Goal: Information Seeking & Learning: Learn about a topic

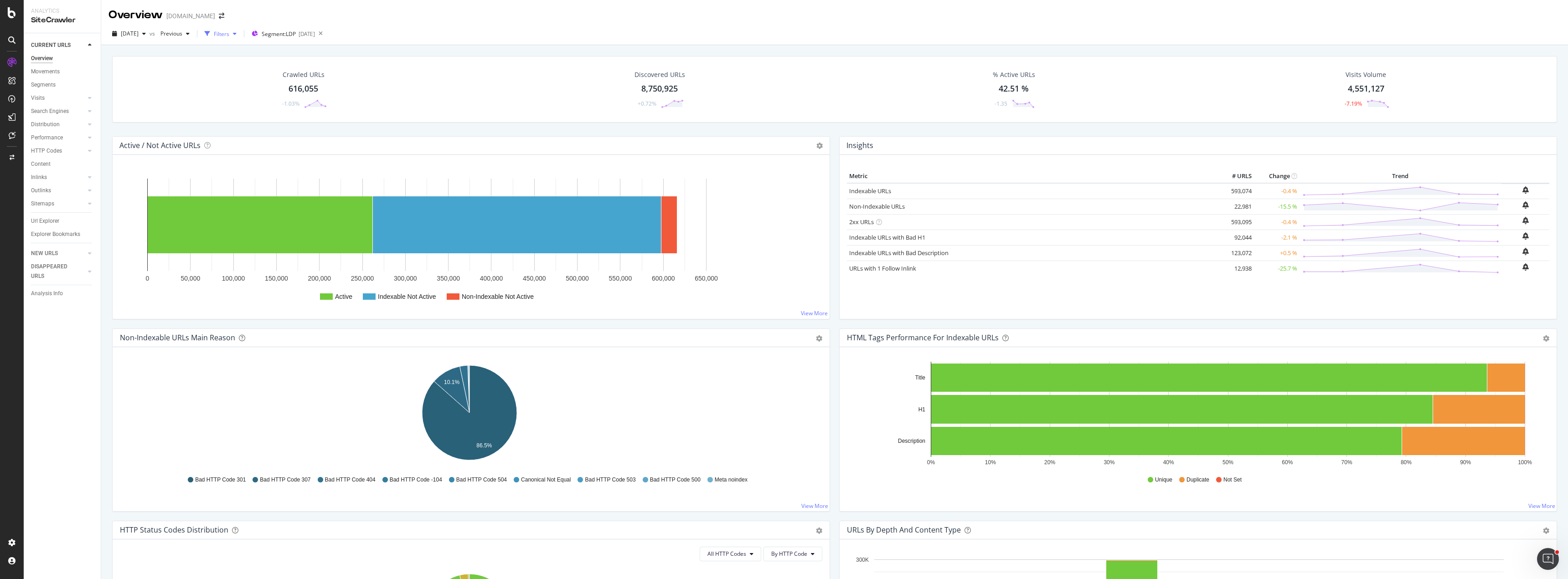
click at [229, 35] on div "Filters" at bounding box center [221, 33] width 15 height 8
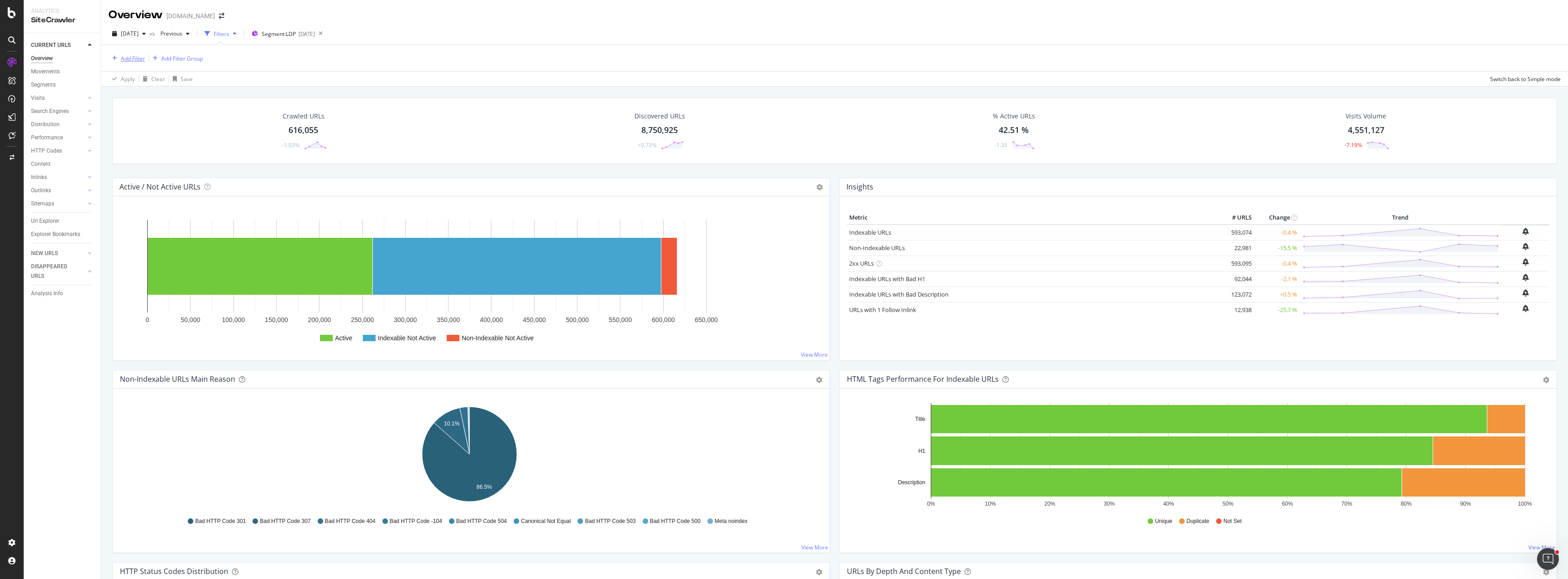
click at [136, 57] on div "Add Filter" at bounding box center [133, 58] width 24 height 8
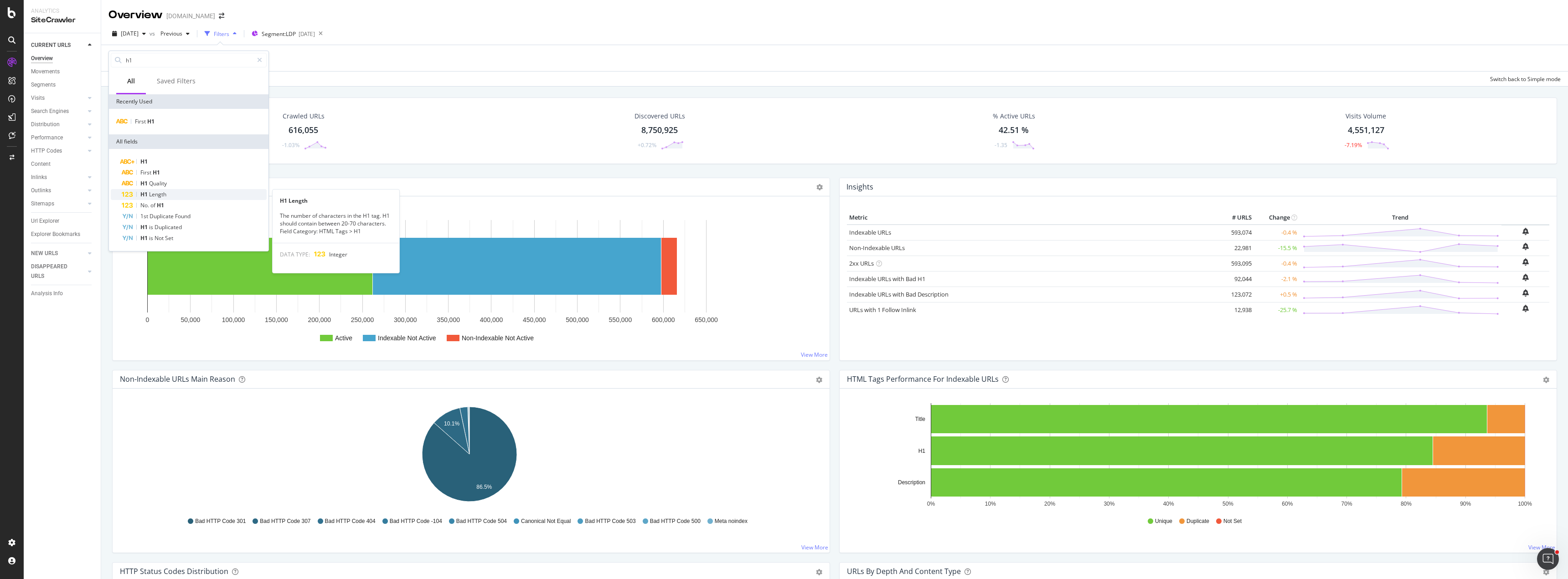
type input "h1"
drag, startPoint x: 171, startPoint y: 193, endPoint x: 201, endPoint y: 193, distance: 30.0
click at [201, 193] on div "H1 Length" at bounding box center [194, 195] width 145 height 11
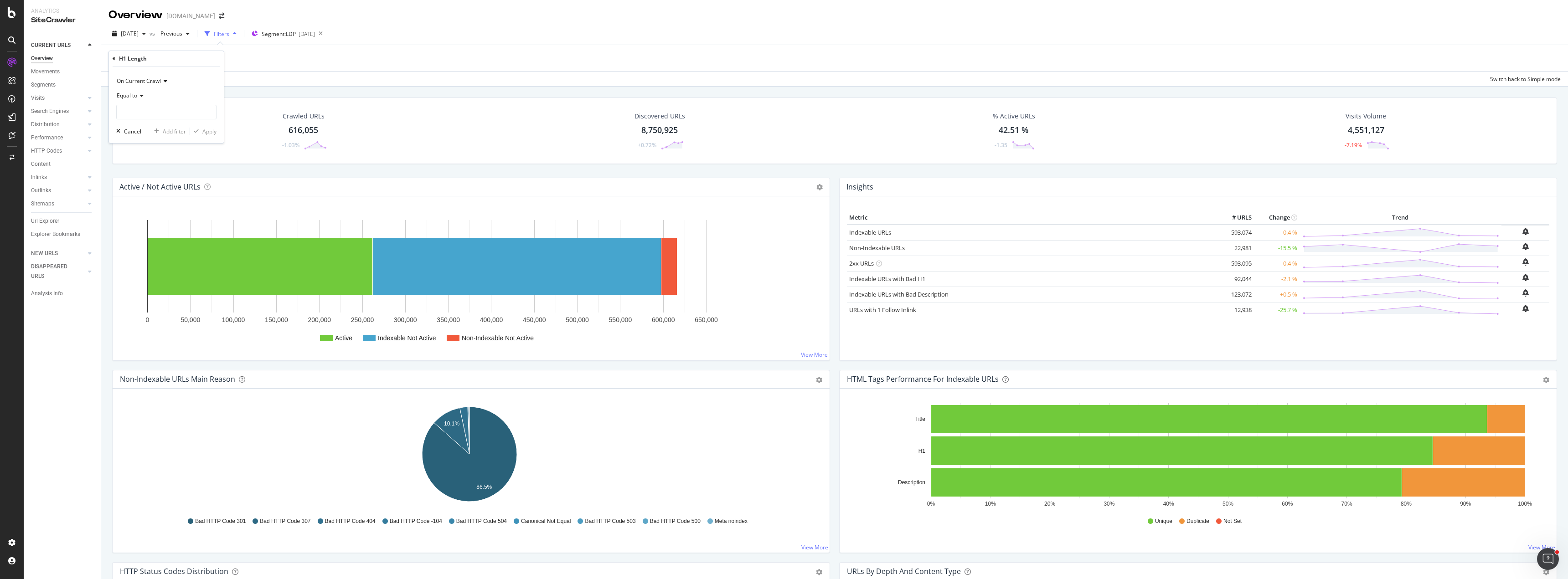
click at [137, 94] on span "Equal to" at bounding box center [127, 95] width 21 height 8
click at [154, 161] on div "Greater than" at bounding box center [167, 161] width 97 height 12
click at [150, 109] on input "number" at bounding box center [166, 112] width 100 height 15
type input "25"
click at [208, 131] on div "Apply" at bounding box center [209, 131] width 14 height 8
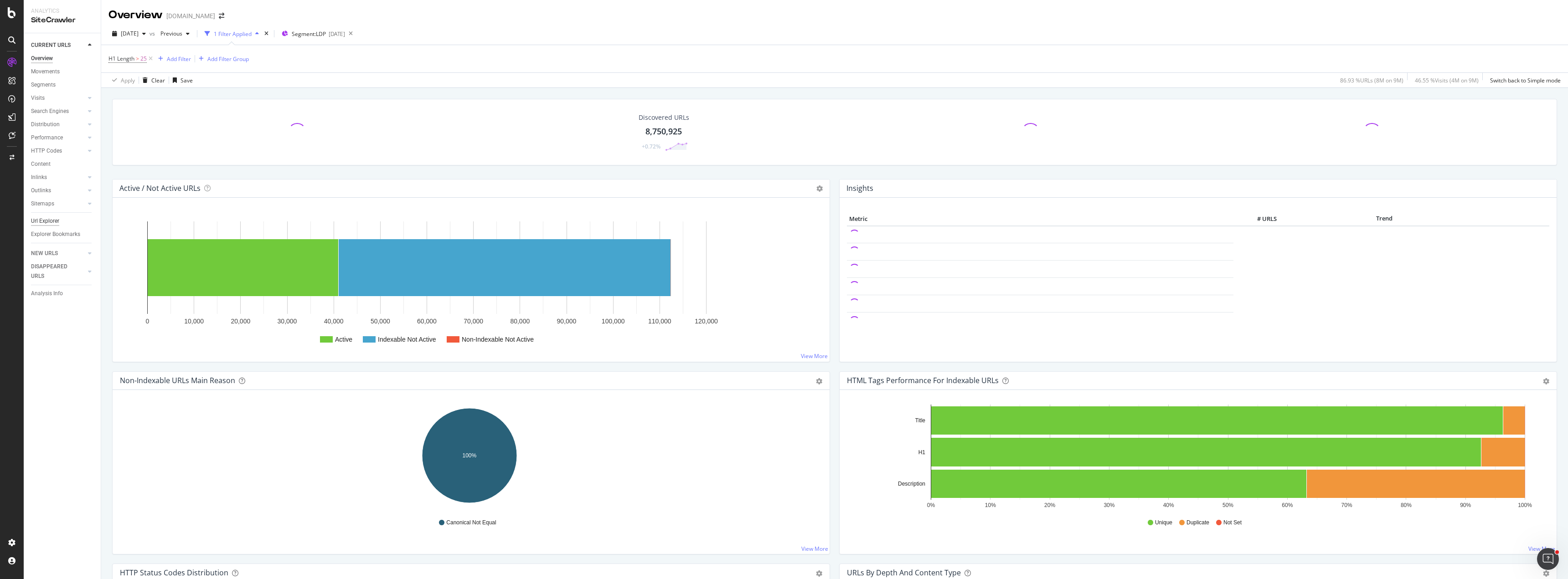
click at [48, 218] on div "Url Explorer" at bounding box center [45, 221] width 28 height 10
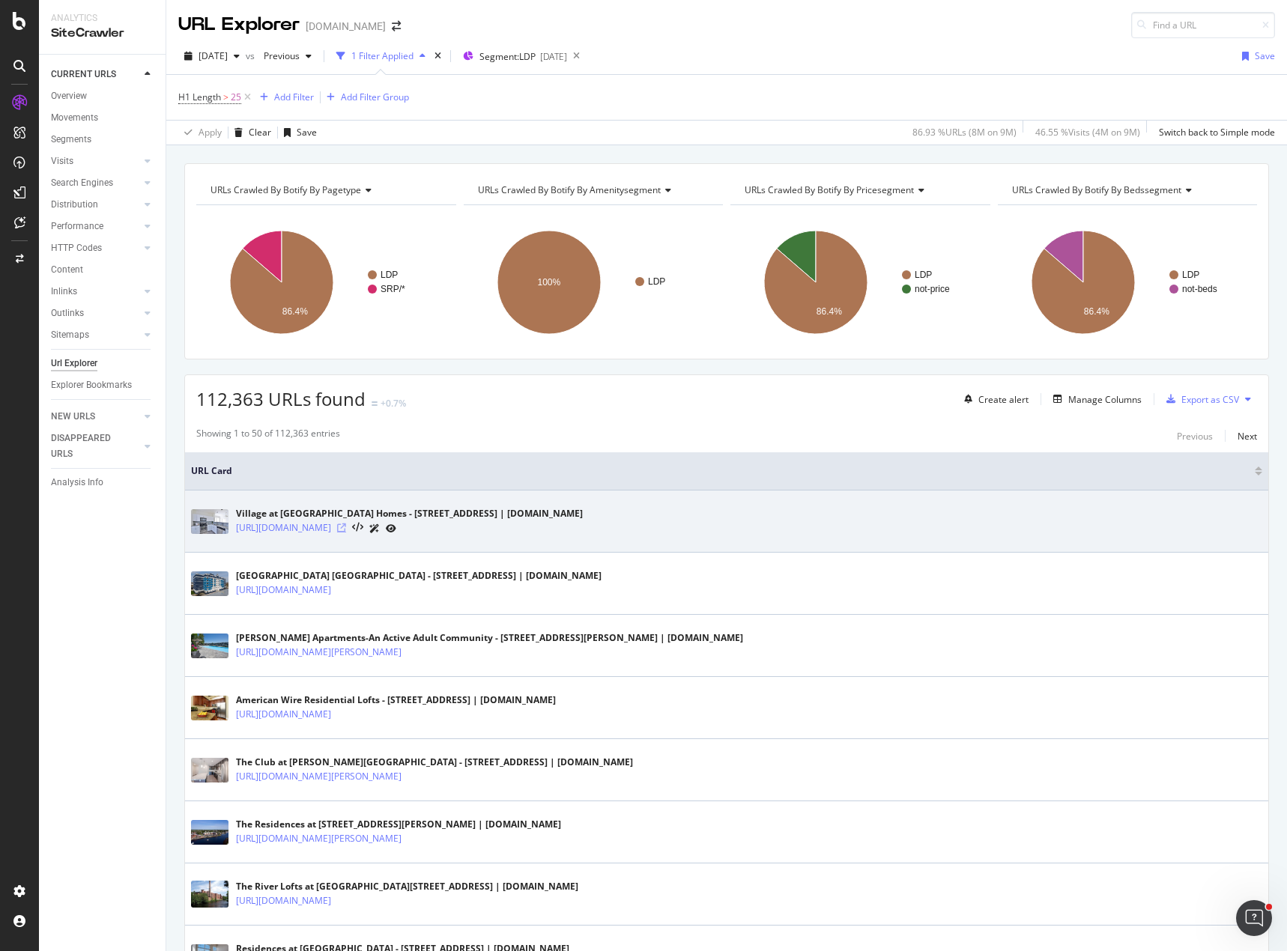
click at [346, 529] on icon at bounding box center [341, 527] width 9 height 9
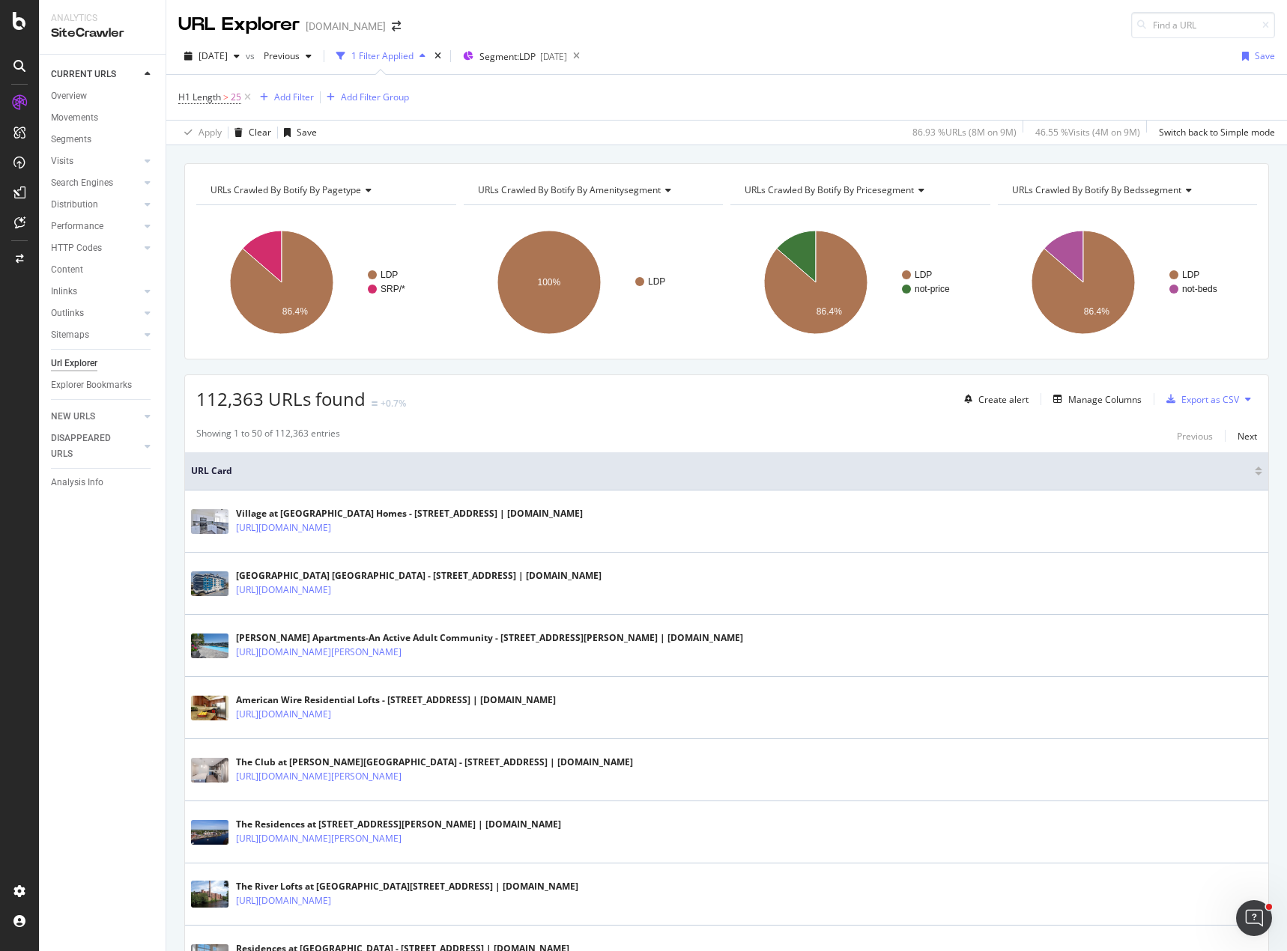
click at [625, 101] on div "H1 Length > 25 Add Filter Add Filter Group" at bounding box center [726, 97] width 1096 height 45
drag, startPoint x: 191, startPoint y: 396, endPoint x: 262, endPoint y: 401, distance: 71.3
click at [262, 401] on div "112,363 URLs found +0.7% Create alert Manage Columns Export as CSV" at bounding box center [726, 393] width 1083 height 37
copy span "112,363"
click at [246, 94] on icon at bounding box center [247, 97] width 13 height 15
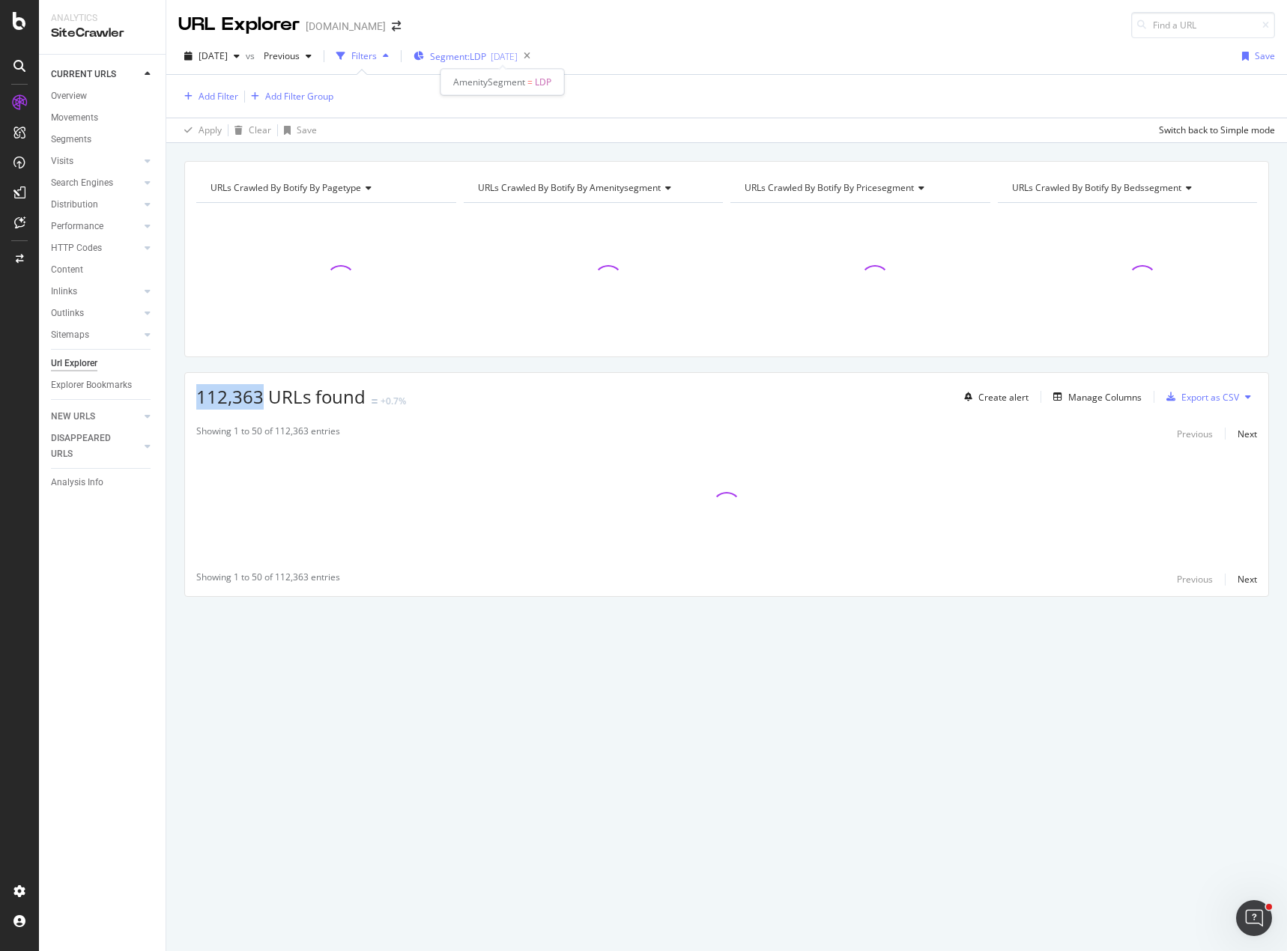
click at [486, 58] on span "Segment: LDP" at bounding box center [458, 56] width 56 height 13
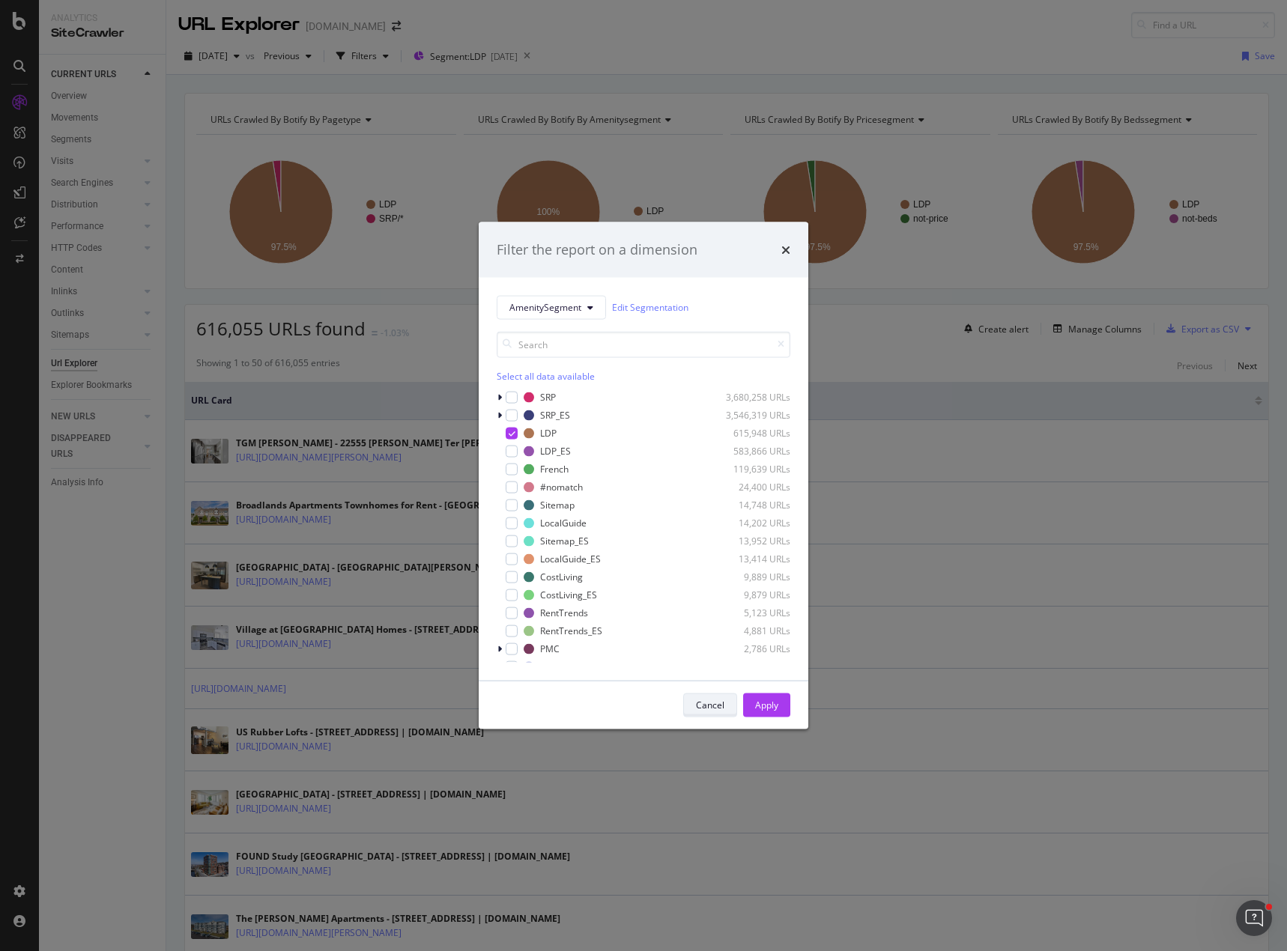
click at [703, 704] on div "Cancel" at bounding box center [710, 705] width 28 height 13
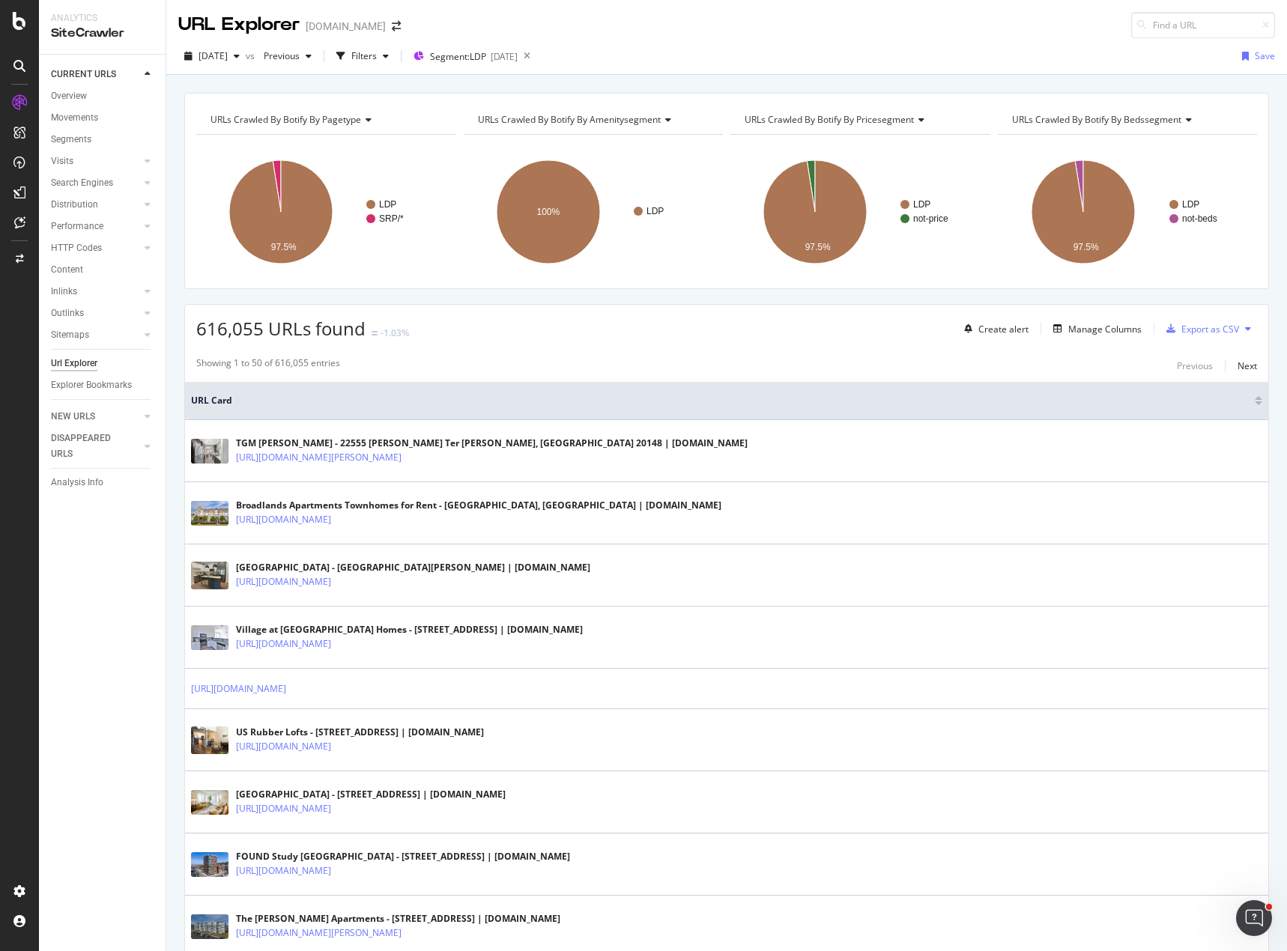
click at [809, 31] on div "URL Explorer Apartments.com" at bounding box center [726, 19] width 1120 height 38
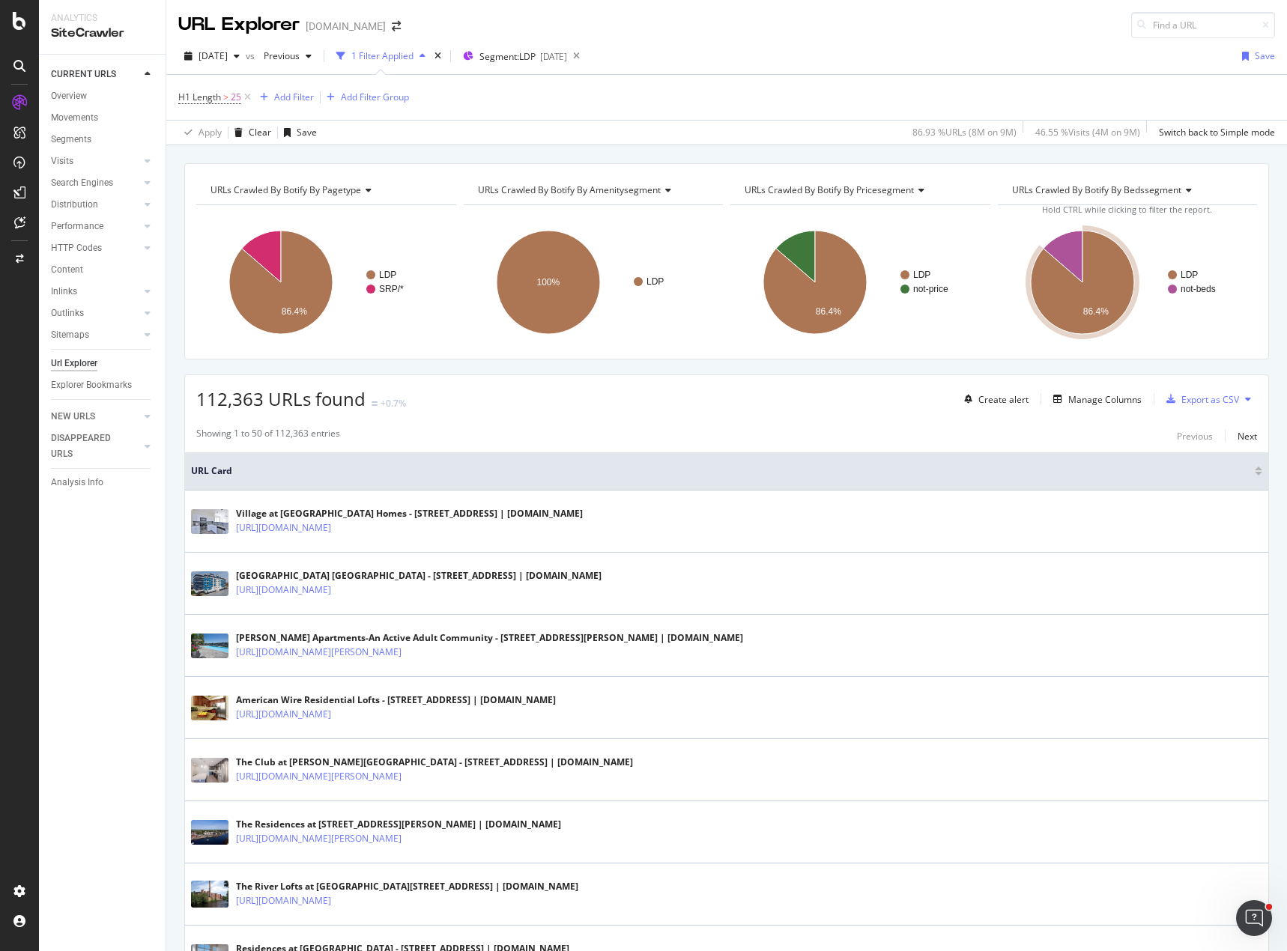
click at [913, 30] on div "URL Explorer Apartments.com" at bounding box center [726, 19] width 1120 height 38
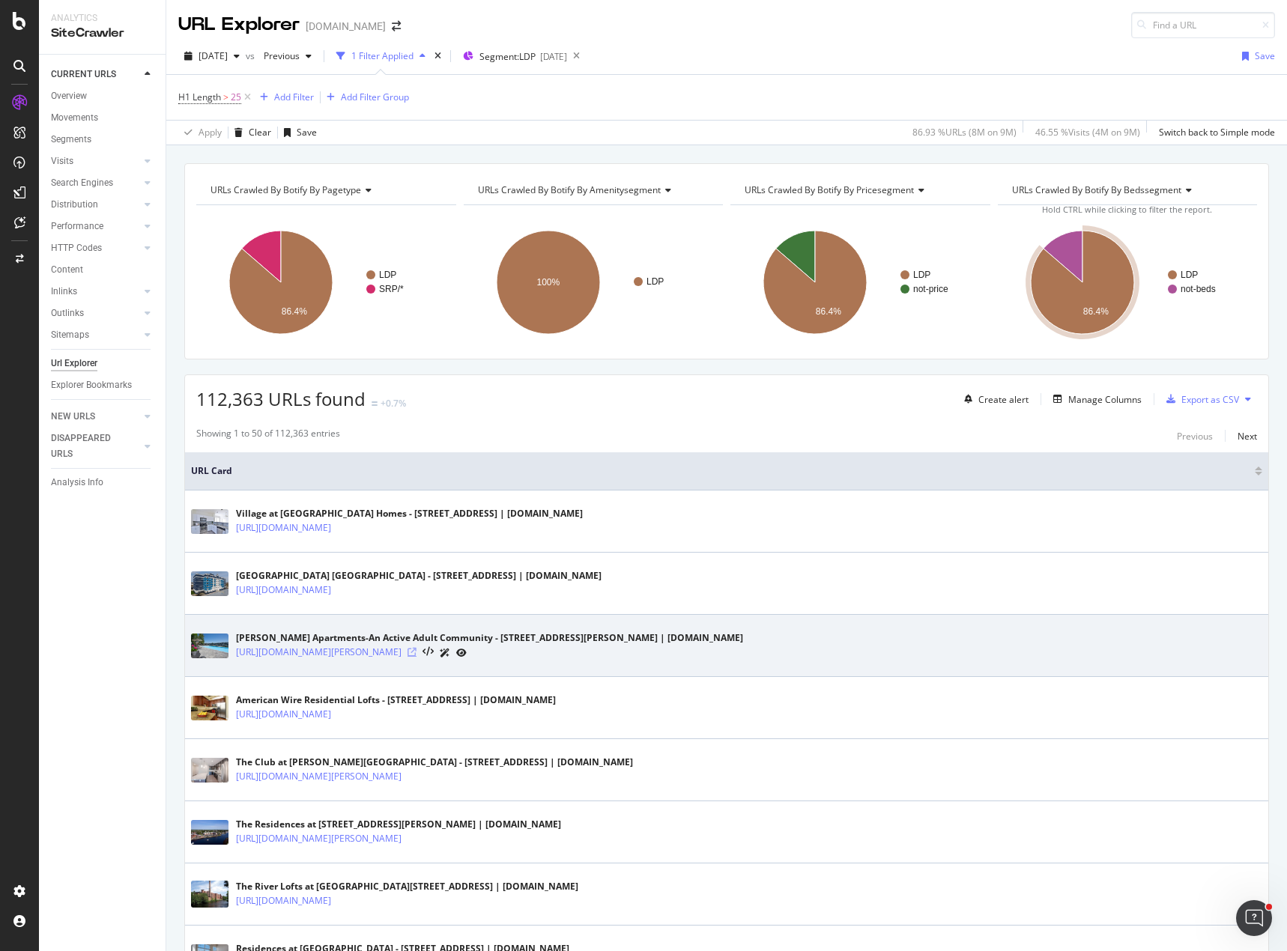
click at [416, 651] on icon at bounding box center [411, 652] width 9 height 9
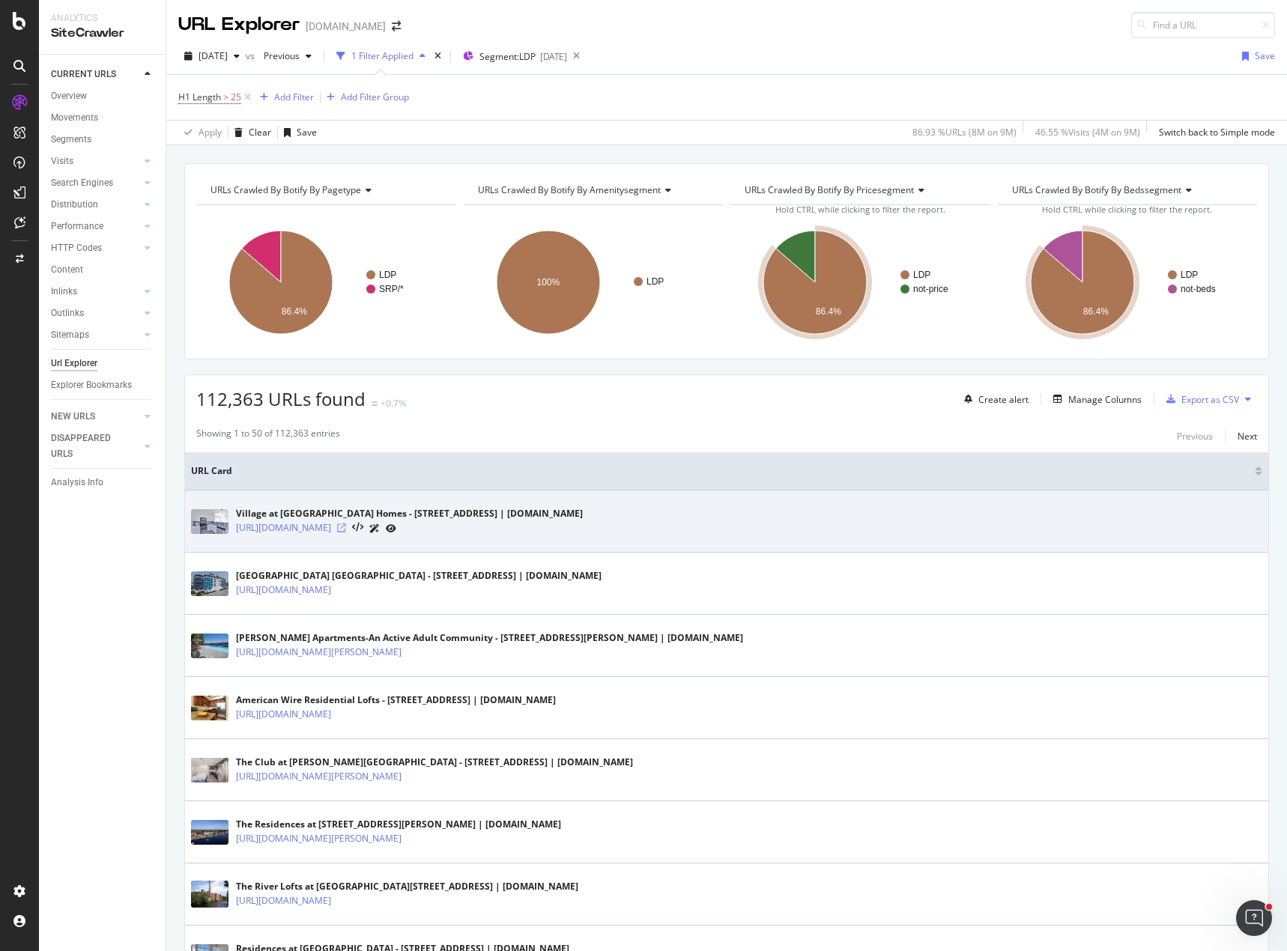
click at [346, 529] on icon at bounding box center [341, 527] width 9 height 9
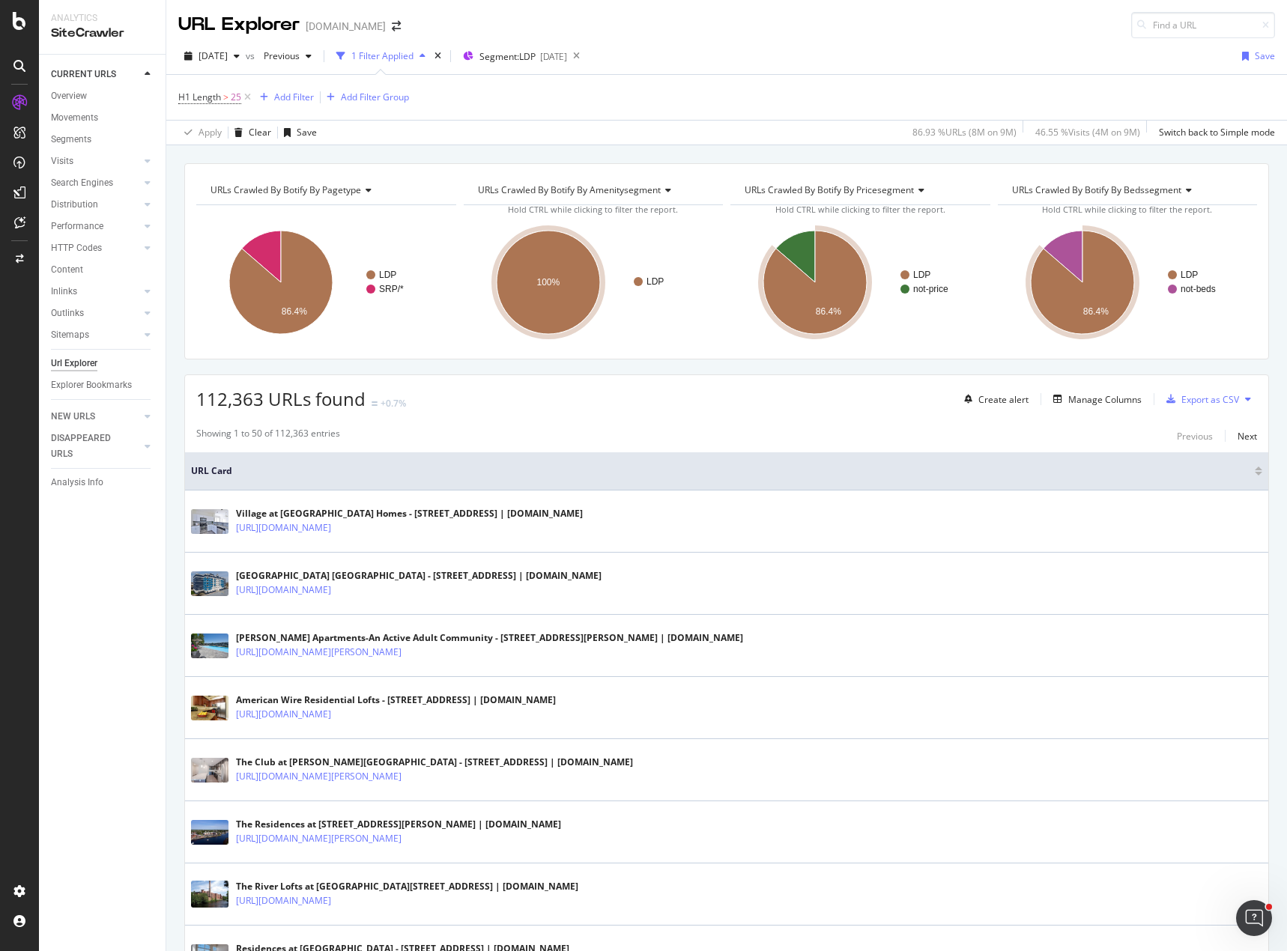
click at [444, 384] on div "112,363 URLs found +0.7% Create alert Manage Columns Export as CSV" at bounding box center [726, 393] width 1083 height 37
click at [235, 95] on span "25" at bounding box center [236, 97] width 10 height 21
click at [213, 186] on input "25" at bounding box center [273, 183] width 165 height 24
click at [234, 158] on span "Greater than" at bounding box center [219, 156] width 54 height 13
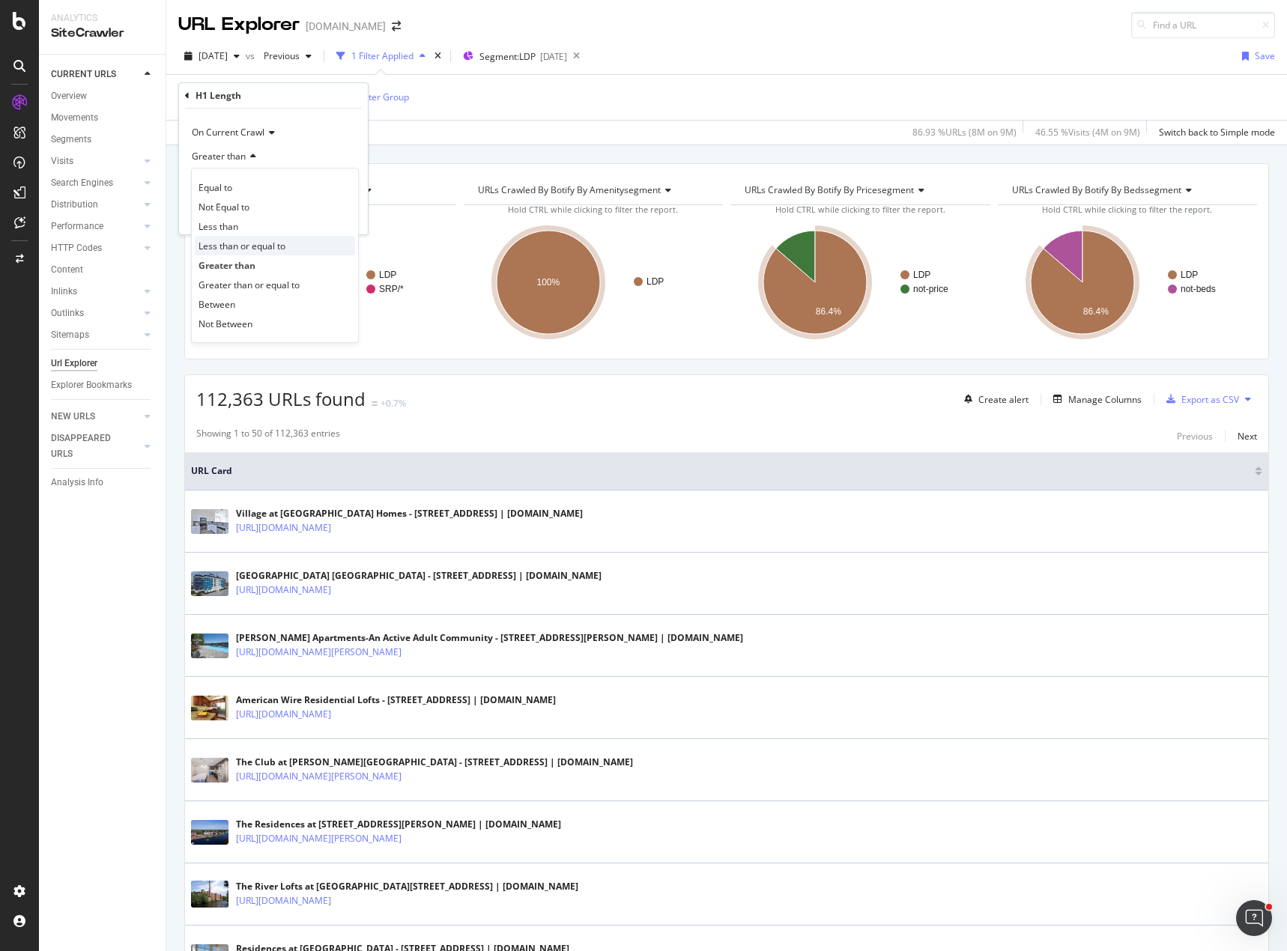
click at [248, 244] on span "Less than or equal to" at bounding box center [241, 246] width 87 height 13
click at [341, 216] on div "Apply" at bounding box center [343, 215] width 23 height 13
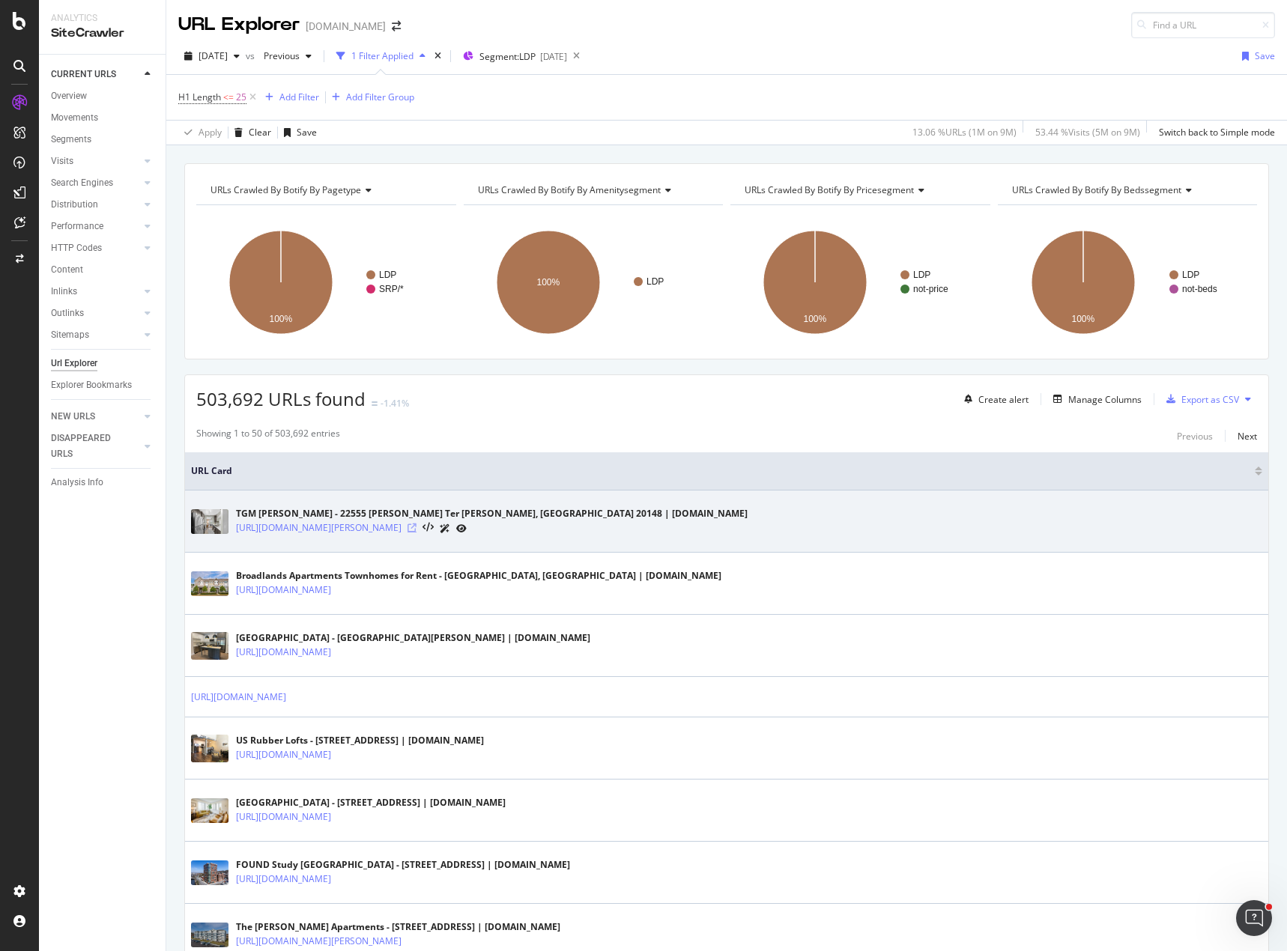
click at [416, 529] on icon at bounding box center [411, 527] width 9 height 9
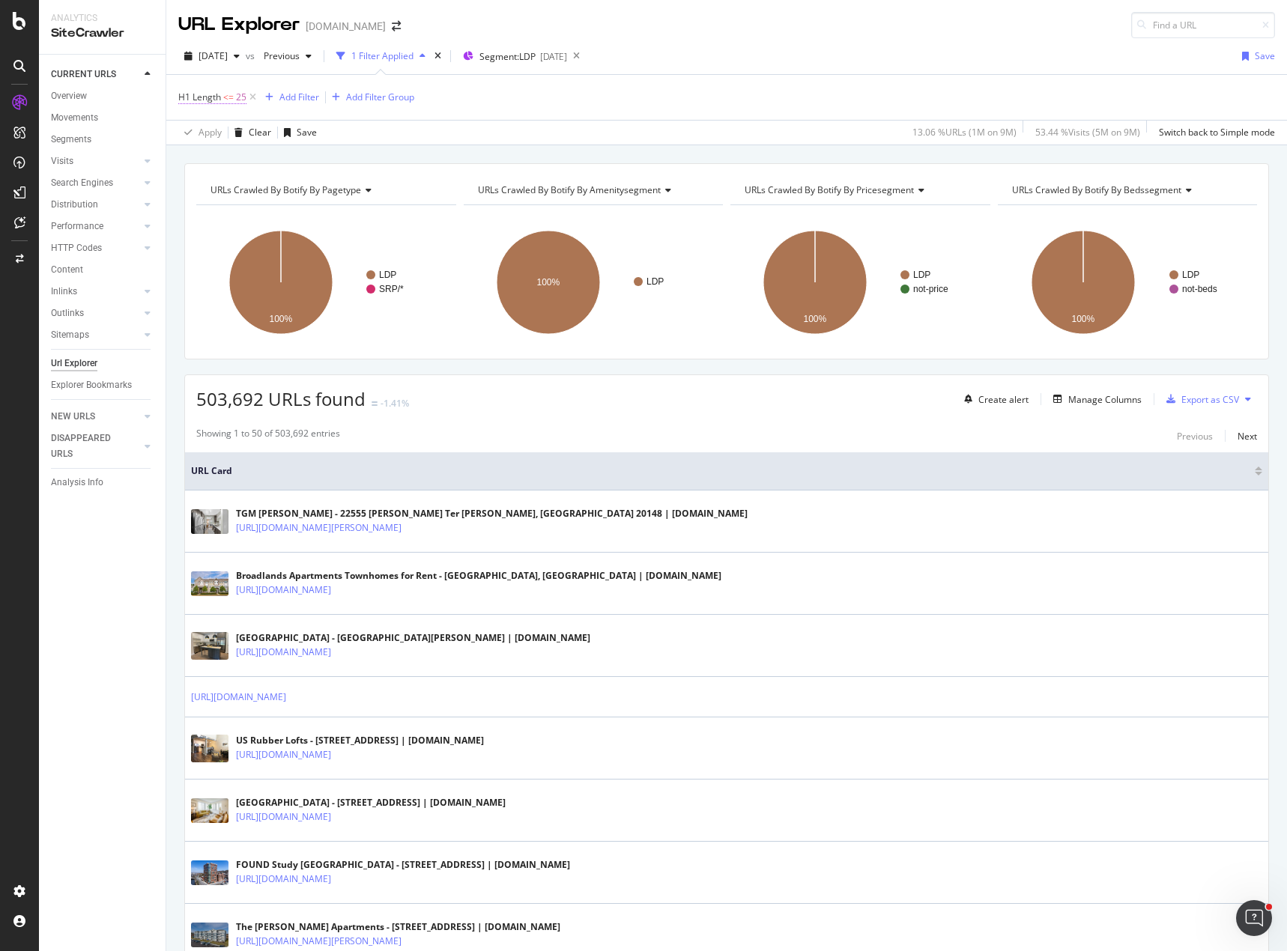
click at [222, 94] on span "H1 Length <= 25" at bounding box center [212, 97] width 68 height 13
click at [232, 157] on span "Less than or equal to" at bounding box center [235, 156] width 87 height 13
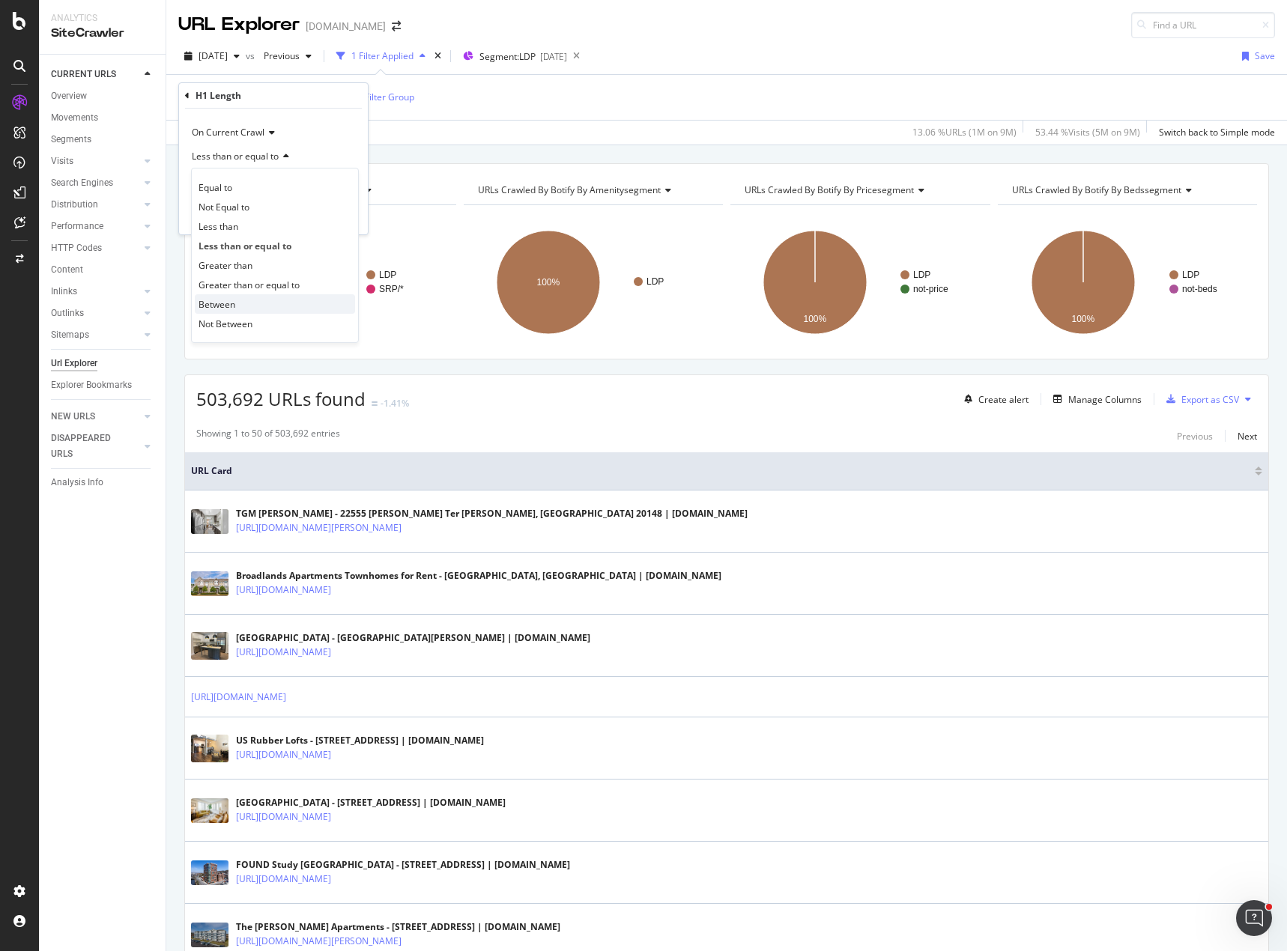
click at [246, 309] on div "Between" at bounding box center [275, 303] width 160 height 19
drag, startPoint x: 214, startPoint y: 183, endPoint x: 168, endPoint y: 175, distance: 47.0
click at [168, 175] on body "Analytics SiteCrawler CURRENT URLS Overview Movements Segments Visits Analysis …" at bounding box center [643, 475] width 1287 height 951
type input "23"
type input "25"
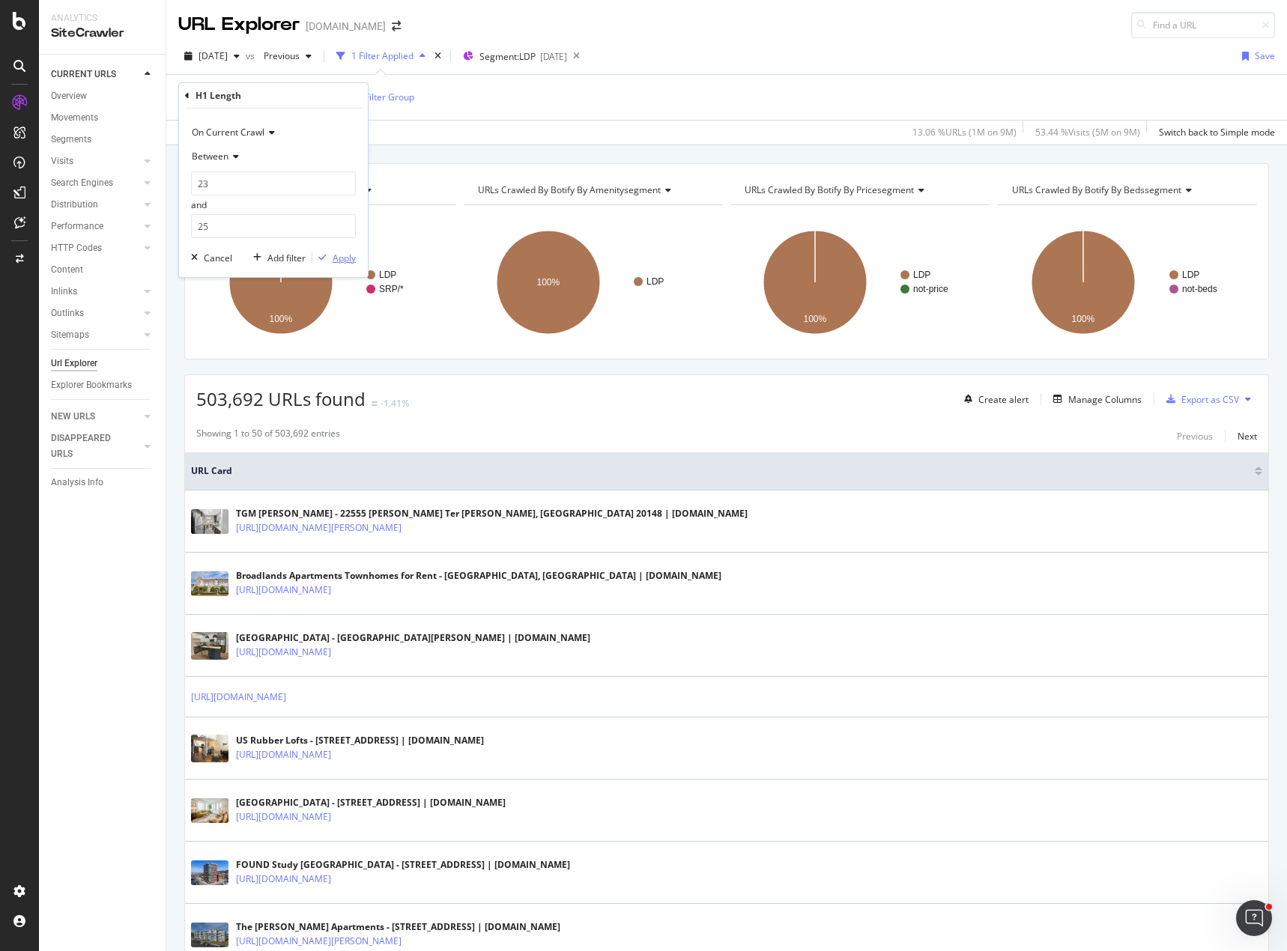
click at [342, 259] on div "Apply" at bounding box center [343, 258] width 23 height 13
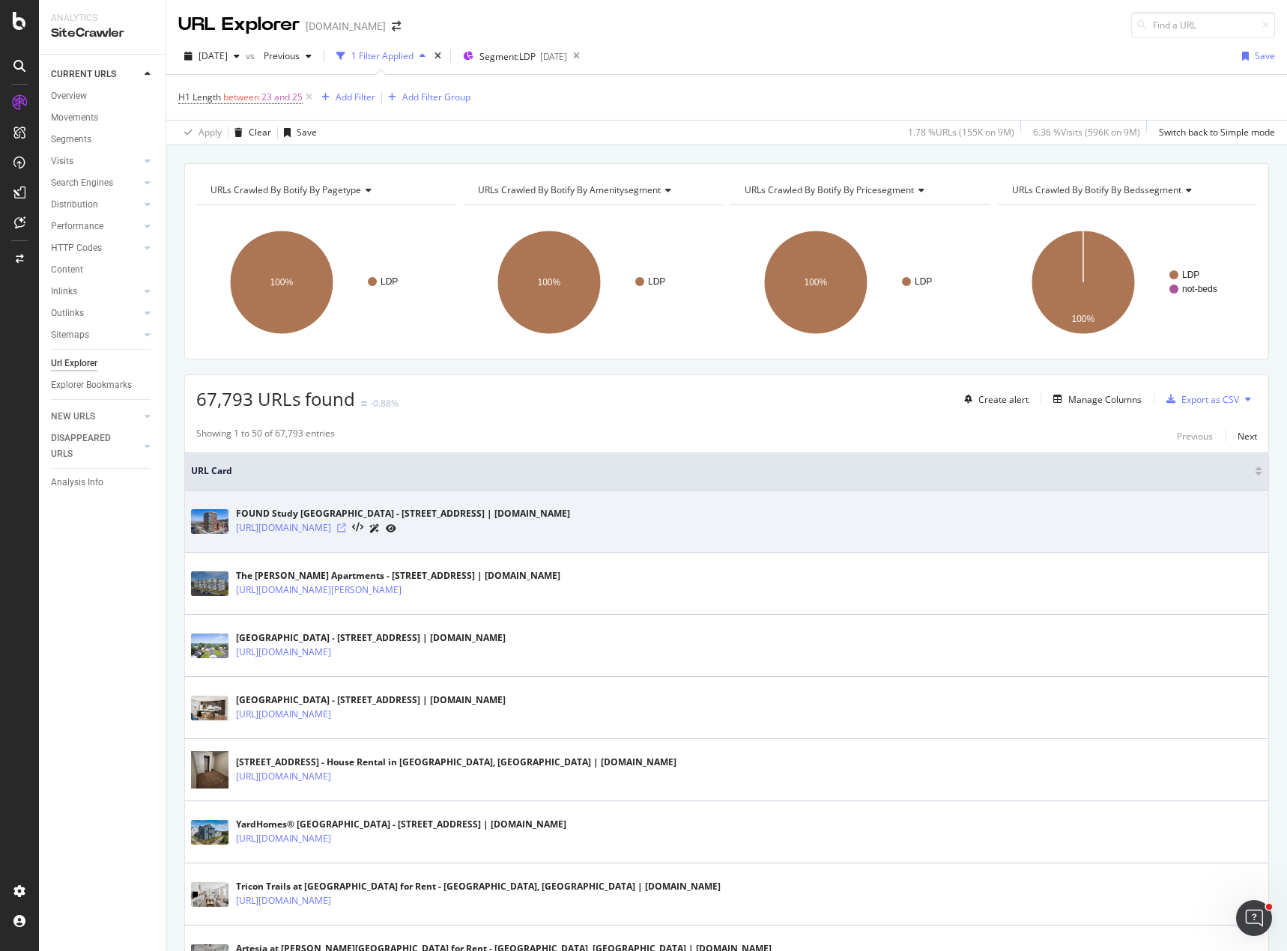
click at [346, 527] on icon at bounding box center [341, 527] width 9 height 9
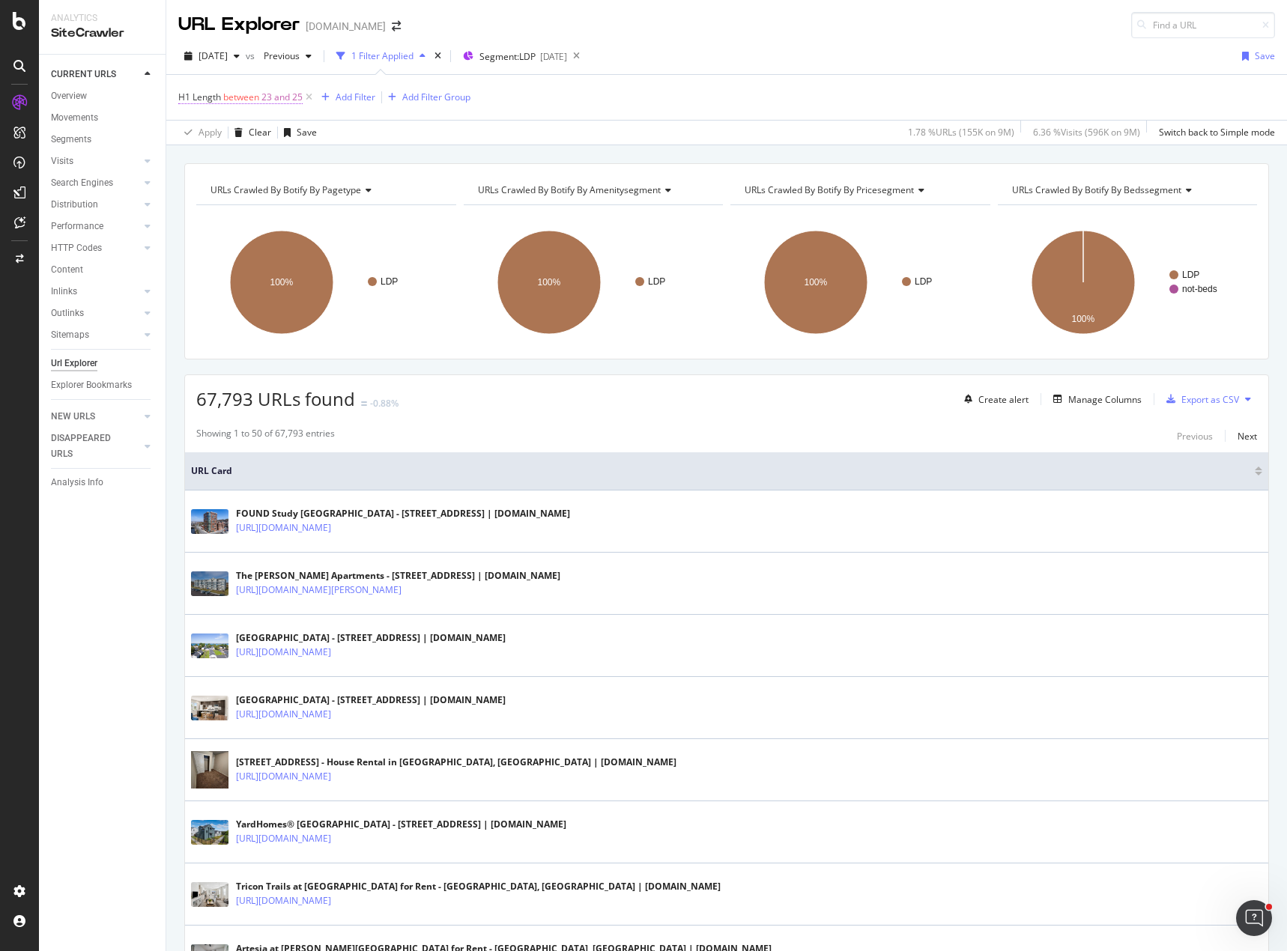
click at [273, 99] on span "23 and 25" at bounding box center [281, 97] width 41 height 21
click at [507, 134] on div "Apply Clear Save 1.78 % URLs ( 155K on 9M ) 6.36 % Visits ( 596K on 9M ) Switch…" at bounding box center [726, 132] width 1120 height 25
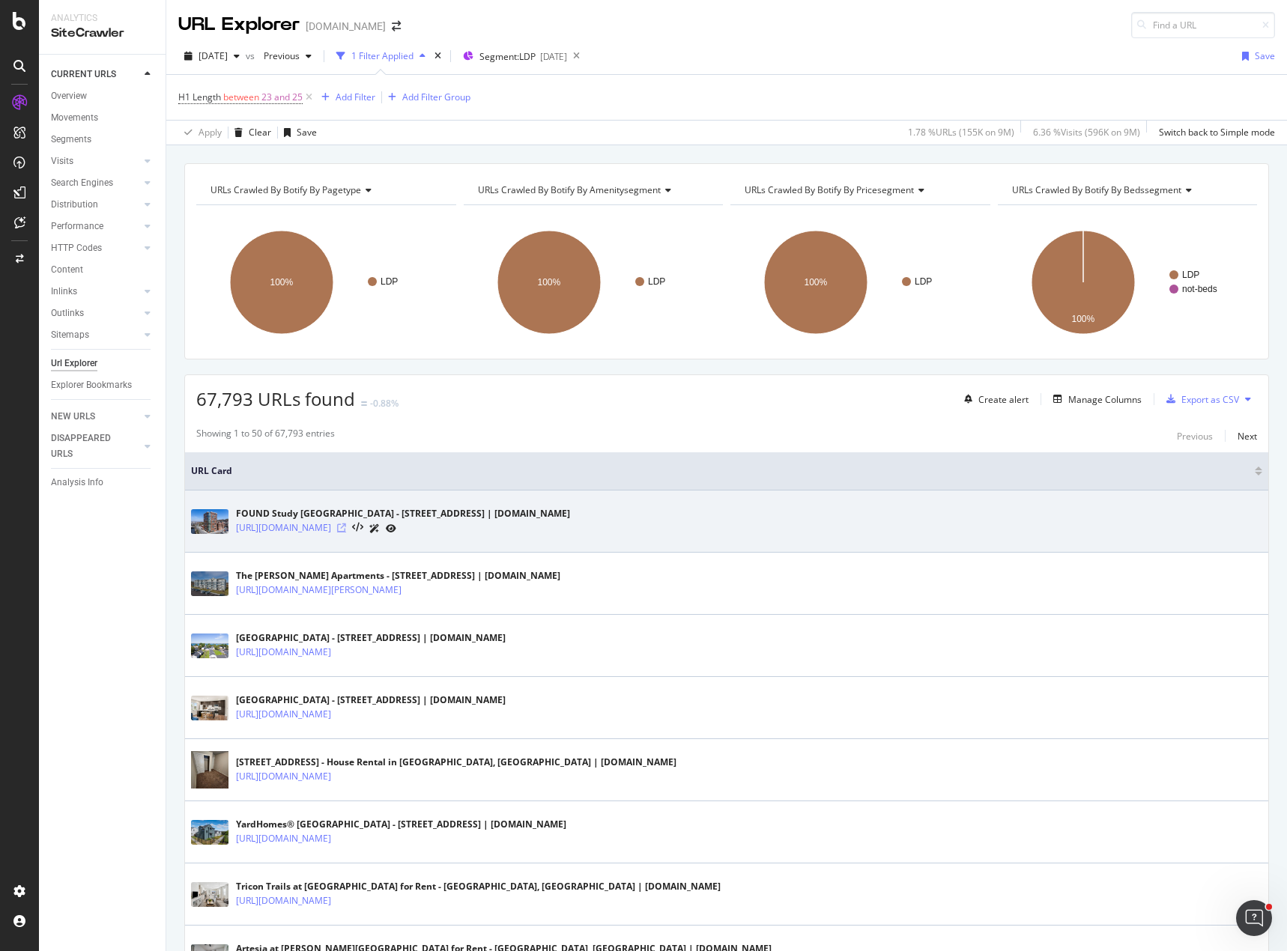
click at [346, 526] on icon at bounding box center [341, 527] width 9 height 9
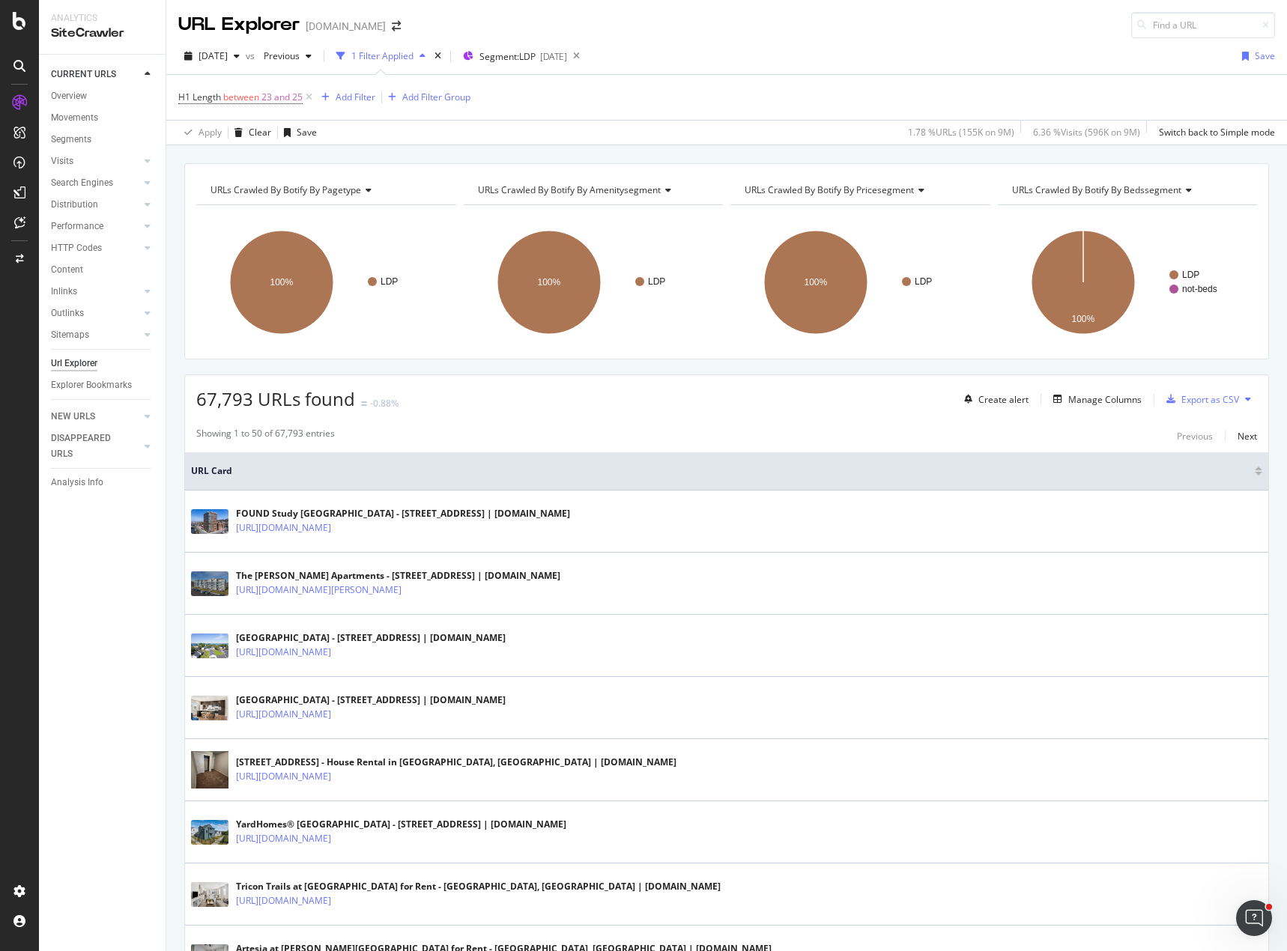
click at [613, 154] on div "URLs Crawled By Botify By pagetype Chart (by Value) Table Expand Export as CSV …" at bounding box center [726, 163] width 1120 height 36
click at [276, 97] on span "23 and 25" at bounding box center [281, 97] width 41 height 21
drag, startPoint x: 220, startPoint y: 183, endPoint x: 188, endPoint y: 182, distance: 32.2
click at [188, 182] on div "On Current Crawl Between 23 and 25 Cancel Add filter Apply" at bounding box center [273, 193] width 189 height 168
type input "20"
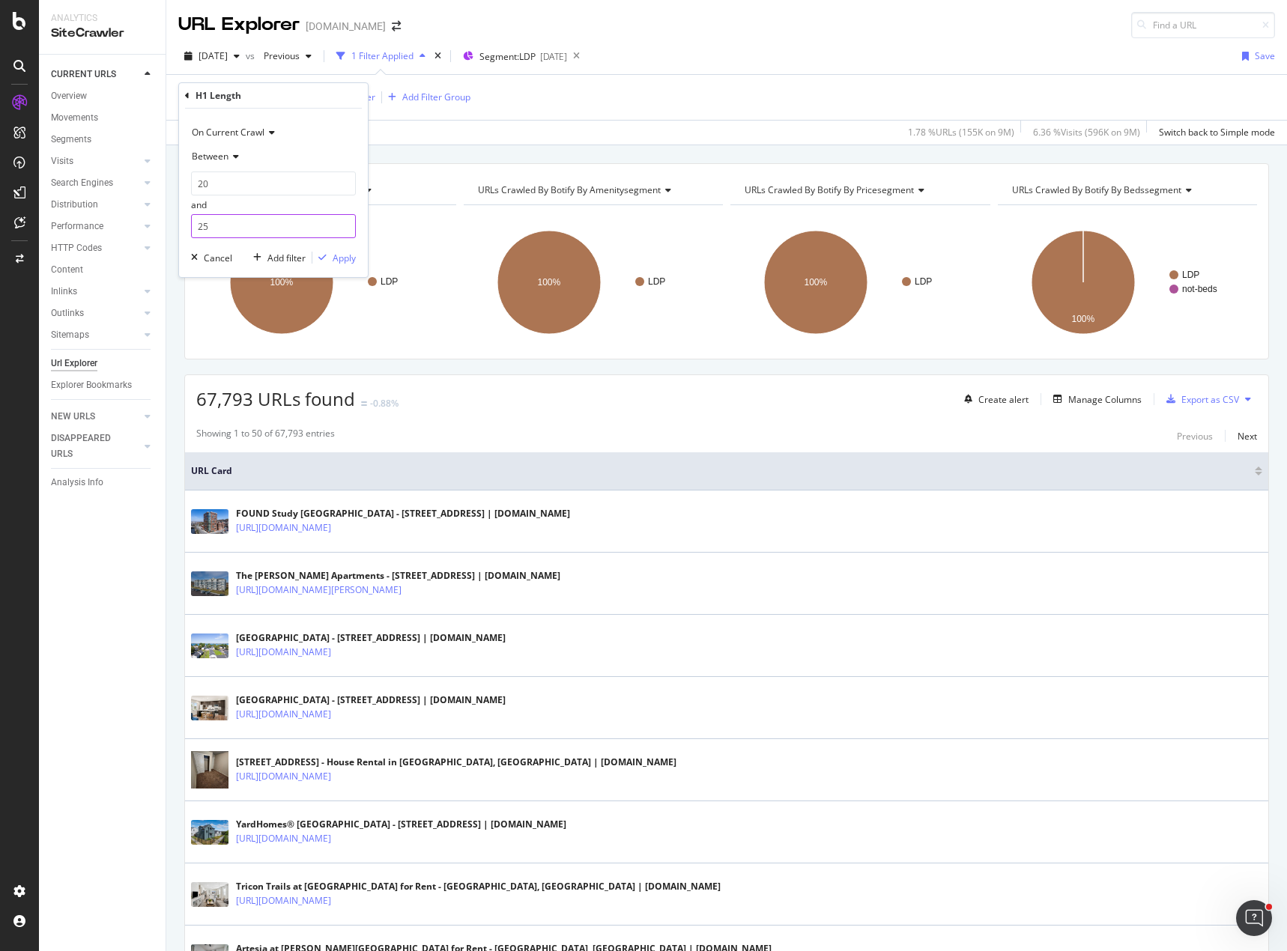
drag, startPoint x: 217, startPoint y: 228, endPoint x: 183, endPoint y: 223, distance: 34.7
click at [183, 223] on div "On Current Crawl Between 20 and 25 Cancel Add filter Apply" at bounding box center [273, 193] width 189 height 168
type input "21"
click at [335, 256] on div "Apply" at bounding box center [343, 258] width 23 height 13
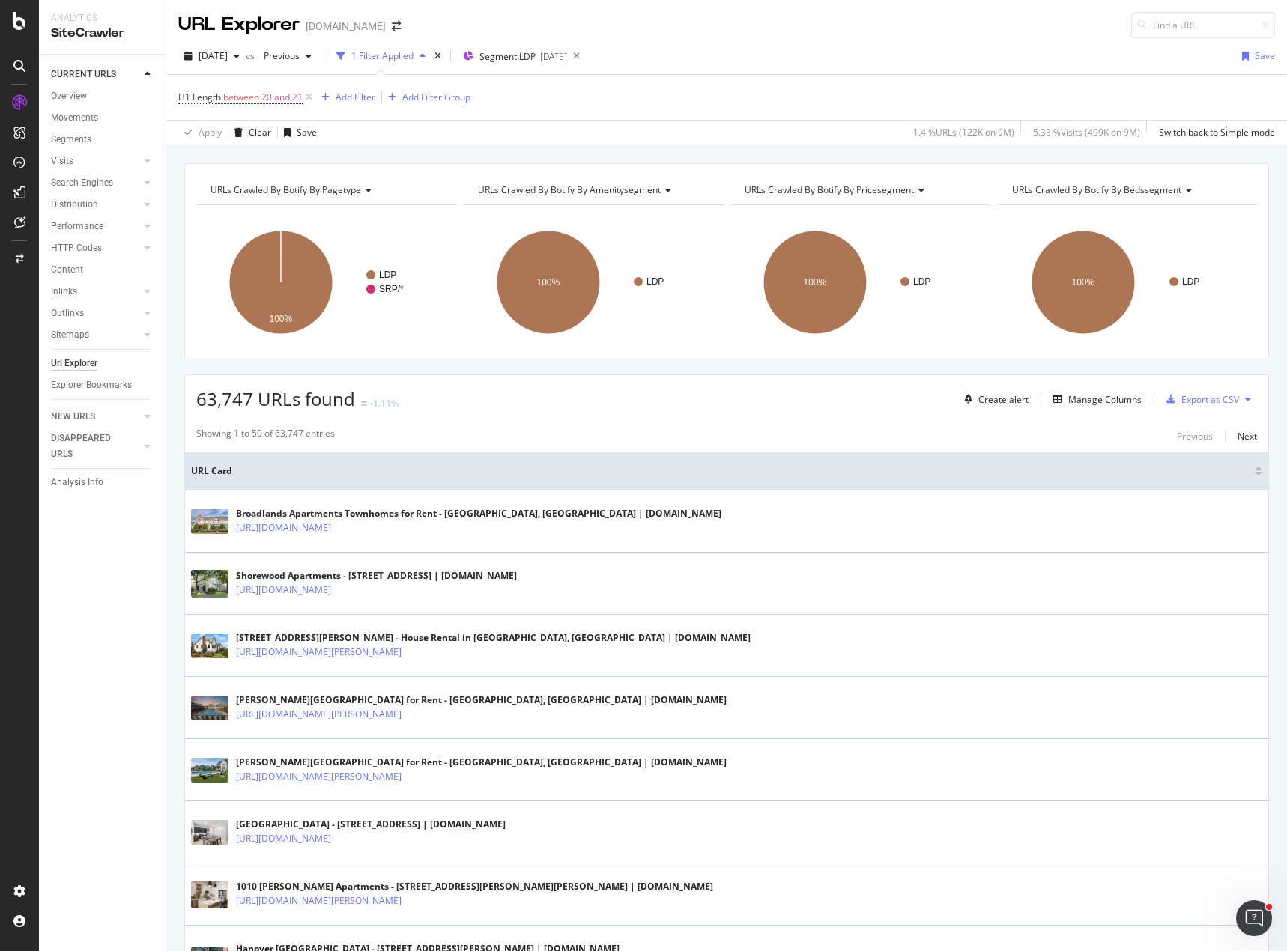
drag, startPoint x: 783, startPoint y: 494, endPoint x: 175, endPoint y: 640, distance: 624.6
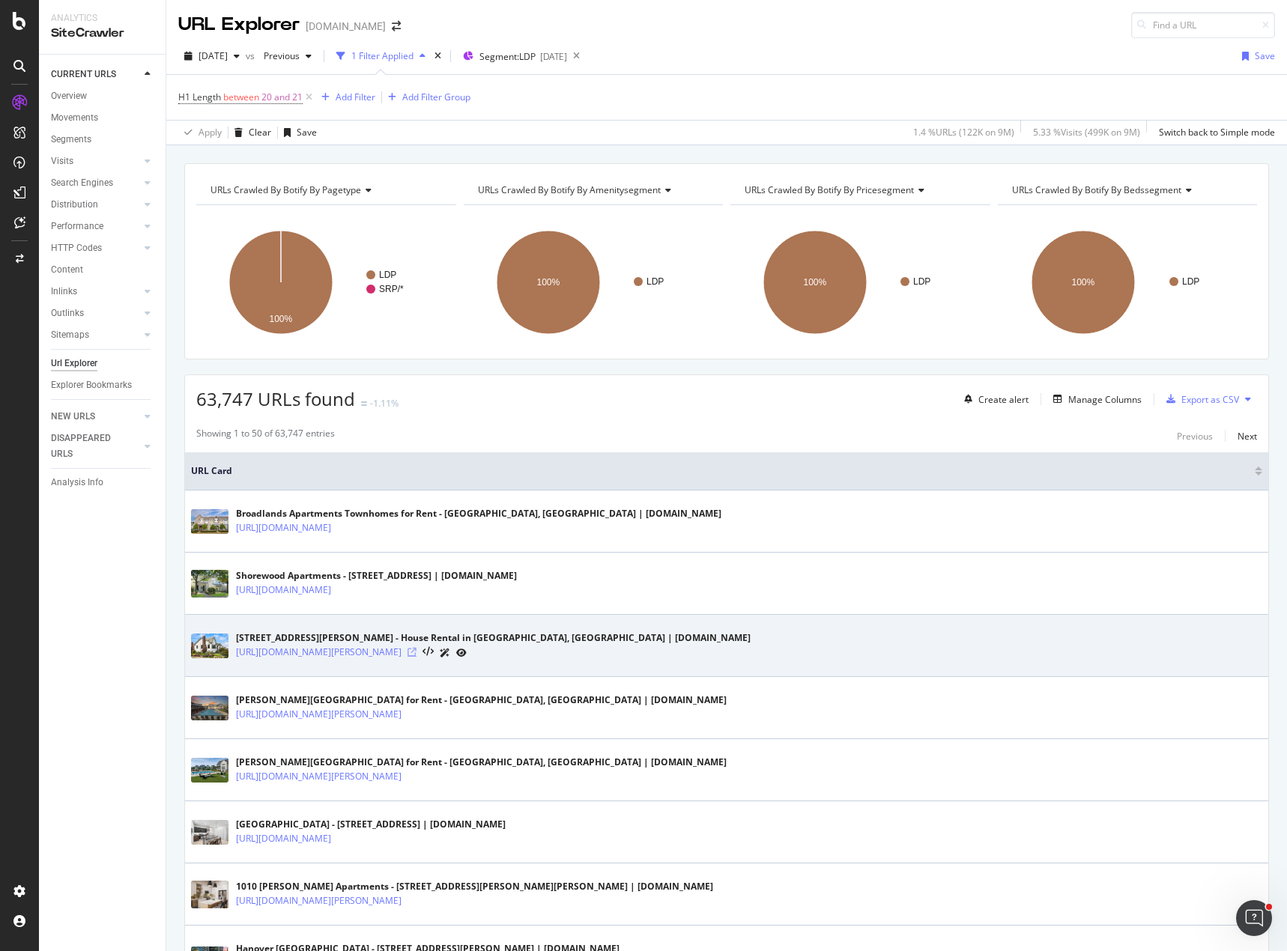
click at [416, 651] on icon at bounding box center [411, 652] width 9 height 9
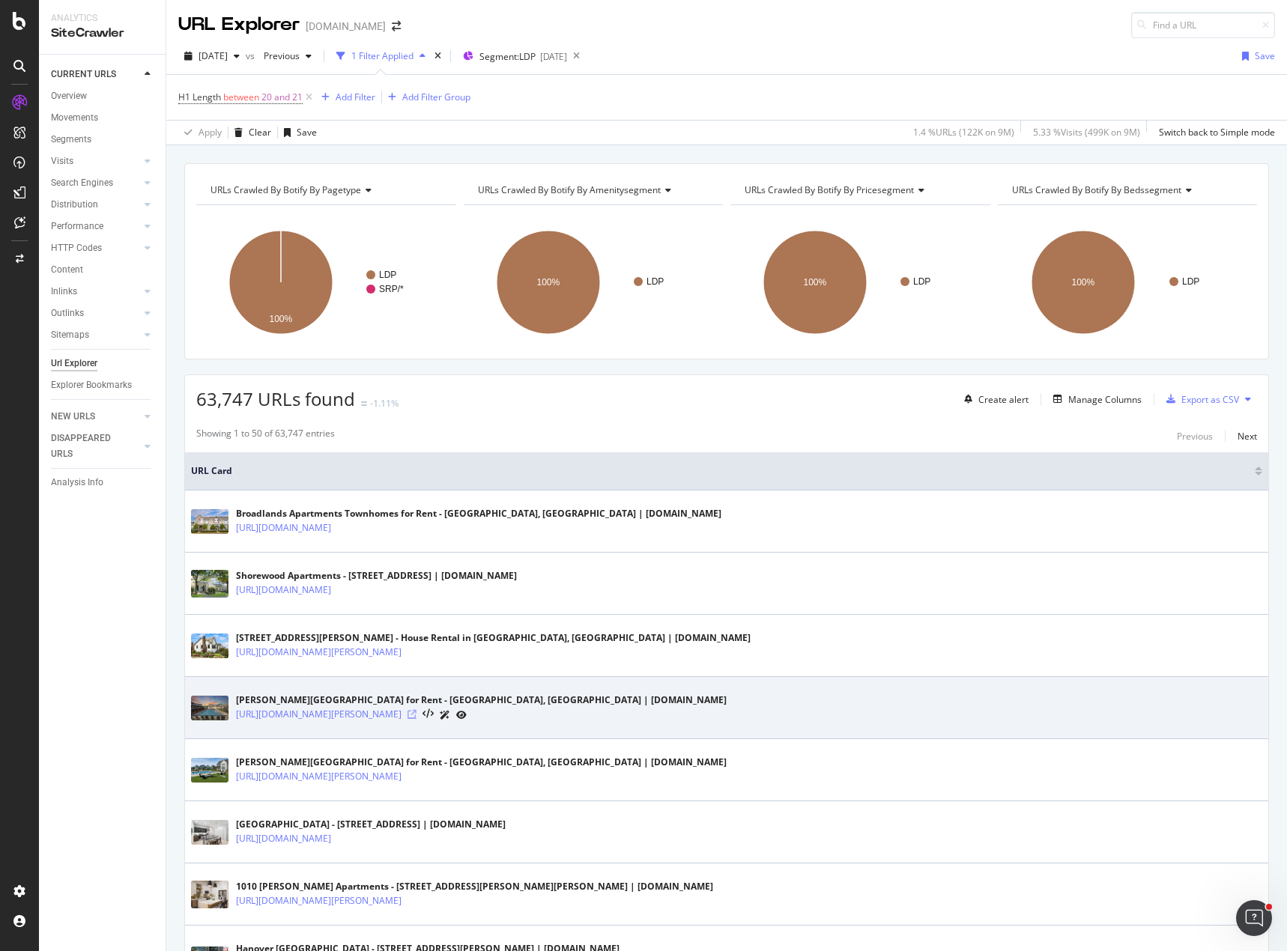
click at [416, 714] on icon at bounding box center [411, 714] width 9 height 9
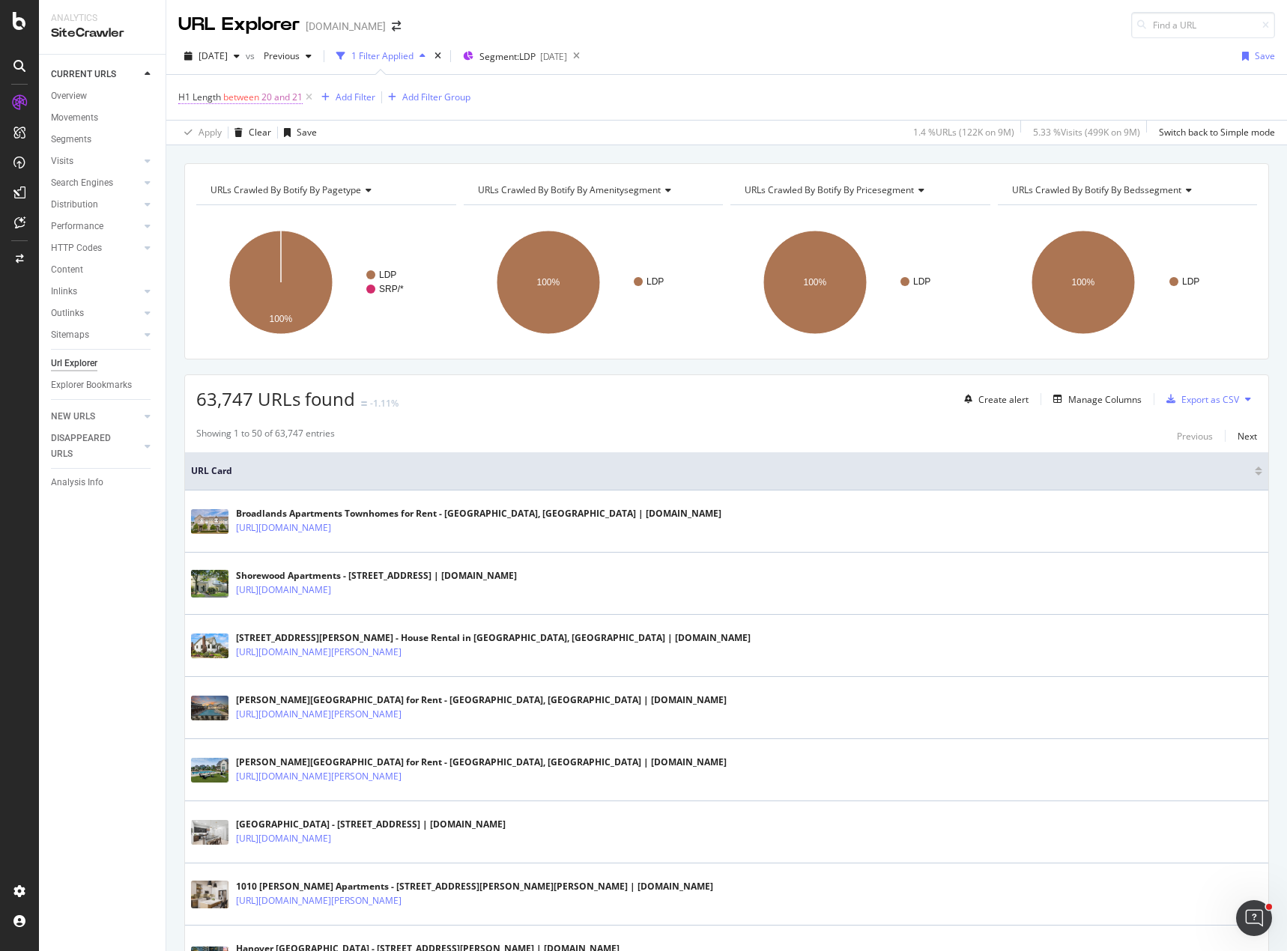
click at [282, 100] on span "20 and 21" at bounding box center [281, 97] width 41 height 21
click at [220, 222] on input "21" at bounding box center [273, 226] width 165 height 24
type input "20"
click at [234, 154] on icon at bounding box center [233, 156] width 10 height 9
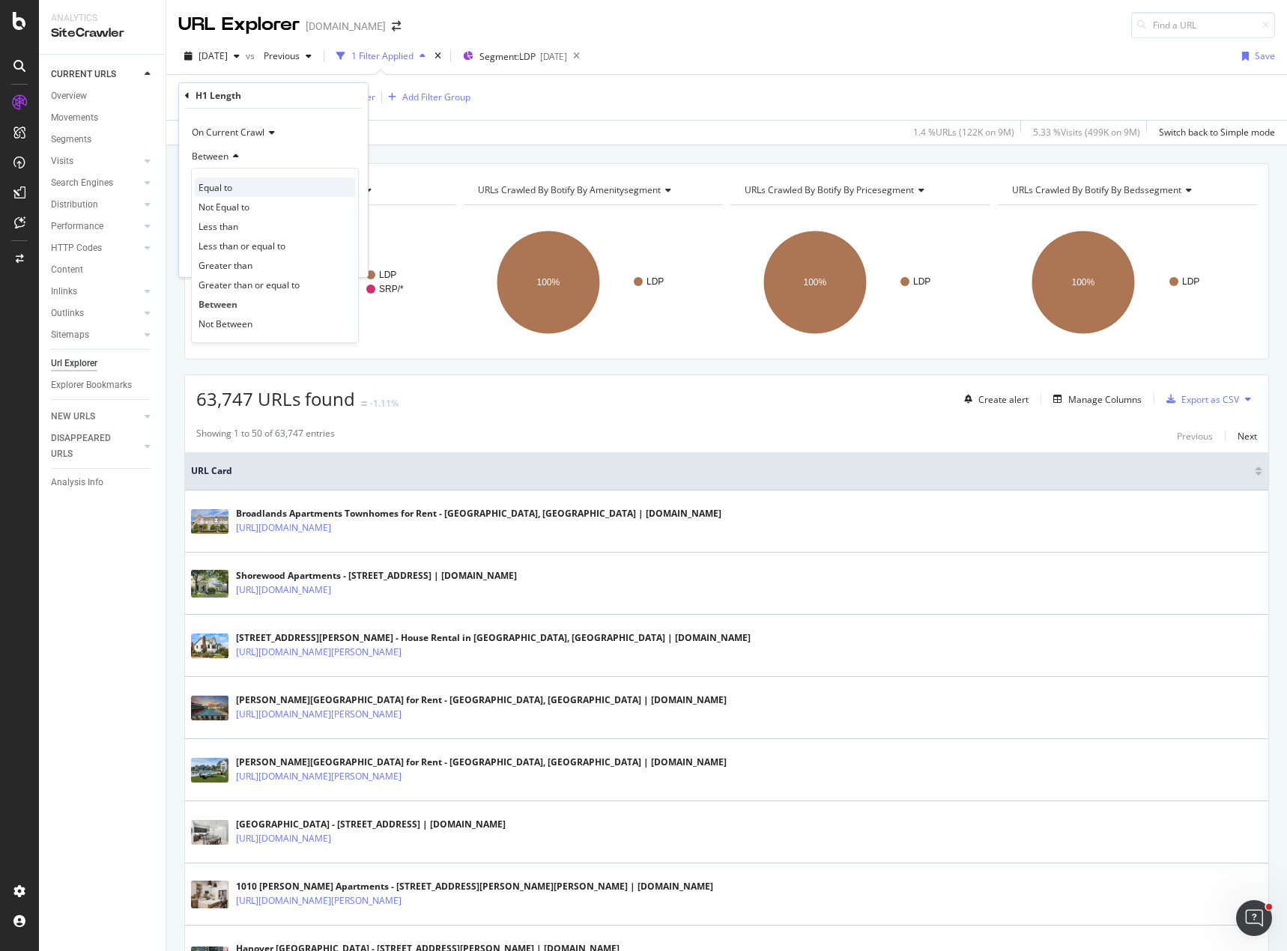
click at [238, 187] on div "Equal to" at bounding box center [275, 186] width 160 height 19
click at [231, 184] on input "number" at bounding box center [273, 183] width 165 height 24
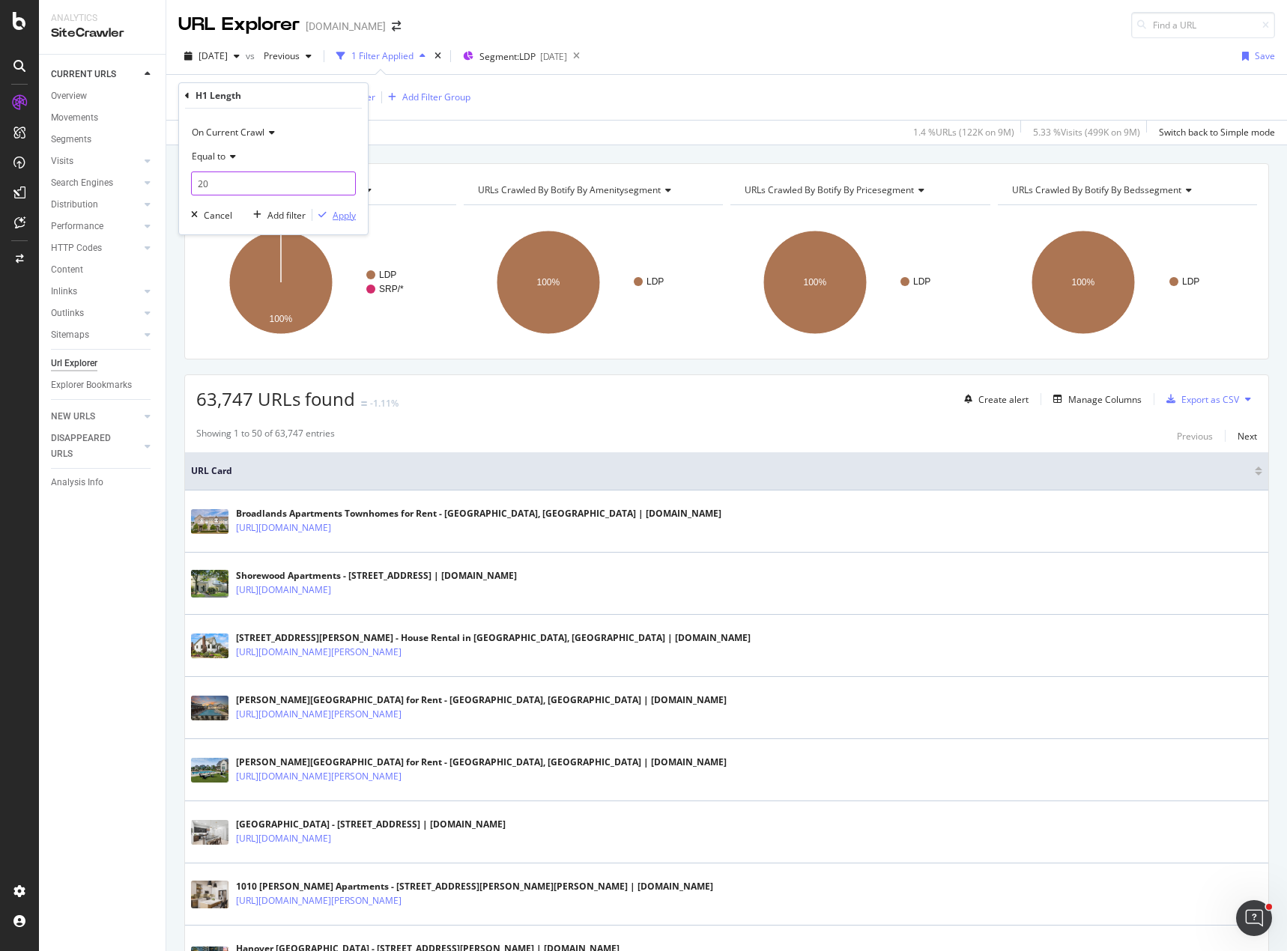
type input "20"
click at [330, 215] on div "button" at bounding box center [322, 214] width 20 height 9
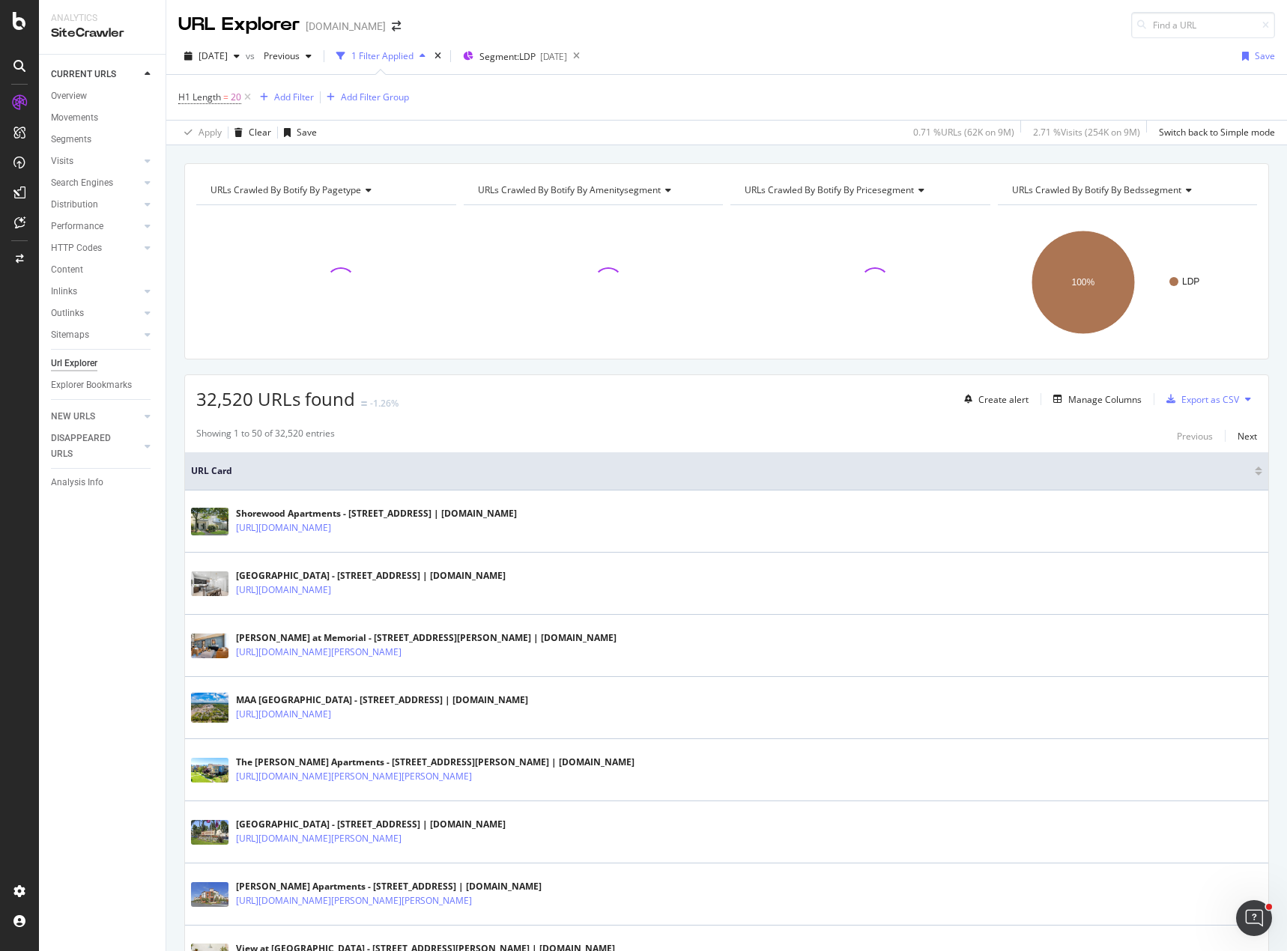
click at [112, 586] on div "CURRENT URLS Overview Movements Segments Visits Analysis Orphan URLs Search Eng…" at bounding box center [102, 503] width 127 height 896
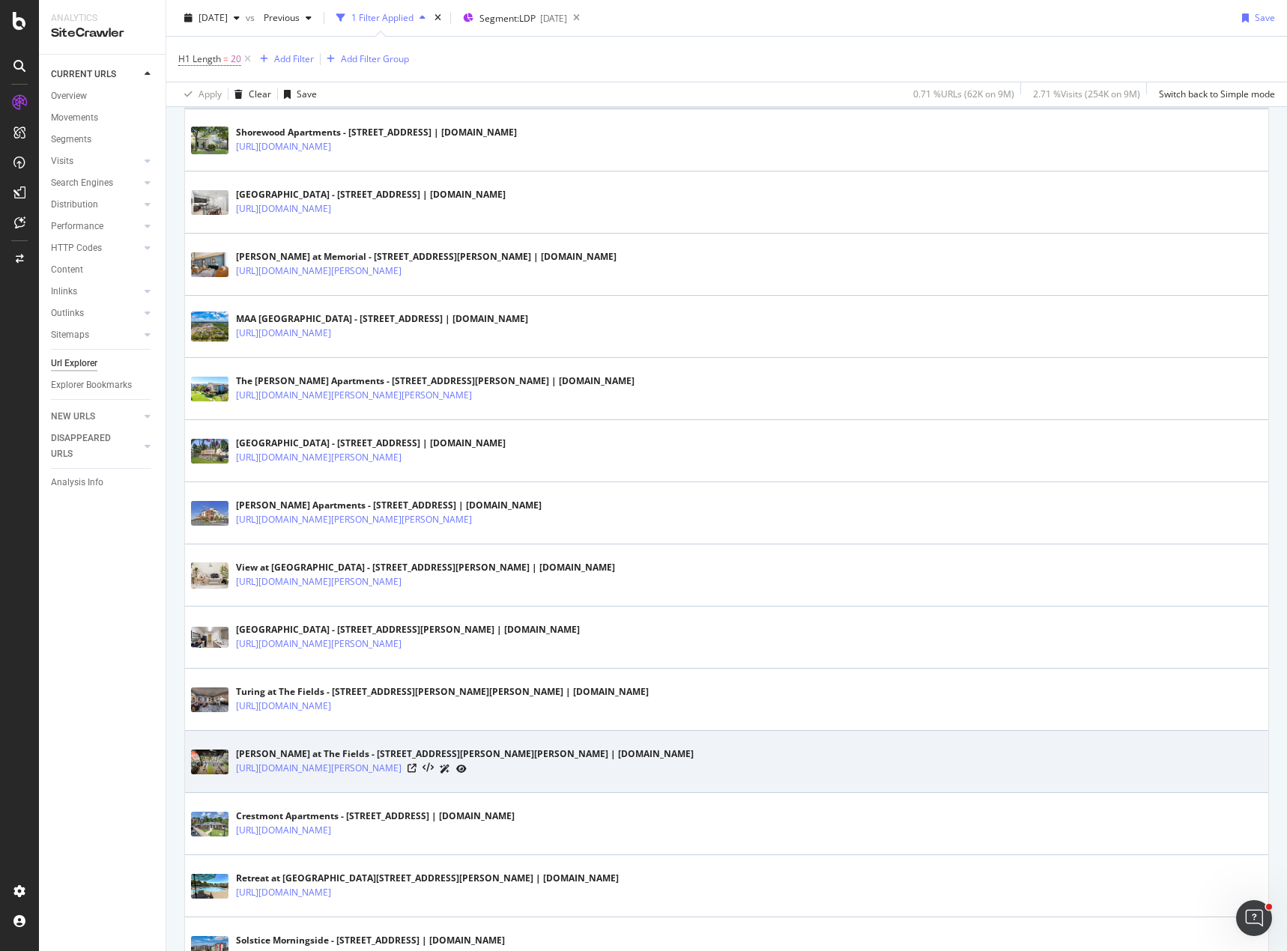
scroll to position [524, 0]
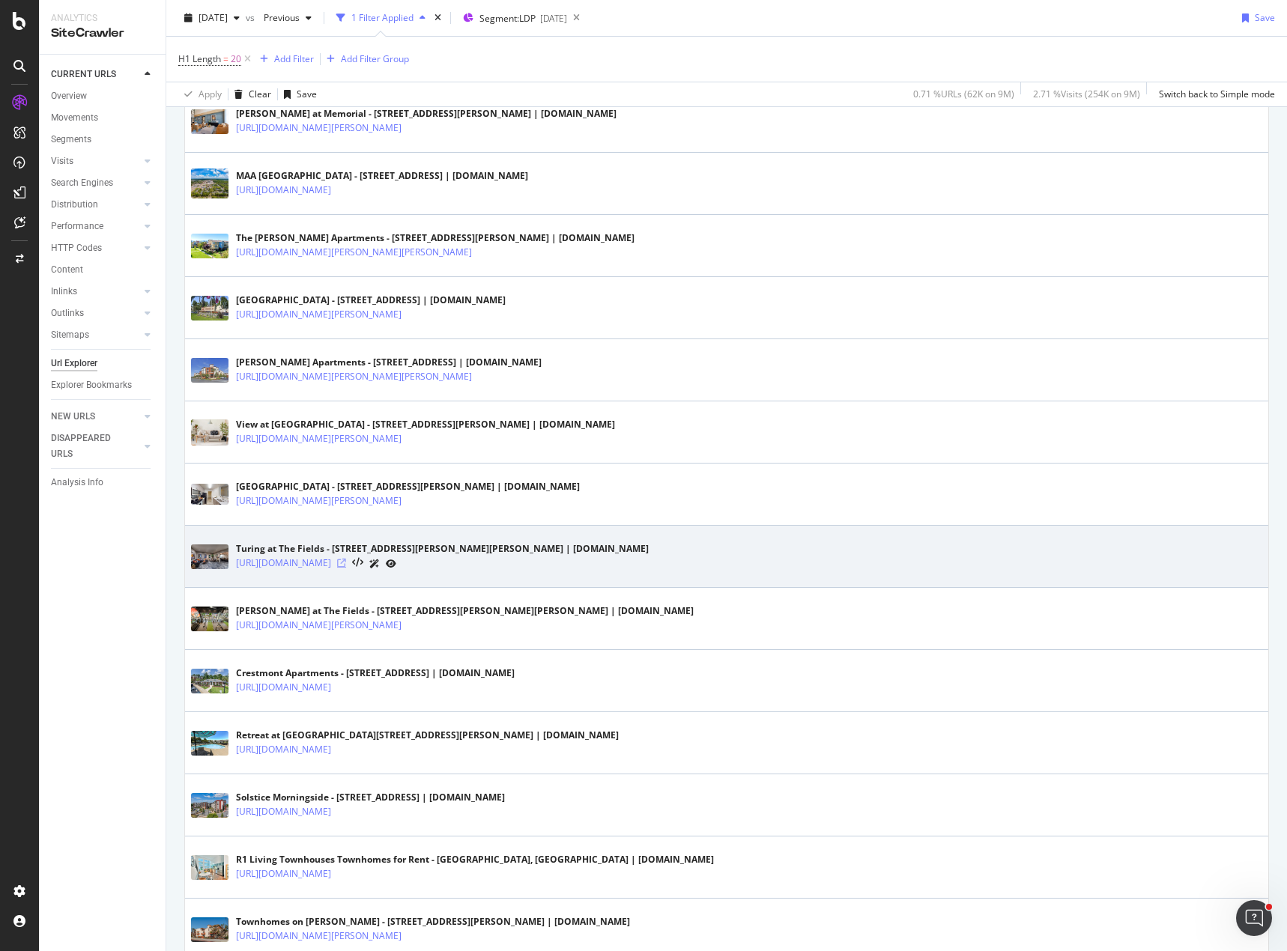
click at [346, 565] on icon at bounding box center [341, 563] width 9 height 9
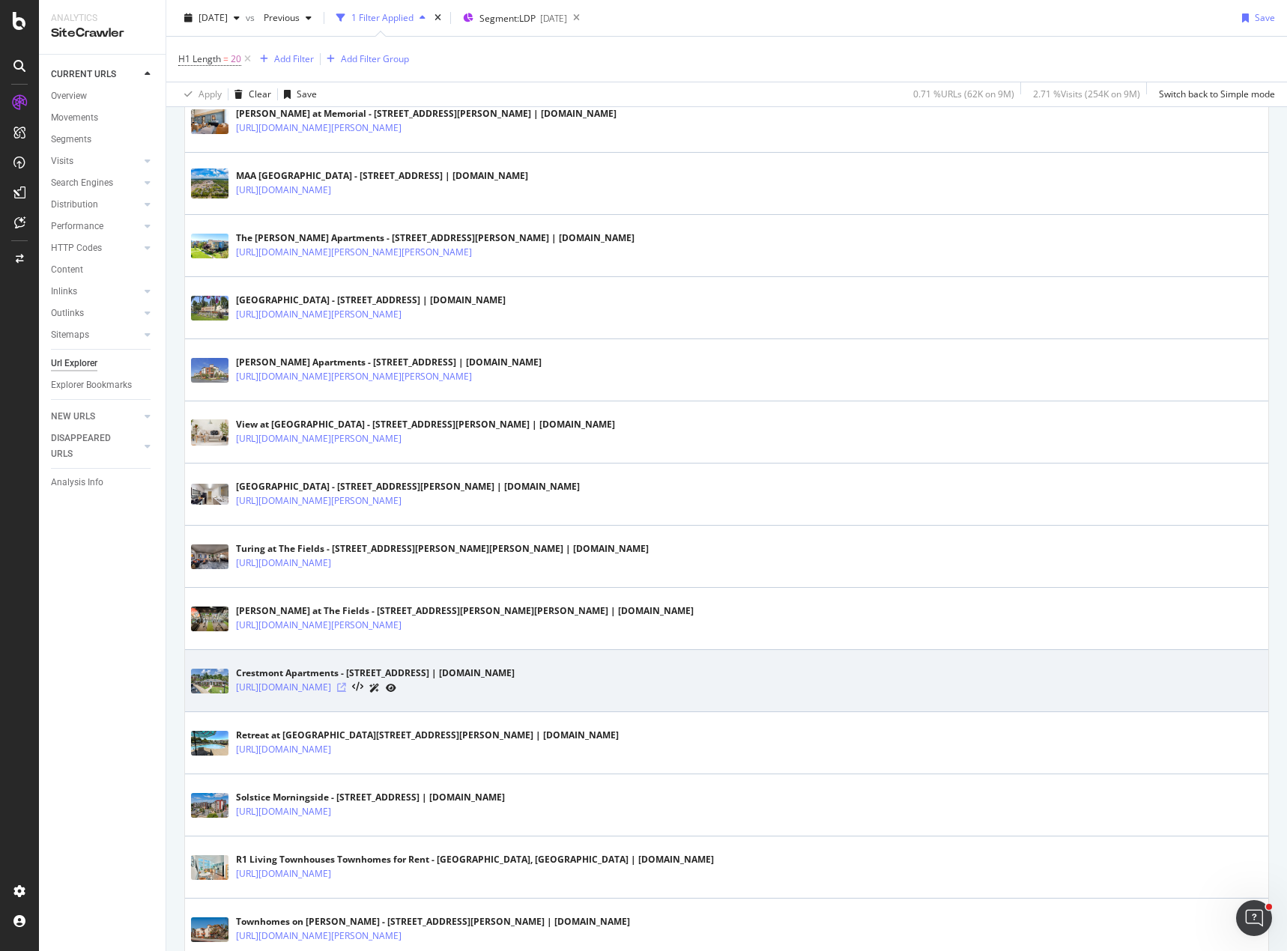
click at [346, 691] on icon at bounding box center [341, 687] width 9 height 9
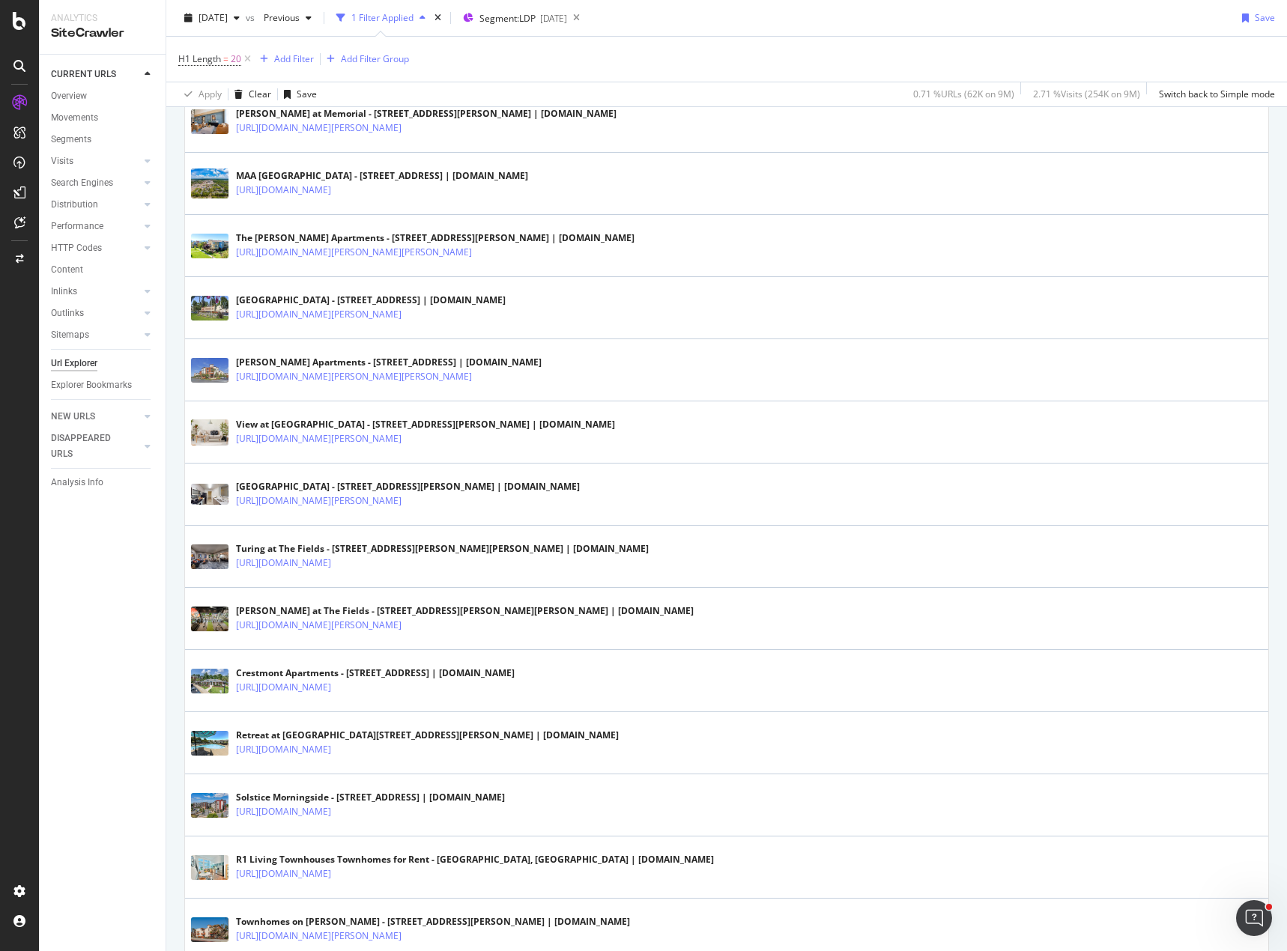
drag, startPoint x: 103, startPoint y: 729, endPoint x: 134, endPoint y: 742, distance: 34.2
click at [103, 729] on div "CURRENT URLS Overview Movements Segments Visits Analysis Orphan URLs Search Eng…" at bounding box center [102, 503] width 127 height 896
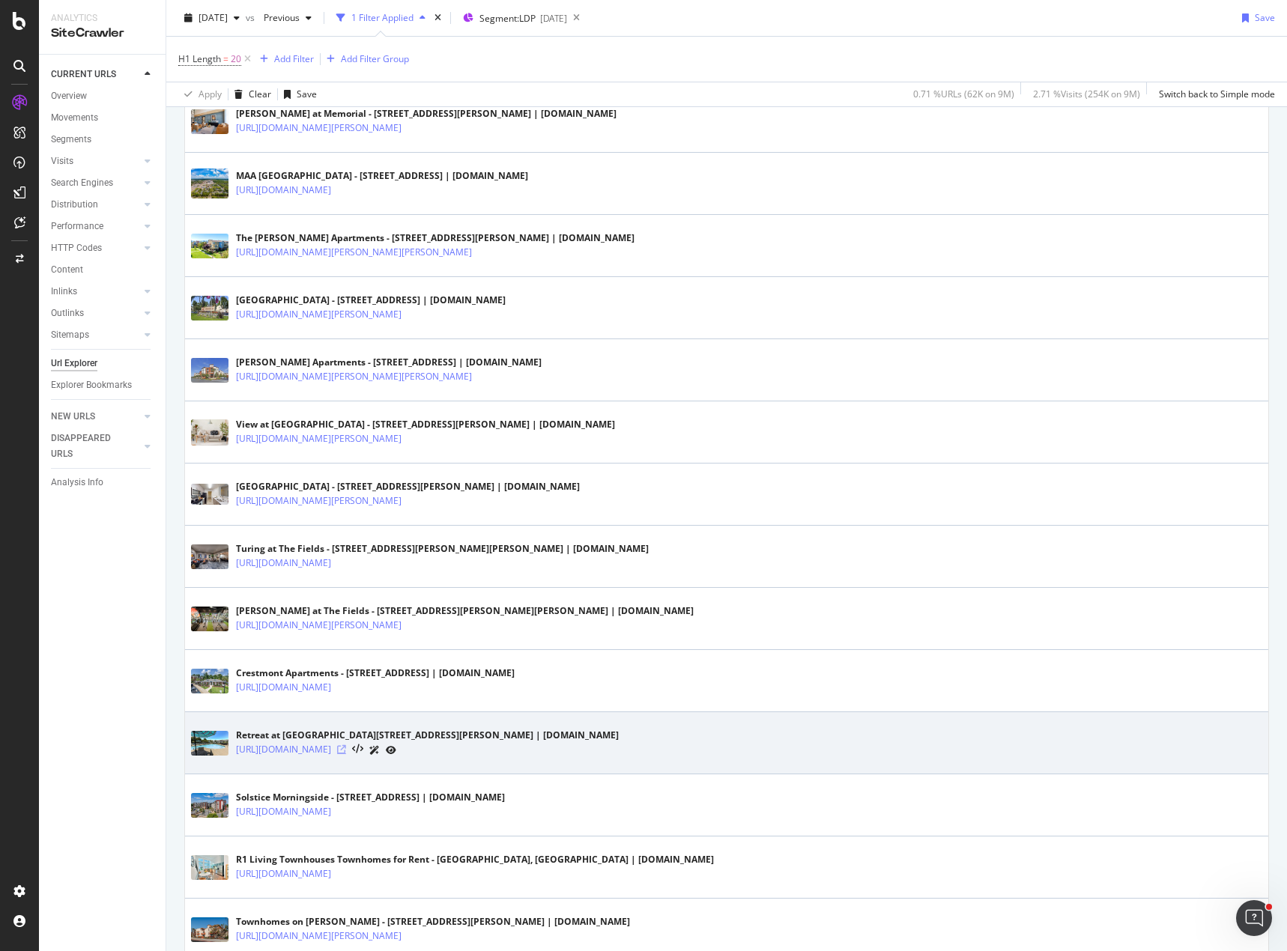
click at [346, 750] on icon at bounding box center [341, 749] width 9 height 9
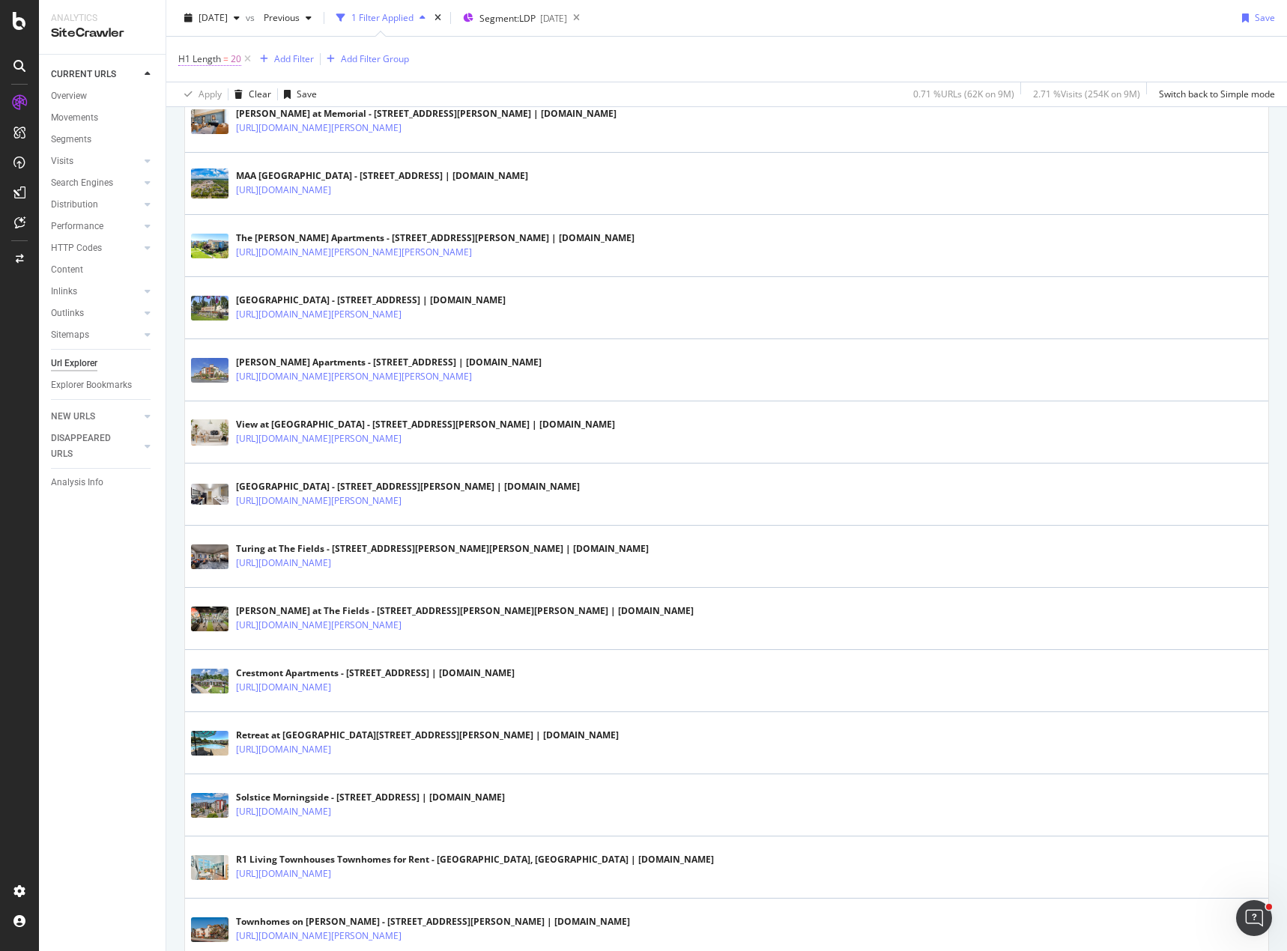
click at [233, 57] on span "20" at bounding box center [236, 59] width 10 height 21
drag, startPoint x: 221, startPoint y: 144, endPoint x: 165, endPoint y: 136, distance: 55.9
click at [165, 136] on body "Analytics SiteCrawler CURRENT URLS Overview Movements Segments Visits Analysis …" at bounding box center [643, 475] width 1287 height 951
click at [243, 113] on div "Equal to" at bounding box center [273, 118] width 165 height 24
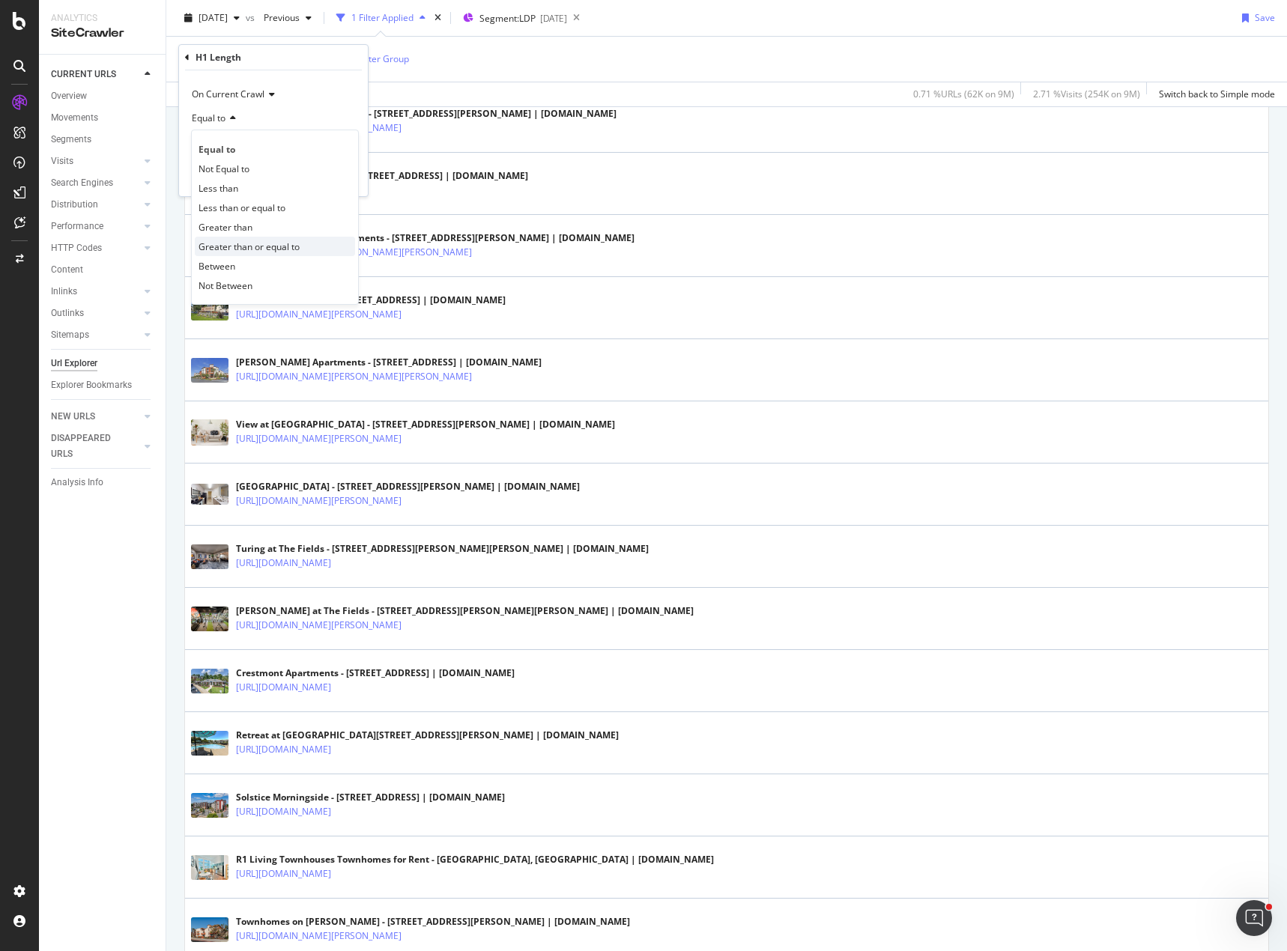
click at [278, 243] on span "Greater than or equal to" at bounding box center [248, 246] width 101 height 13
drag, startPoint x: 224, startPoint y: 148, endPoint x: 172, endPoint y: 142, distance: 52.0
click at [172, 142] on body "Analytics SiteCrawler CURRENT URLS Overview Movements Segments Visits Analysis …" at bounding box center [643, 475] width 1287 height 951
type input "21"
click at [337, 175] on div "Apply" at bounding box center [343, 177] width 23 height 13
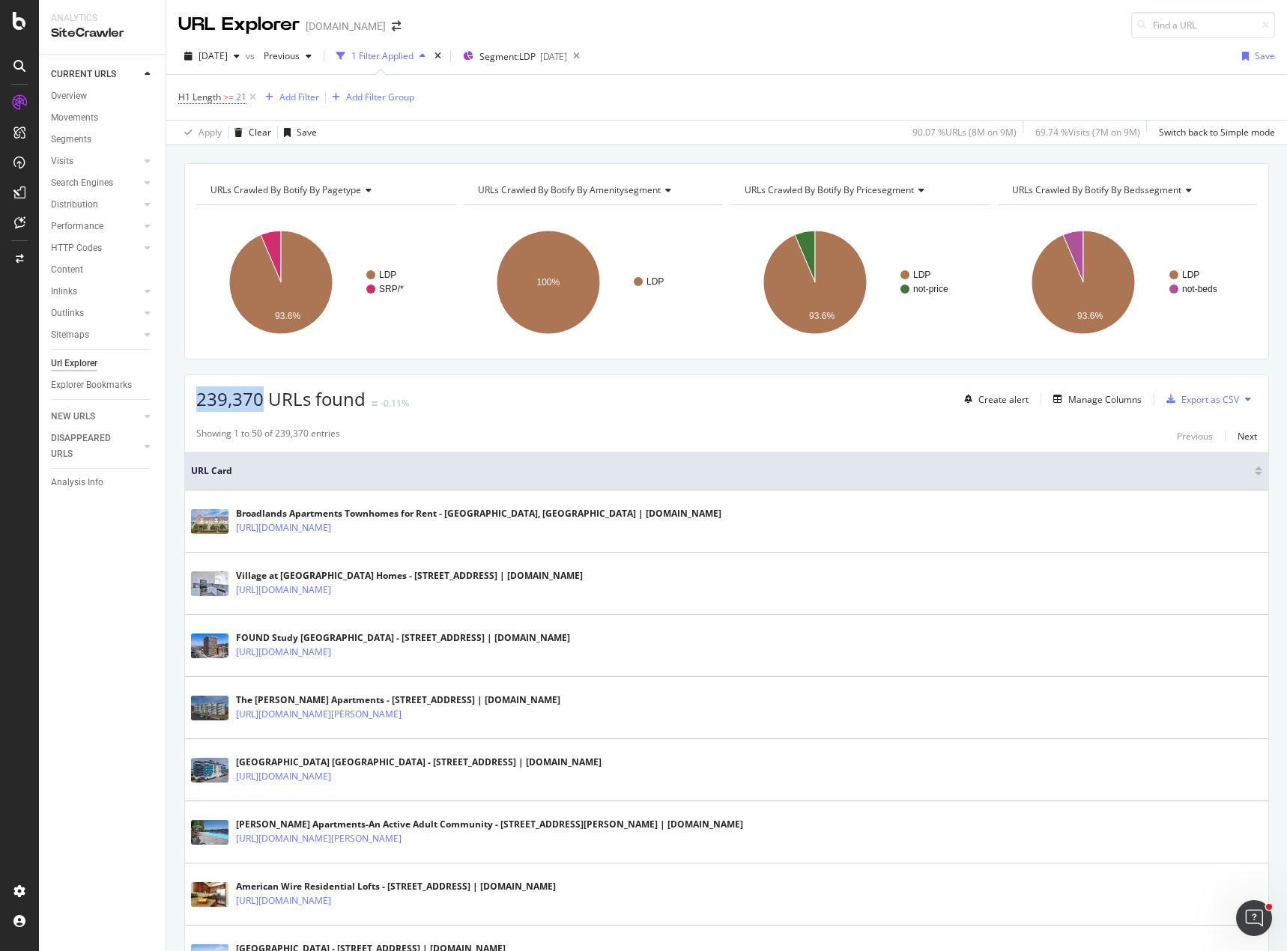
drag, startPoint x: 196, startPoint y: 396, endPoint x: 262, endPoint y: 398, distance: 65.9
click at [262, 398] on span "239,370 URLs found" at bounding box center [280, 398] width 169 height 25
click at [227, 97] on span ">=" at bounding box center [228, 97] width 10 height 13
click at [220, 133] on span "On Current Crawl" at bounding box center [228, 132] width 73 height 13
click at [313, 123] on div "On Current Crawl" at bounding box center [273, 133] width 165 height 24
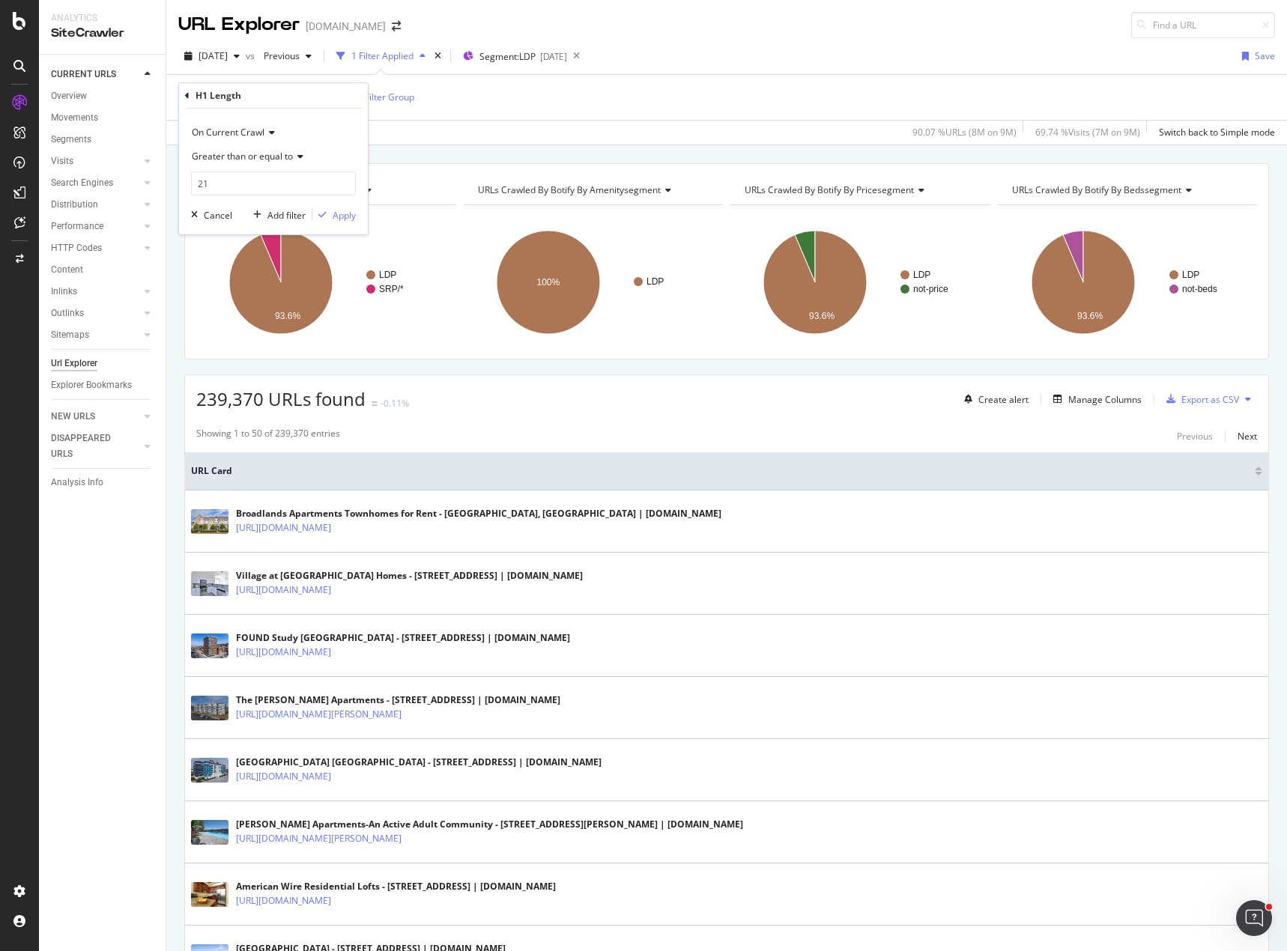
click at [279, 154] on span "Greater than or equal to" at bounding box center [242, 156] width 101 height 13
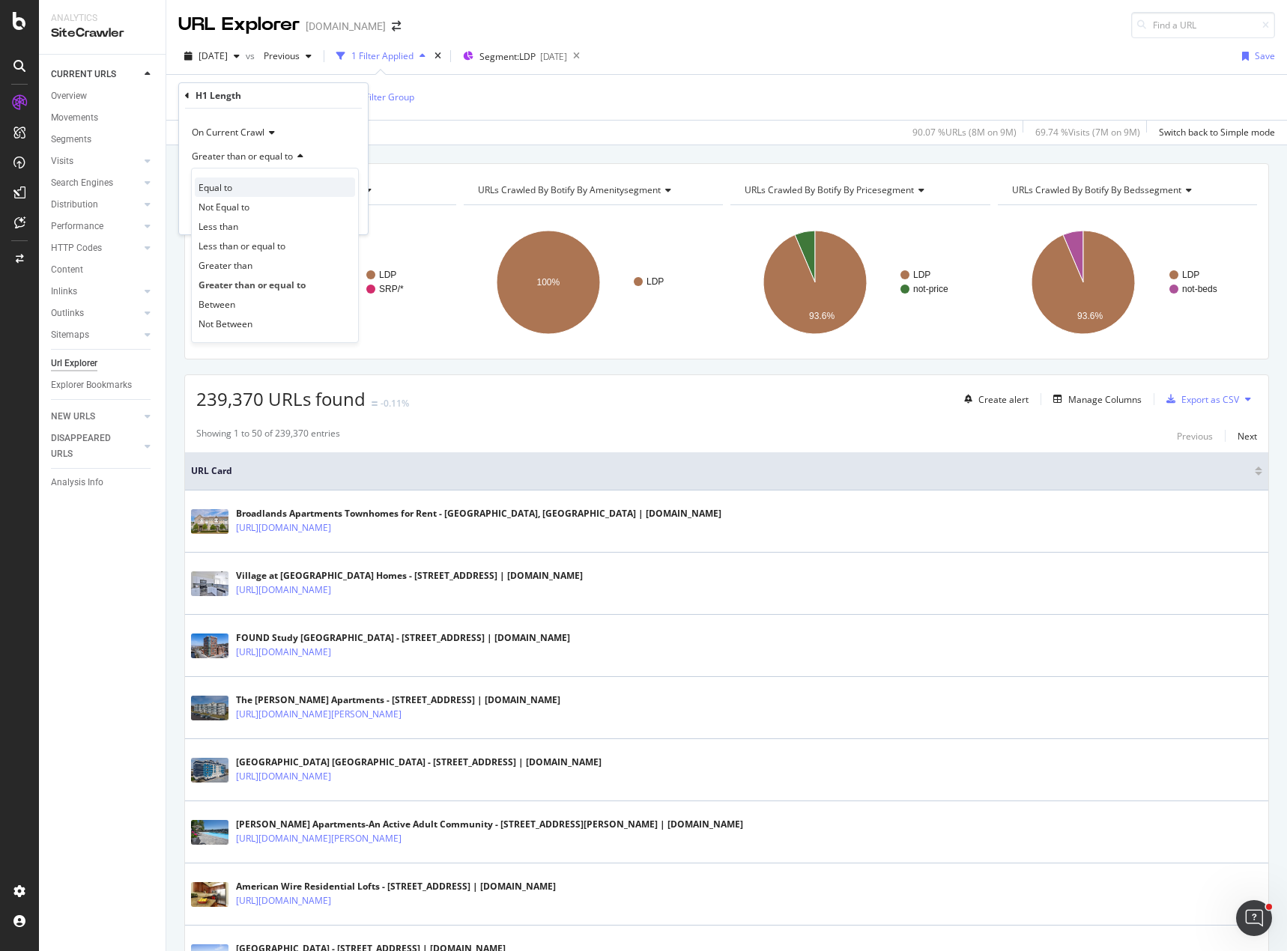
click at [230, 193] on span "Equal to" at bounding box center [215, 187] width 34 height 13
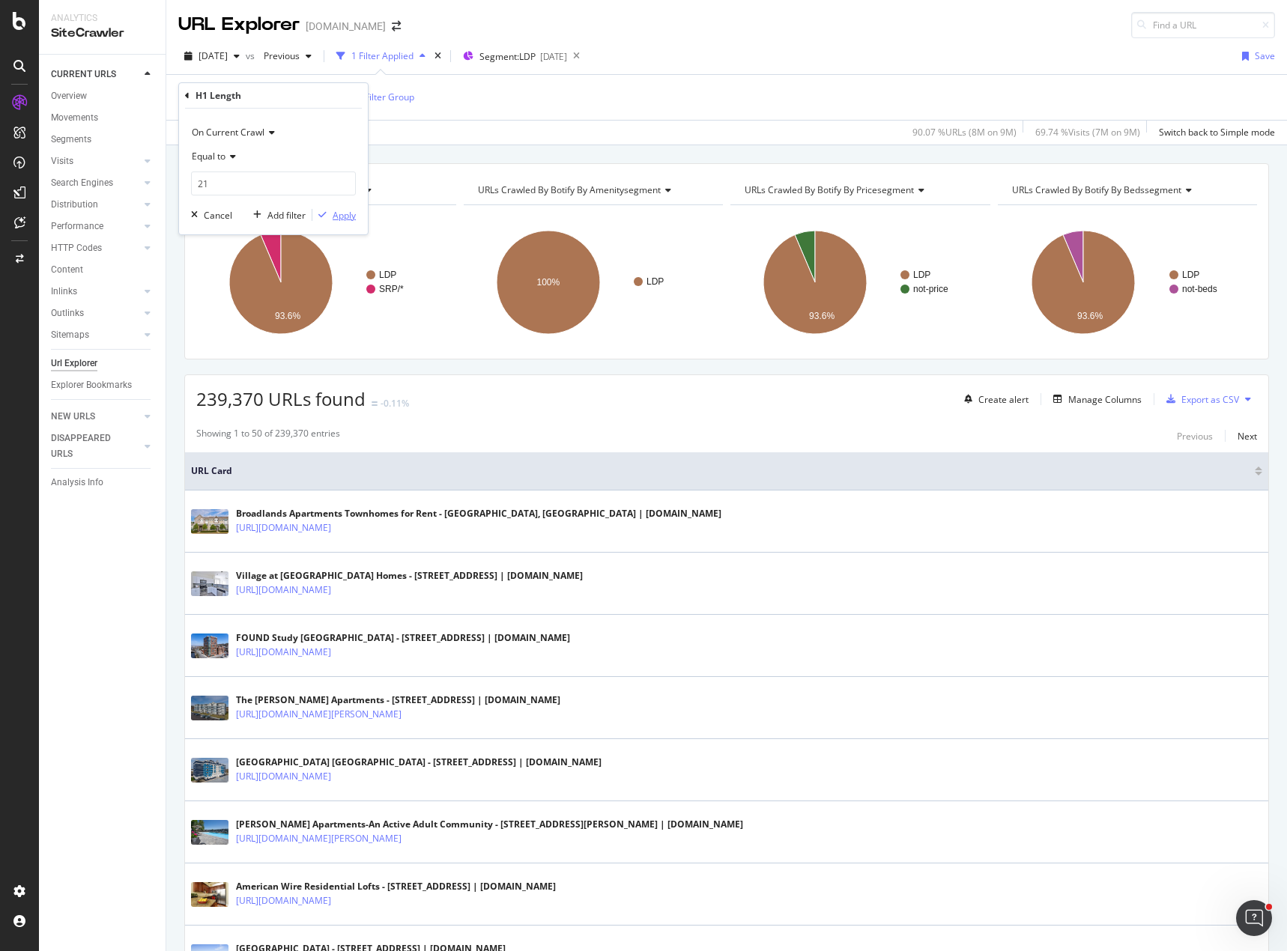
click at [336, 216] on div "Apply" at bounding box center [343, 215] width 23 height 13
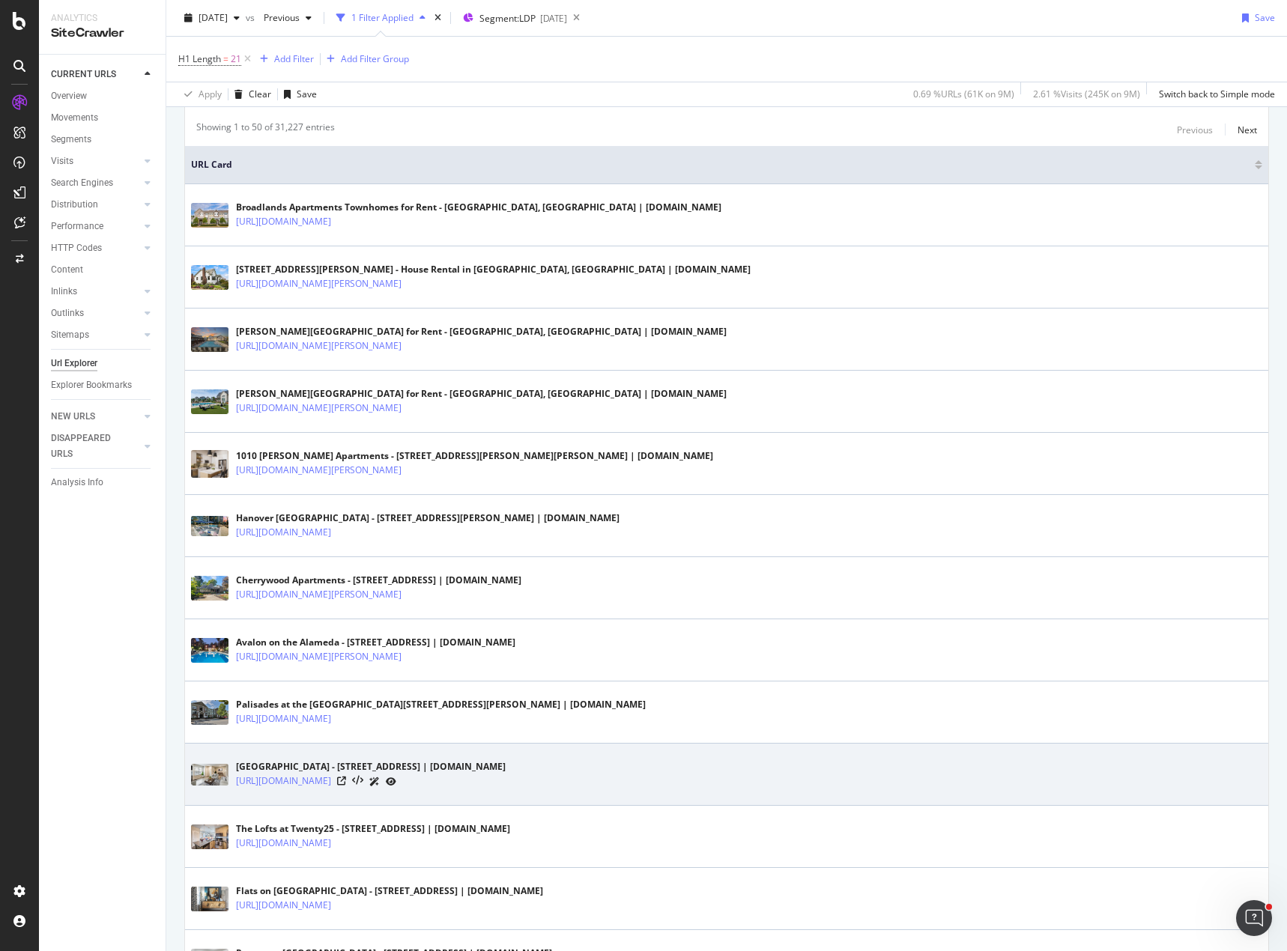
scroll to position [374, 0]
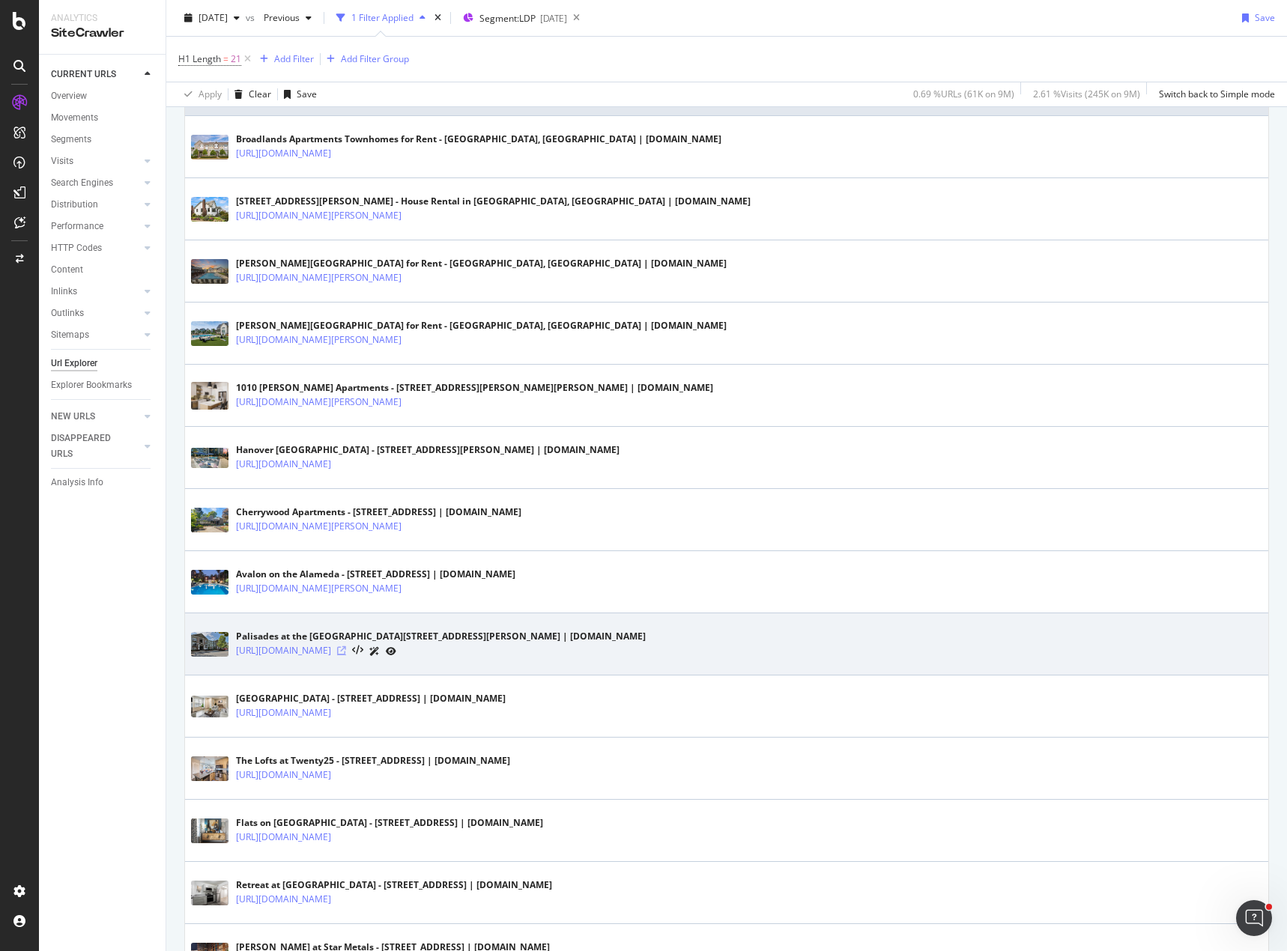
click at [346, 651] on icon at bounding box center [341, 650] width 9 height 9
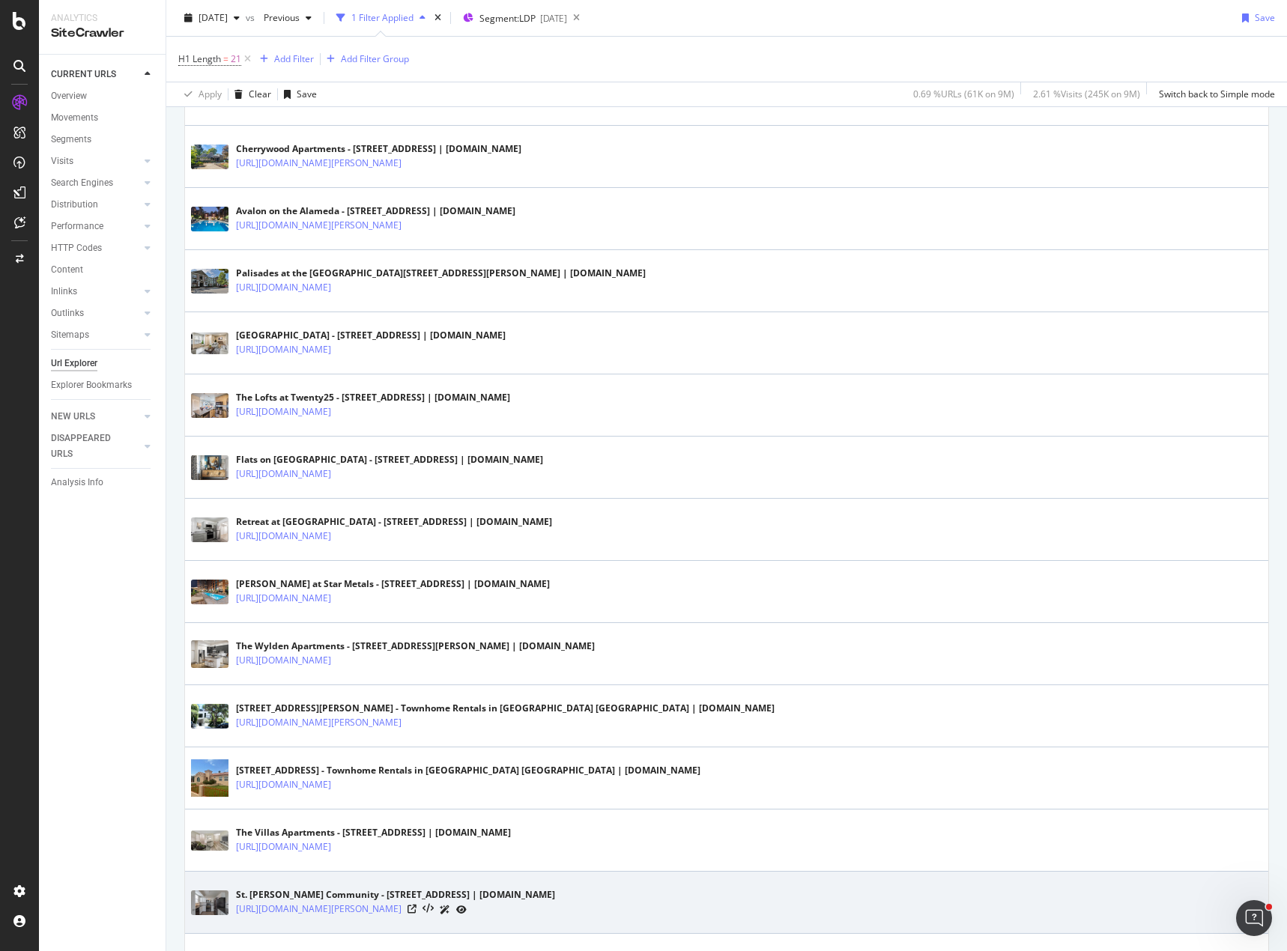
scroll to position [899, 0]
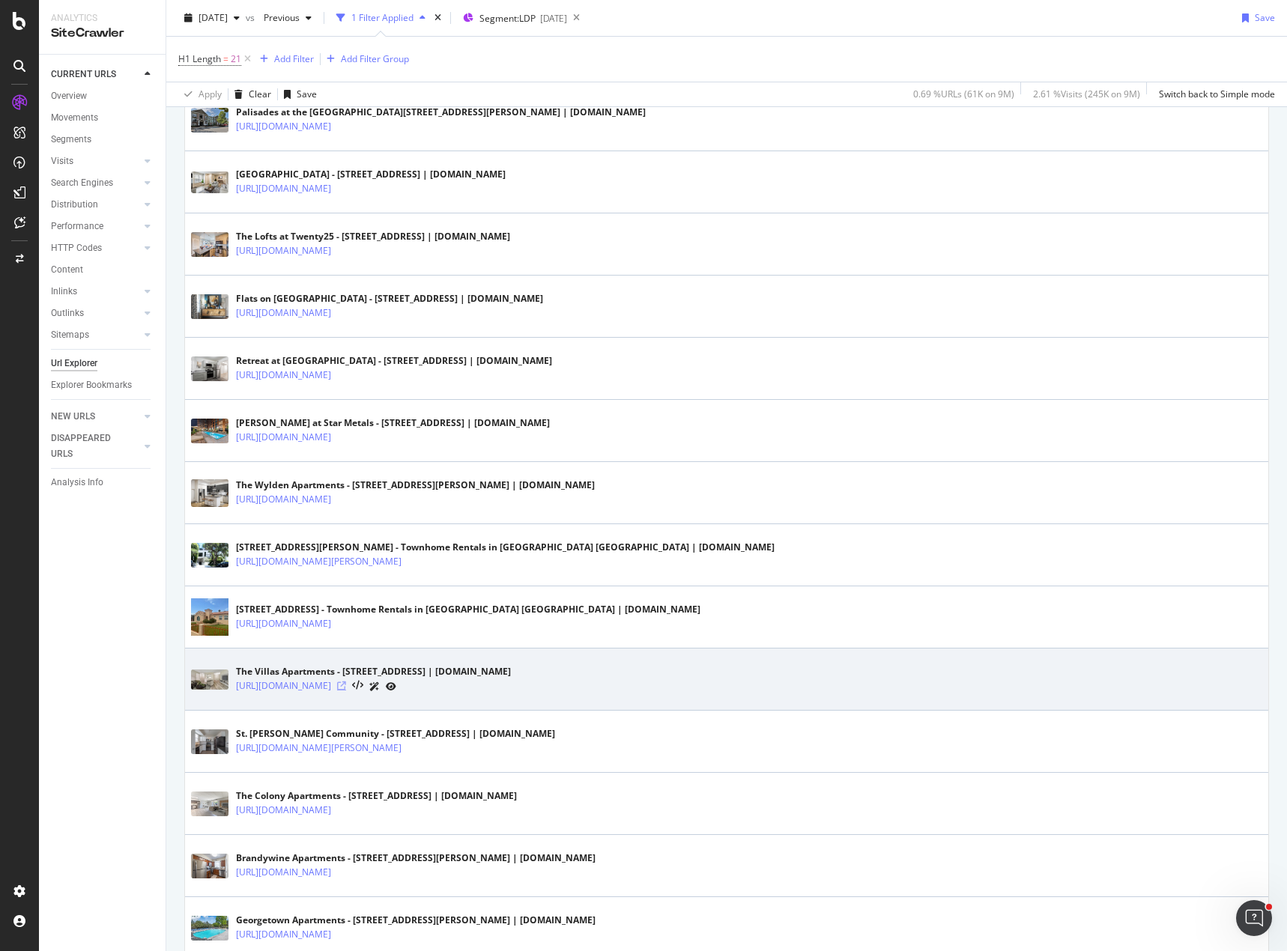
click at [346, 683] on icon at bounding box center [341, 685] width 9 height 9
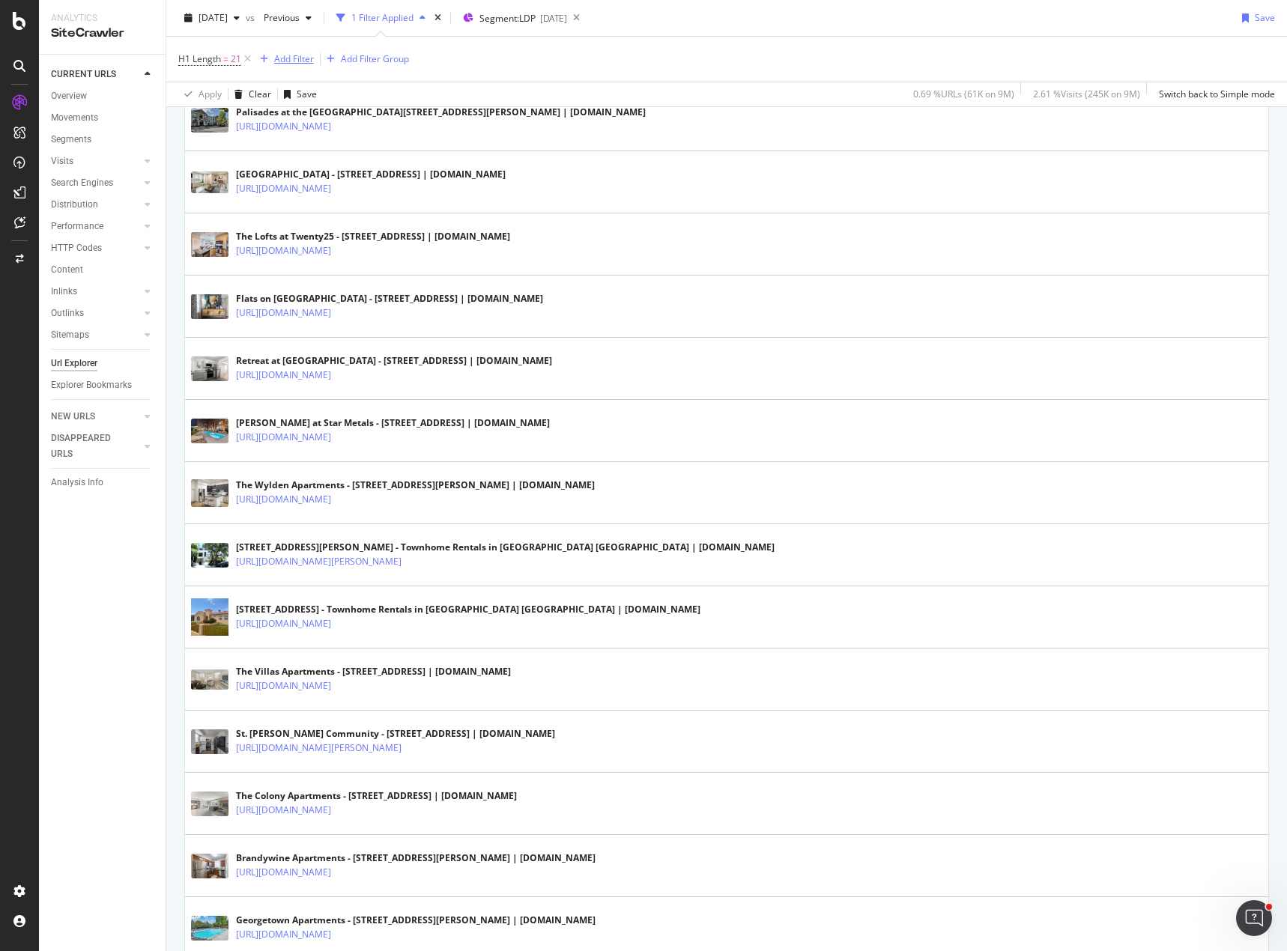
click at [283, 60] on div "Add Filter" at bounding box center [294, 58] width 40 height 13
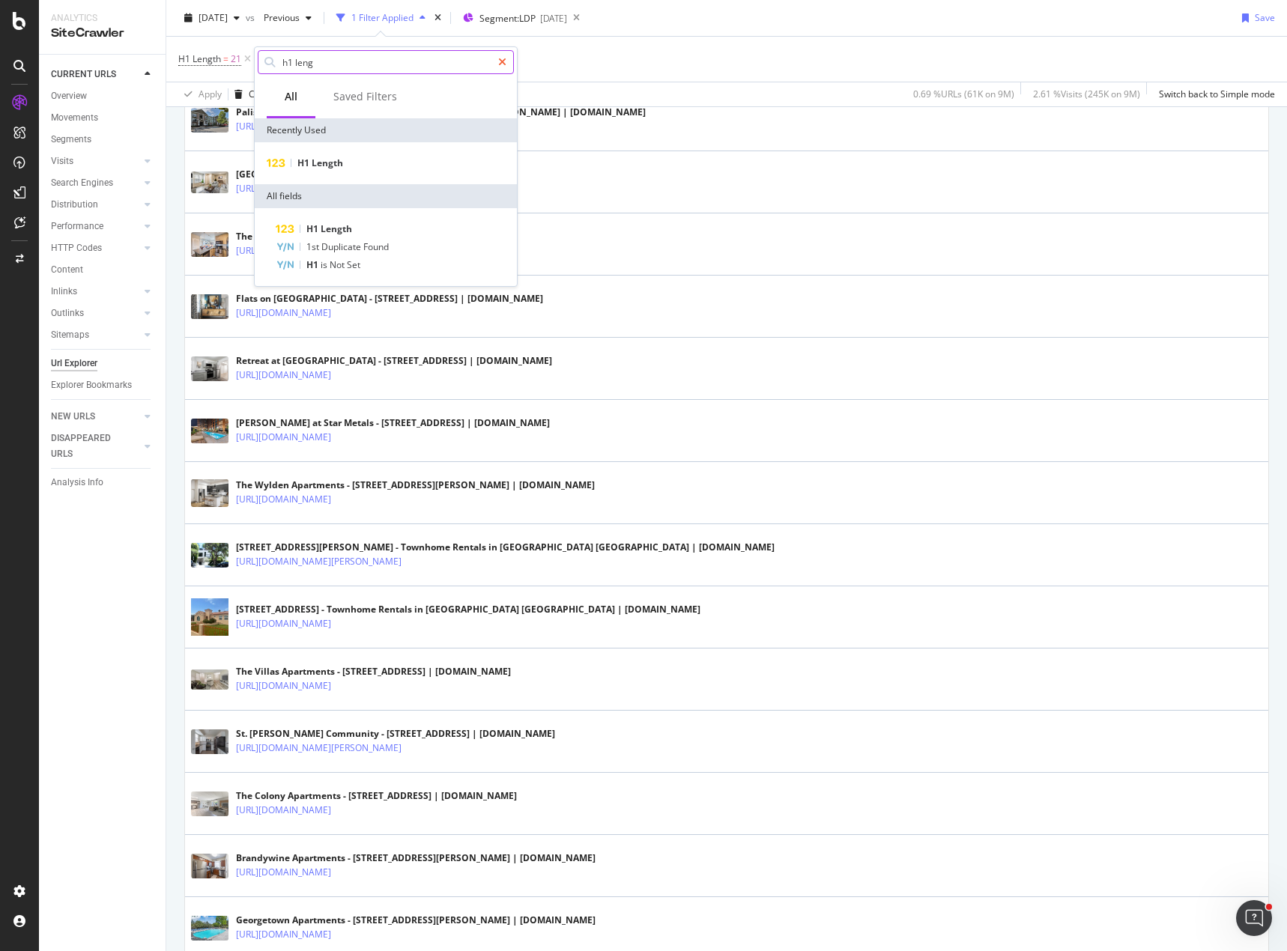
type input "h1 leng"
click at [505, 57] on icon at bounding box center [502, 62] width 8 height 10
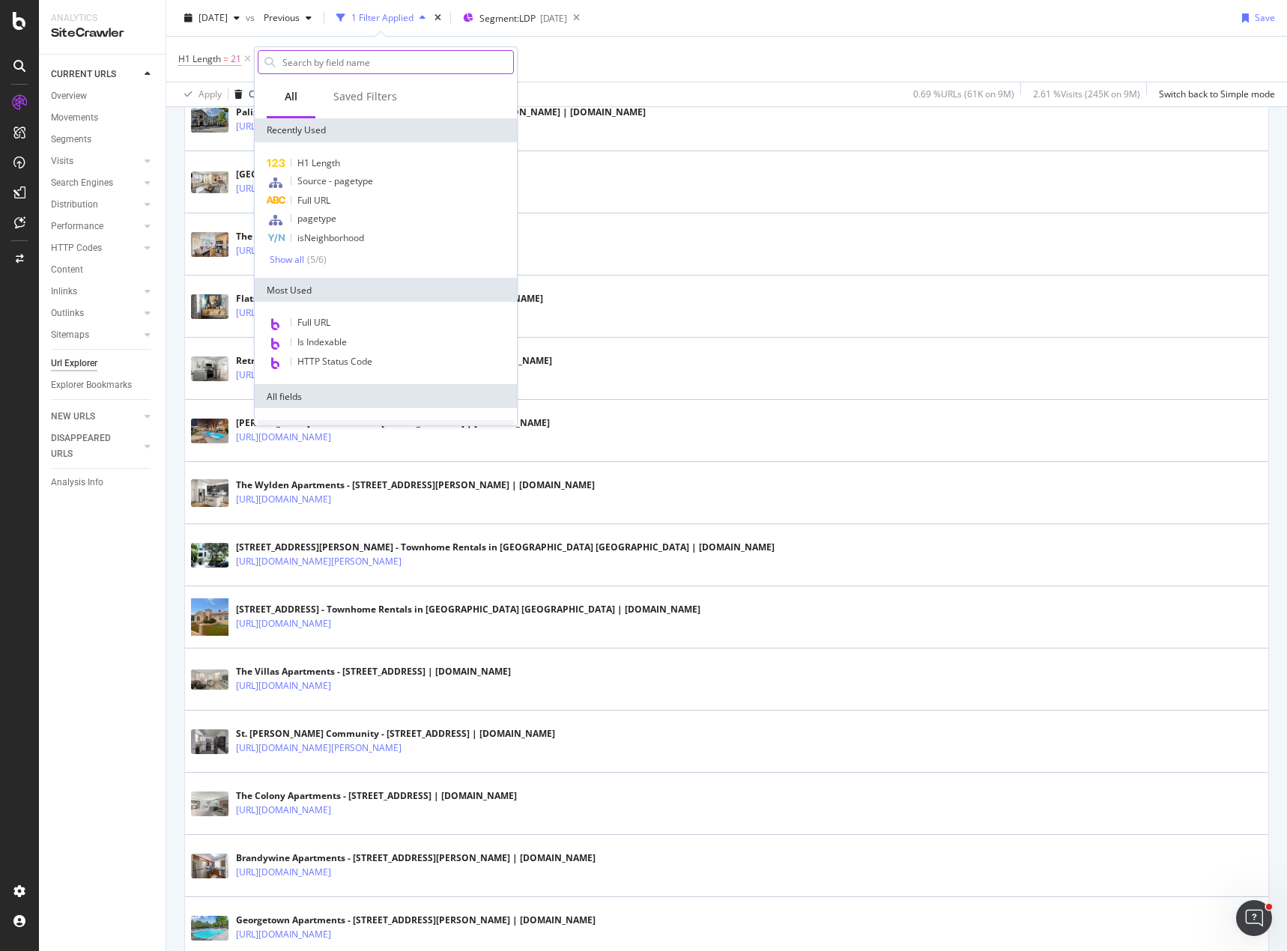
click at [216, 59] on span "H1 Length" at bounding box center [199, 58] width 43 height 13
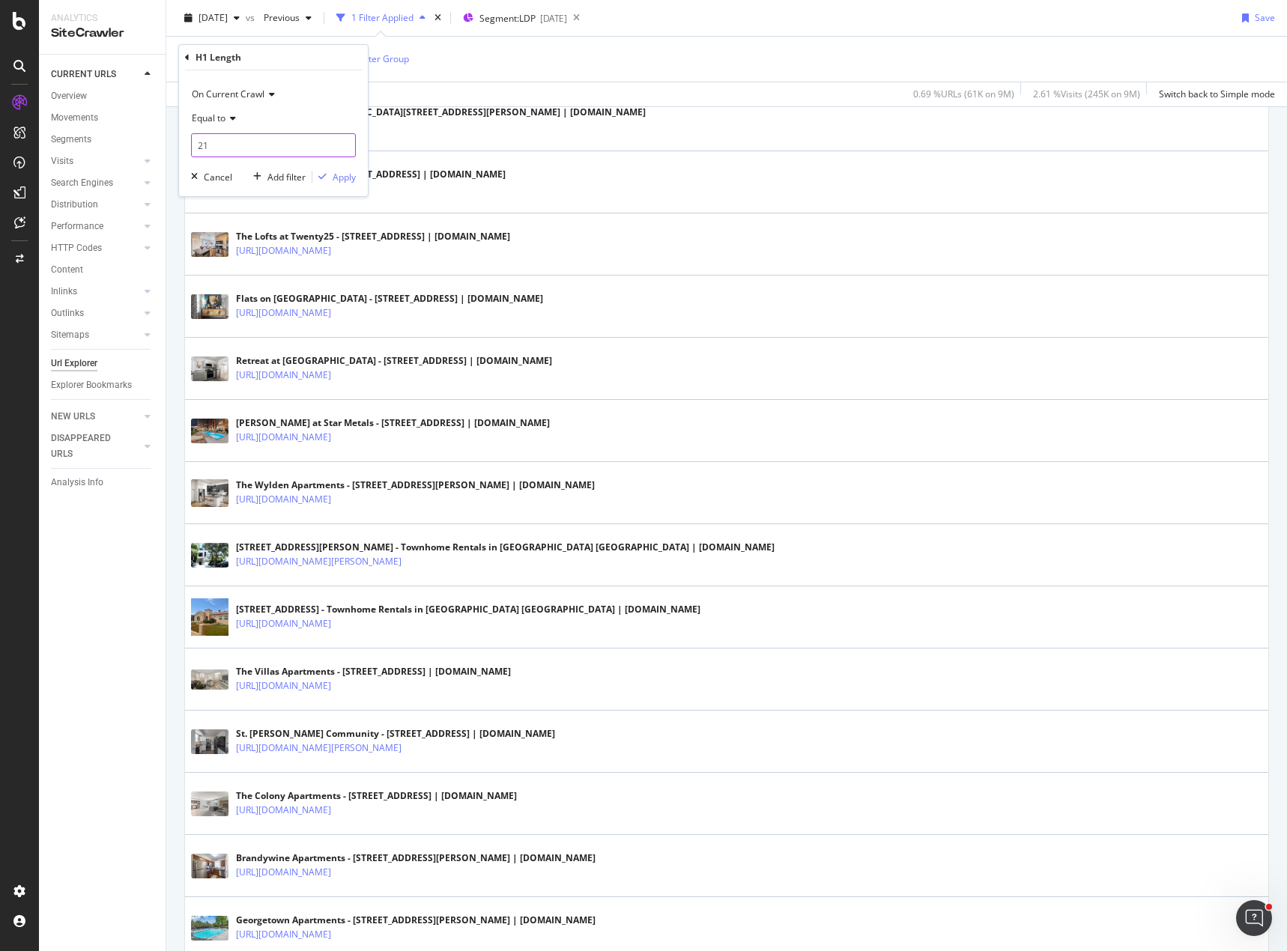
click at [216, 148] on input "21" at bounding box center [273, 145] width 165 height 24
type input "22"
click at [470, 77] on div "H1 Length = 21 Add Filter Add Filter Group" at bounding box center [726, 59] width 1096 height 45
click at [231, 55] on span "21" at bounding box center [236, 59] width 10 height 21
click at [225, 122] on span "Equal to" at bounding box center [209, 118] width 34 height 13
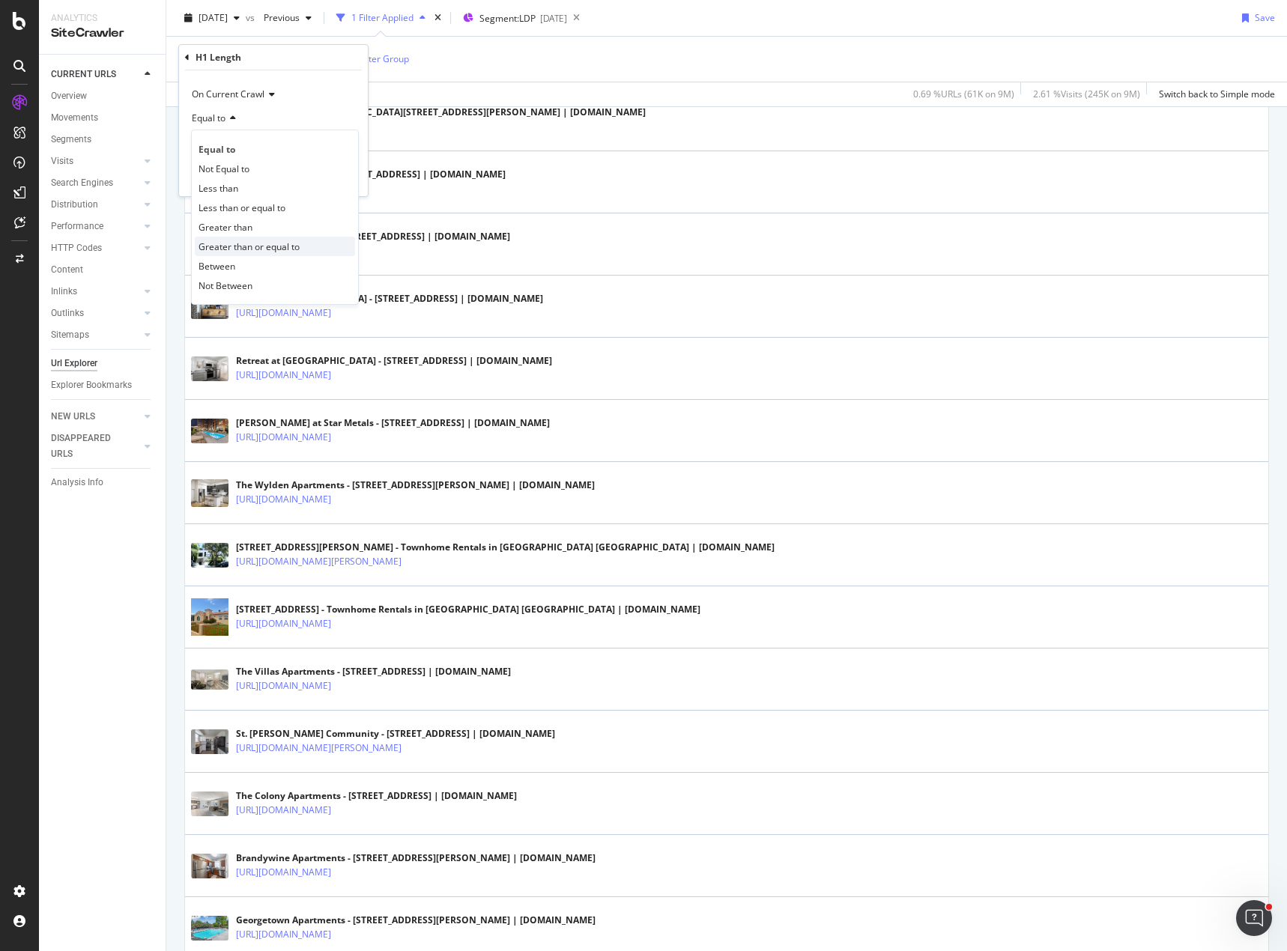
click at [278, 246] on span "Greater than or equal to" at bounding box center [248, 246] width 101 height 13
click at [239, 139] on input "21" at bounding box center [273, 145] width 165 height 24
type input "22"
click at [352, 177] on div "Apply" at bounding box center [343, 177] width 23 height 13
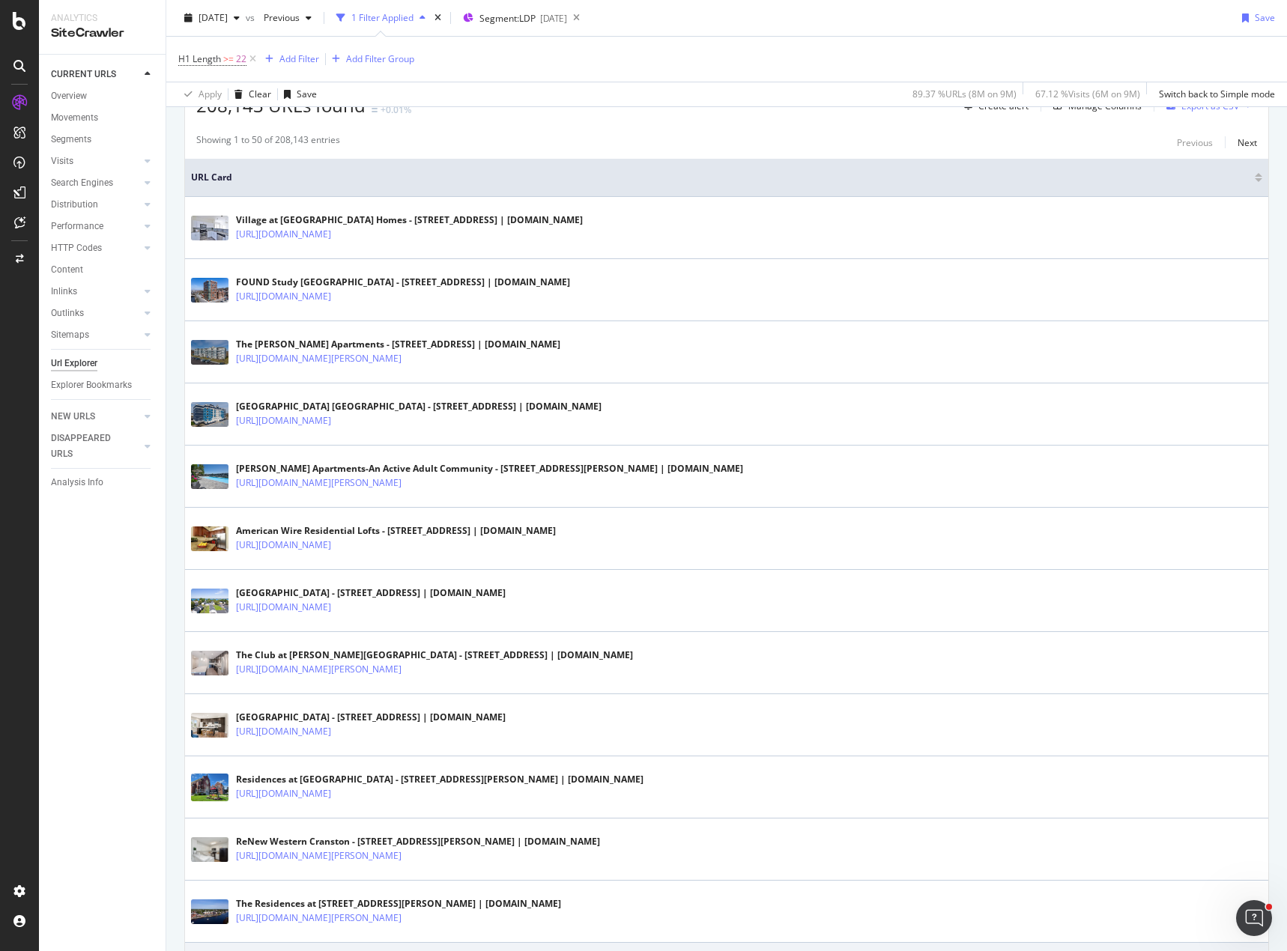
scroll to position [524, 0]
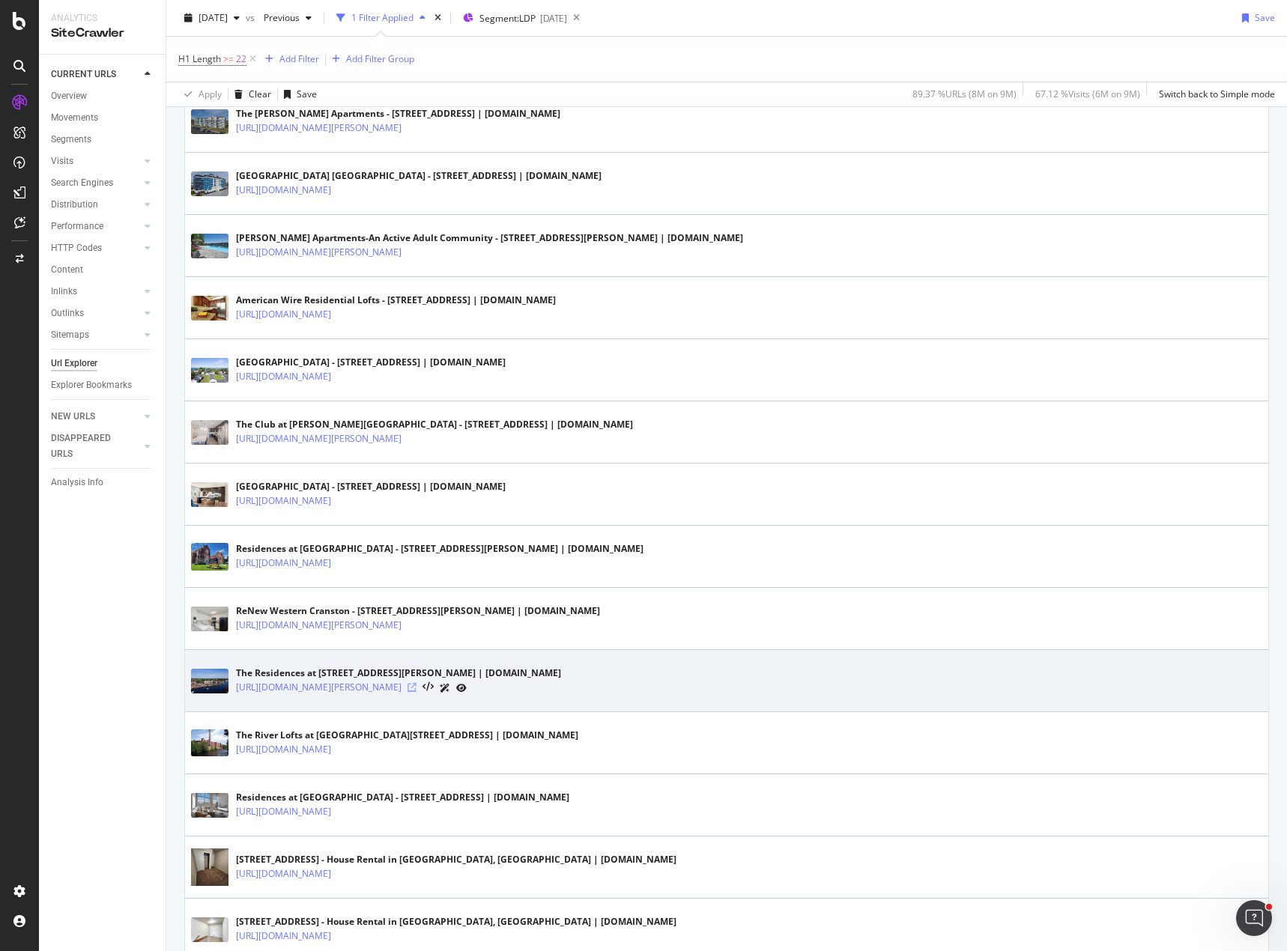
click at [416, 686] on icon at bounding box center [411, 687] width 9 height 9
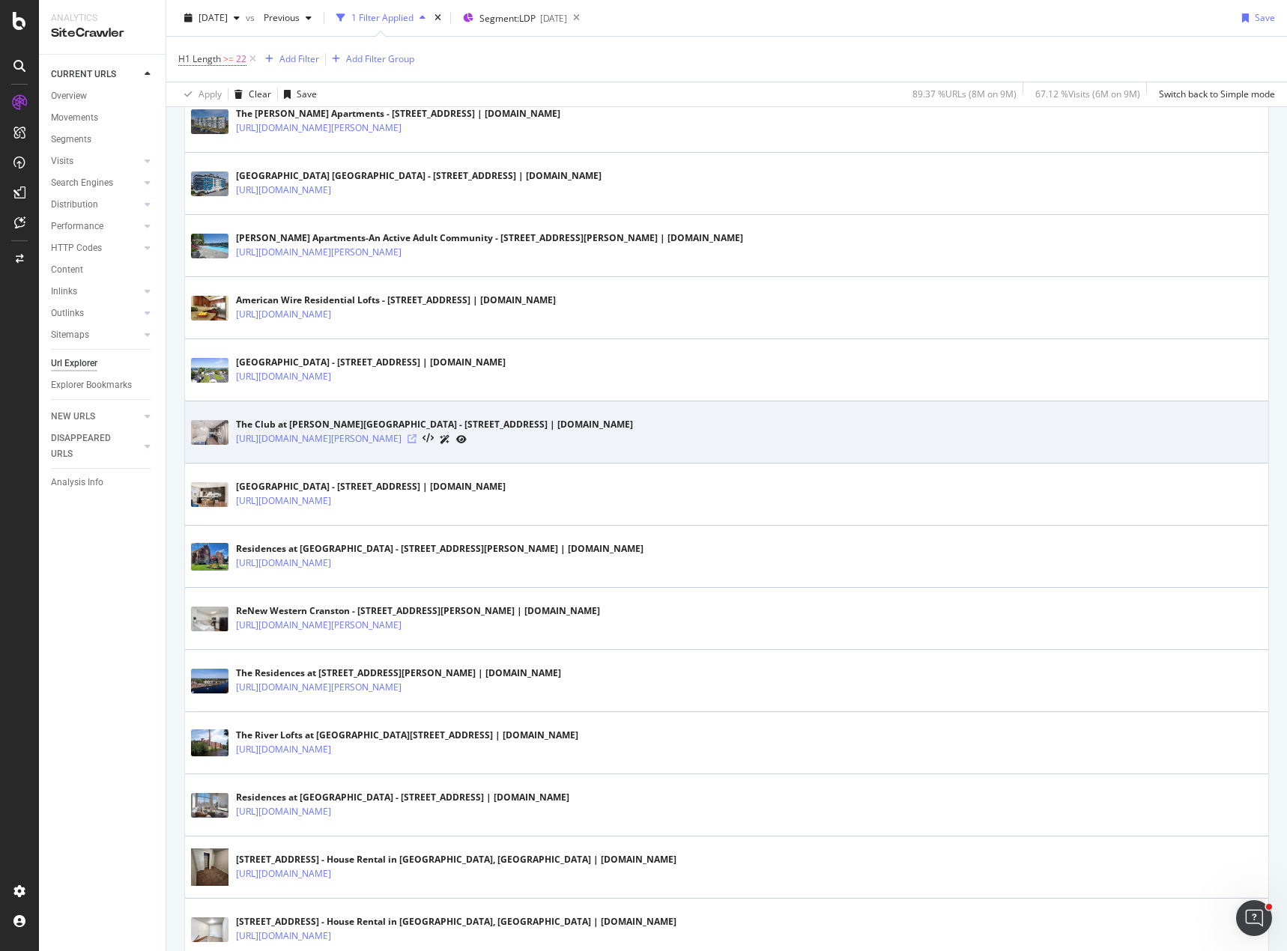
click at [416, 440] on icon at bounding box center [411, 438] width 9 height 9
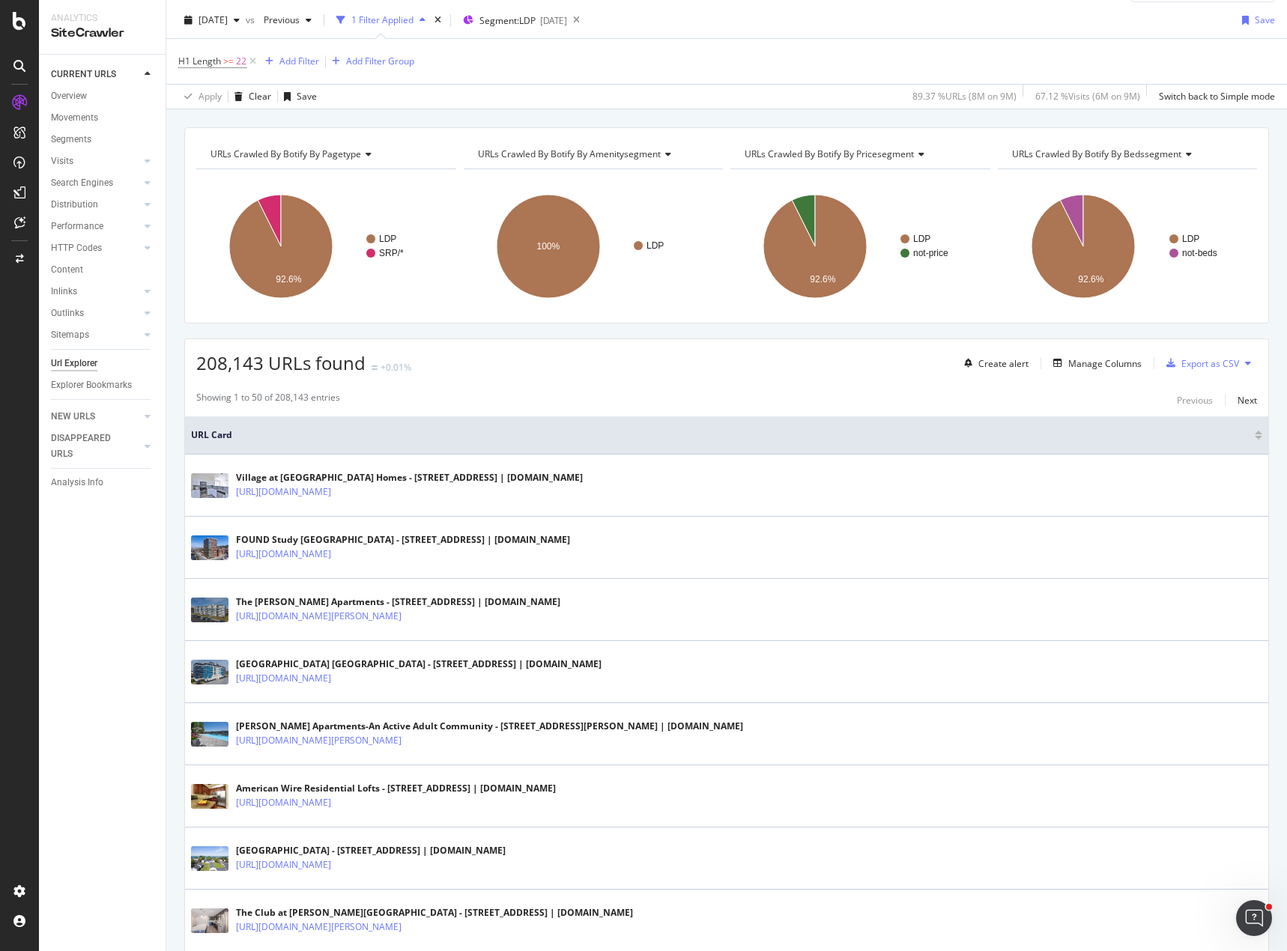
scroll to position [0, 0]
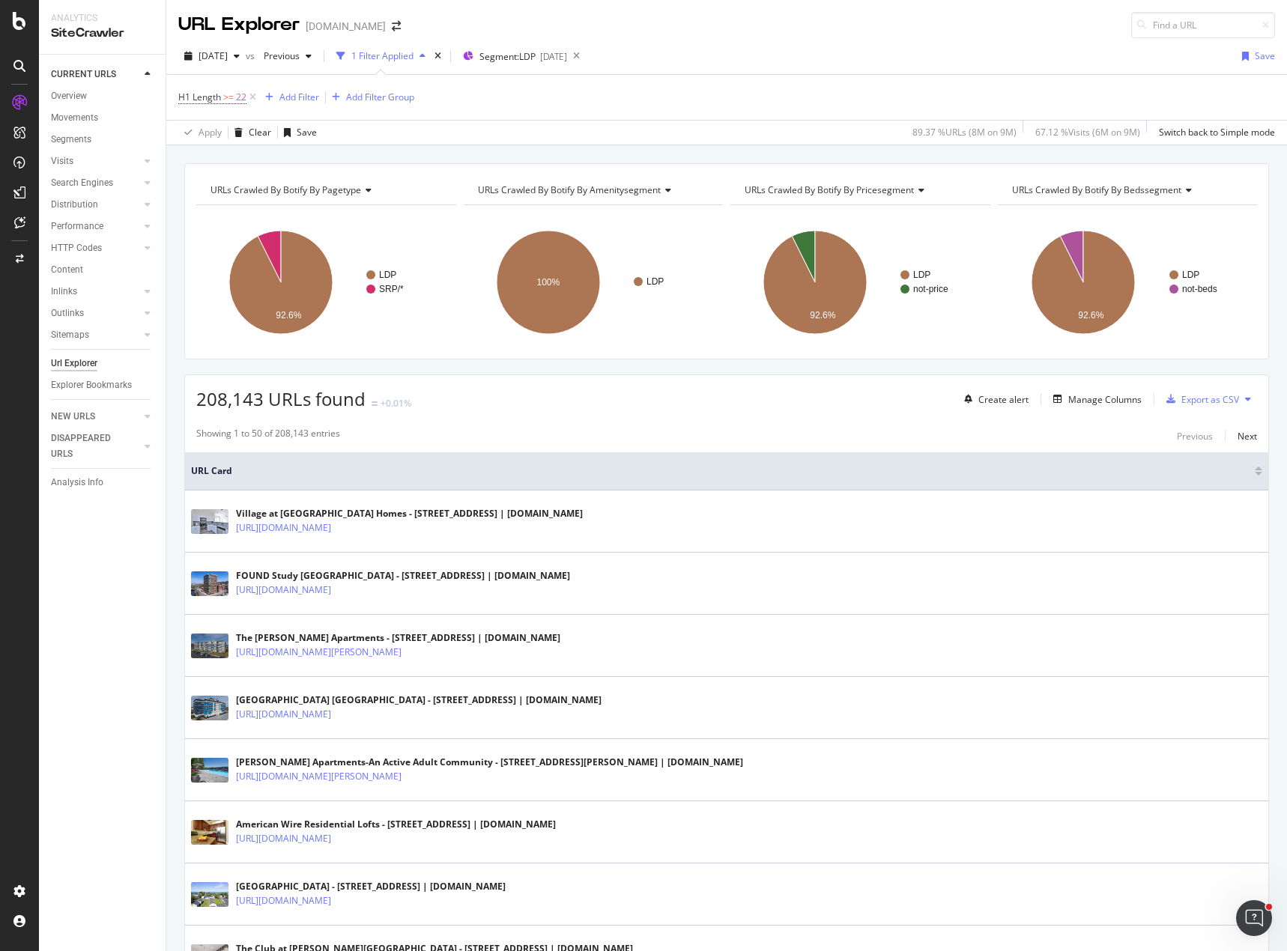
click at [774, 392] on div "208,143 URLs found +0.01% Create alert Manage Columns Export as CSV" at bounding box center [726, 393] width 1083 height 37
click at [229, 95] on span ">=" at bounding box center [228, 97] width 10 height 13
click at [236, 180] on input "22" at bounding box center [273, 183] width 165 height 24
type input "23"
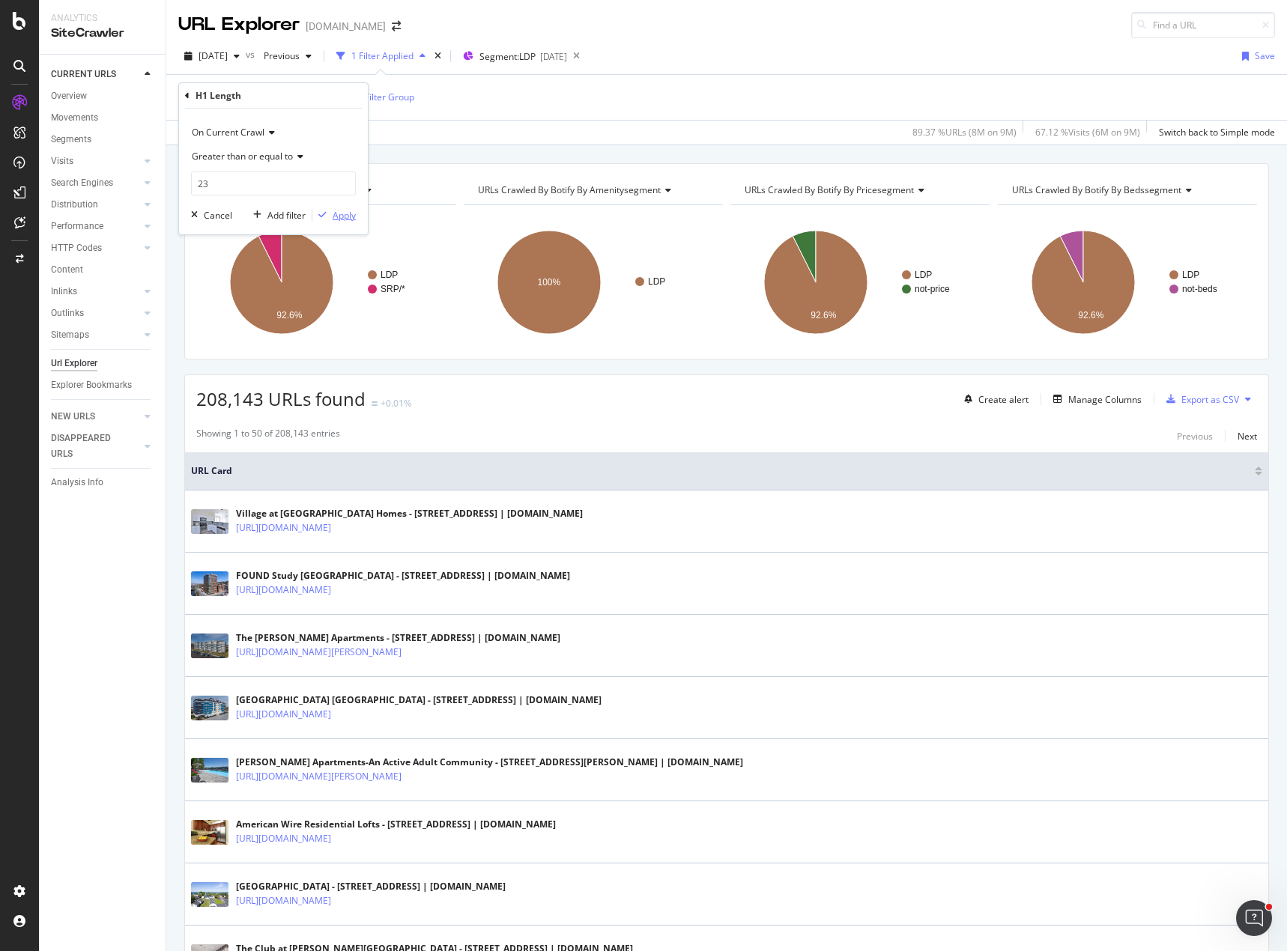
click at [347, 214] on div "Apply" at bounding box center [343, 215] width 23 height 13
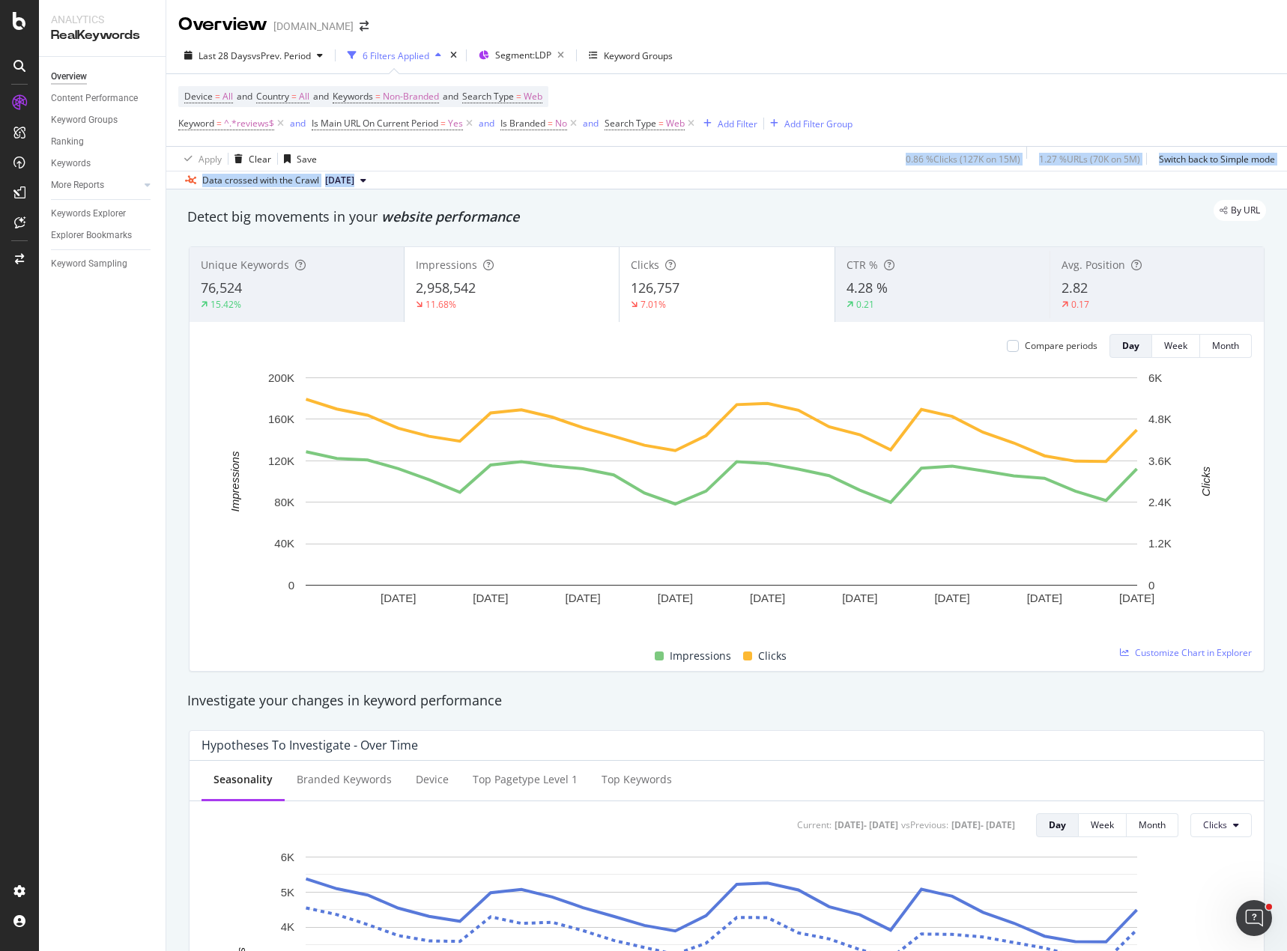
click at [747, 170] on div "Last 28 Days vs Prev. Period 6 Filters Applied Segment: LDP Keyword Groups Devi…" at bounding box center [726, 113] width 1120 height 152
click at [742, 163] on div "Apply Clear Save 0.86 % Clicks ( 127K on 15M ) 1.27 % URLs ( 70K on 5M ) Switch…" at bounding box center [726, 158] width 1120 height 25
click at [965, 80] on div "Device = All and Country = All and Keywords = Non-Branded and Search Type = Web…" at bounding box center [726, 110] width 1096 height 72
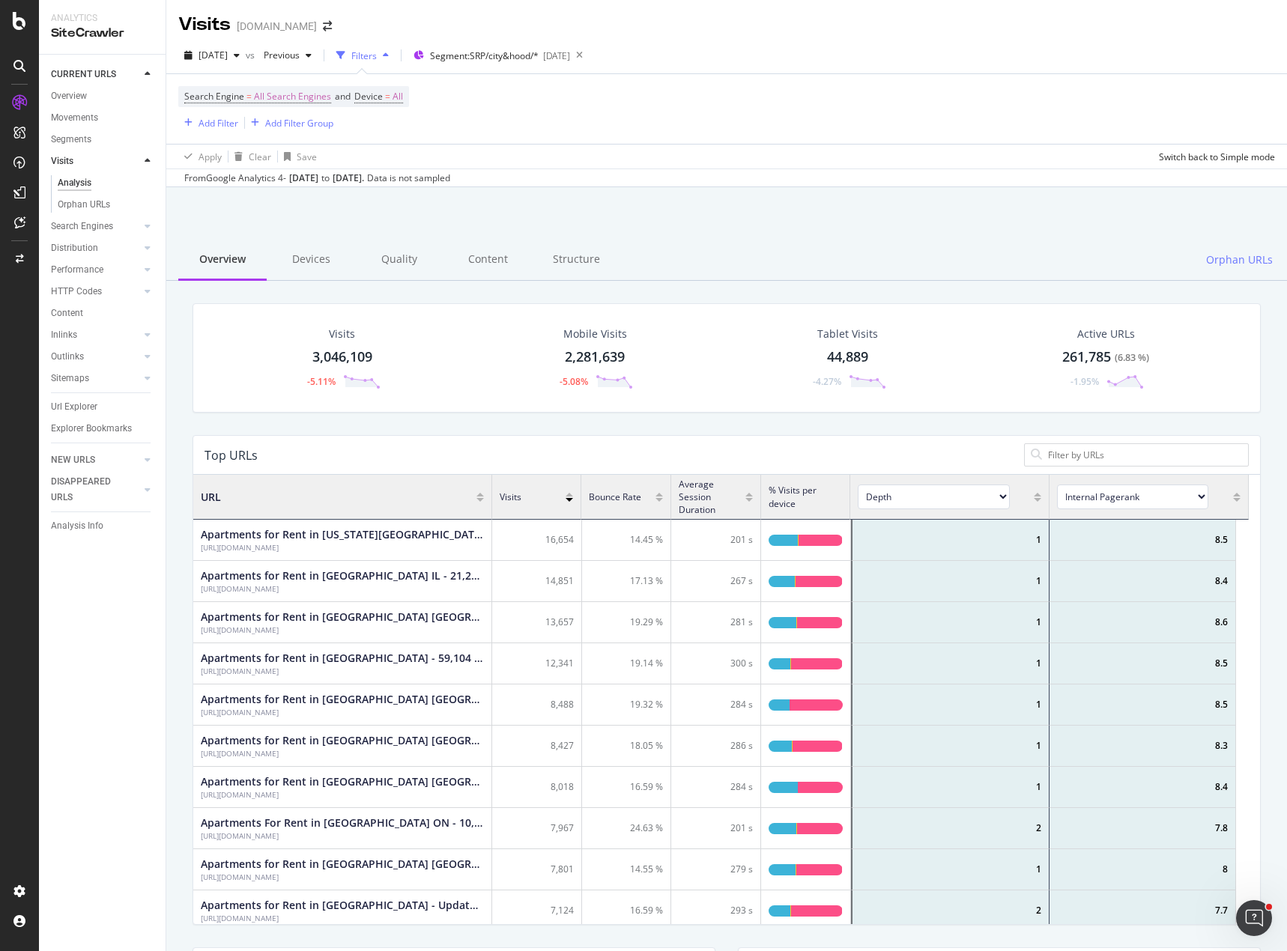
scroll to position [438, 1044]
click at [726, 92] on div "Search Engine = All Search Engines and Device = All Add Filter Add Filter Group" at bounding box center [726, 109] width 1096 height 70
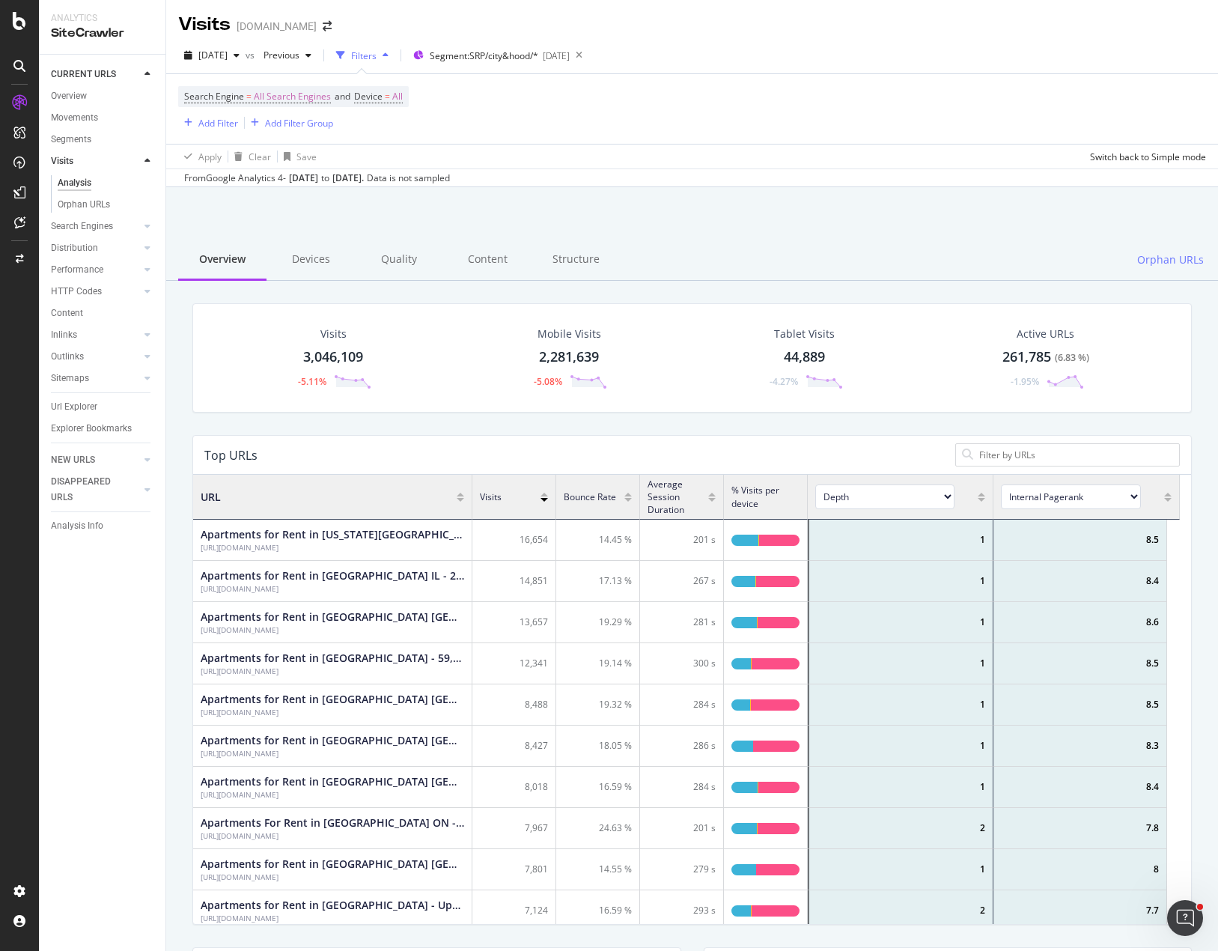
scroll to position [438, 976]
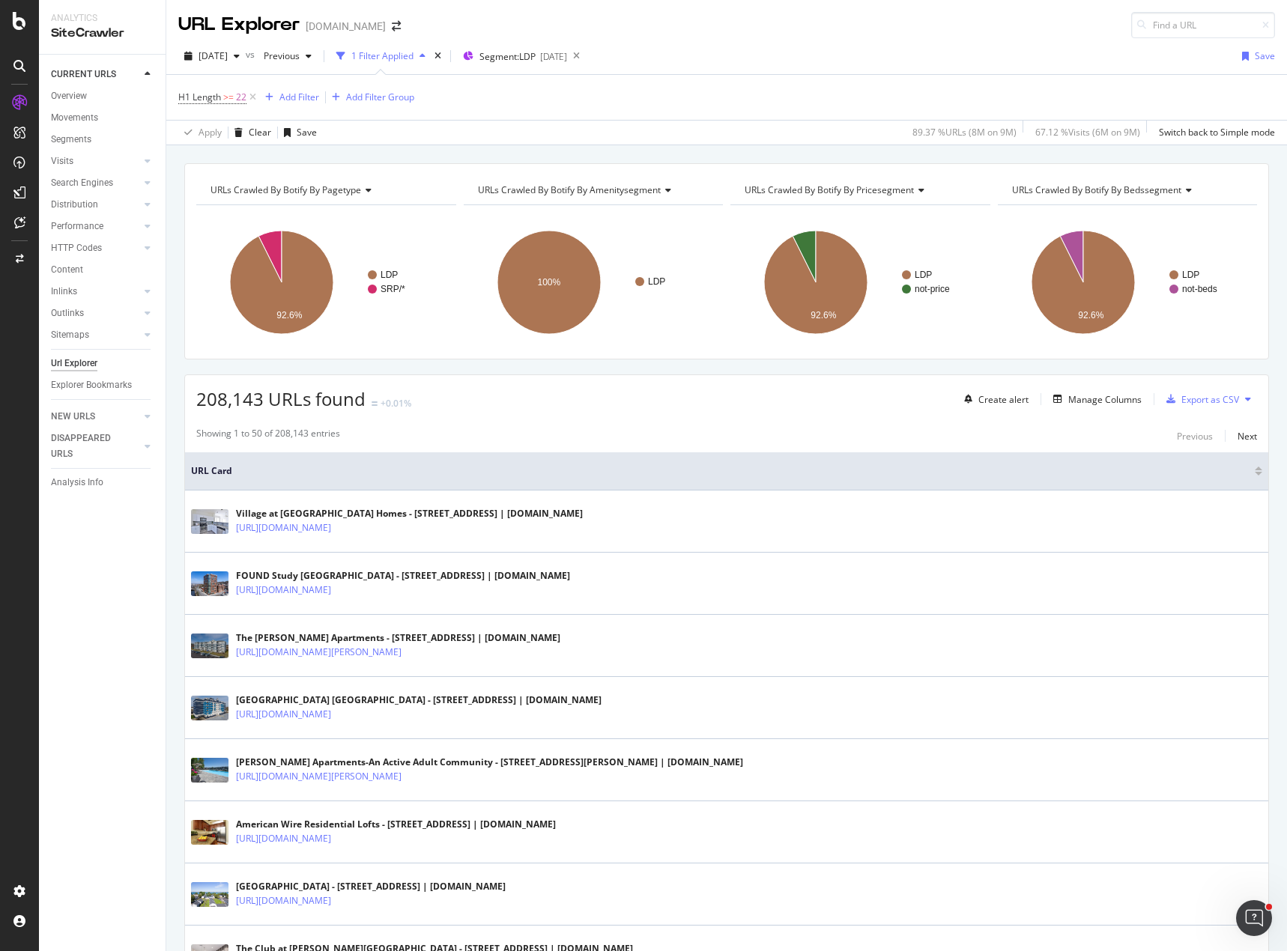
click at [660, 188] on icon at bounding box center [665, 190] width 10 height 9
click at [606, 146] on div "URLs Crawled By Botify By pagetype Chart (by Value) Table Expand Export as CSV …" at bounding box center [726, 163] width 1120 height 36
click at [656, 189] on span "URLs Crawled By Botify By amenitysegment" at bounding box center [569, 189] width 183 height 13
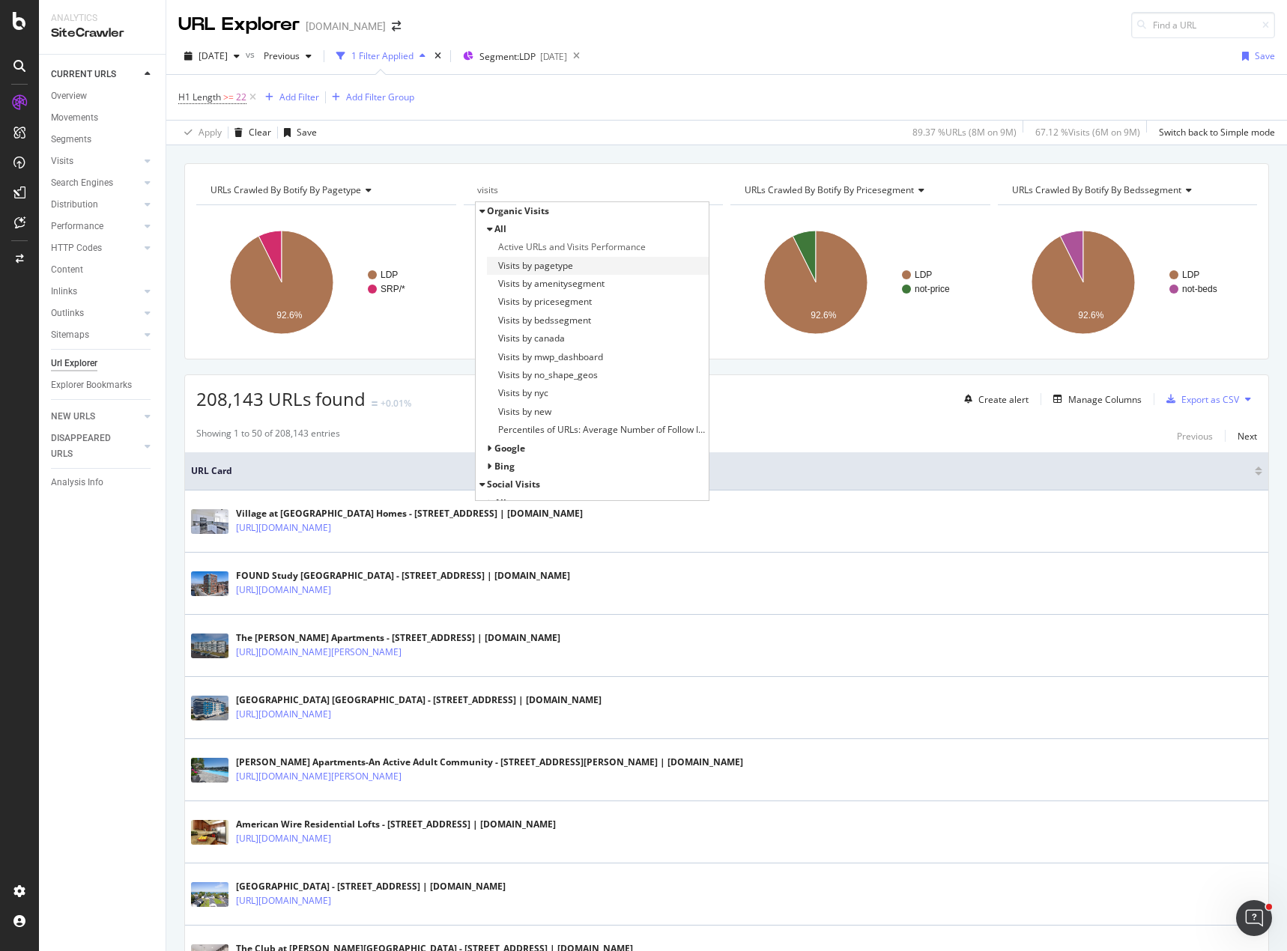
type input "visits"
click at [559, 268] on span "Visits by pagetype" at bounding box center [535, 265] width 75 height 15
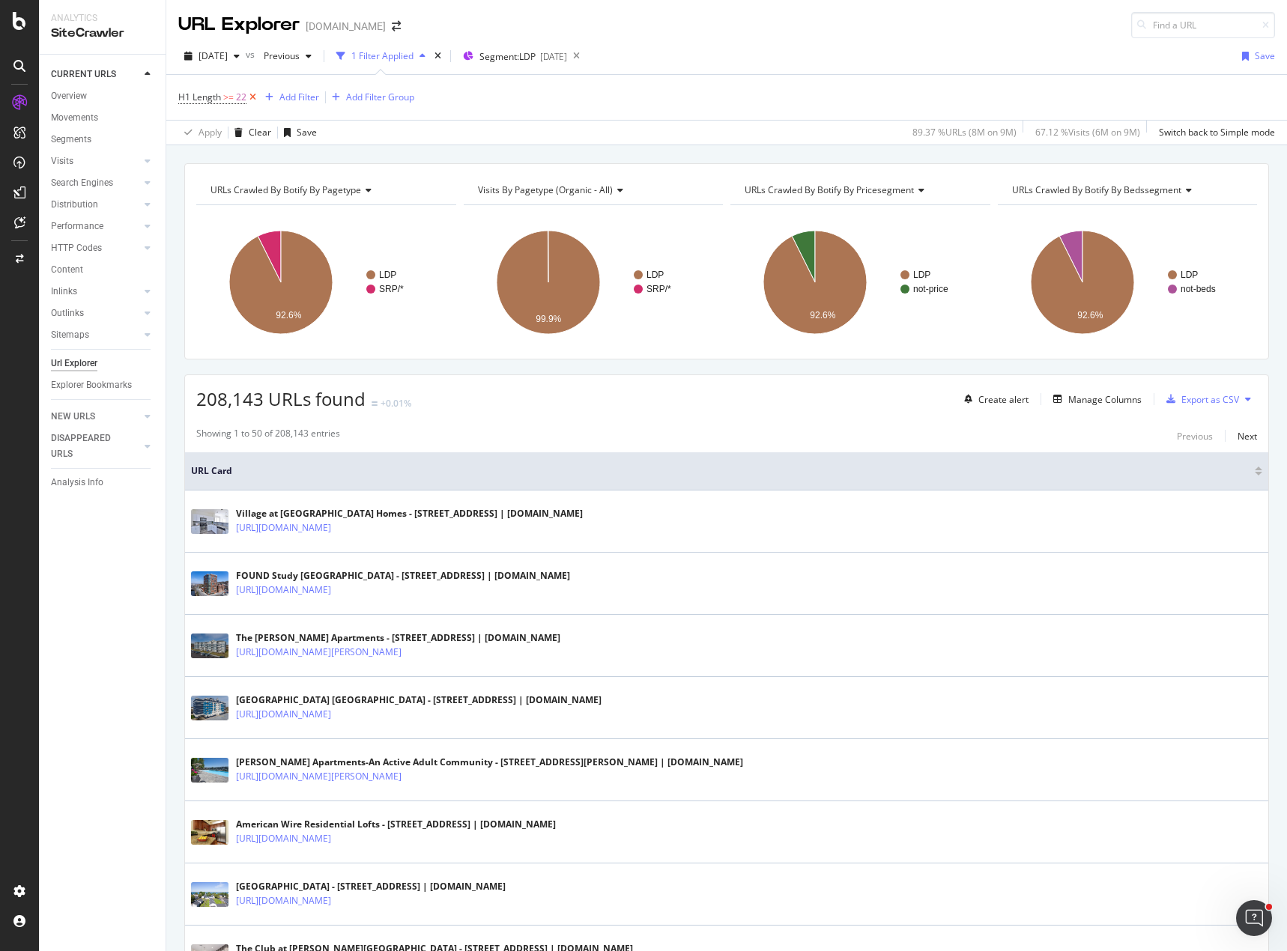
click at [251, 97] on icon at bounding box center [252, 97] width 13 height 15
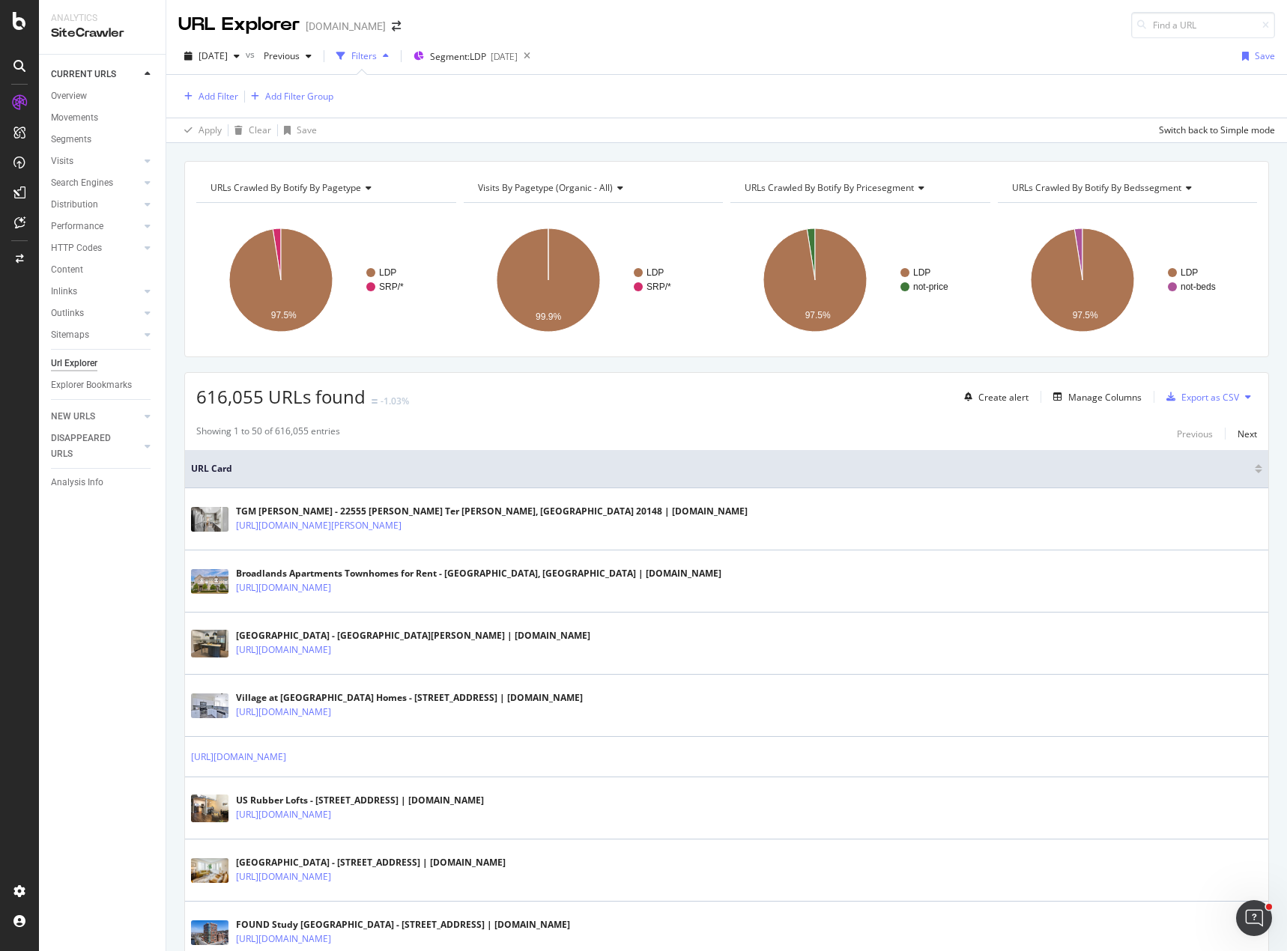
drag, startPoint x: 482, startPoint y: 198, endPoint x: 487, endPoint y: 174, distance: 25.3
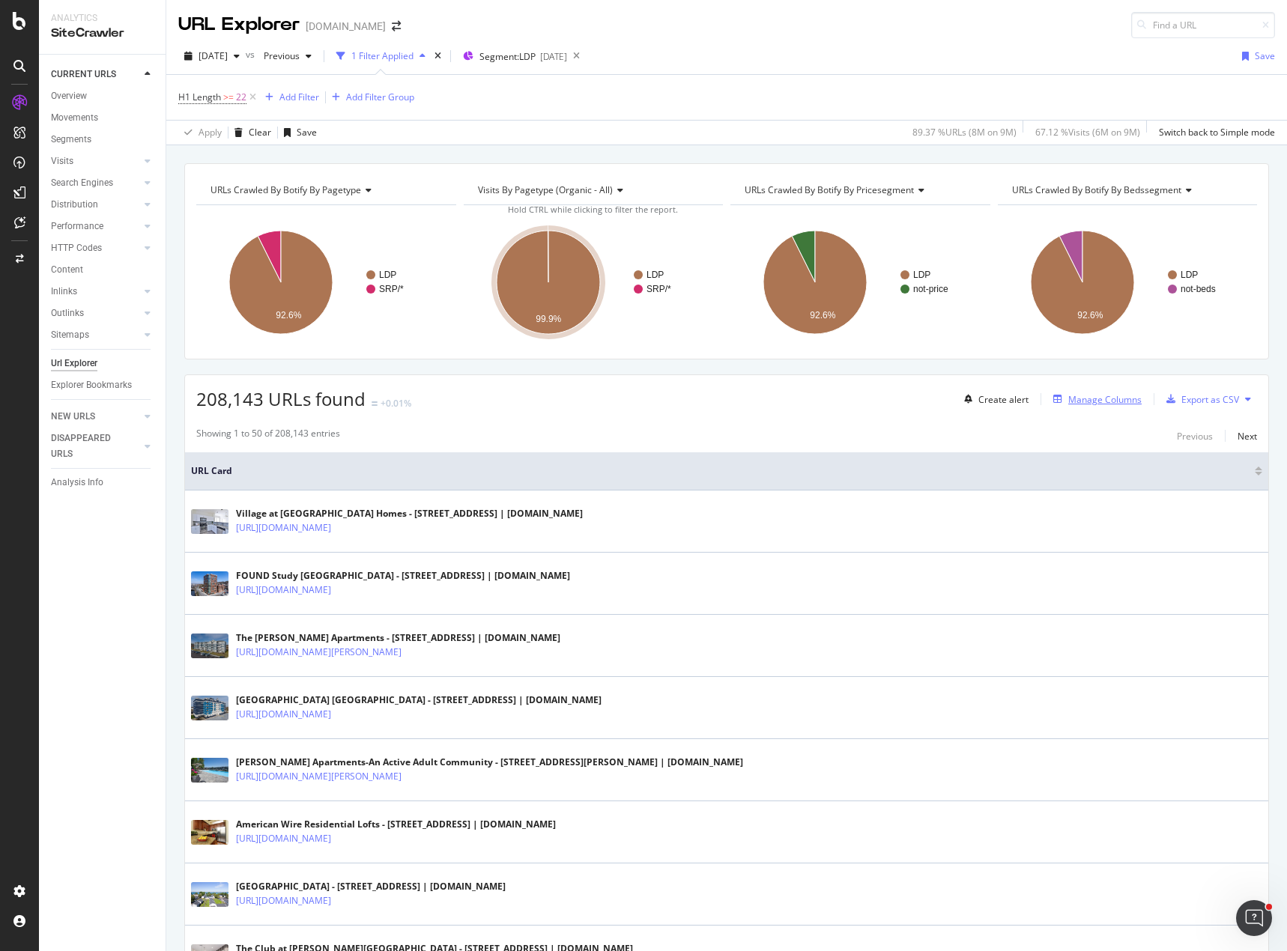
click at [1065, 407] on div "Manage Columns" at bounding box center [1094, 399] width 94 height 16
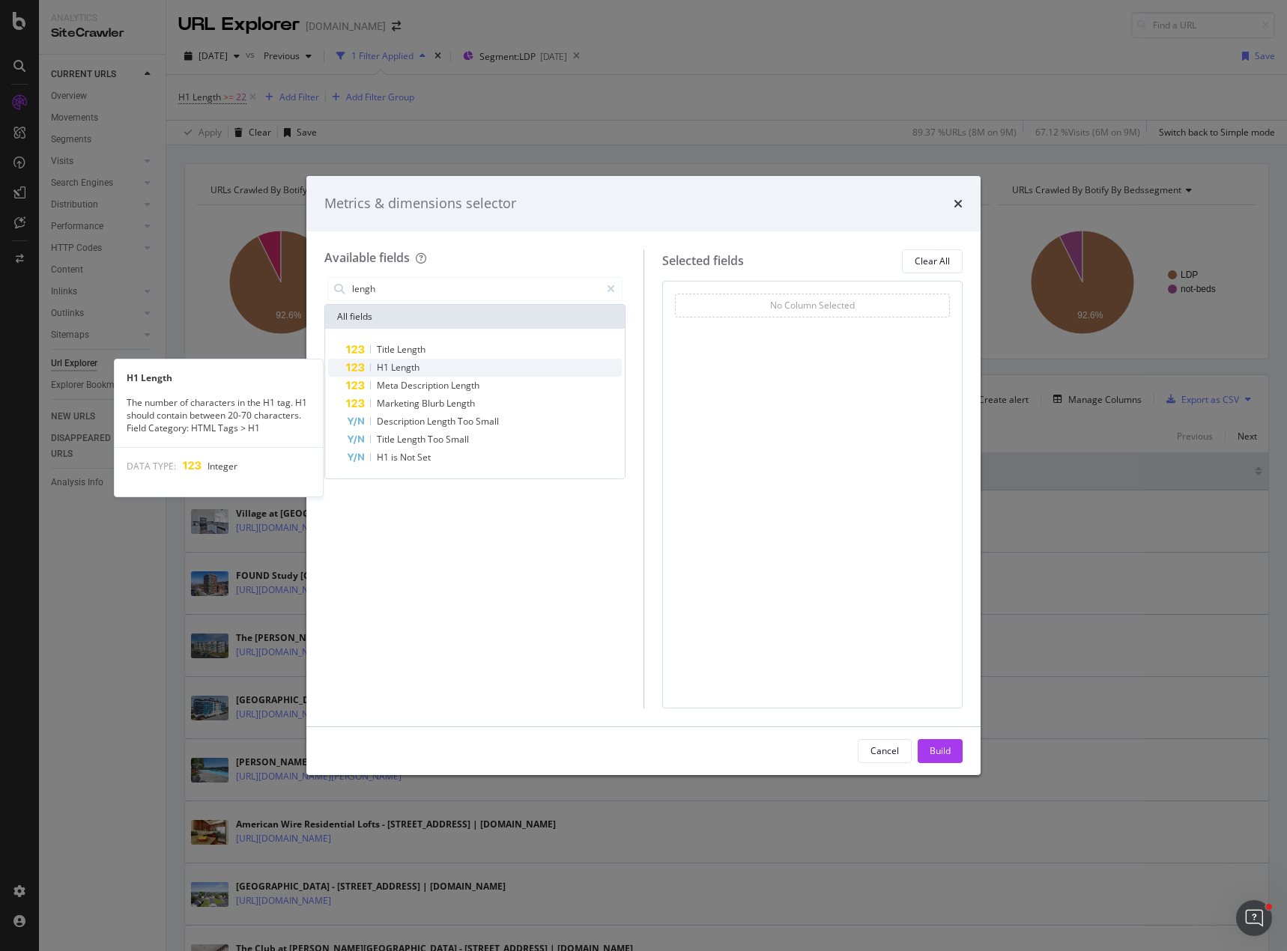
type input "lengh"
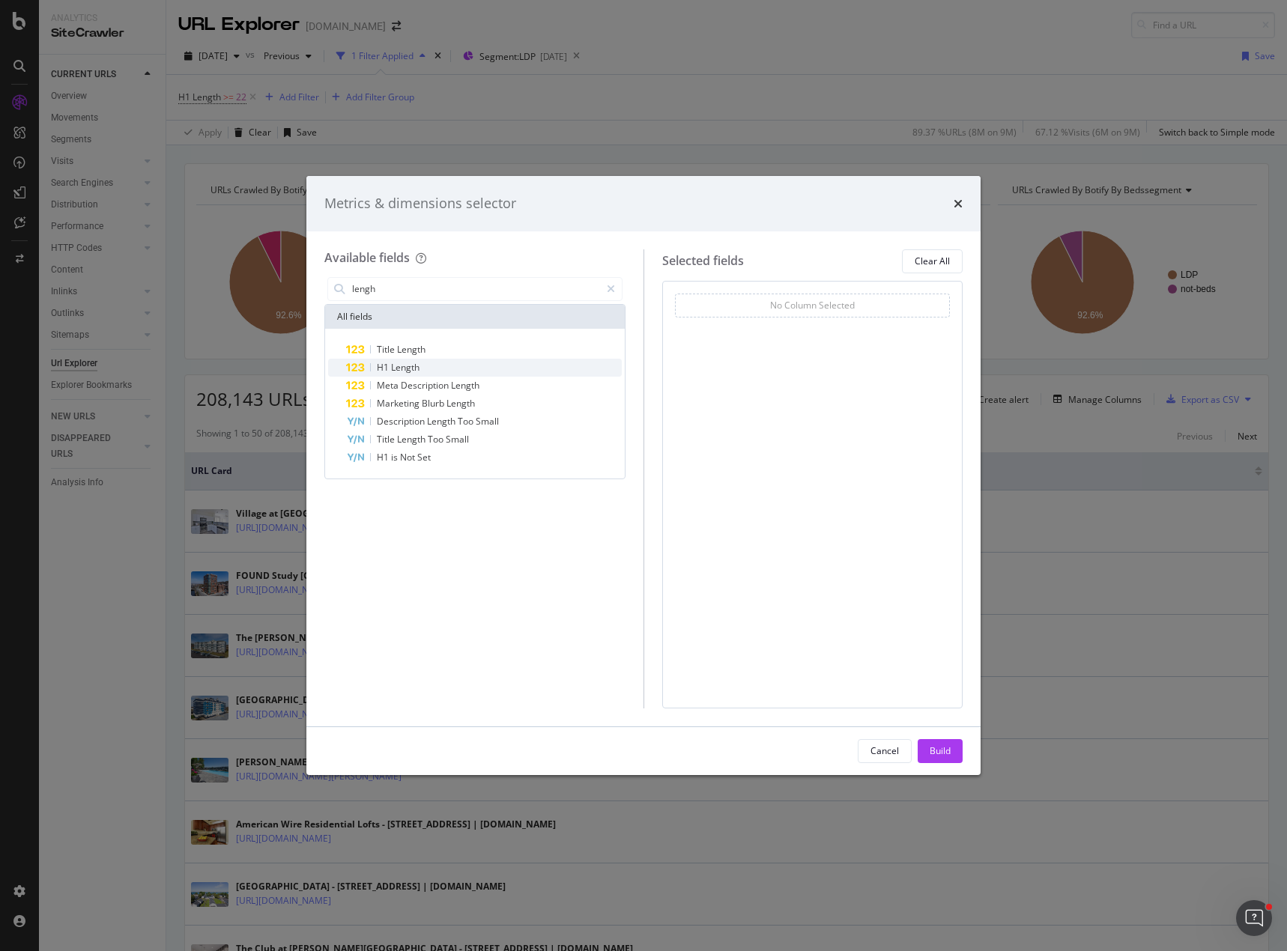
click at [396, 362] on span "Length" at bounding box center [405, 367] width 28 height 13
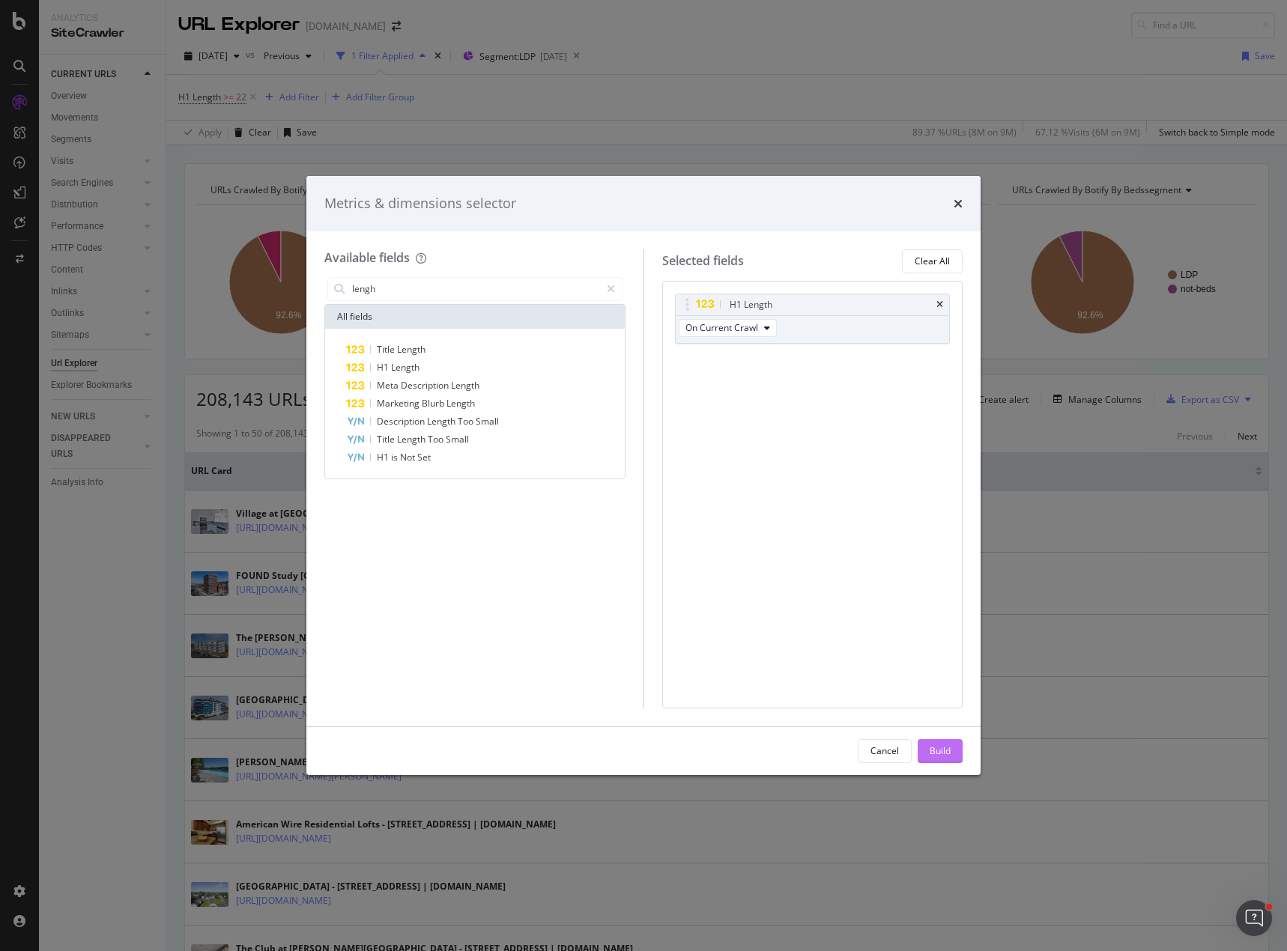
click at [947, 750] on div "Build" at bounding box center [939, 750] width 21 height 13
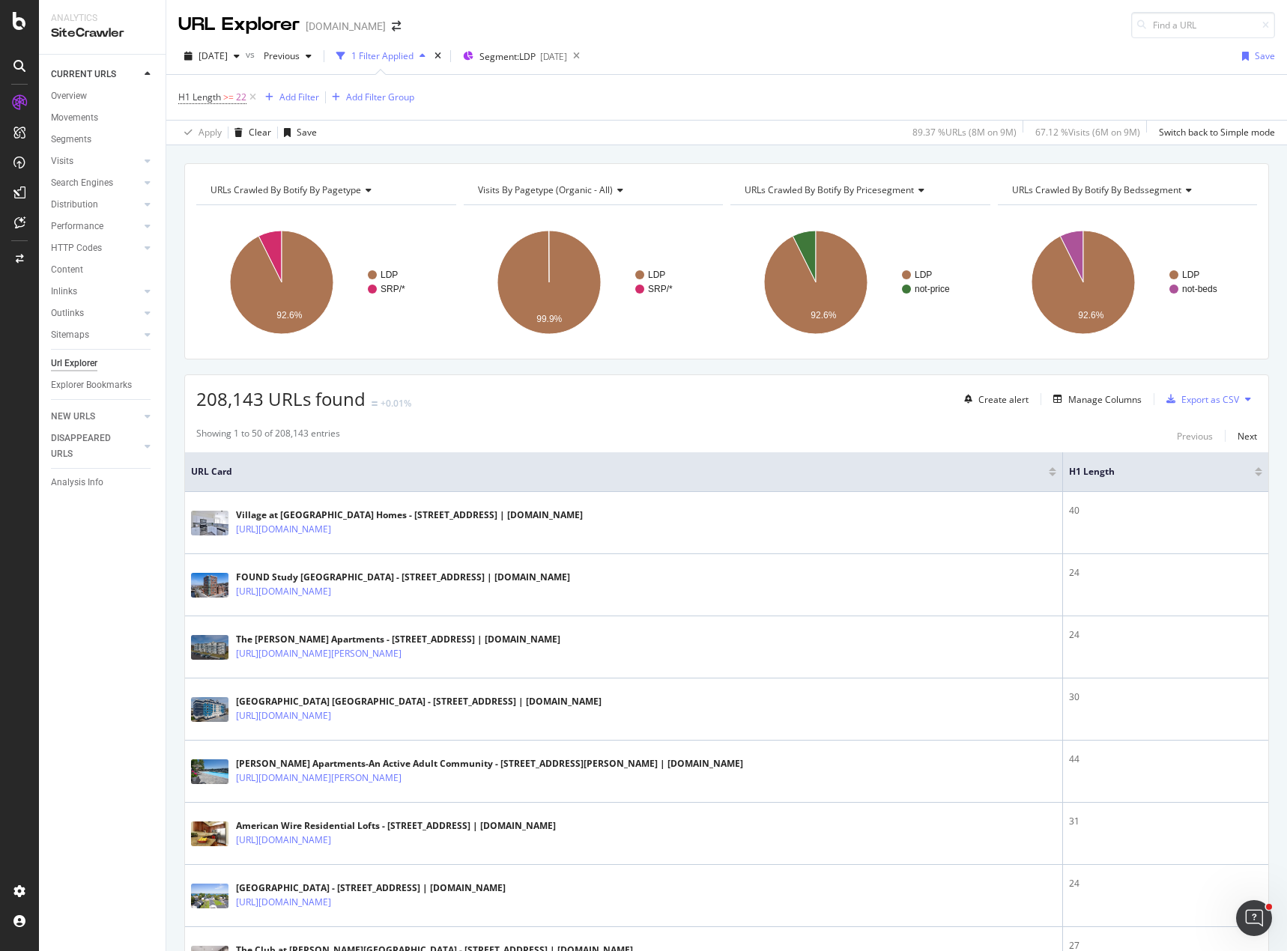
click at [1254, 474] on div at bounding box center [1257, 475] width 7 height 4
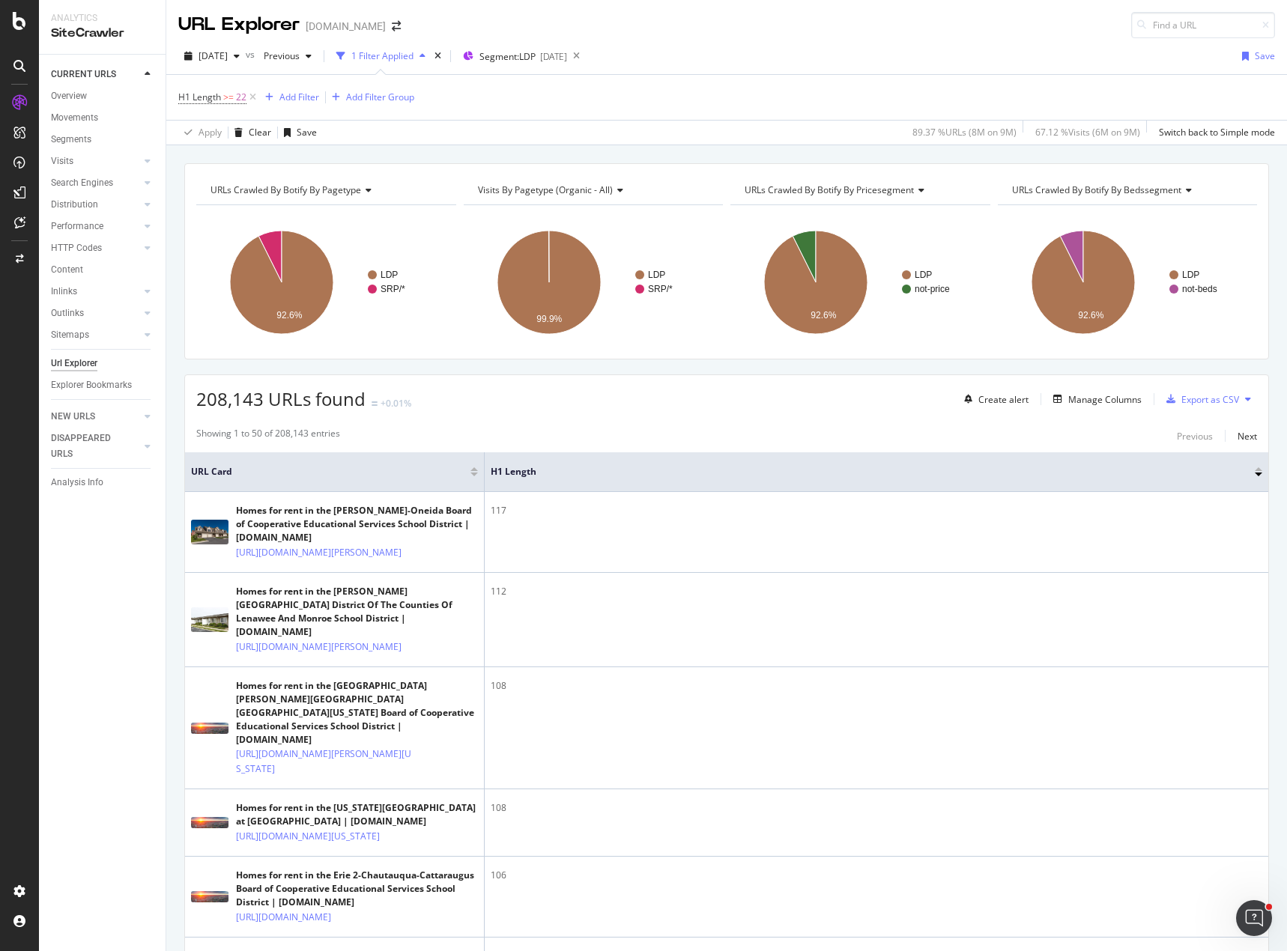
click at [1254, 470] on div at bounding box center [1257, 469] width 7 height 4
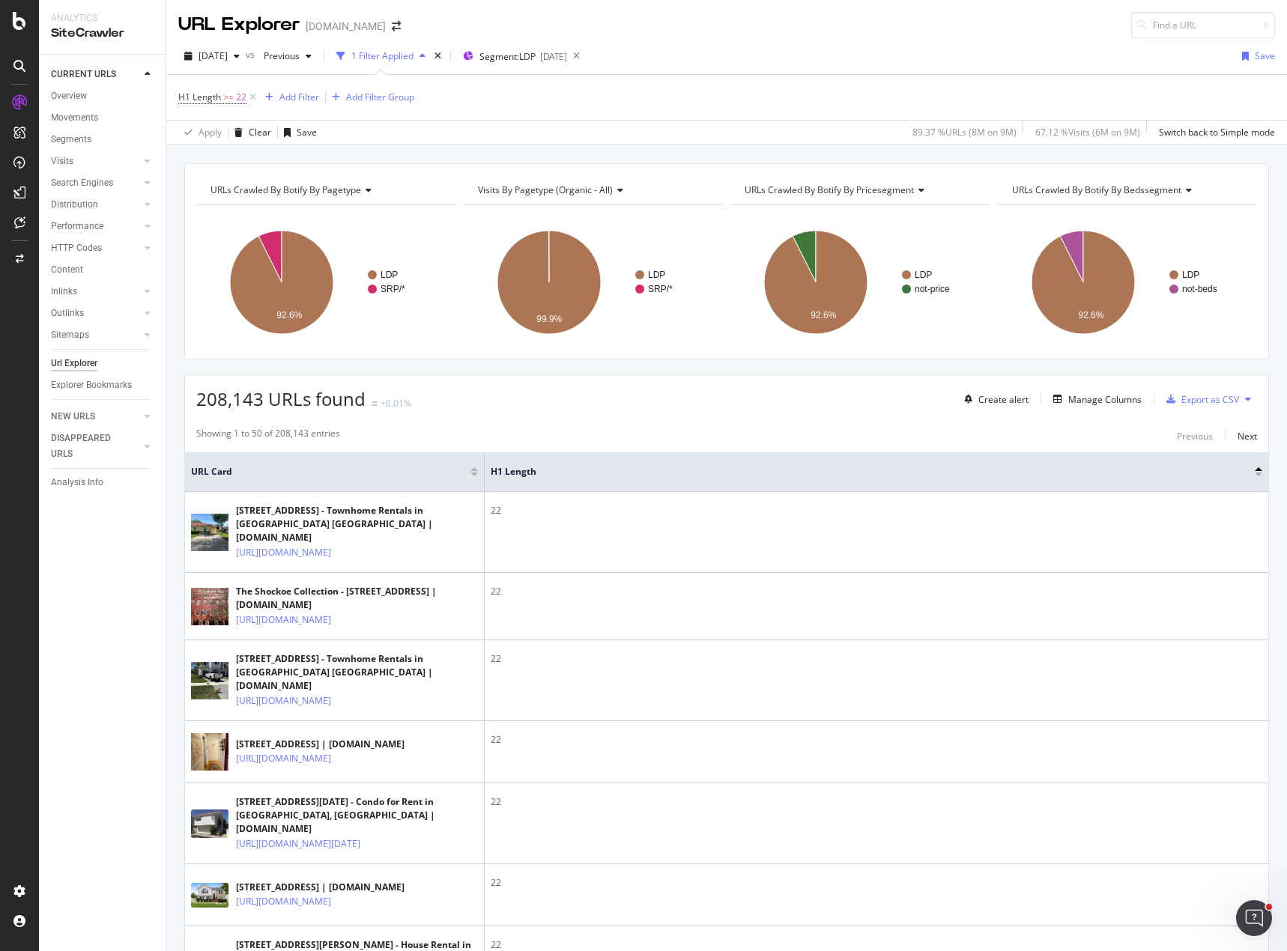
click at [1254, 475] on div at bounding box center [1257, 475] width 7 height 4
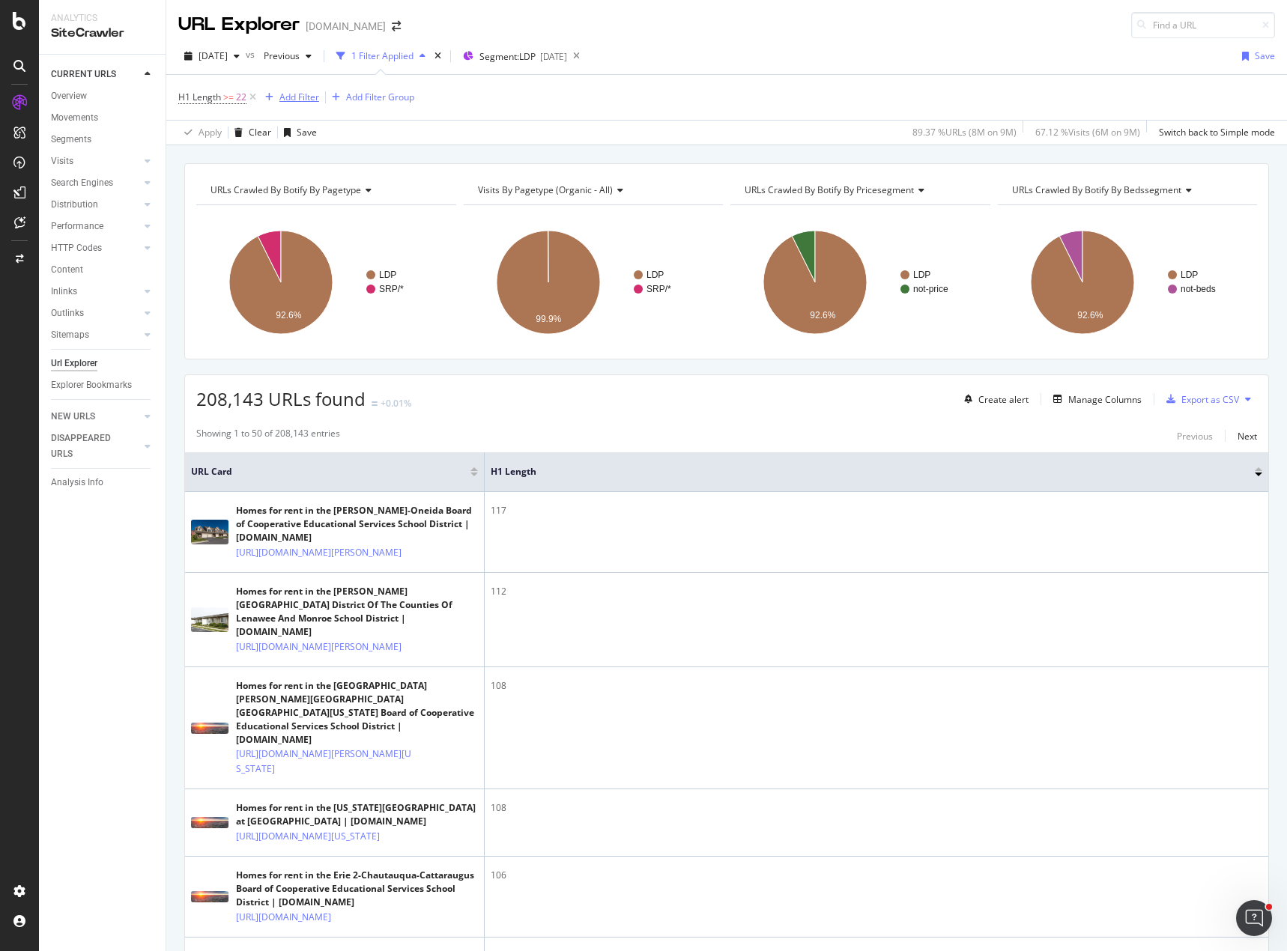
click at [306, 96] on div "Add Filter" at bounding box center [299, 97] width 40 height 13
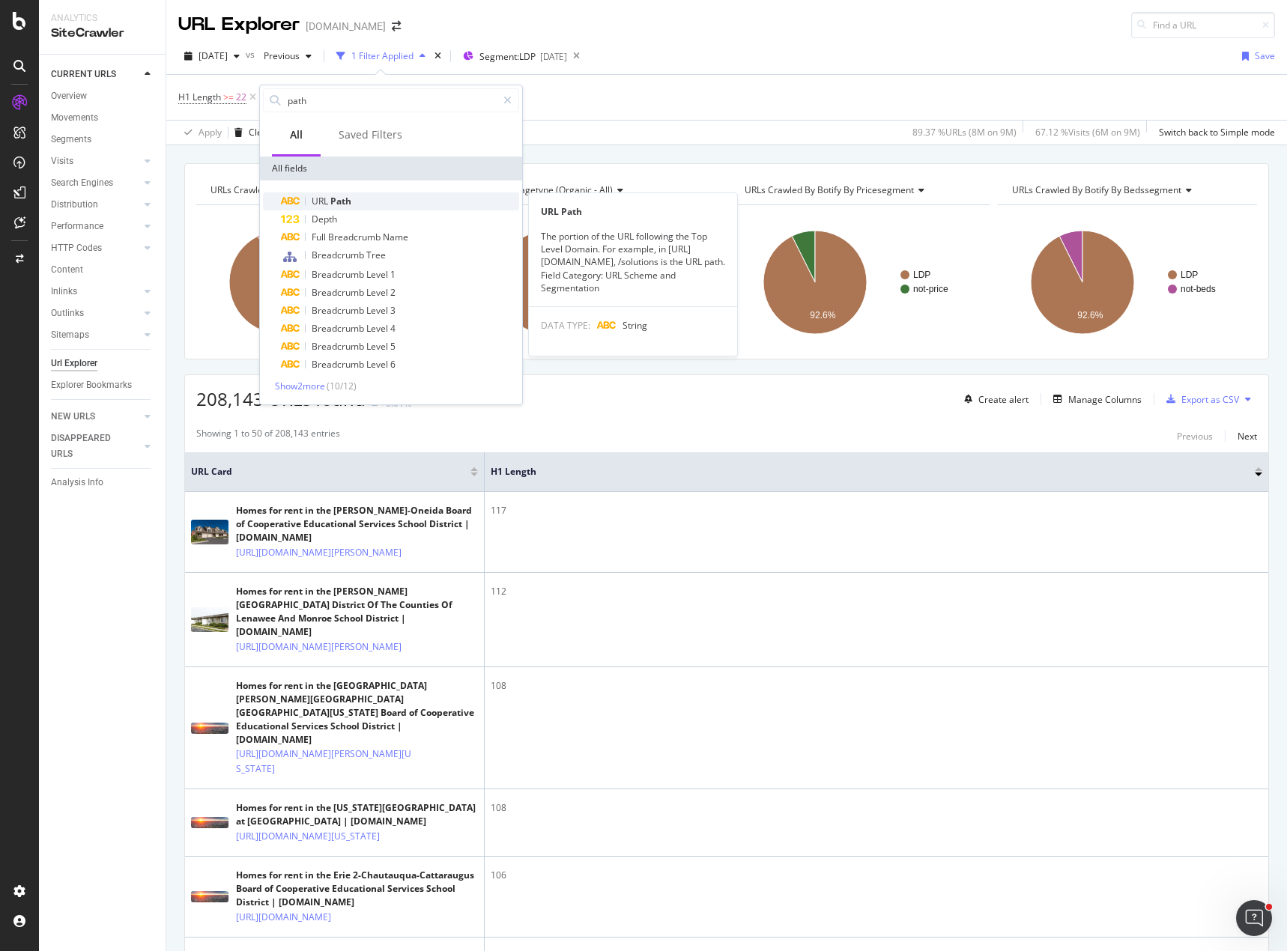
type input "path"
click at [351, 196] on span "Path" at bounding box center [340, 201] width 21 height 13
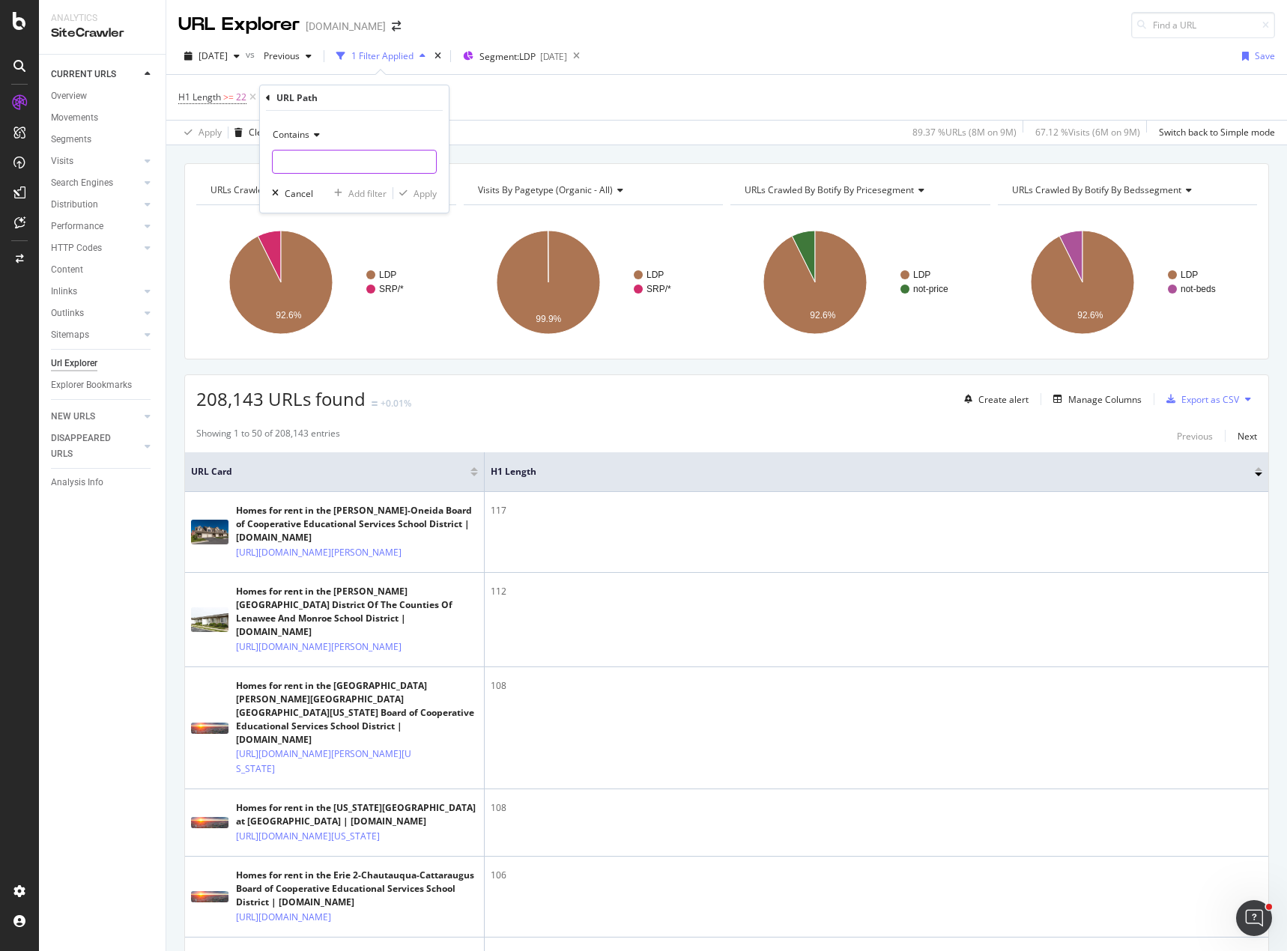
click at [338, 155] on input "text" at bounding box center [354, 162] width 163 height 24
click at [310, 129] on div "Contains" at bounding box center [354, 135] width 165 height 24
click at [339, 306] on span "Doesn't contain" at bounding box center [311, 302] width 65 height 13
click at [312, 165] on input "text" at bounding box center [354, 162] width 163 height 24
type input "school-district"
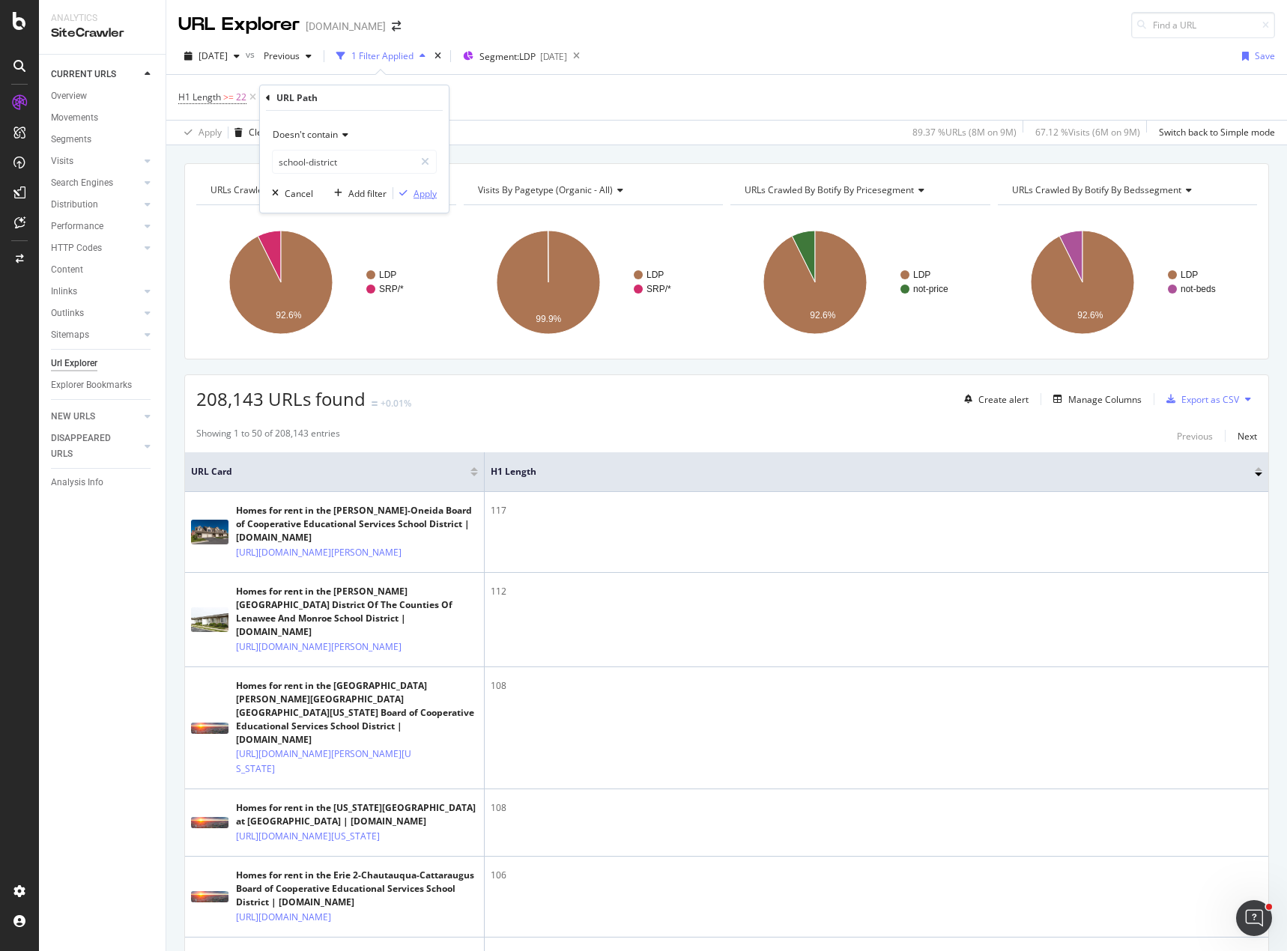
click at [427, 198] on div "Apply" at bounding box center [424, 193] width 23 height 13
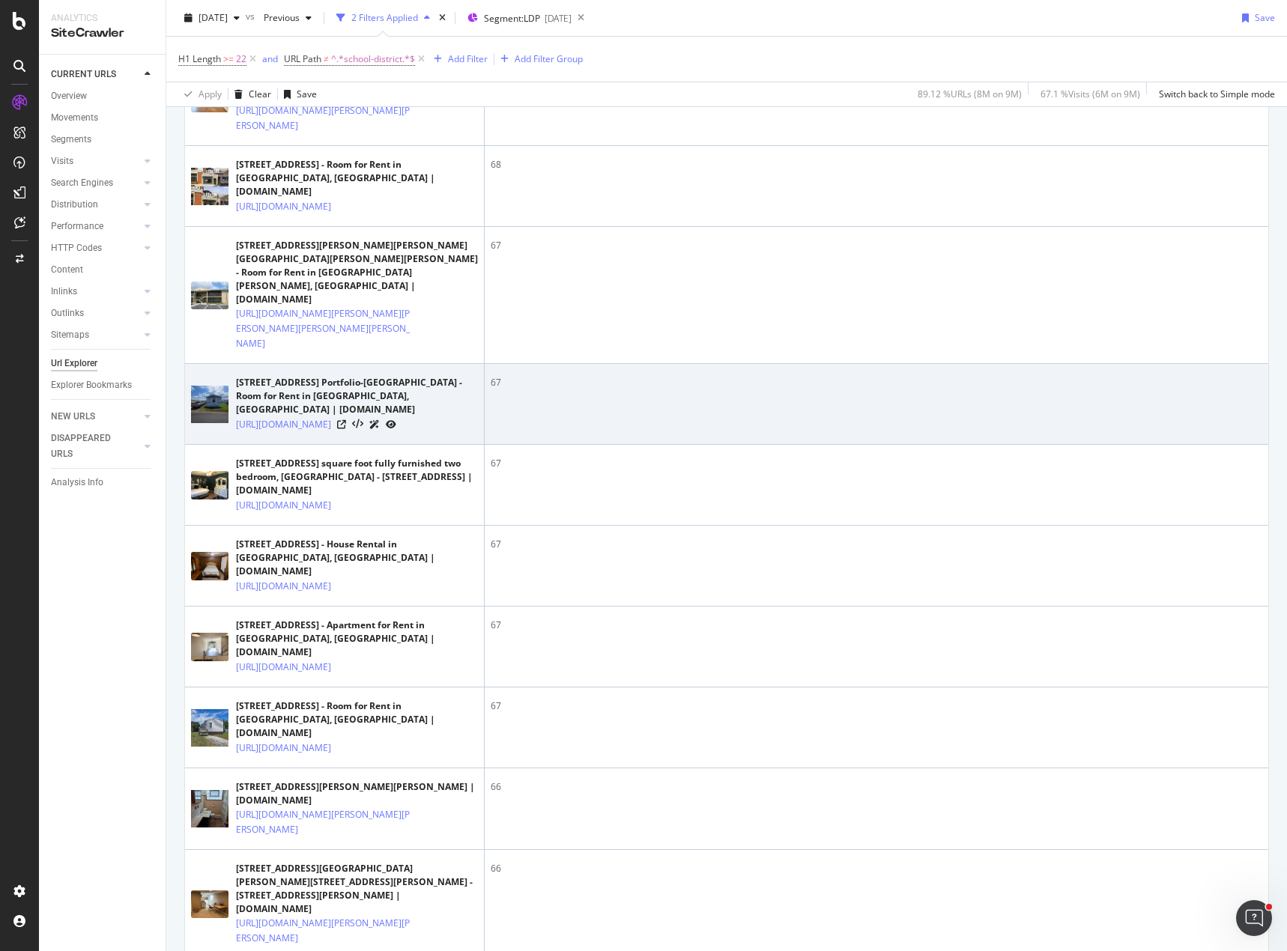
scroll to position [1273, 0]
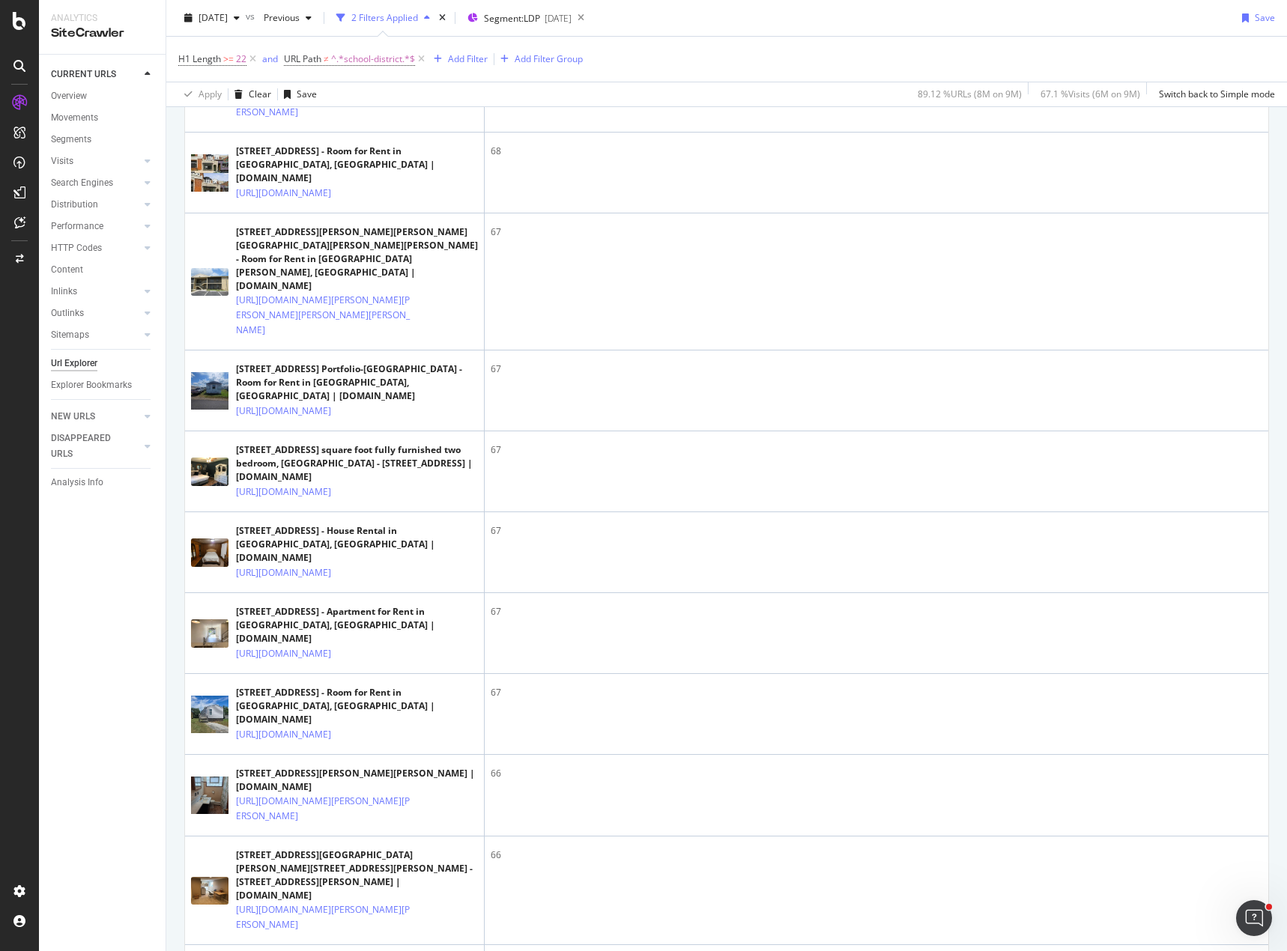
click at [67, 678] on div "CURRENT URLS Overview Movements Segments Visits Analysis Orphan URLs Search Eng…" at bounding box center [102, 503] width 127 height 896
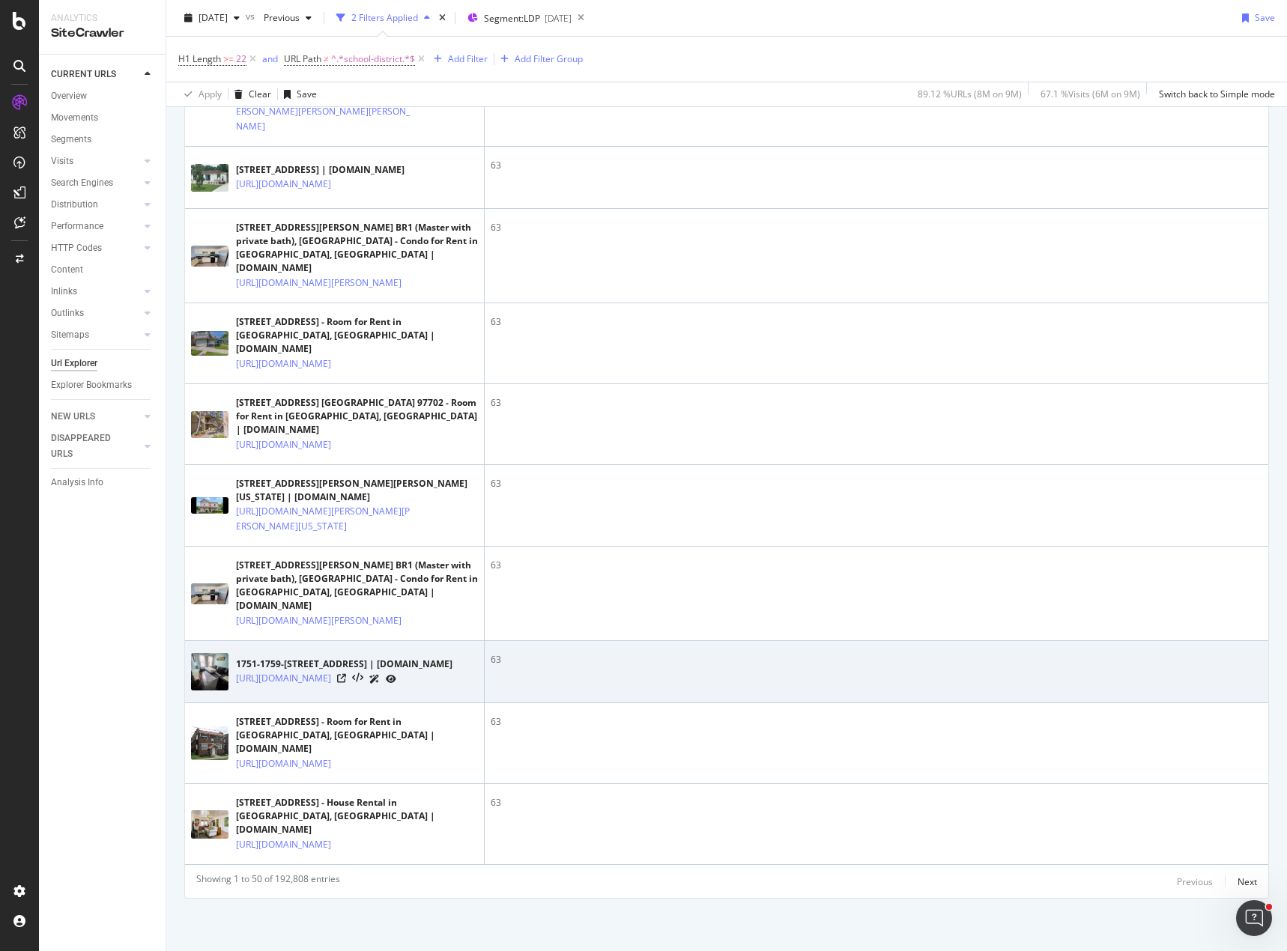
scroll to position [5032, 0]
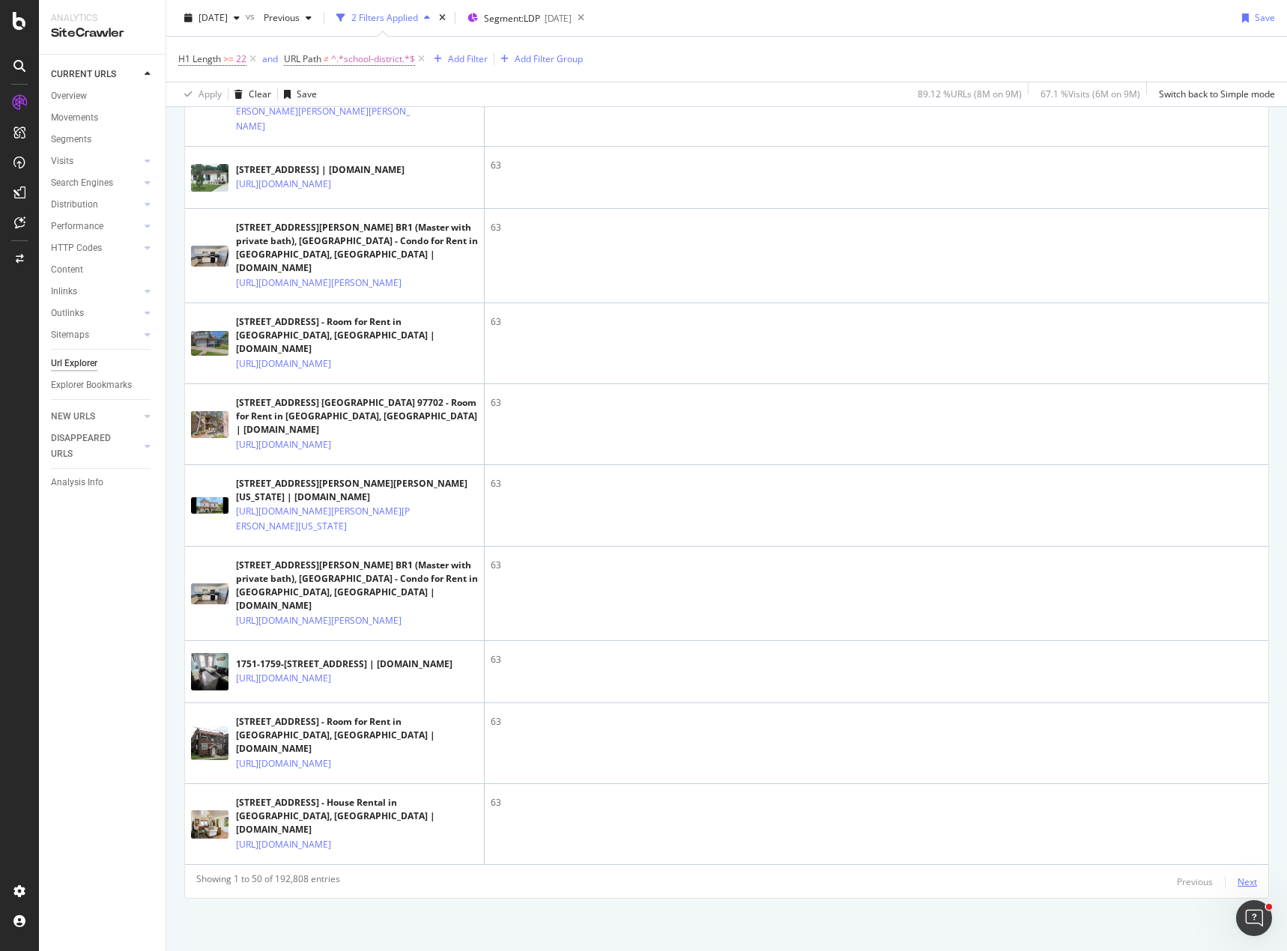
click at [1237, 883] on div "Next" at bounding box center [1246, 881] width 19 height 13
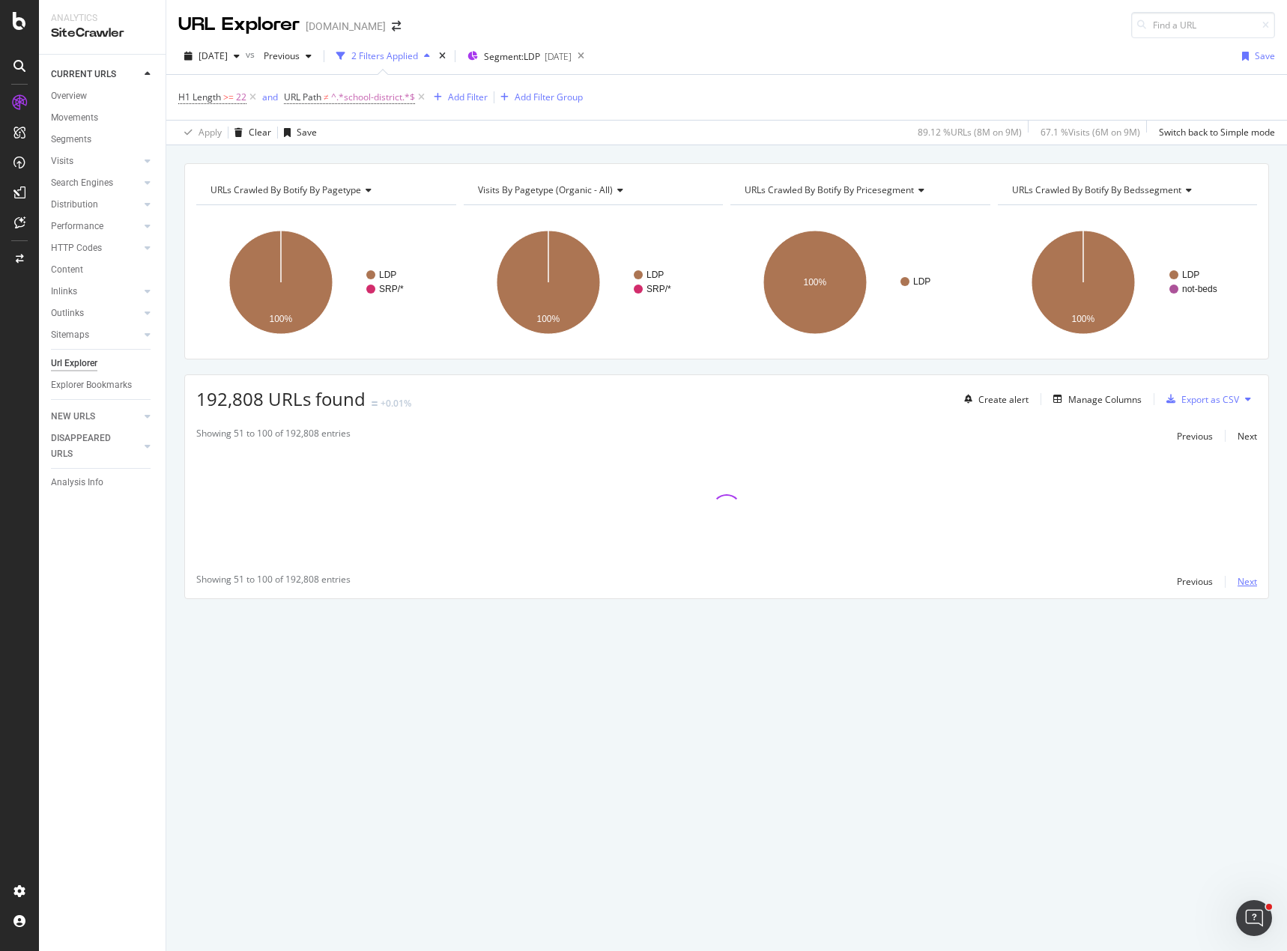
scroll to position [0, 0]
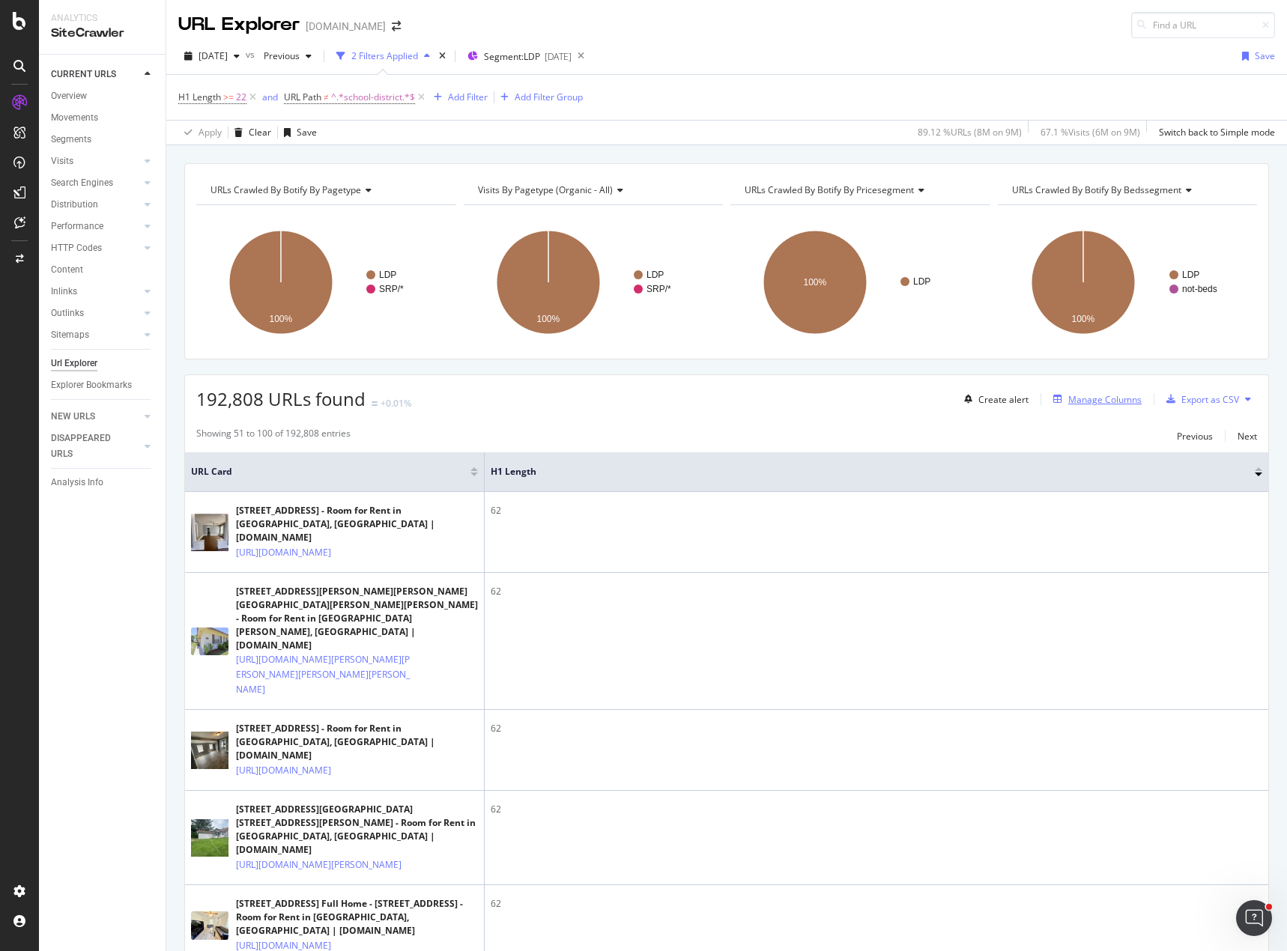
click at [1079, 400] on div "Manage Columns" at bounding box center [1104, 399] width 73 height 13
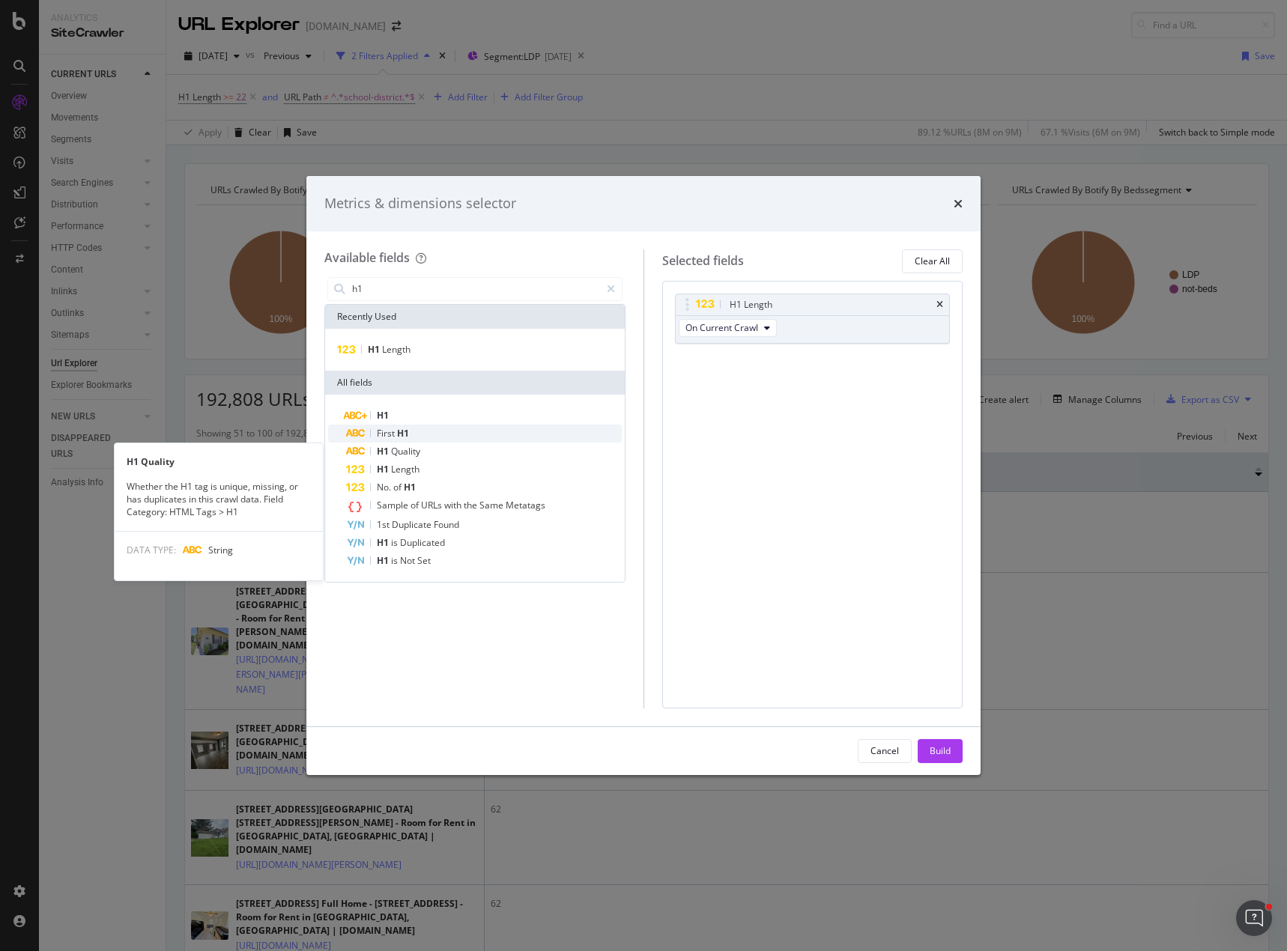
click at [420, 434] on div "First H1" at bounding box center [484, 434] width 276 height 18
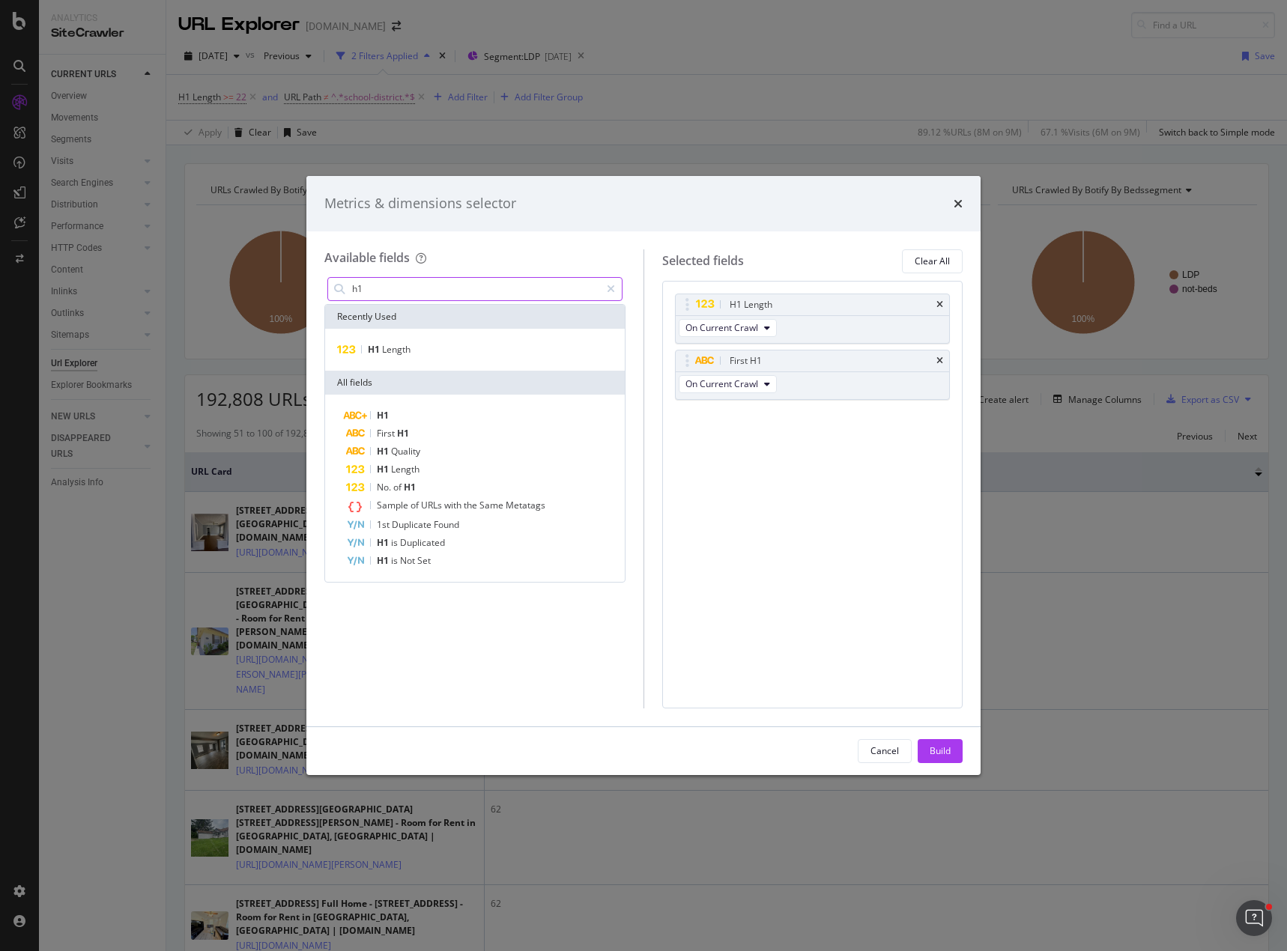
click at [383, 283] on input "h1" at bounding box center [474, 289] width 249 height 22
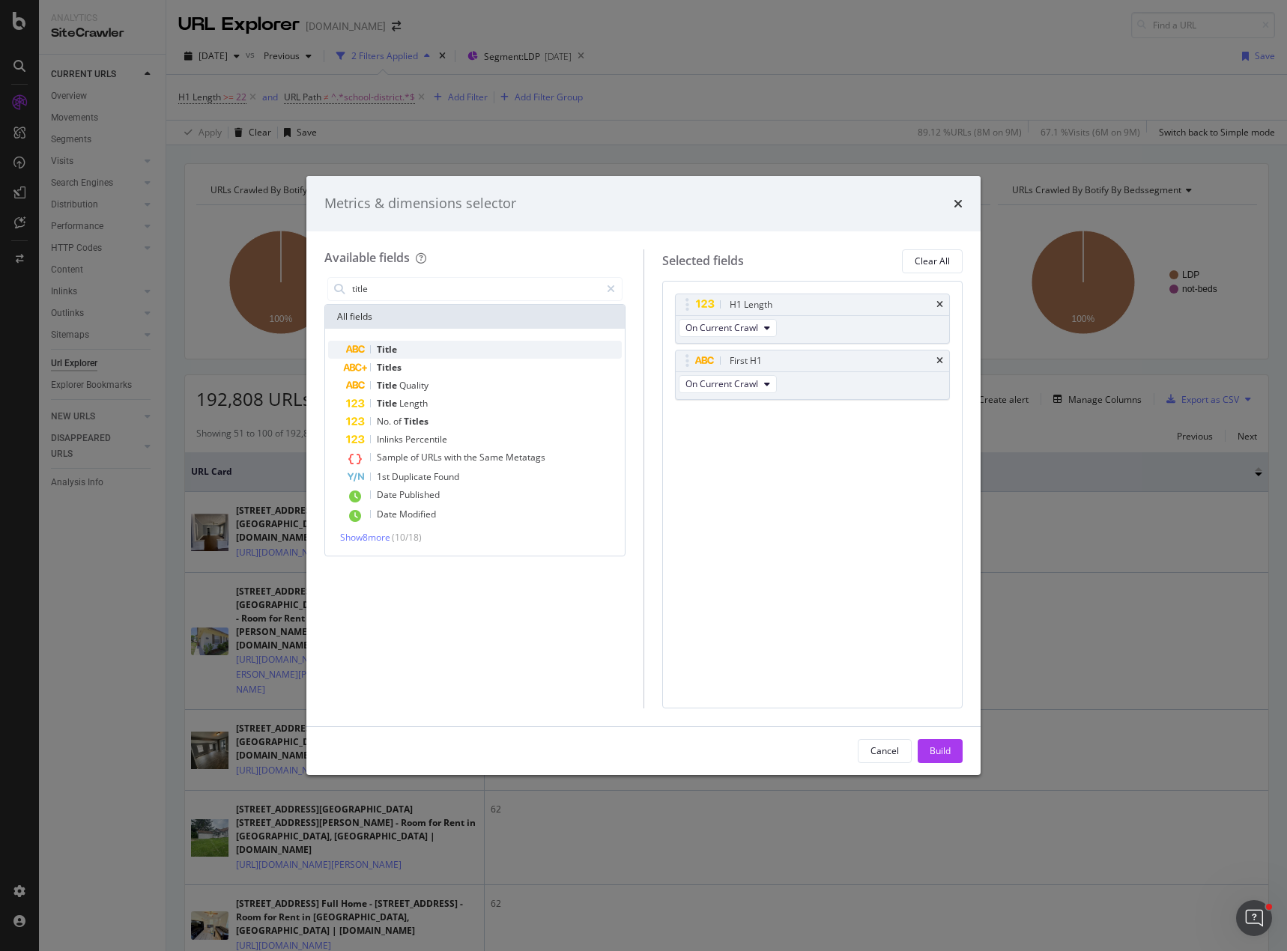
click at [411, 348] on div "Title" at bounding box center [484, 350] width 276 height 18
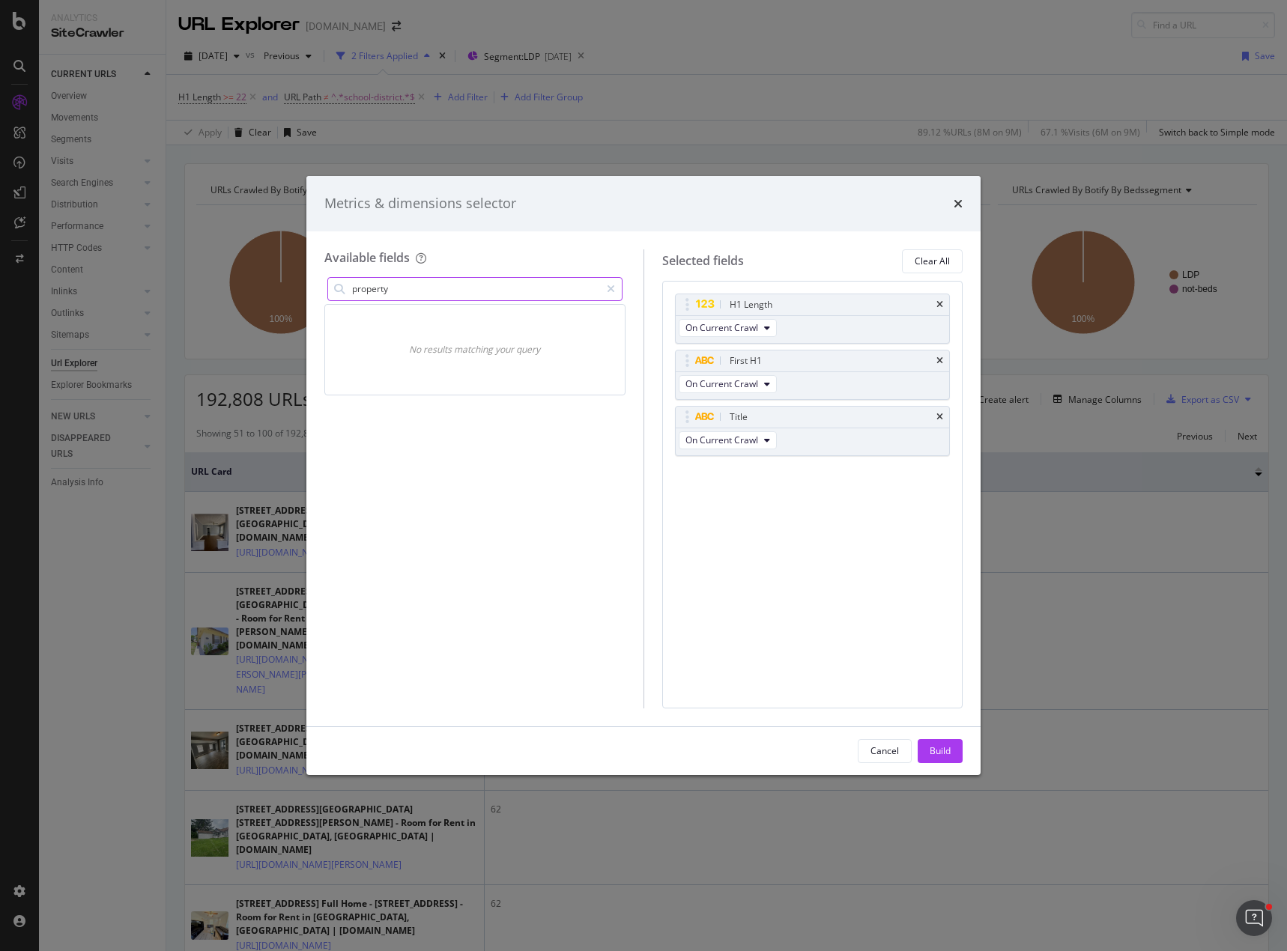
drag, startPoint x: 398, startPoint y: 285, endPoint x: 260, endPoint y: 283, distance: 137.8
click at [260, 283] on div "Metrics & dimensions selector Available fields property No results matching you…" at bounding box center [643, 475] width 1287 height 951
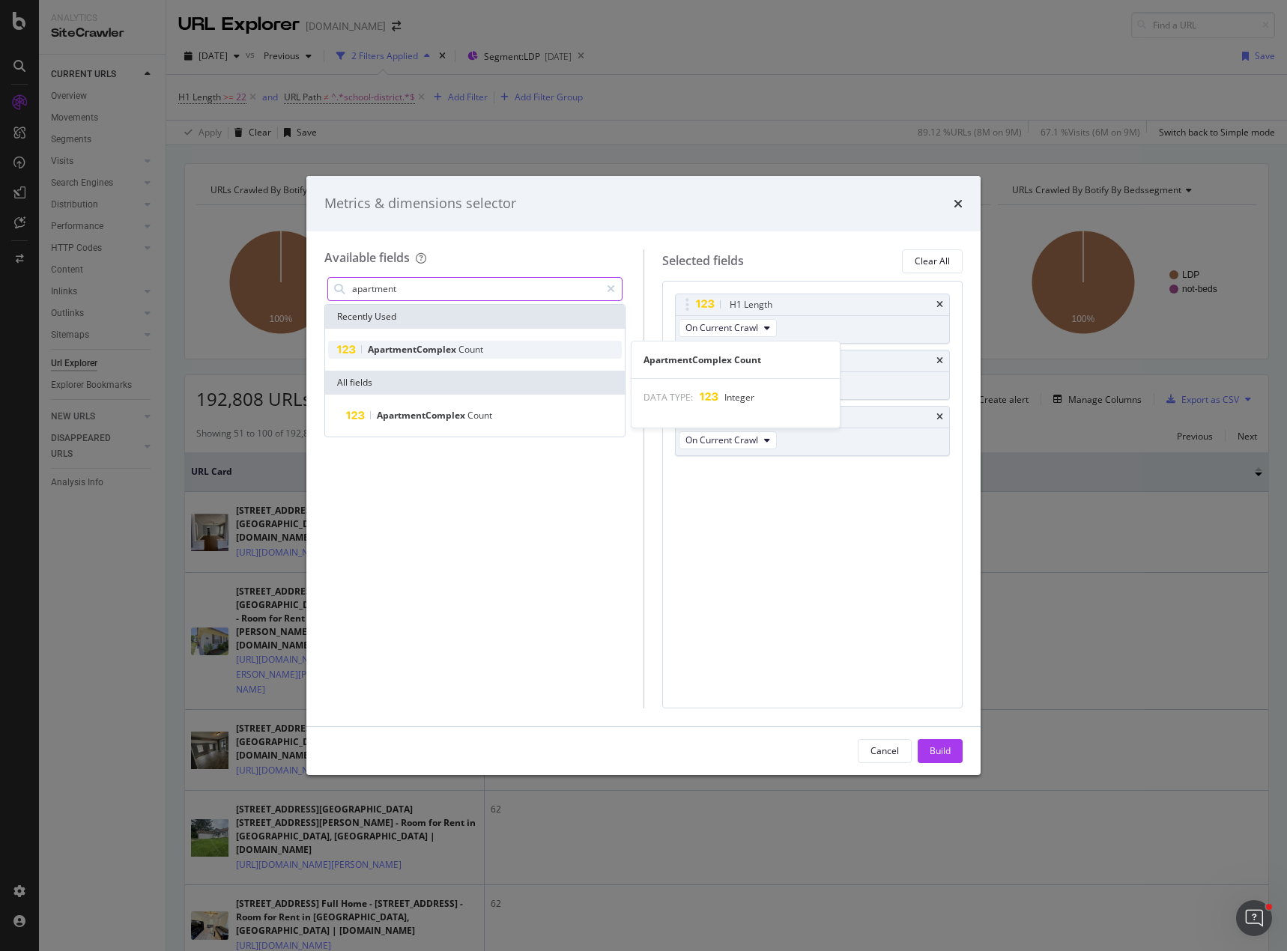
type input "apartment"
click at [455, 355] on span "ApartmentComplex" at bounding box center [413, 349] width 91 height 13
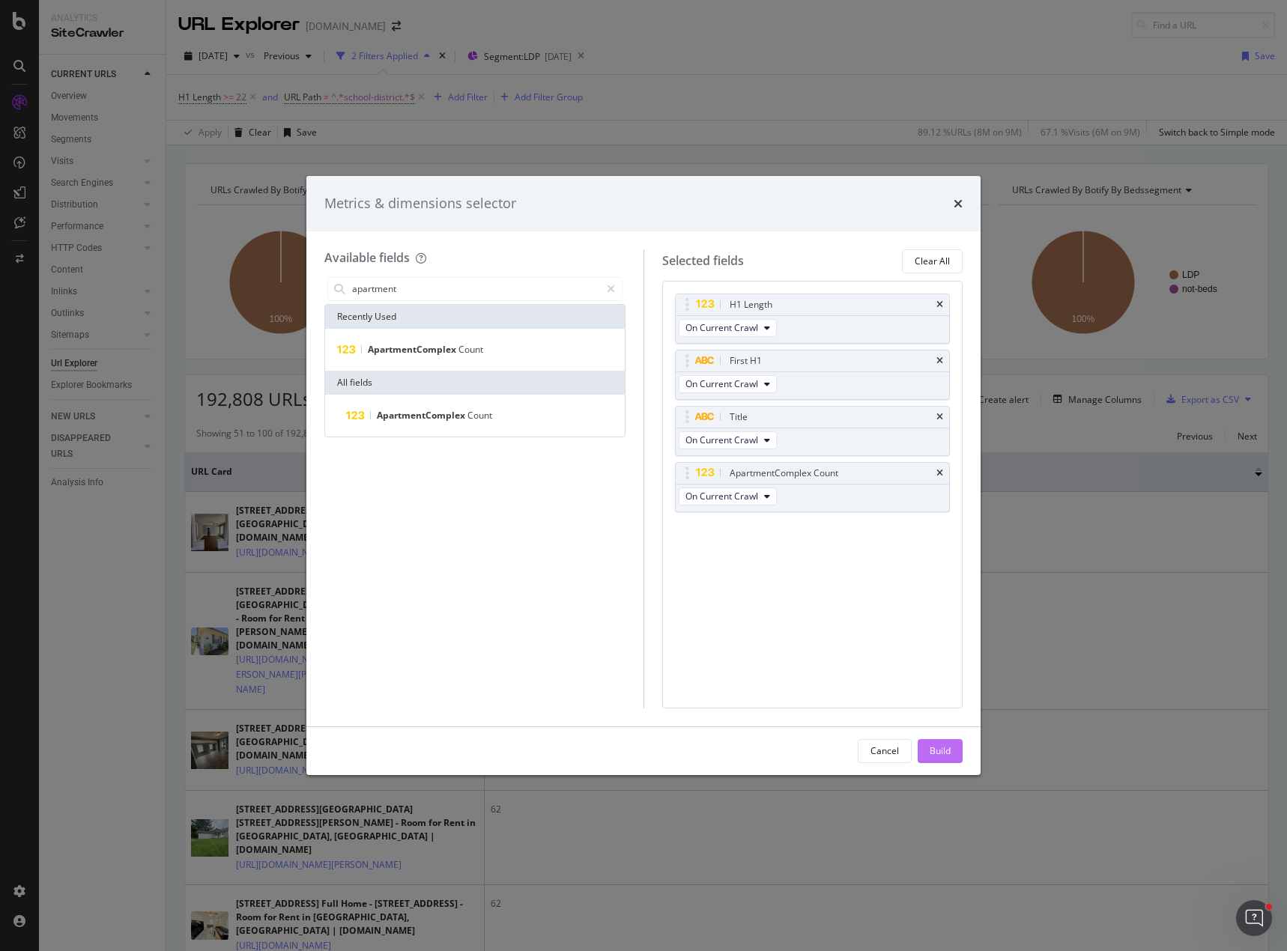
click at [944, 746] on div "Build" at bounding box center [939, 750] width 21 height 13
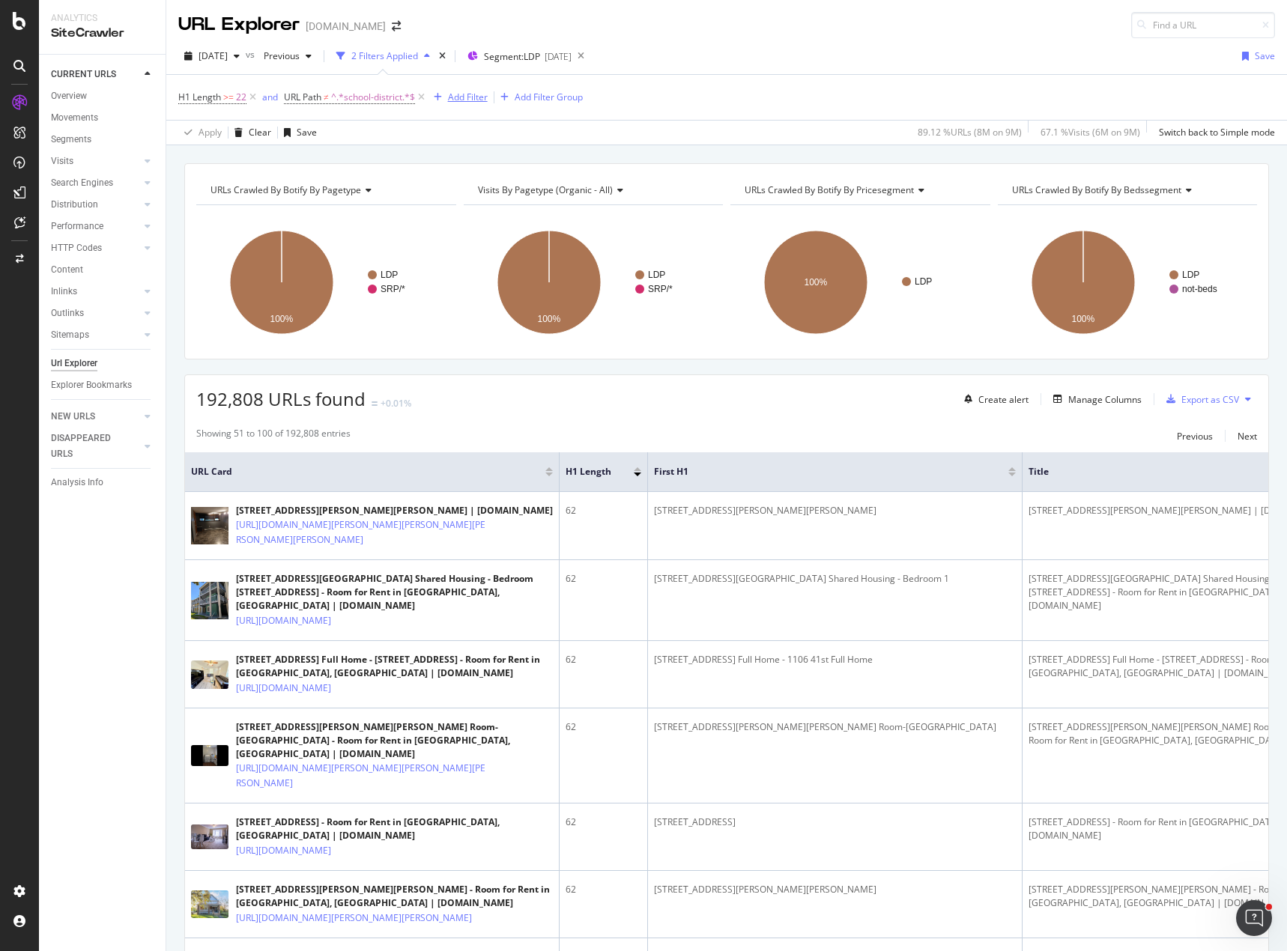
click at [472, 97] on div "Add Filter" at bounding box center [468, 97] width 40 height 13
click at [738, 107] on div "H1 Length >= 22 and URL Path ≠ ^.*school-district.*$ Add Filter Add Filter Group" at bounding box center [726, 97] width 1096 height 45
click at [464, 97] on div "Add Filter" at bounding box center [468, 97] width 40 height 13
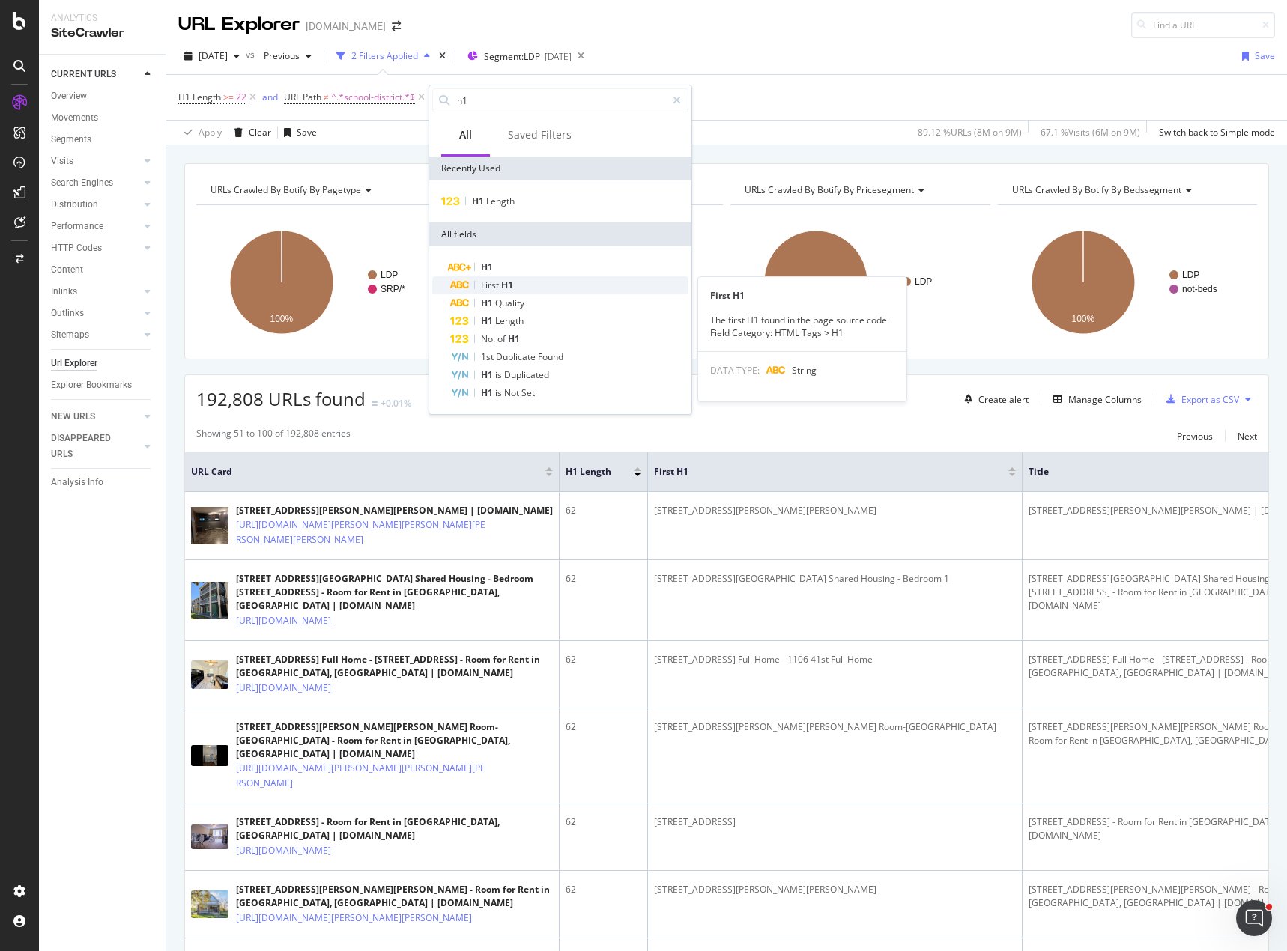
type input "h1"
click at [524, 291] on div "First H1" at bounding box center [569, 285] width 238 height 18
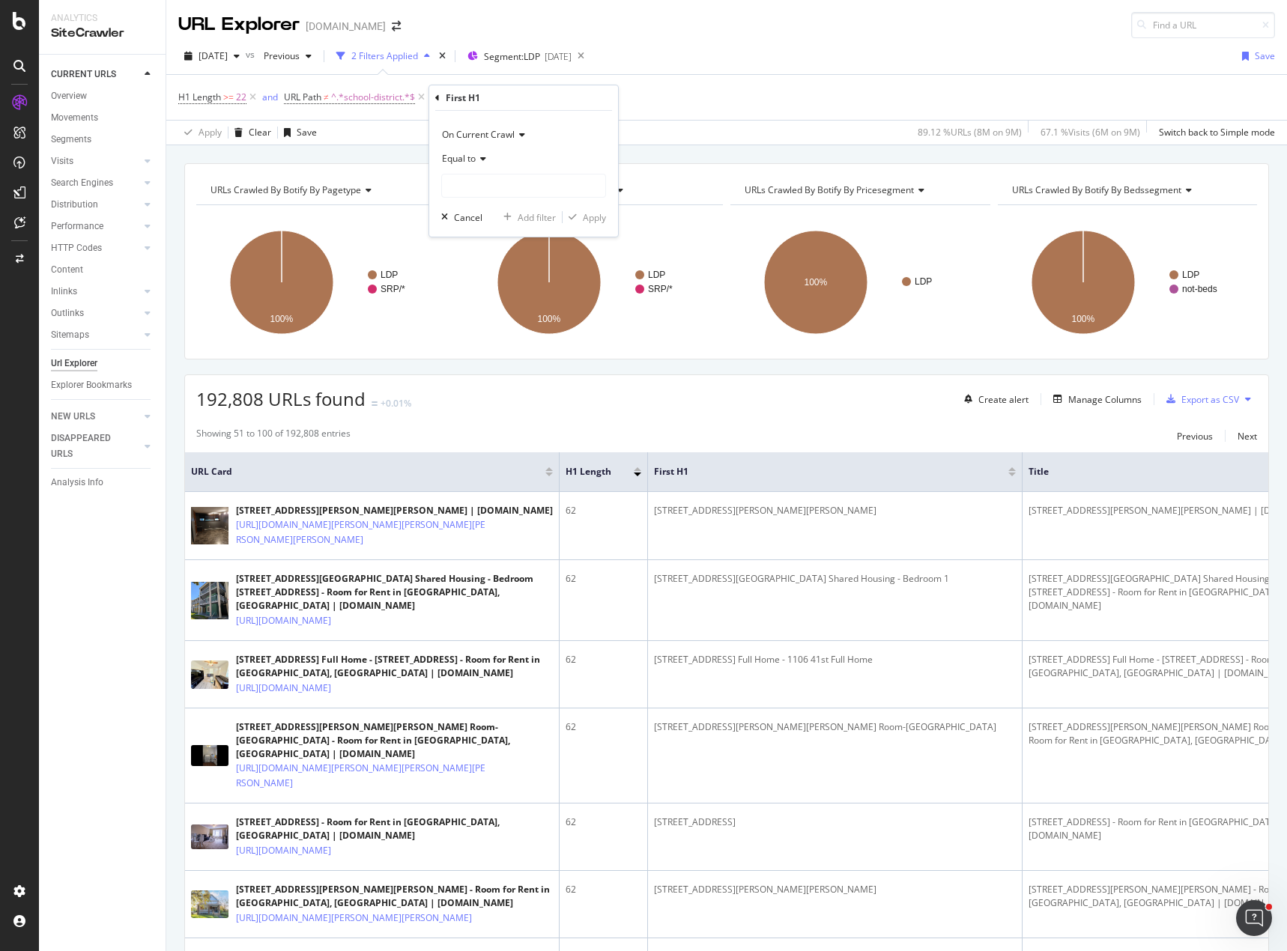
click at [467, 162] on span "Equal to" at bounding box center [459, 158] width 34 height 13
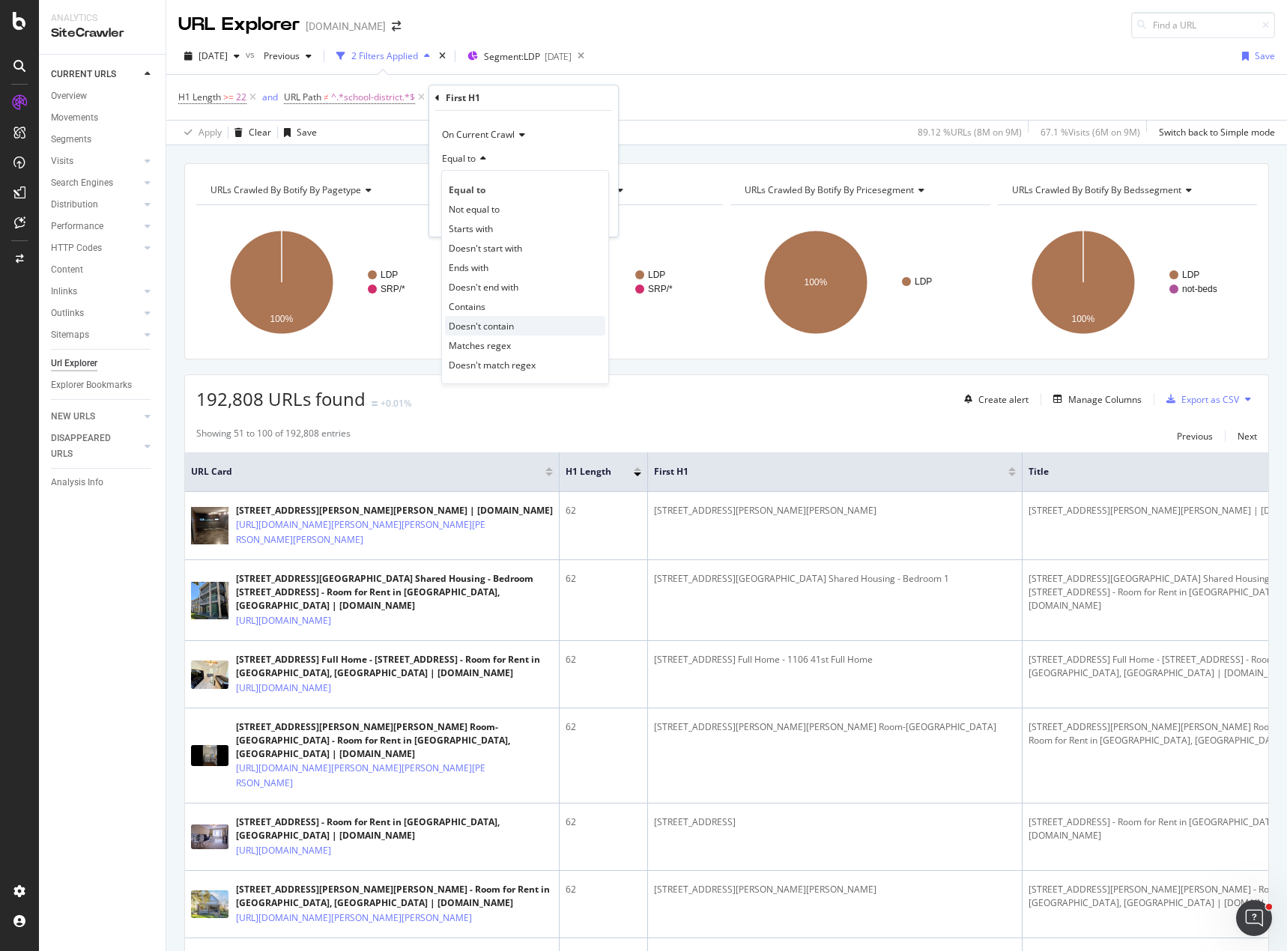
click at [510, 329] on span "Doesn't contain" at bounding box center [481, 326] width 65 height 13
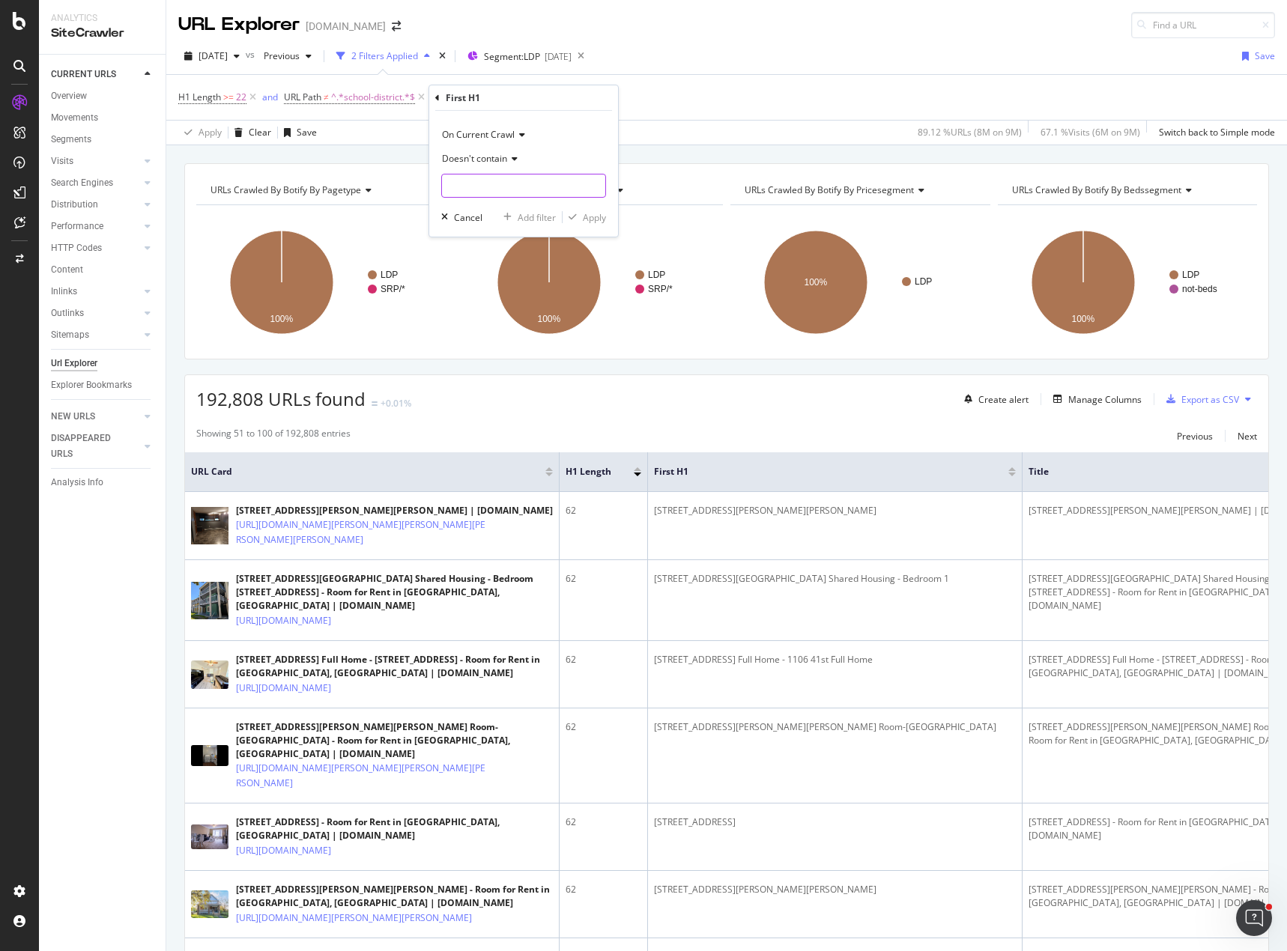
click at [473, 184] on input "text" at bounding box center [523, 186] width 163 height 24
type input "room for rent"
click at [583, 217] on div "Apply" at bounding box center [594, 217] width 23 height 13
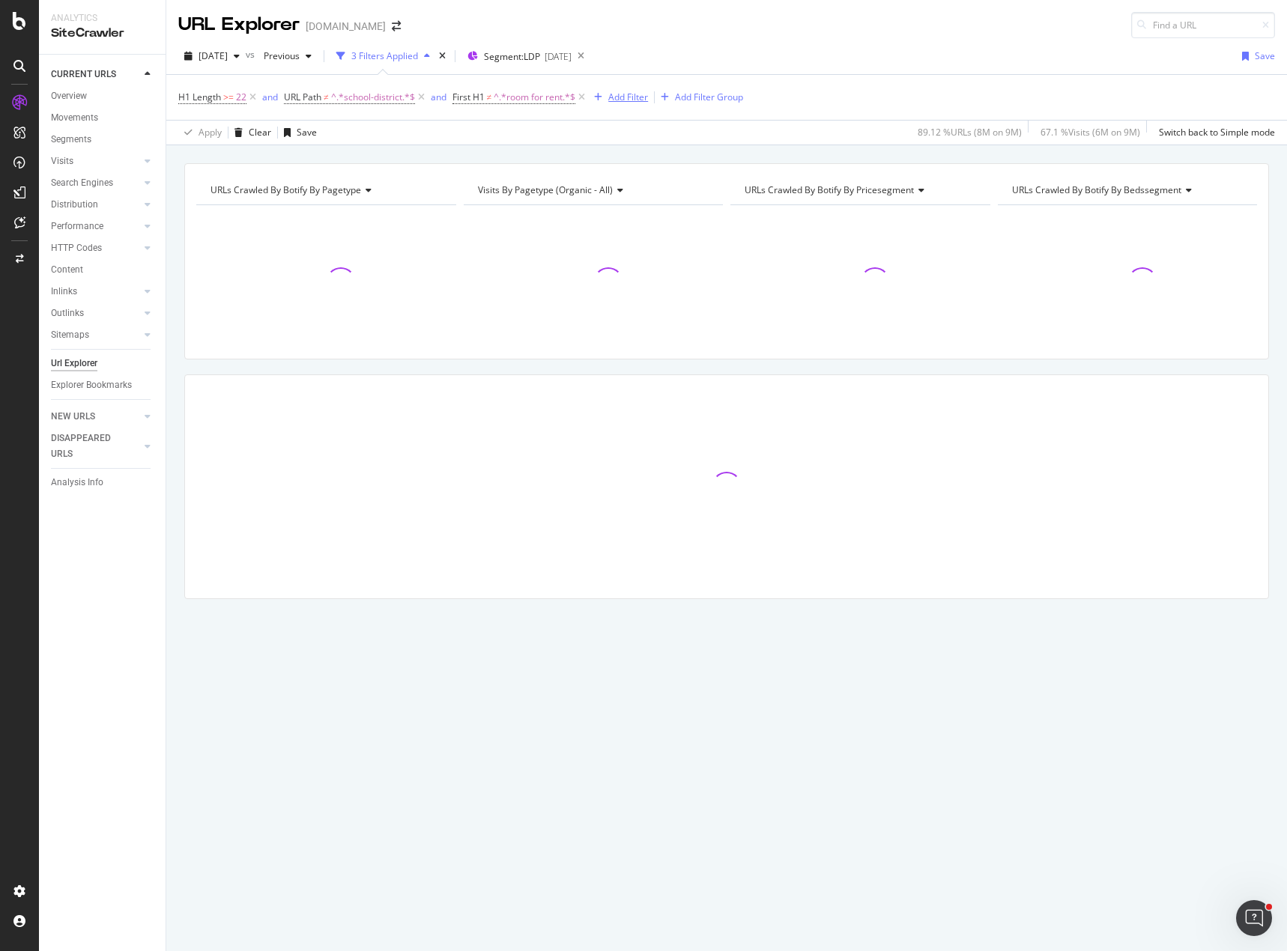
click at [632, 99] on div "Add Filter" at bounding box center [628, 97] width 40 height 13
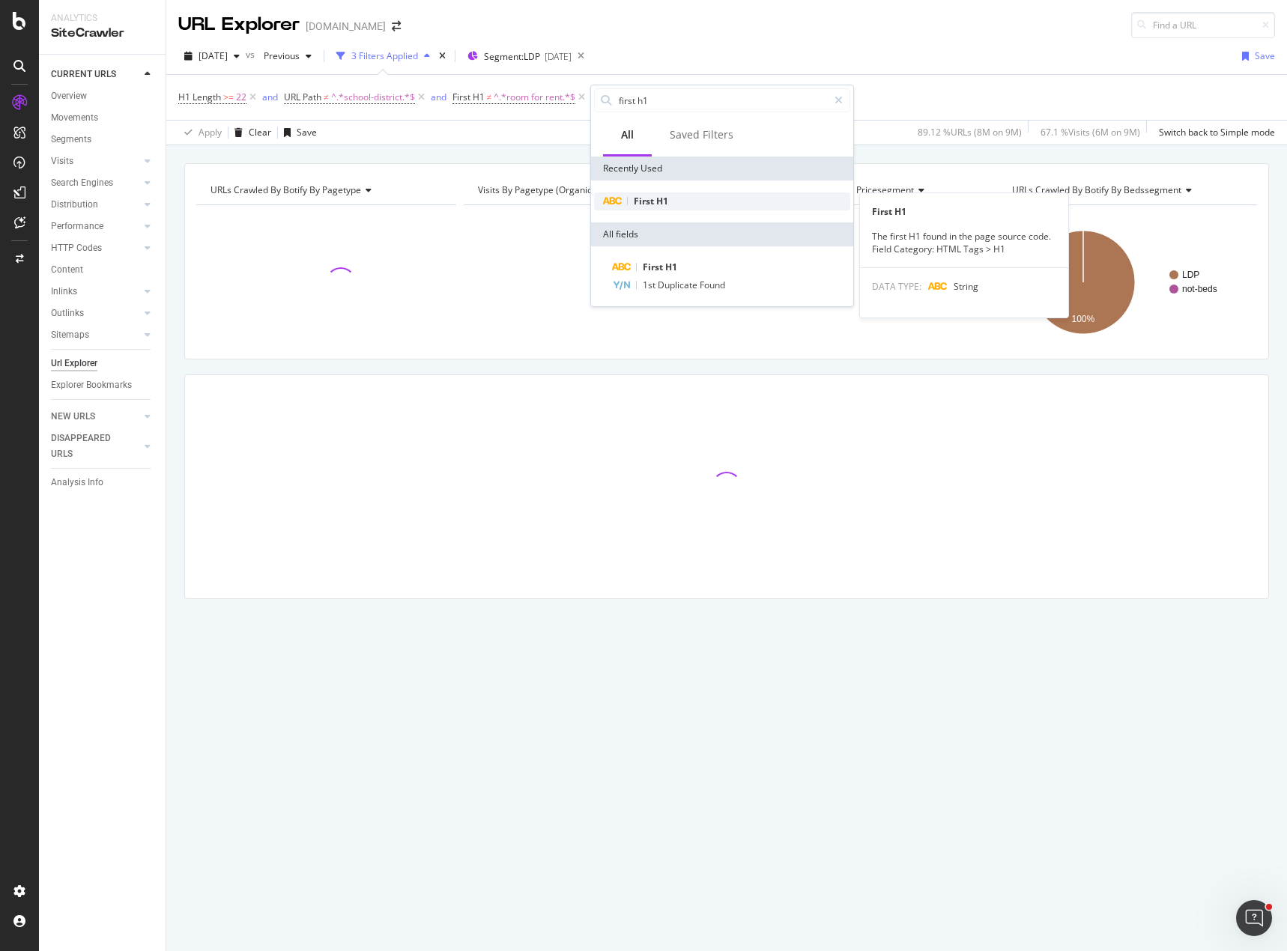
type input "first h1"
click at [720, 208] on div "First H1" at bounding box center [722, 201] width 256 height 18
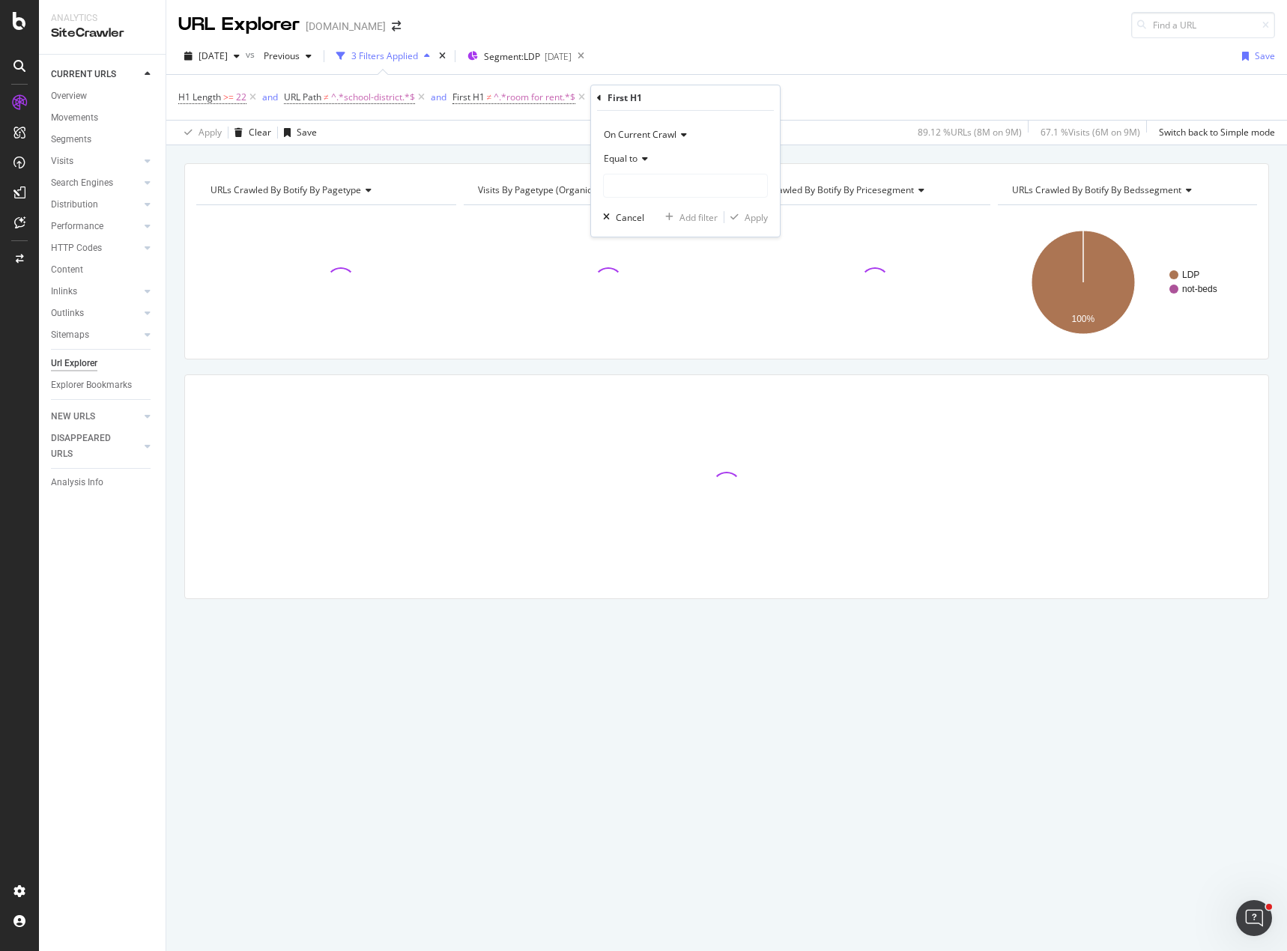
click at [632, 159] on span "Equal to" at bounding box center [621, 158] width 34 height 13
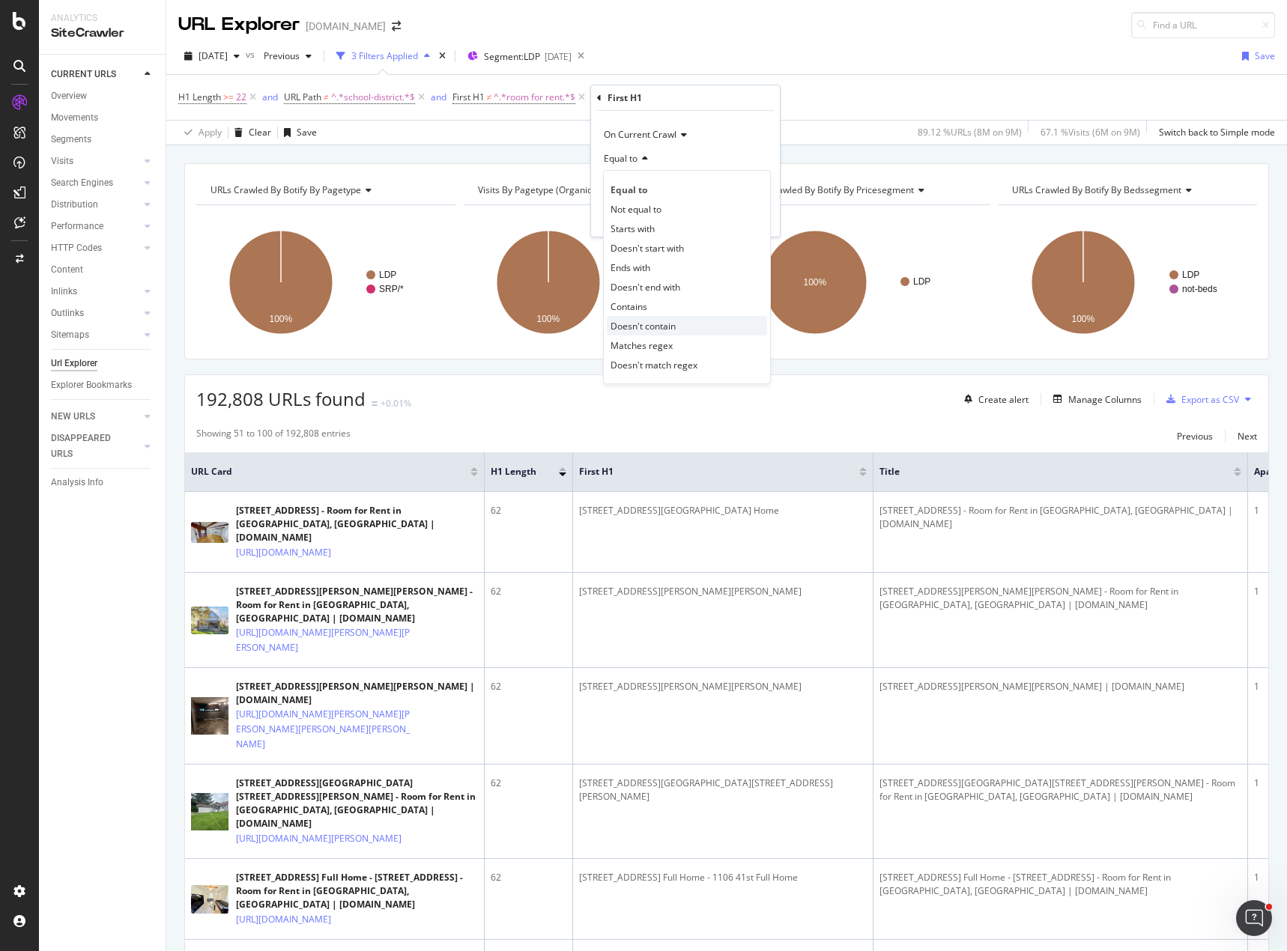
click at [675, 321] on span "Doesn't contain" at bounding box center [642, 326] width 65 height 13
click at [643, 182] on input "text" at bounding box center [685, 186] width 163 height 24
type input "house for rent"
drag, startPoint x: 744, startPoint y: 211, endPoint x: 684, endPoint y: 139, distance: 94.1
click at [747, 212] on div "Apply" at bounding box center [755, 217] width 23 height 13
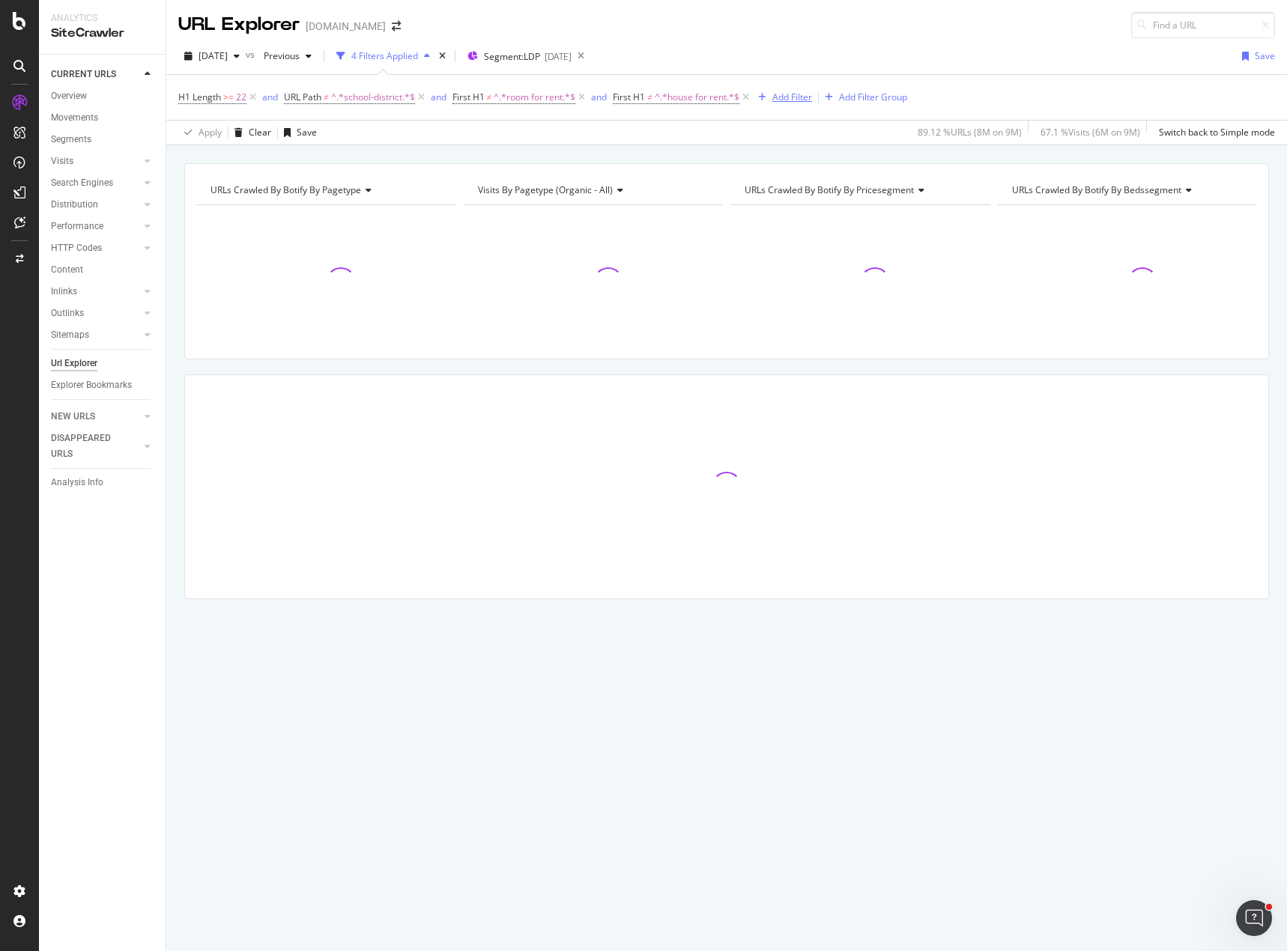
click at [780, 97] on div "Add Filter" at bounding box center [792, 97] width 40 height 13
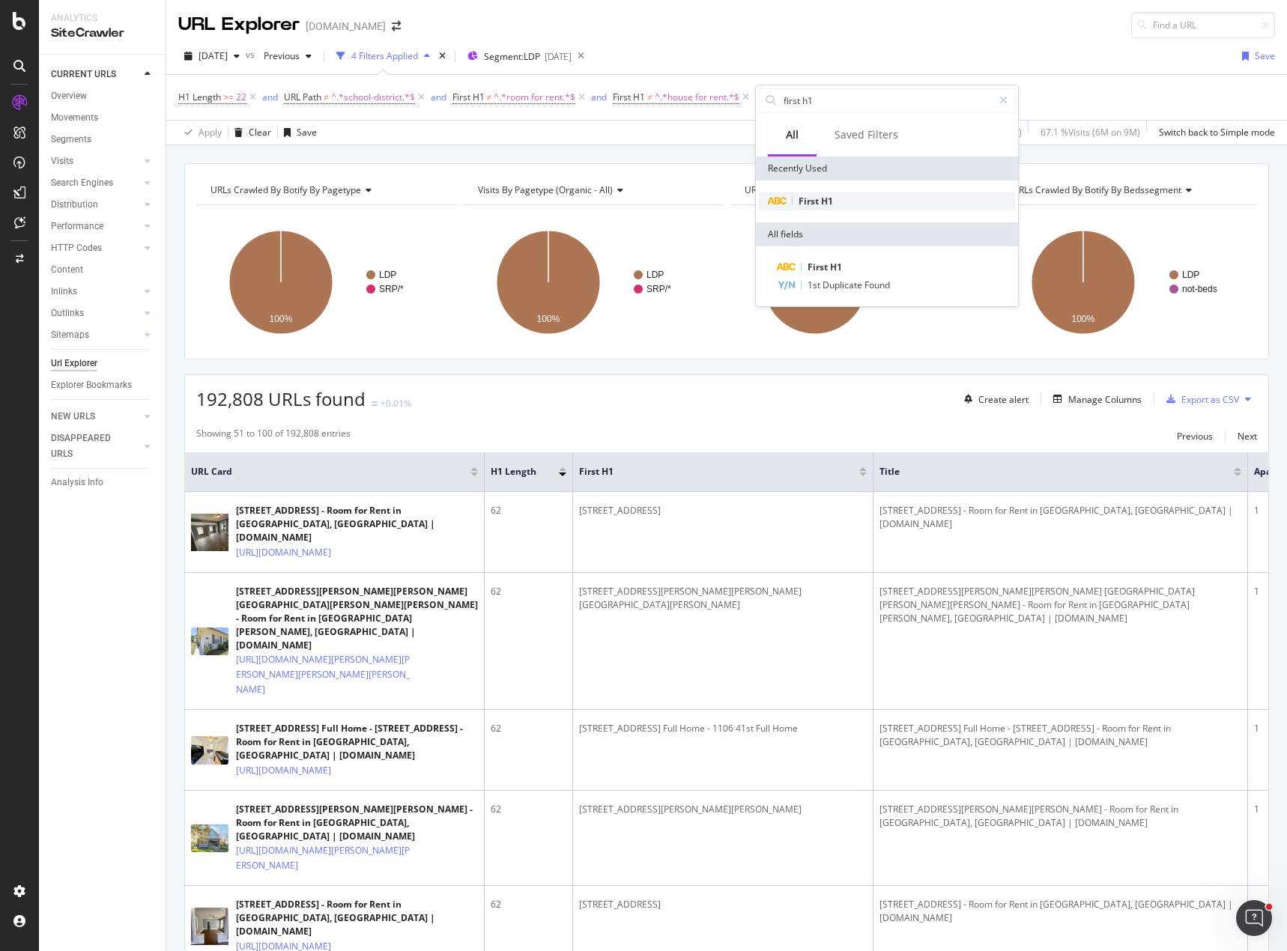
click at [815, 198] on span "First" at bounding box center [809, 201] width 22 height 13
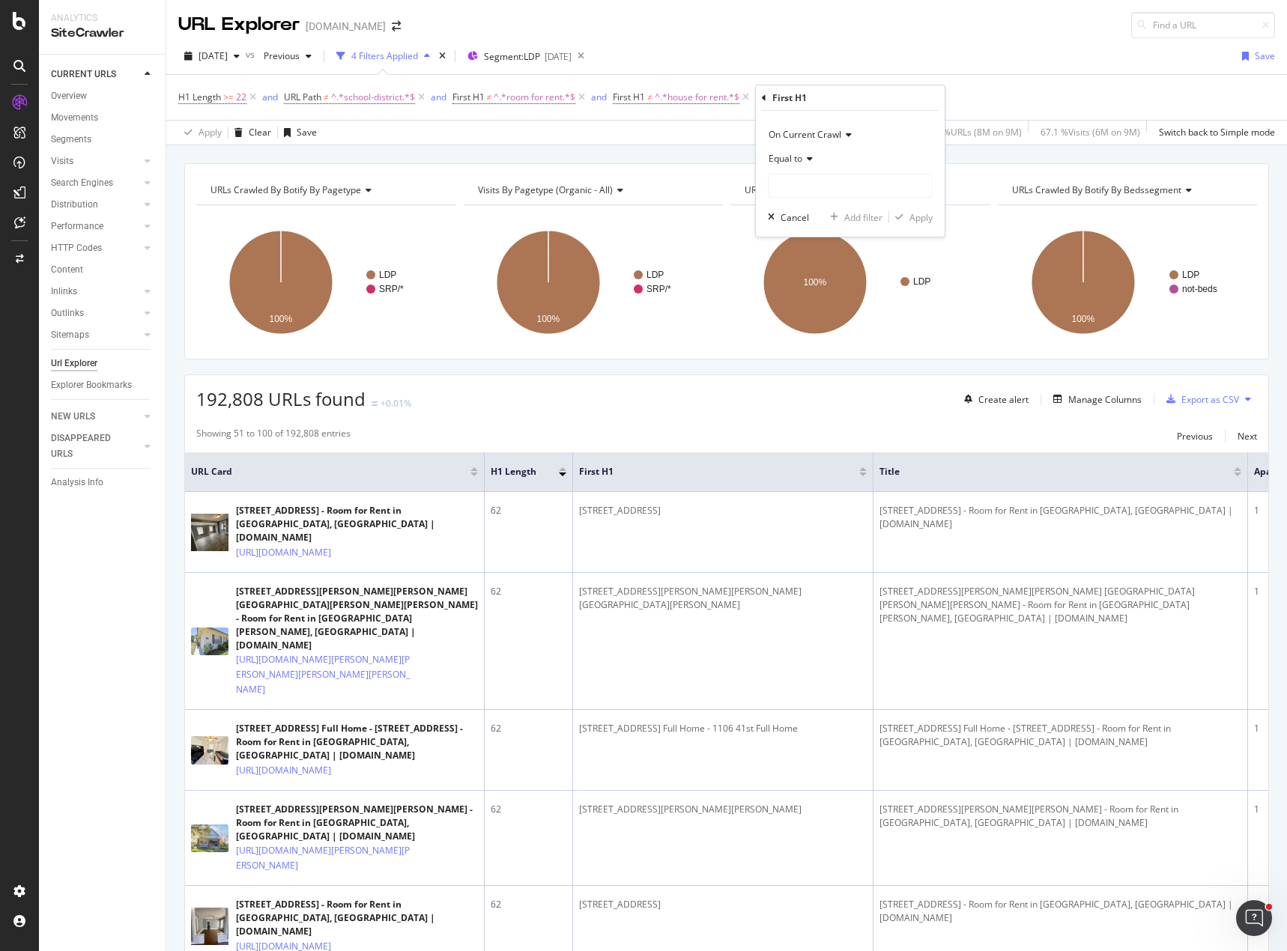
click at [810, 159] on icon at bounding box center [807, 158] width 10 height 9
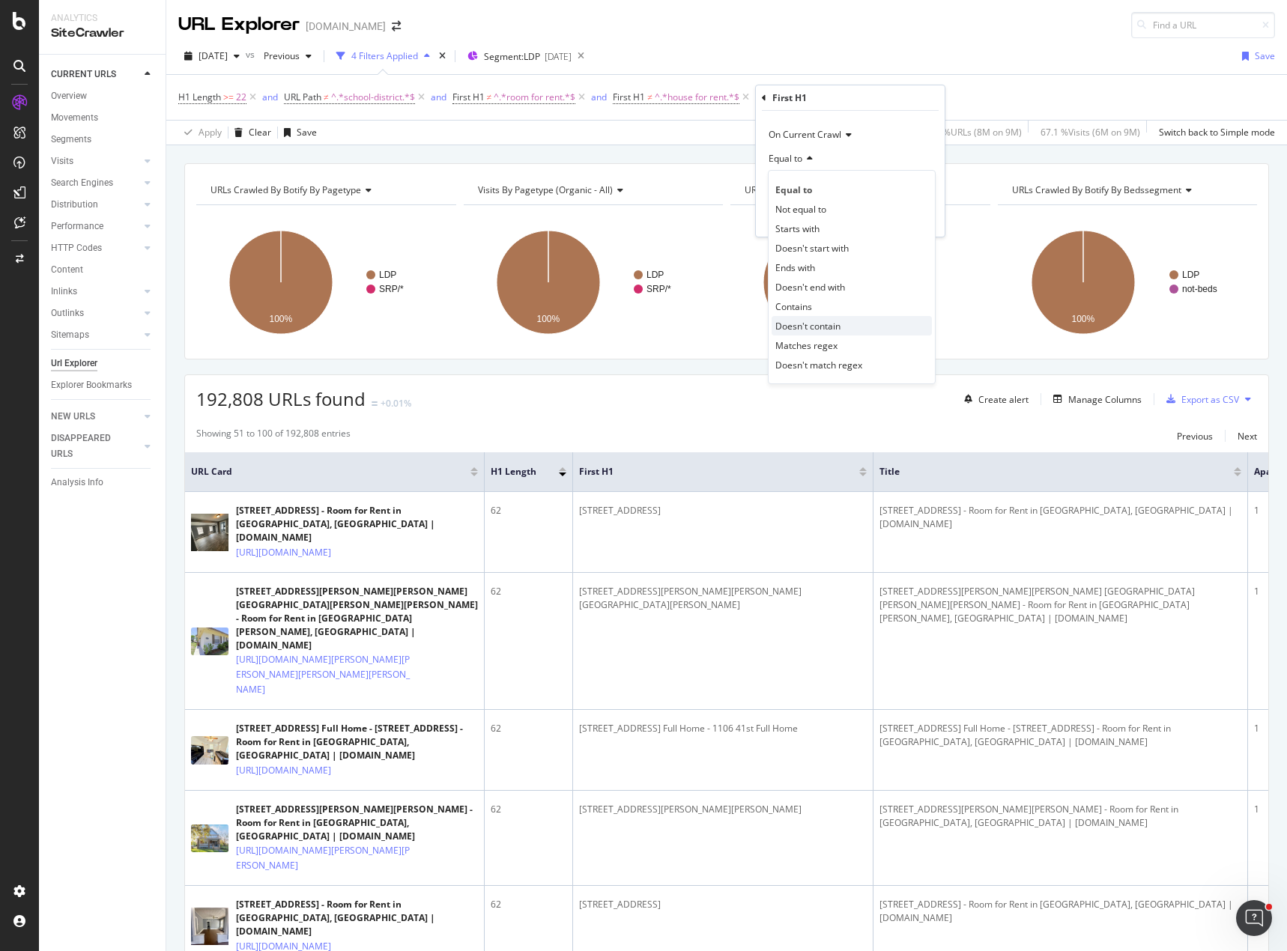
click at [836, 327] on span "Doesn't contain" at bounding box center [807, 326] width 65 height 13
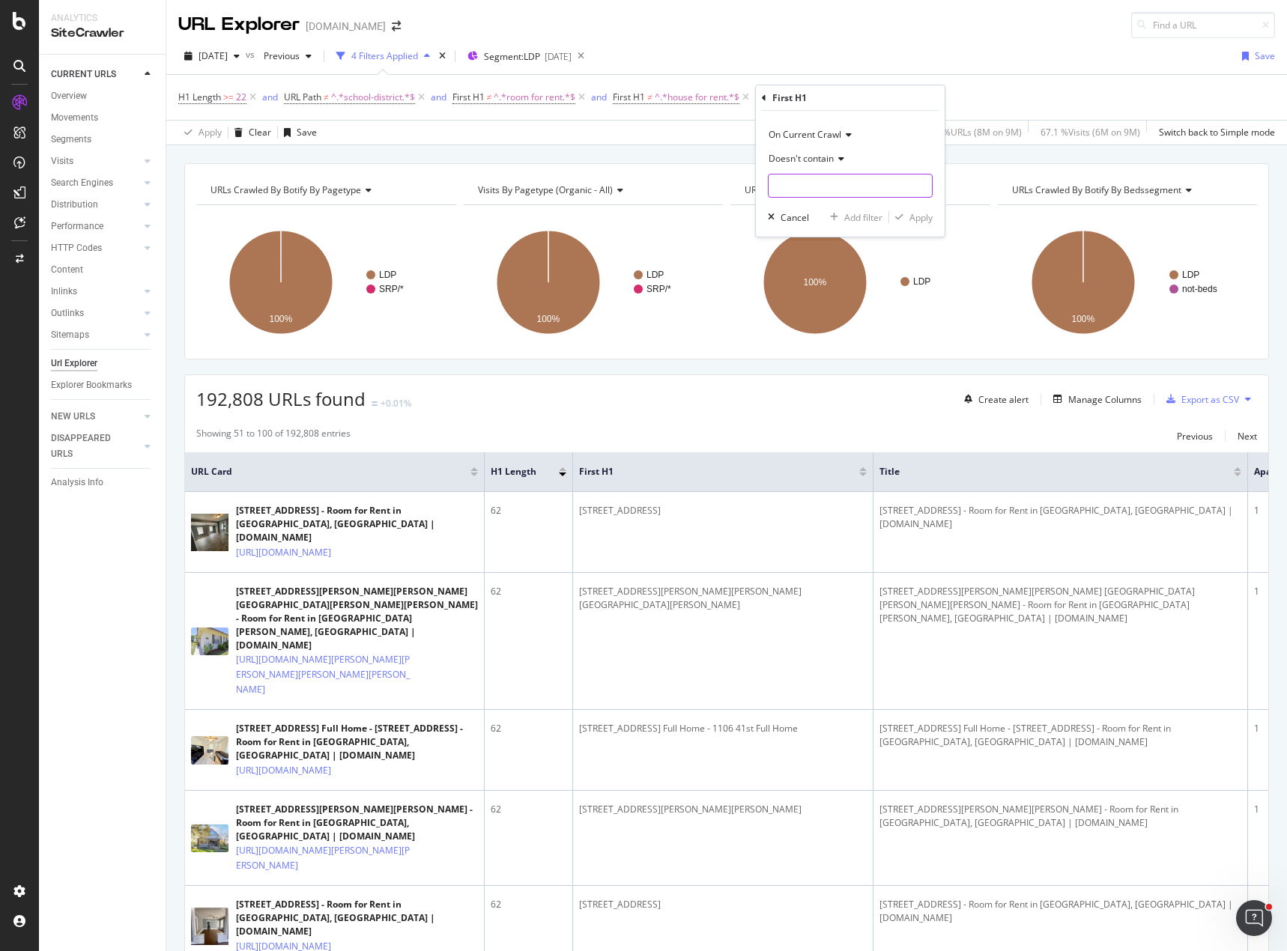
click at [804, 179] on input "text" at bounding box center [849, 186] width 163 height 24
type input "condo for rent"
click at [930, 218] on div "Apply" at bounding box center [920, 217] width 23 height 13
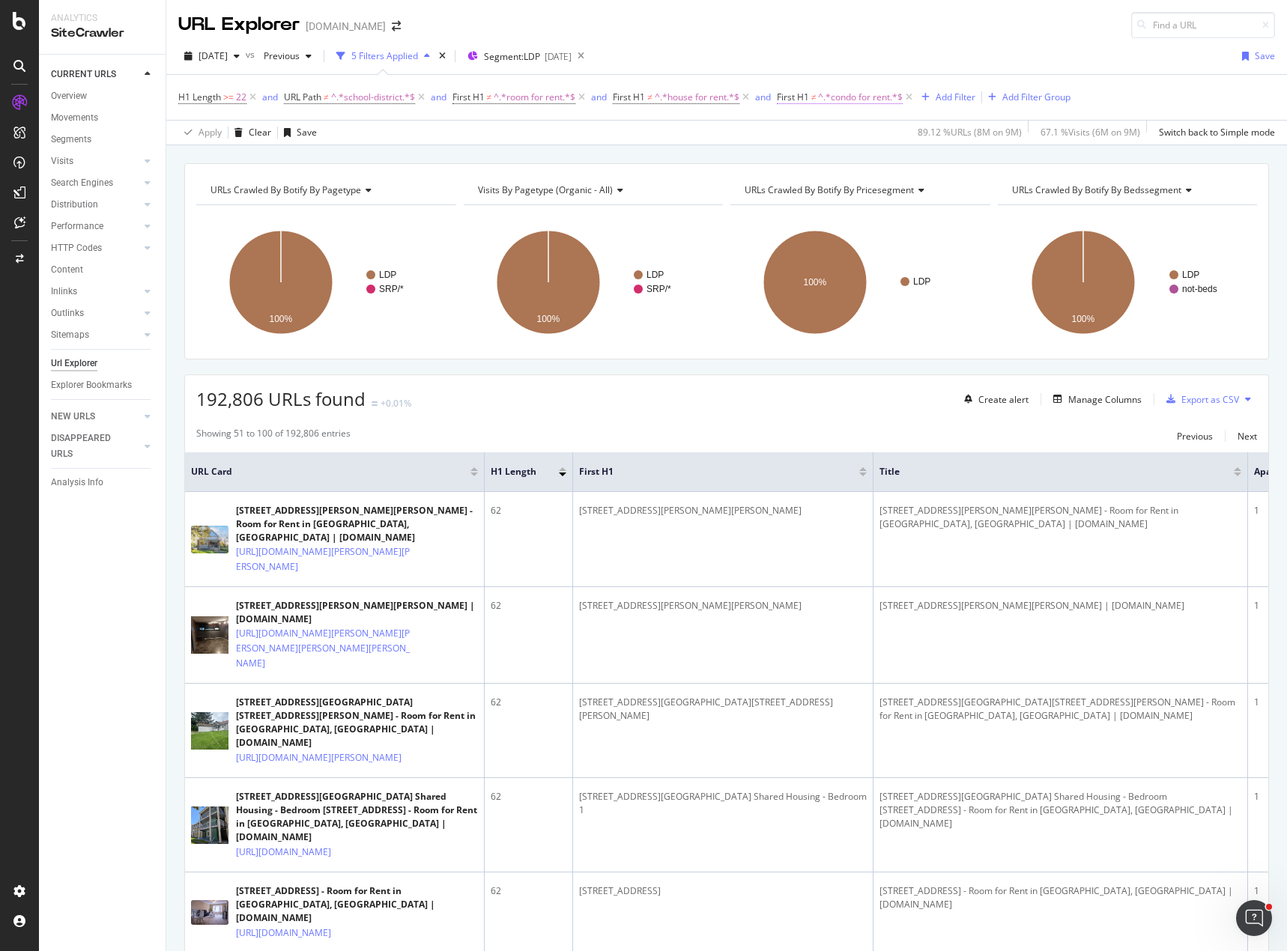
click at [797, 97] on span "First H1" at bounding box center [793, 97] width 32 height 13
click at [788, 94] on icon at bounding box center [788, 95] width 4 height 9
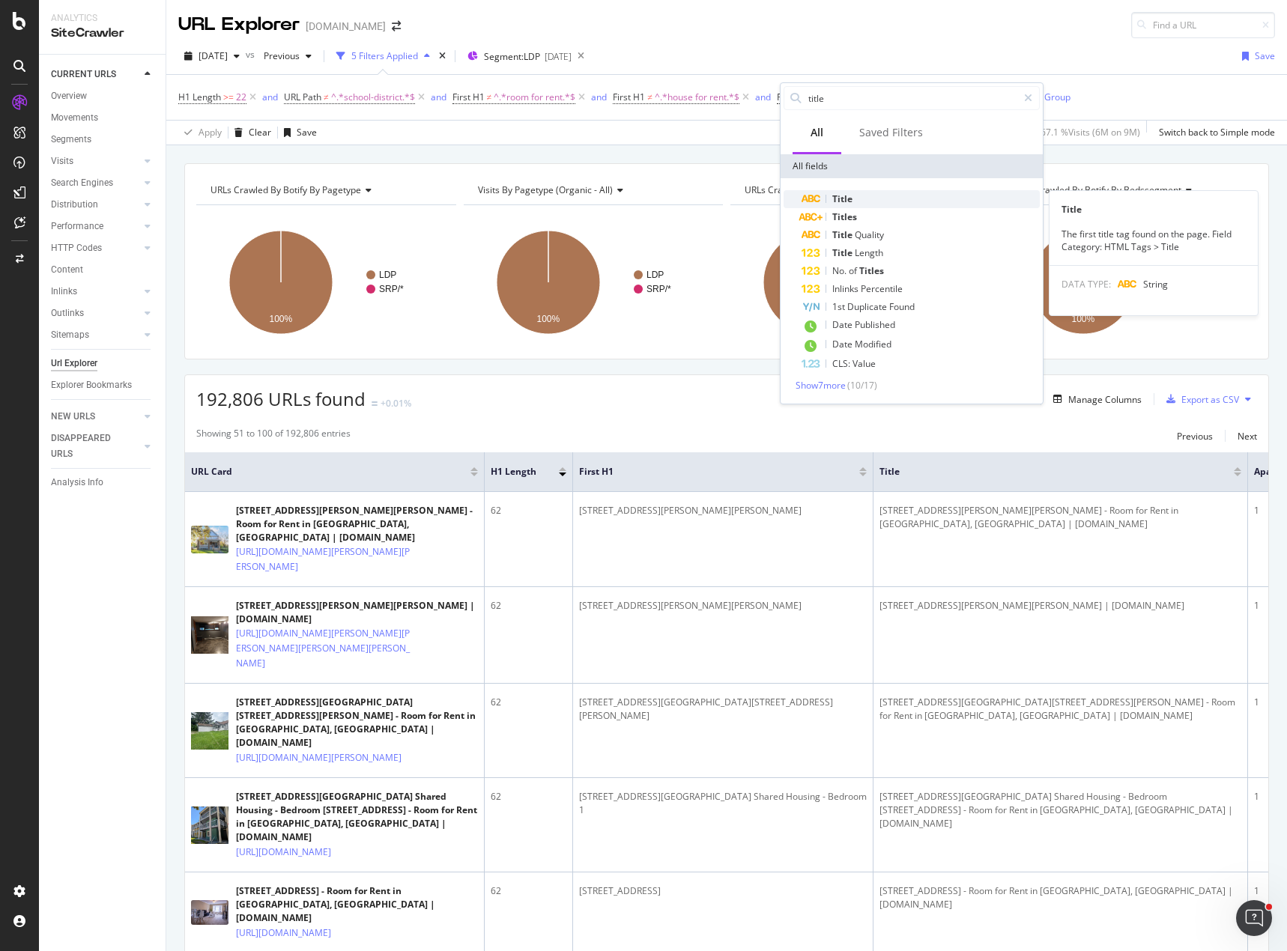
type input "title"
click at [854, 199] on div "Title" at bounding box center [920, 199] width 238 height 18
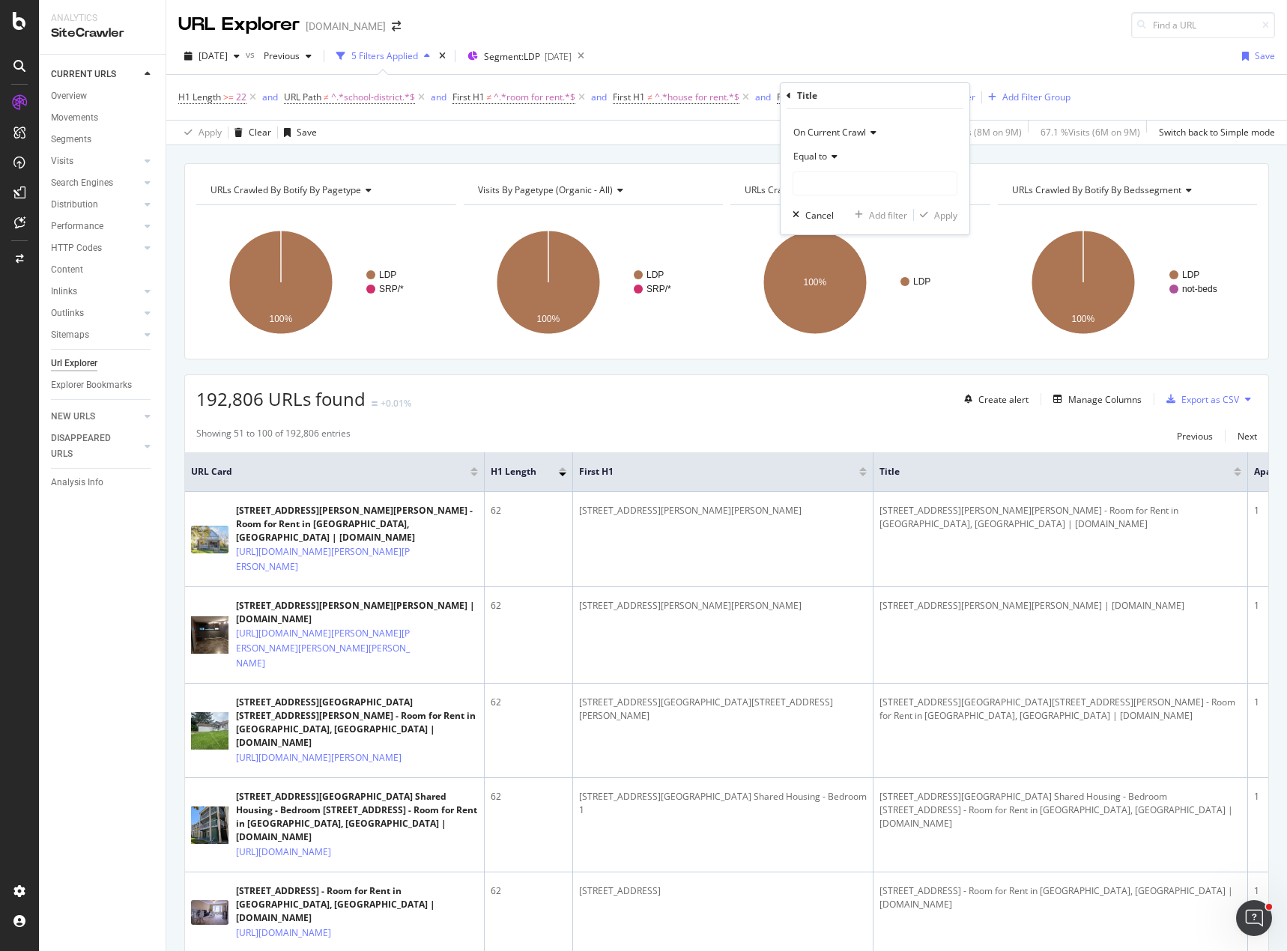
click at [825, 155] on span "Equal to" at bounding box center [810, 156] width 34 height 13
click at [852, 321] on span "Doesn't contain" at bounding box center [832, 324] width 65 height 13
click at [827, 183] on input "text" at bounding box center [874, 183] width 163 height 24
type input "condo for rent"
click at [932, 215] on div "button" at bounding box center [924, 214] width 20 height 9
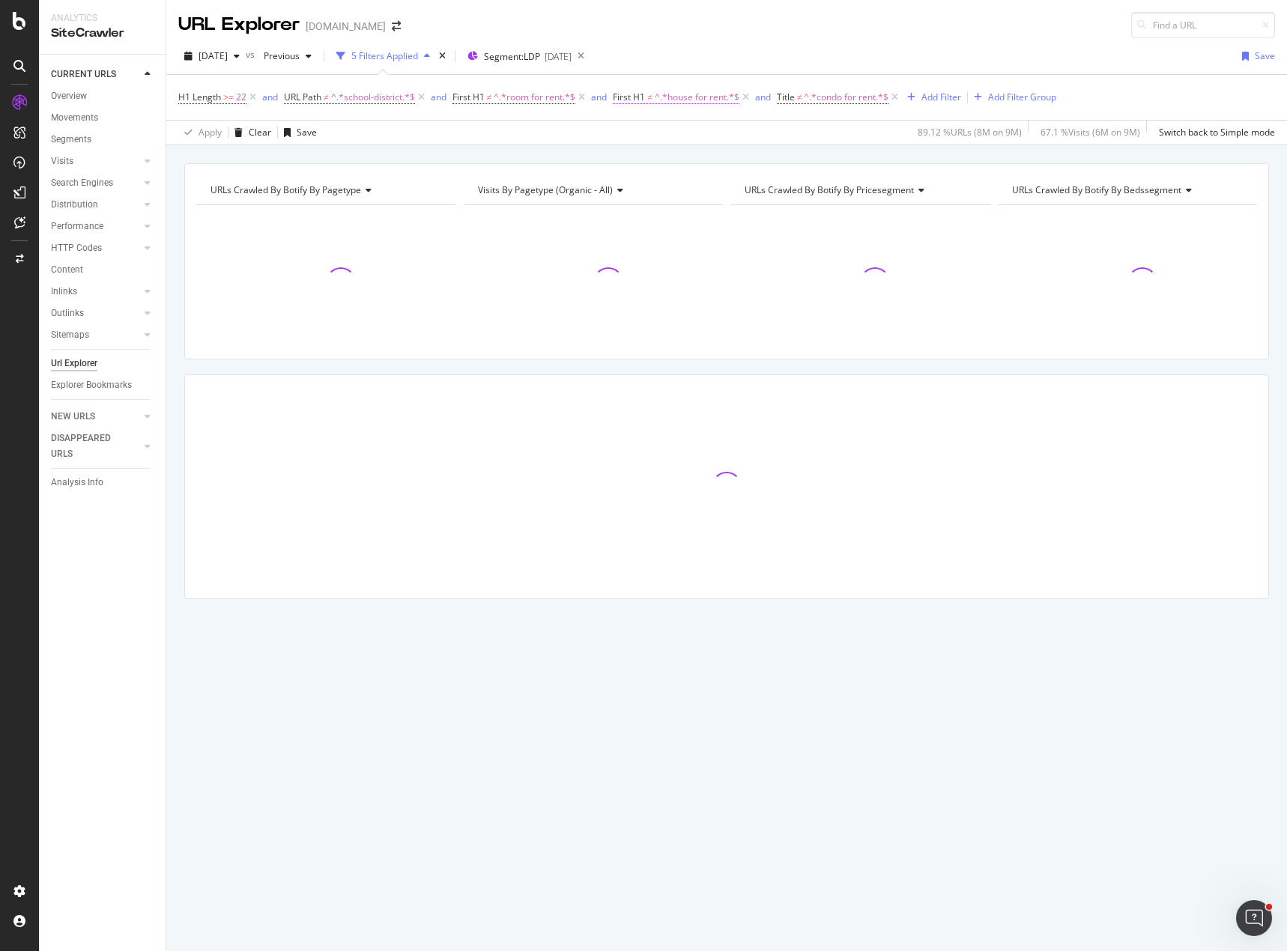
click at [652, 99] on span "≠" at bounding box center [649, 97] width 5 height 13
click at [639, 97] on div "First H1" at bounding box center [650, 95] width 34 height 13
click at [622, 96] on div "First H1 On Current Crawl Doesn't contain house for rent Cancel Add filter Apply" at bounding box center [710, 158] width 189 height 151
click at [625, 98] on icon at bounding box center [624, 95] width 4 height 9
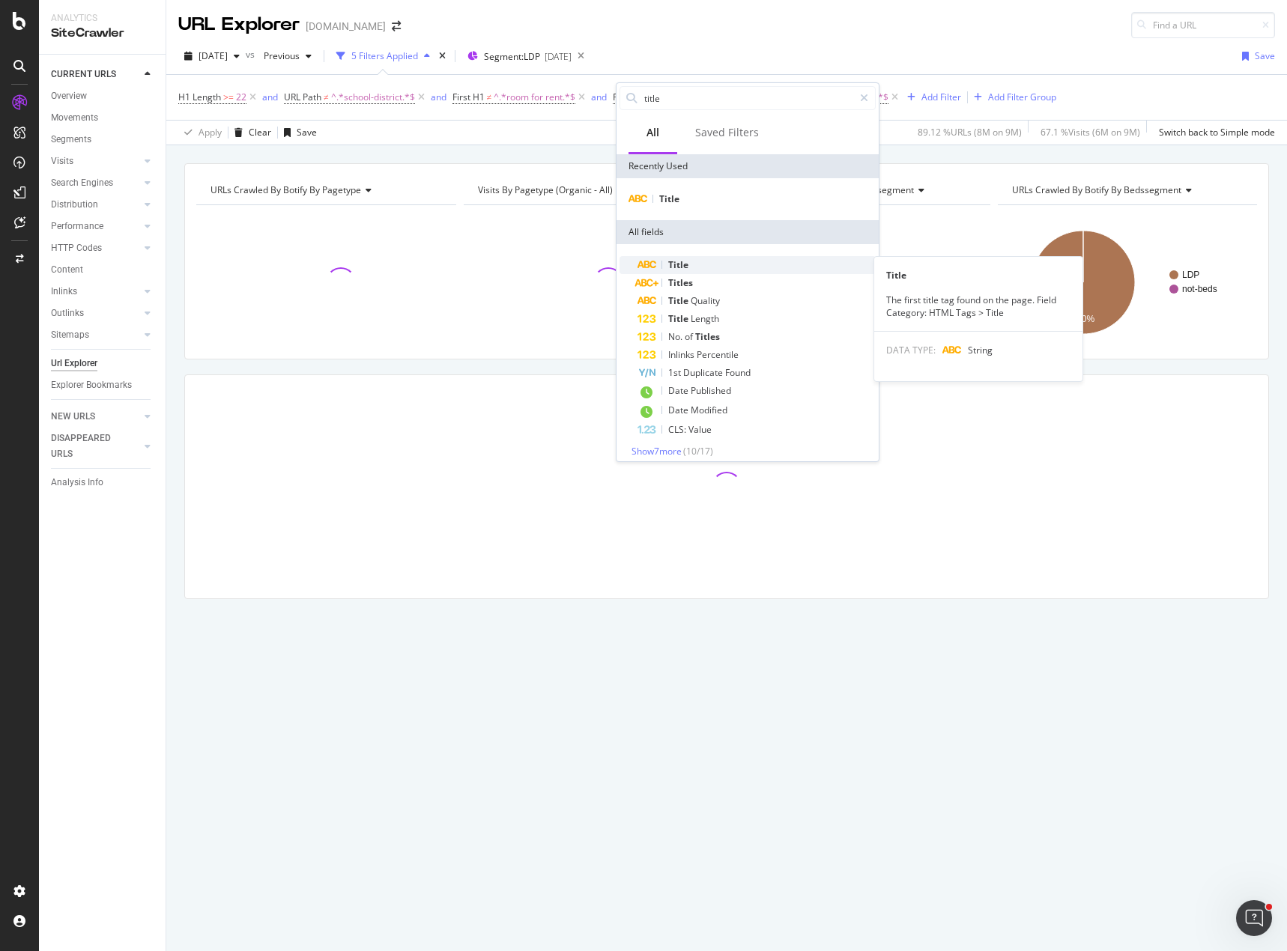
click at [696, 263] on div "Title" at bounding box center [756, 265] width 238 height 18
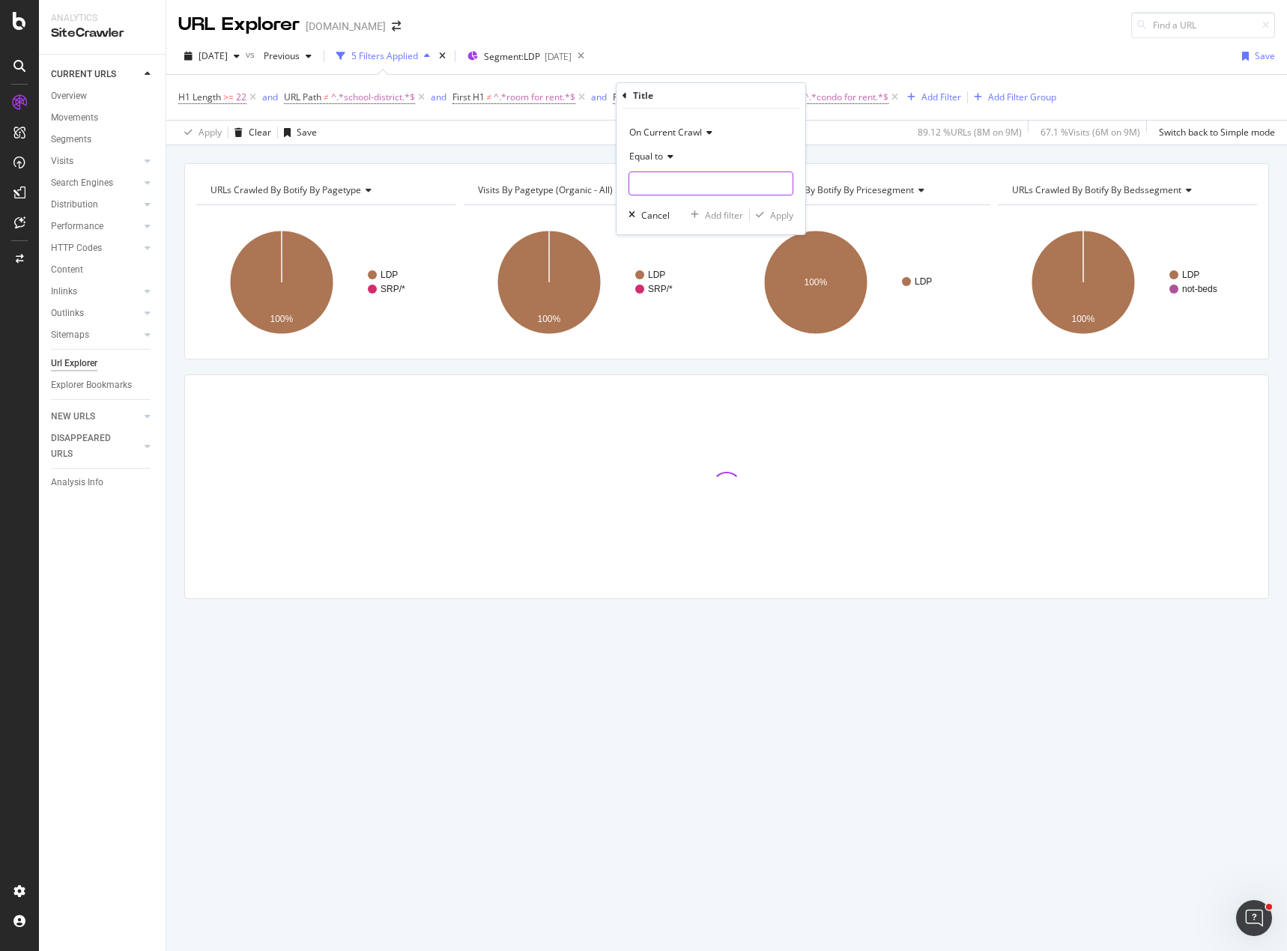
click at [651, 180] on input "text" at bounding box center [710, 183] width 163 height 24
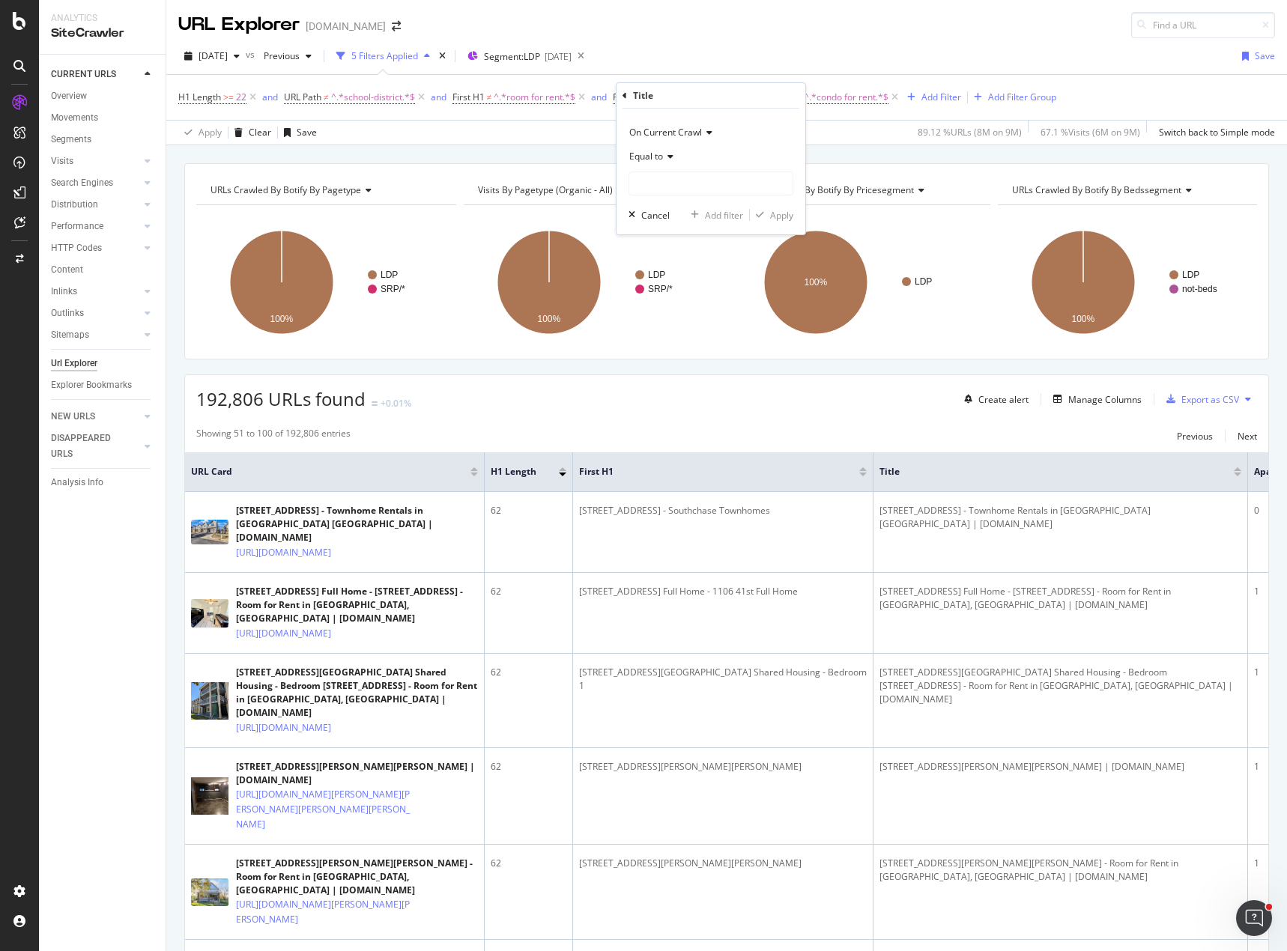
click at [669, 155] on icon at bounding box center [668, 156] width 10 height 9
click at [687, 324] on span "Doesn't contain" at bounding box center [668, 324] width 65 height 13
click at [676, 180] on input "text" at bounding box center [710, 183] width 163 height 24
type input "c"
type input "house for rent"
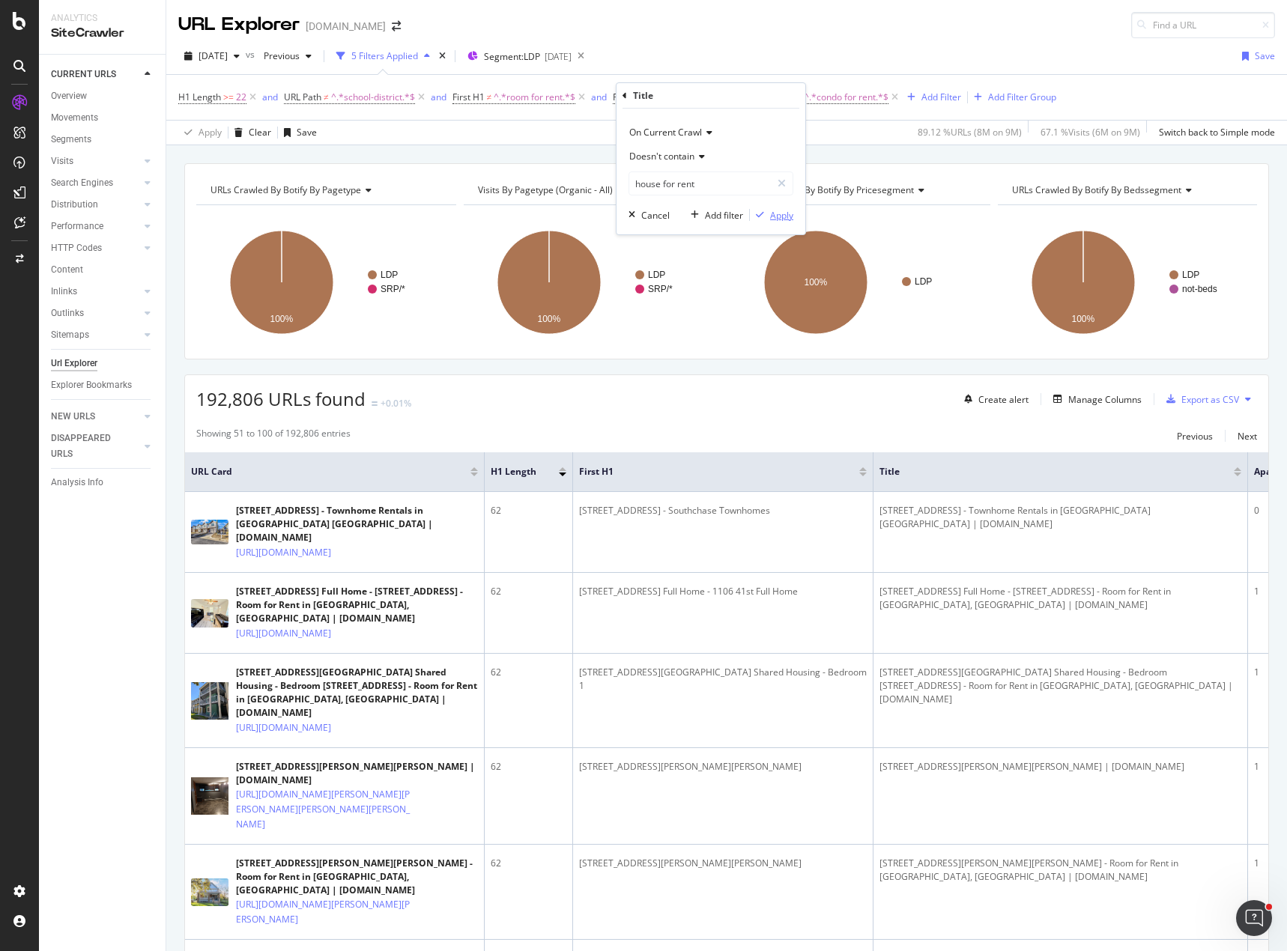
click at [789, 213] on div "Apply" at bounding box center [781, 215] width 23 height 13
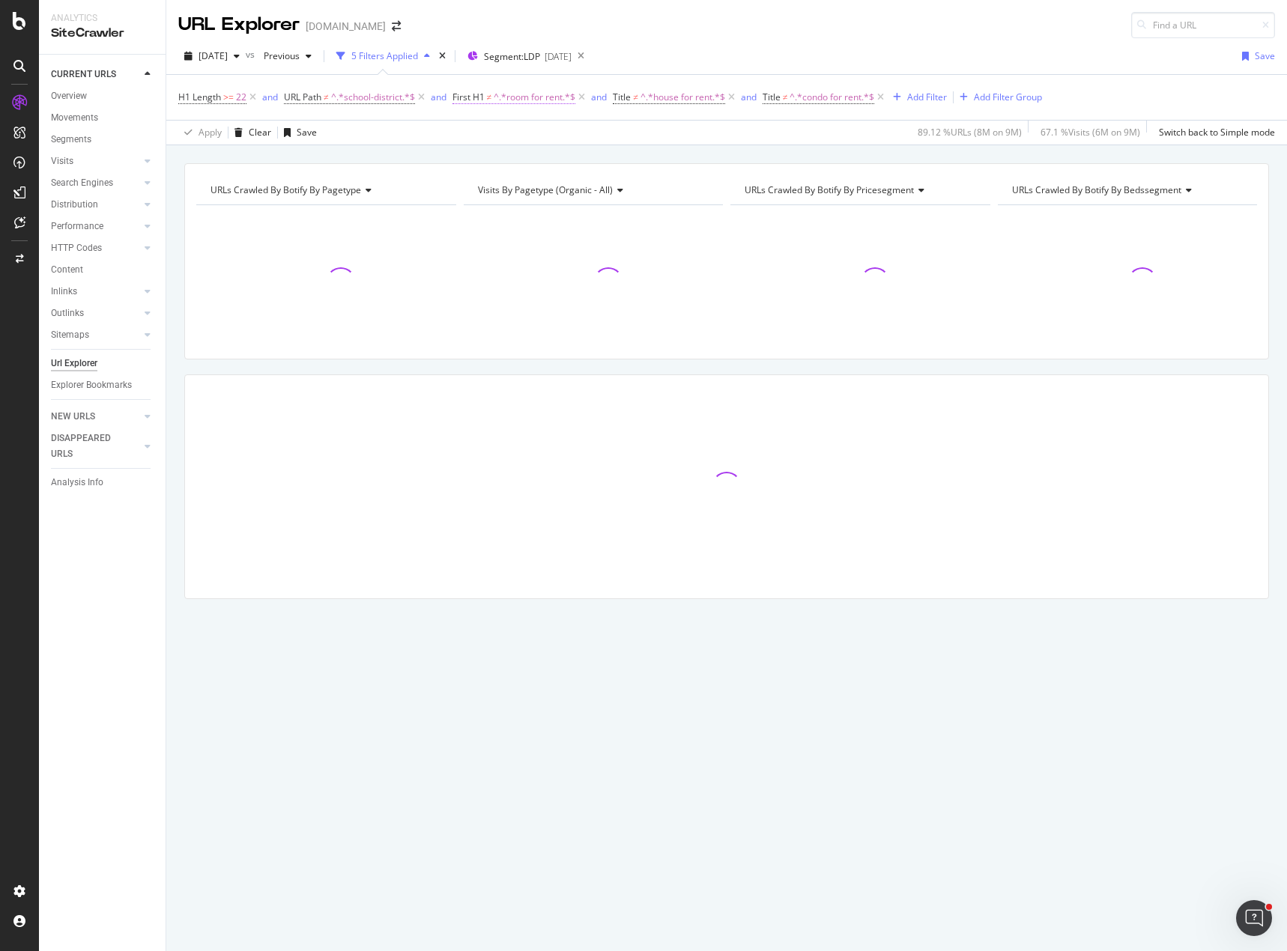
click at [550, 97] on span "^.*room for rent.*$" at bounding box center [534, 97] width 82 height 21
click at [463, 95] on icon at bounding box center [463, 95] width 4 height 9
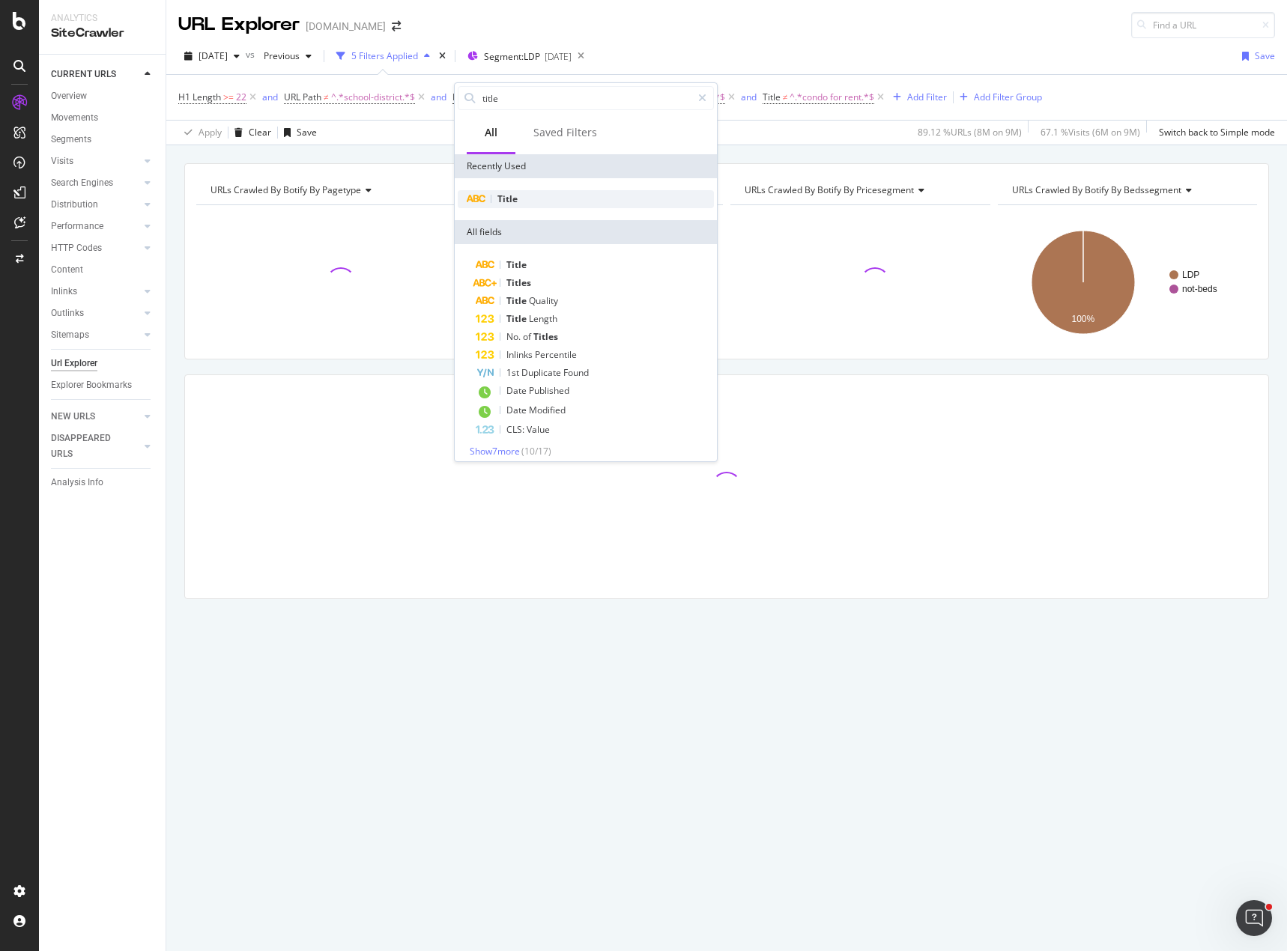
click at [513, 195] on span "Title" at bounding box center [507, 198] width 20 height 13
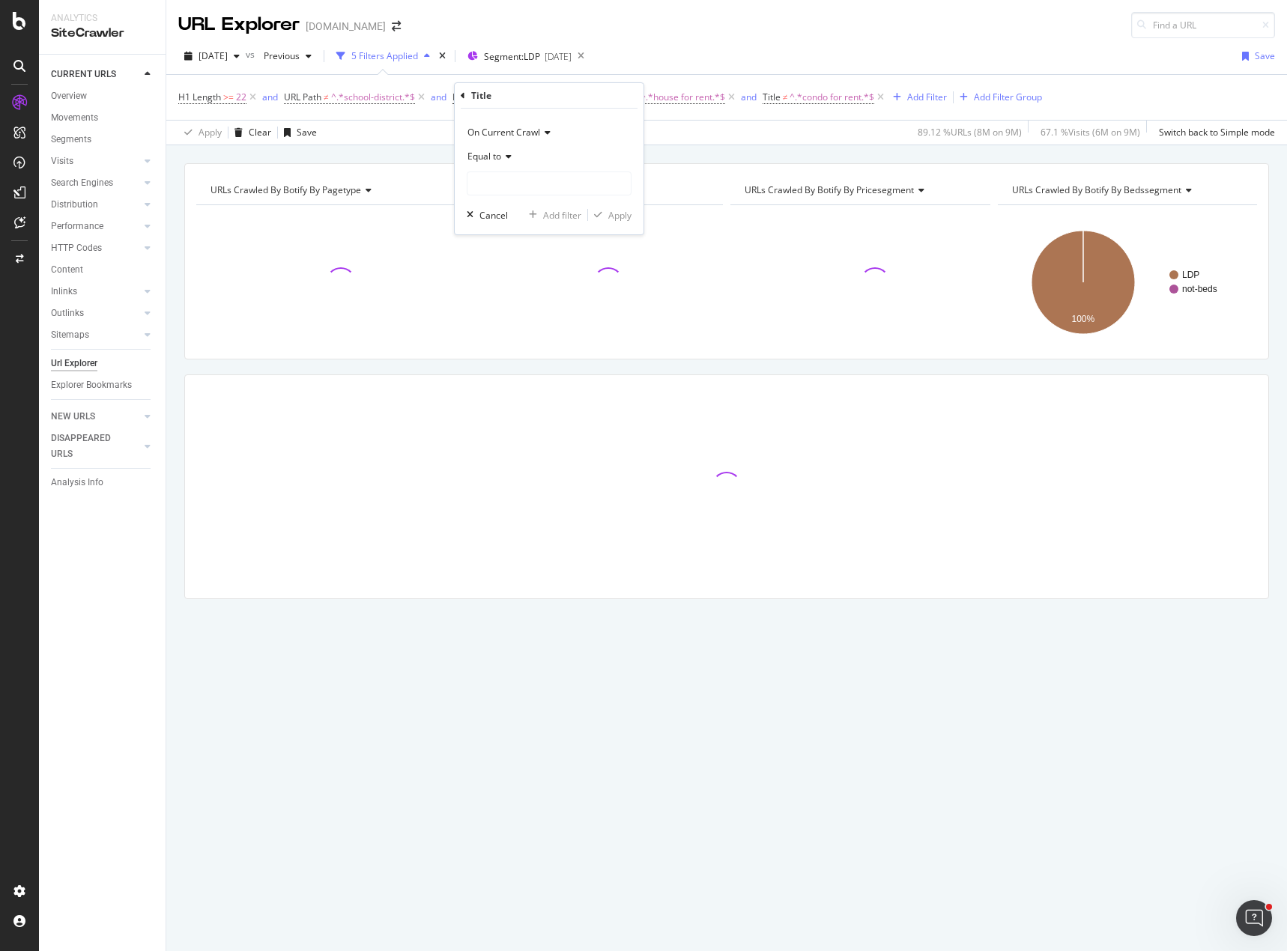
click at [493, 153] on span "Equal to" at bounding box center [484, 156] width 34 height 13
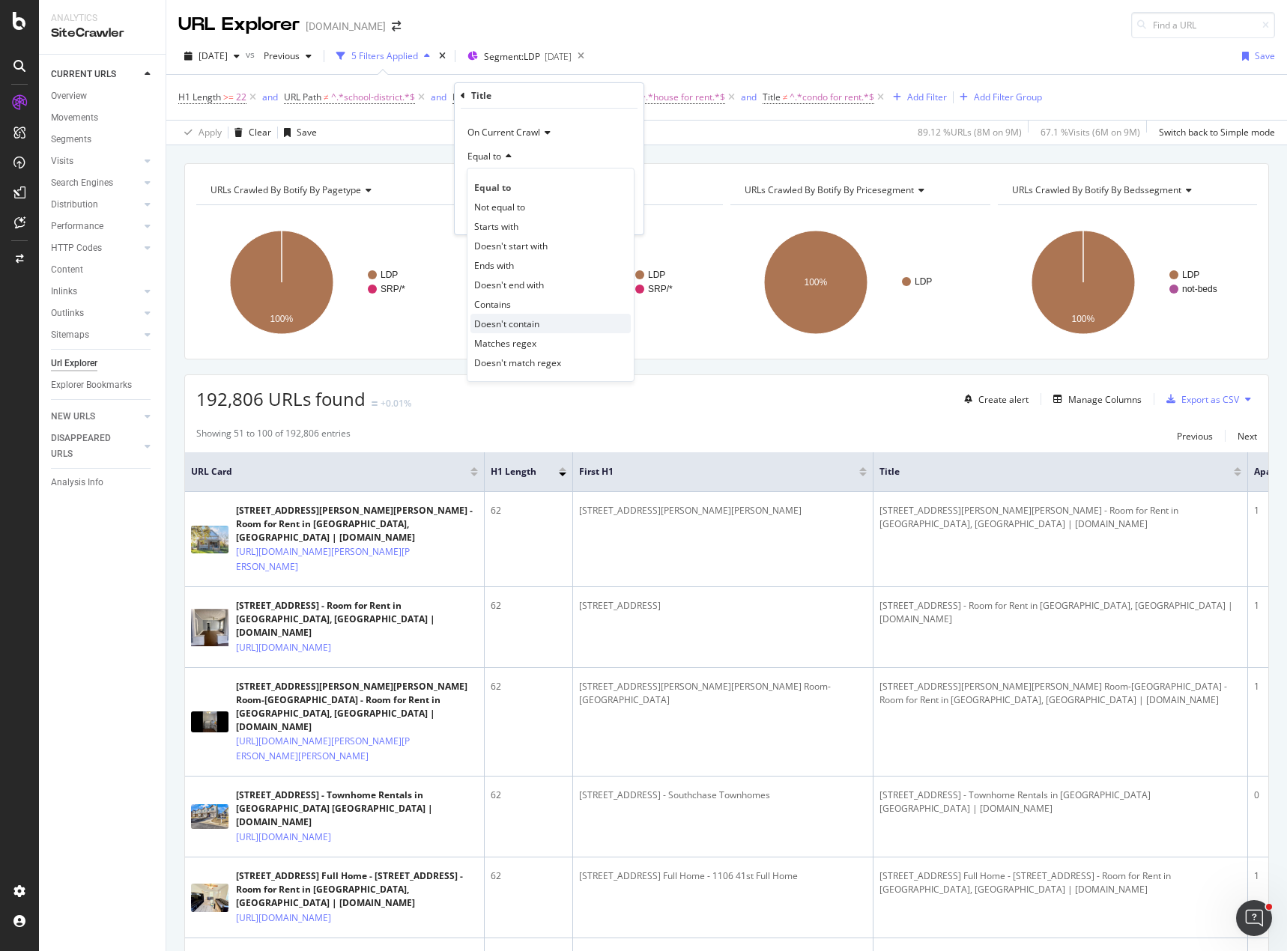
click at [522, 321] on span "Doesn't contain" at bounding box center [506, 324] width 65 height 13
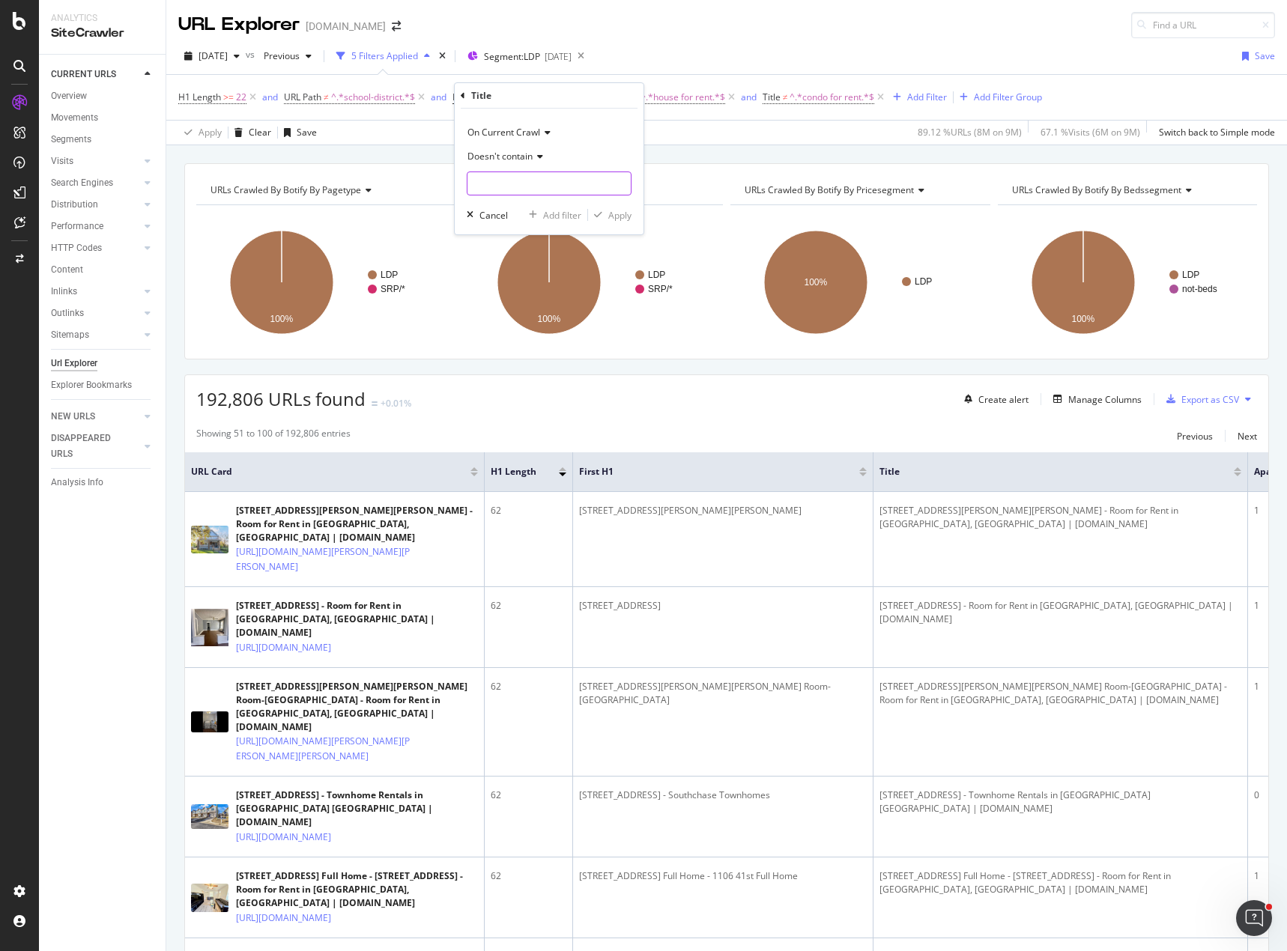
click at [510, 174] on input "text" at bounding box center [548, 183] width 163 height 24
type input "room for rent"
click at [616, 212] on div "Apply" at bounding box center [619, 215] width 23 height 13
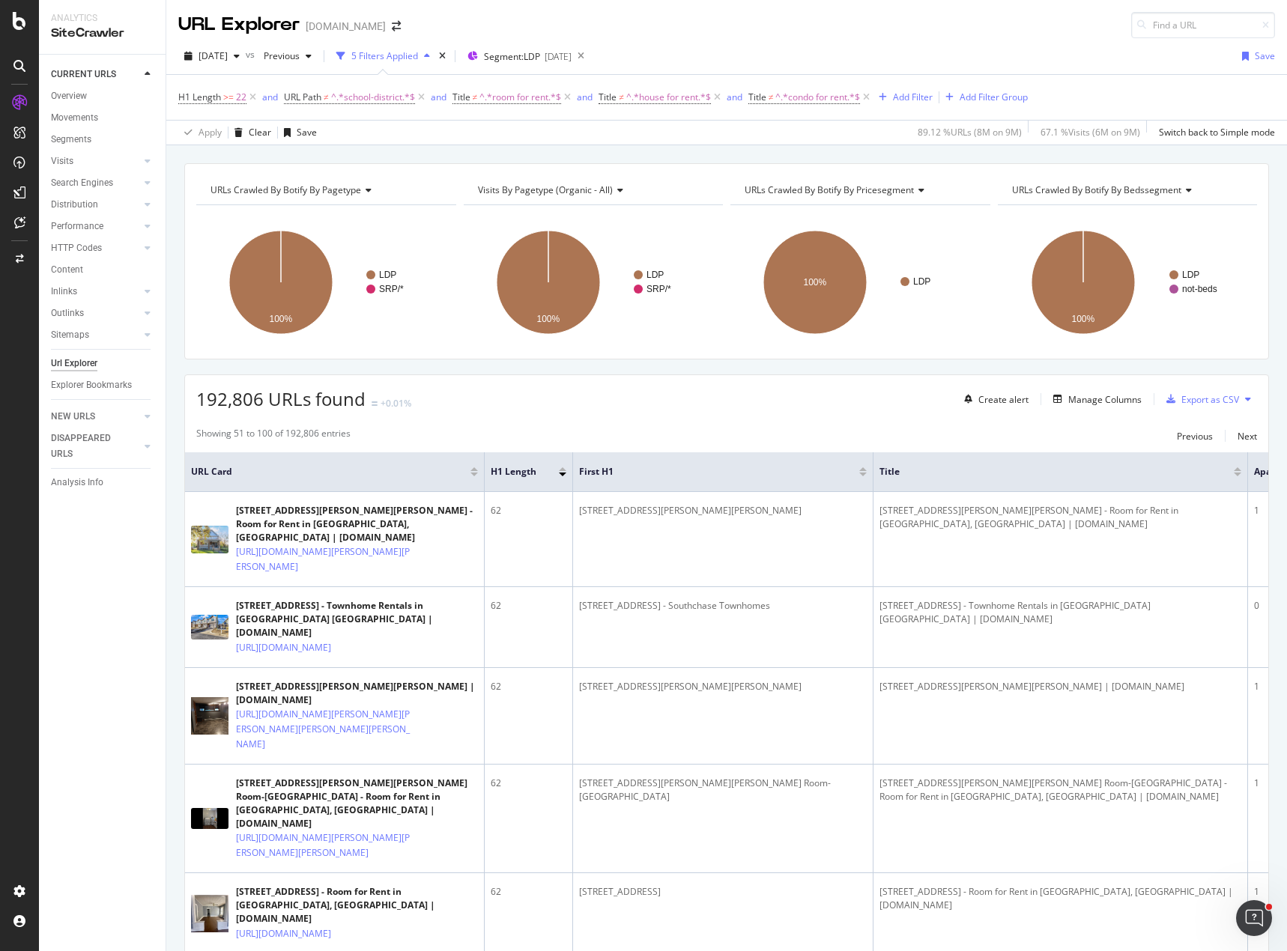
click at [689, 404] on div "192,806 URLs found +0.01% Create alert Manage Columns Export as CSV" at bounding box center [726, 393] width 1083 height 37
click at [916, 95] on div "Add Filter" at bounding box center [913, 97] width 40 height 13
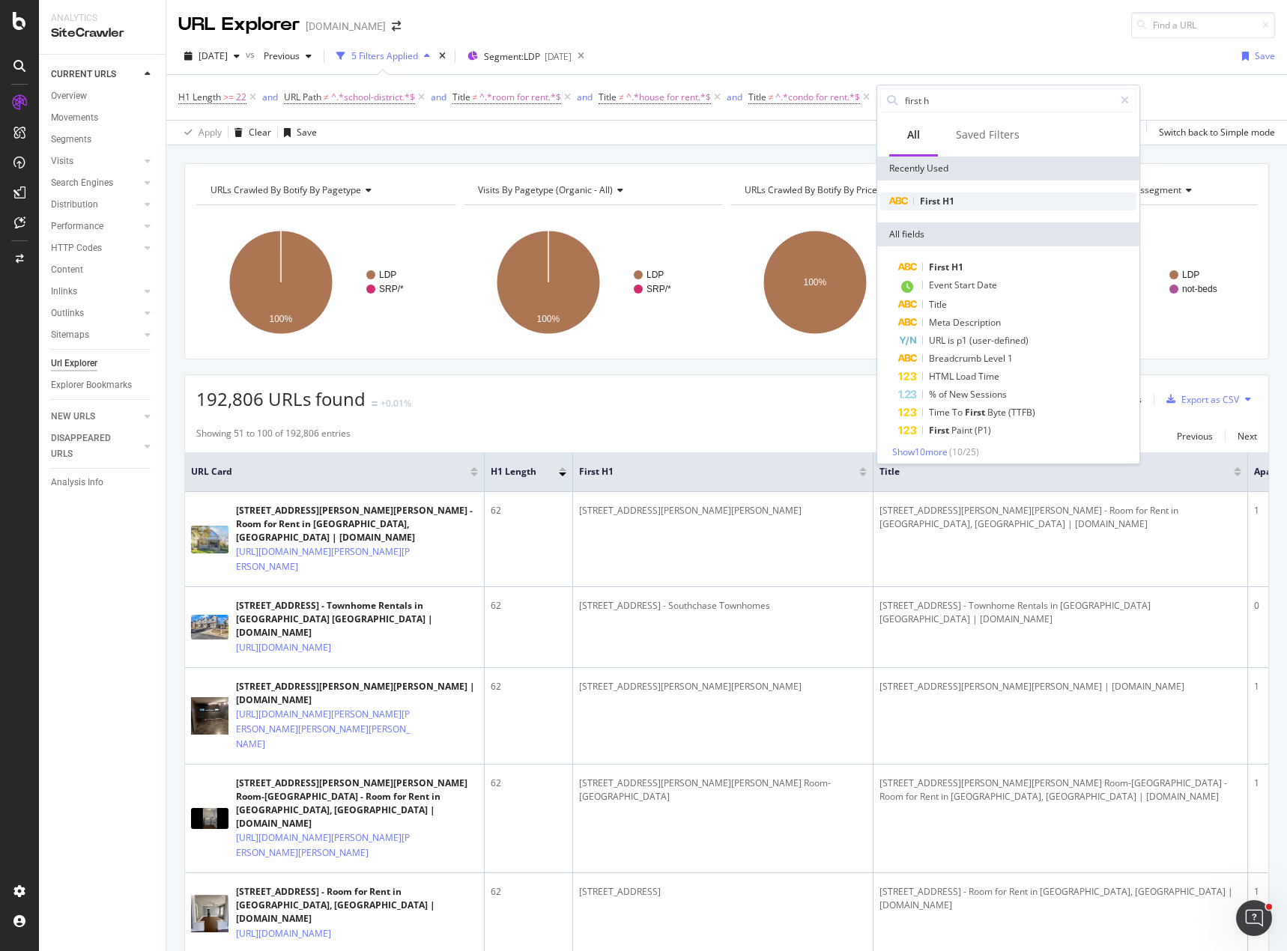
type input "first h"
click at [948, 202] on span "H1" at bounding box center [948, 201] width 12 height 13
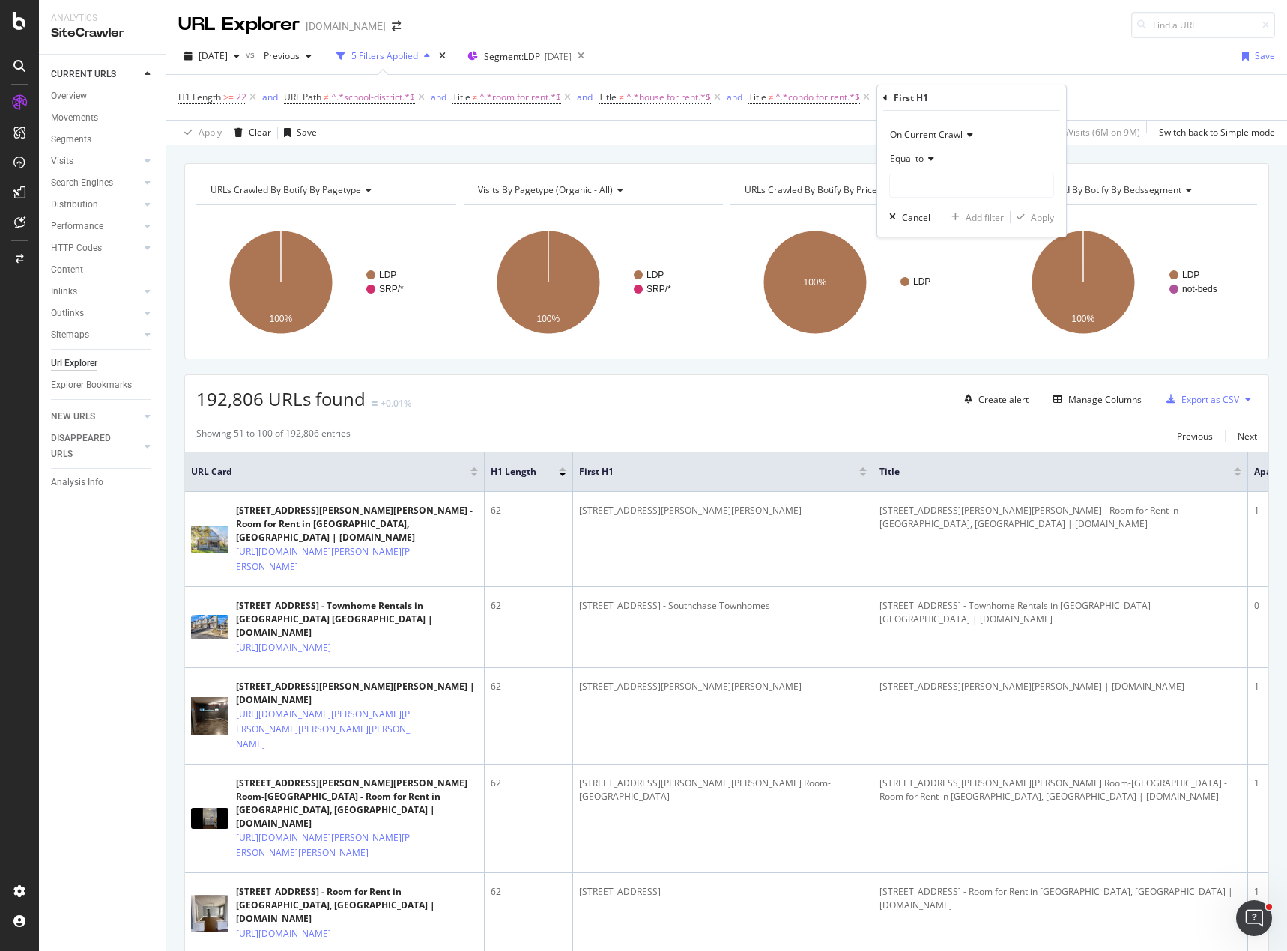
click at [922, 159] on span "Equal to" at bounding box center [907, 158] width 34 height 13
click at [970, 365] on span "Doesn't match regex" at bounding box center [939, 365] width 87 height 13
drag, startPoint x: 907, startPoint y: 188, endPoint x: 989, endPoint y: 185, distance: 82.4
click at [907, 187] on input "text" at bounding box center [971, 186] width 163 height 24
type input "^\d+"
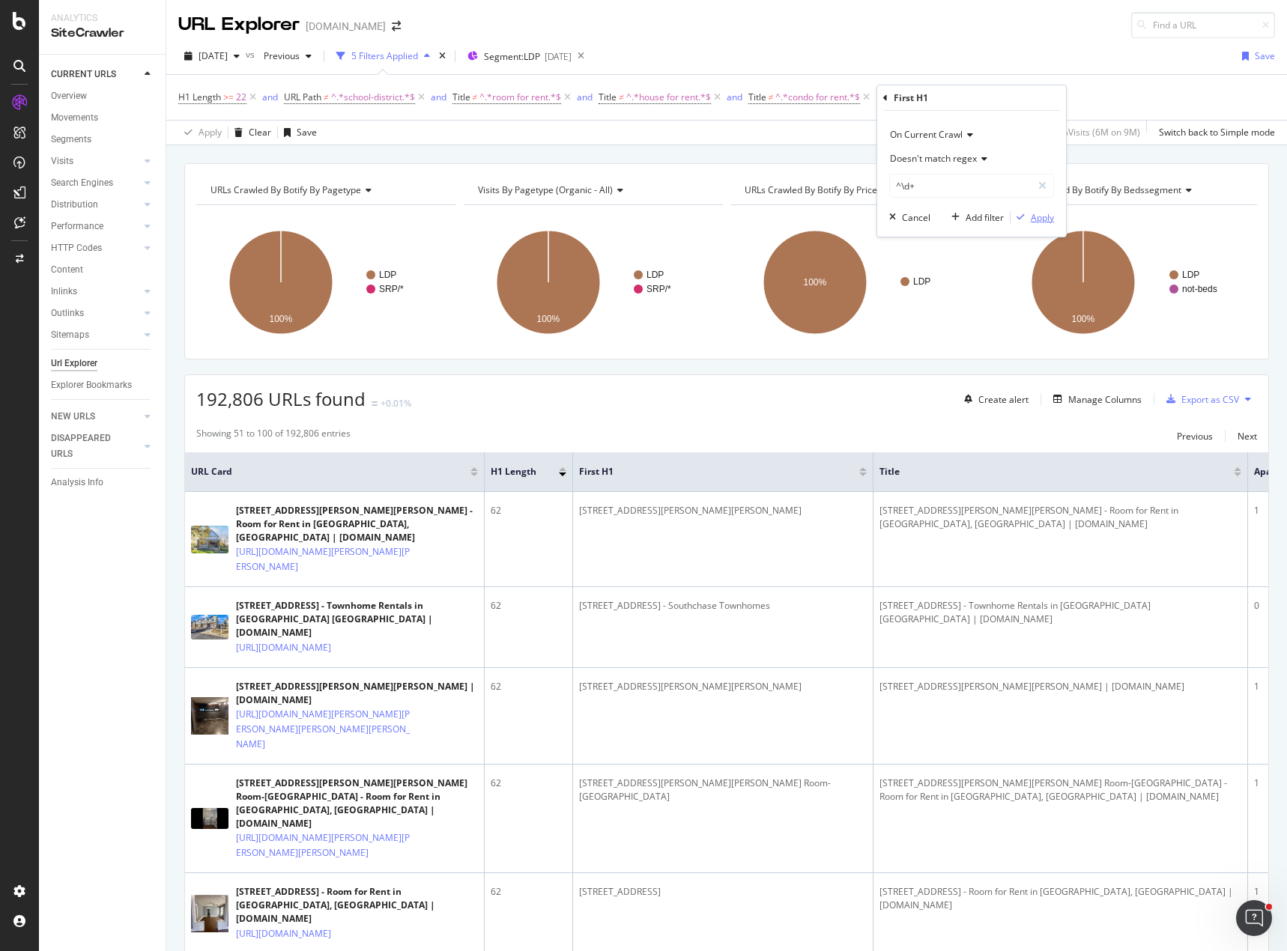
click at [1036, 219] on div "Apply" at bounding box center [1041, 217] width 23 height 13
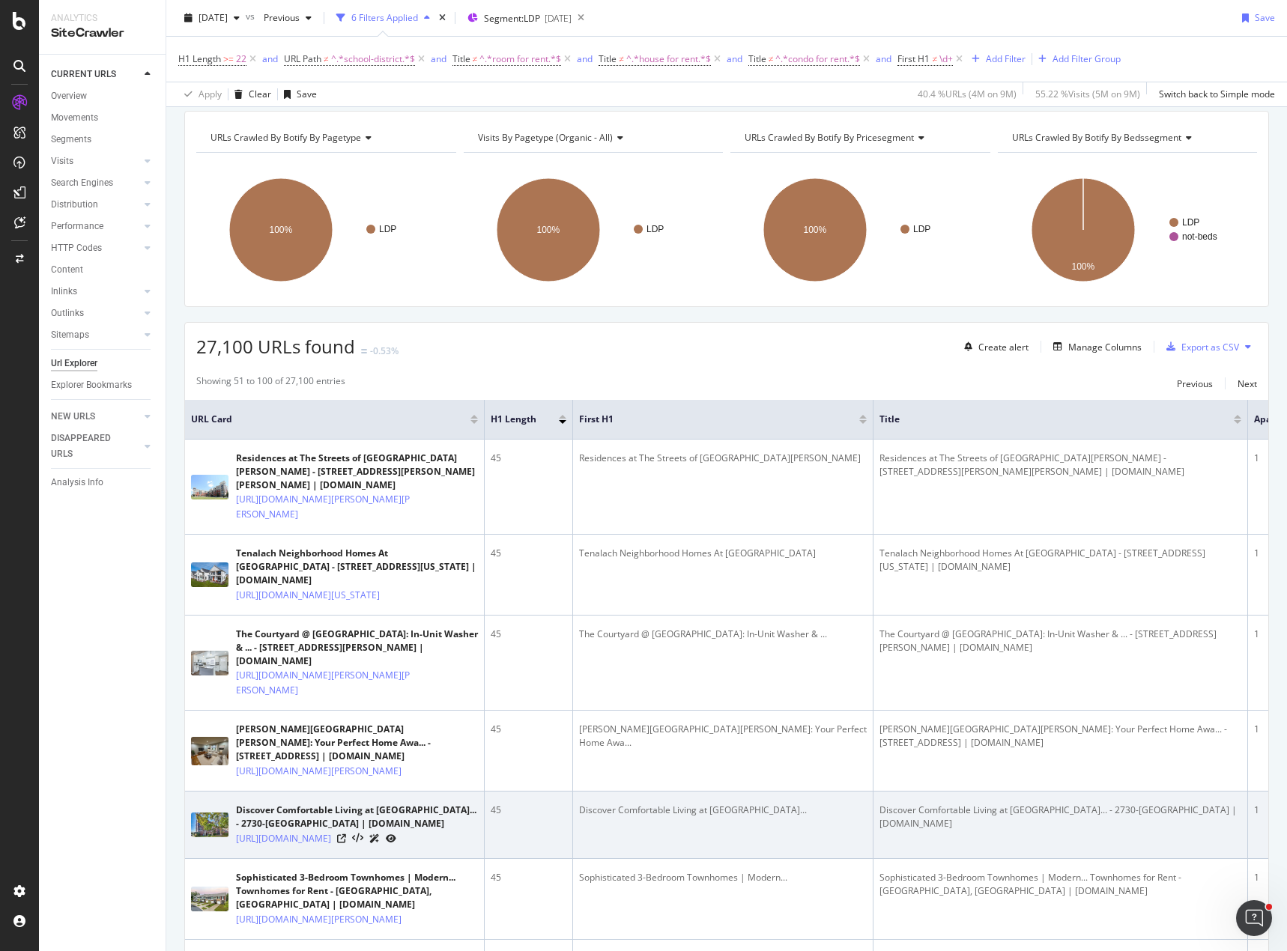
scroll to position [374, 0]
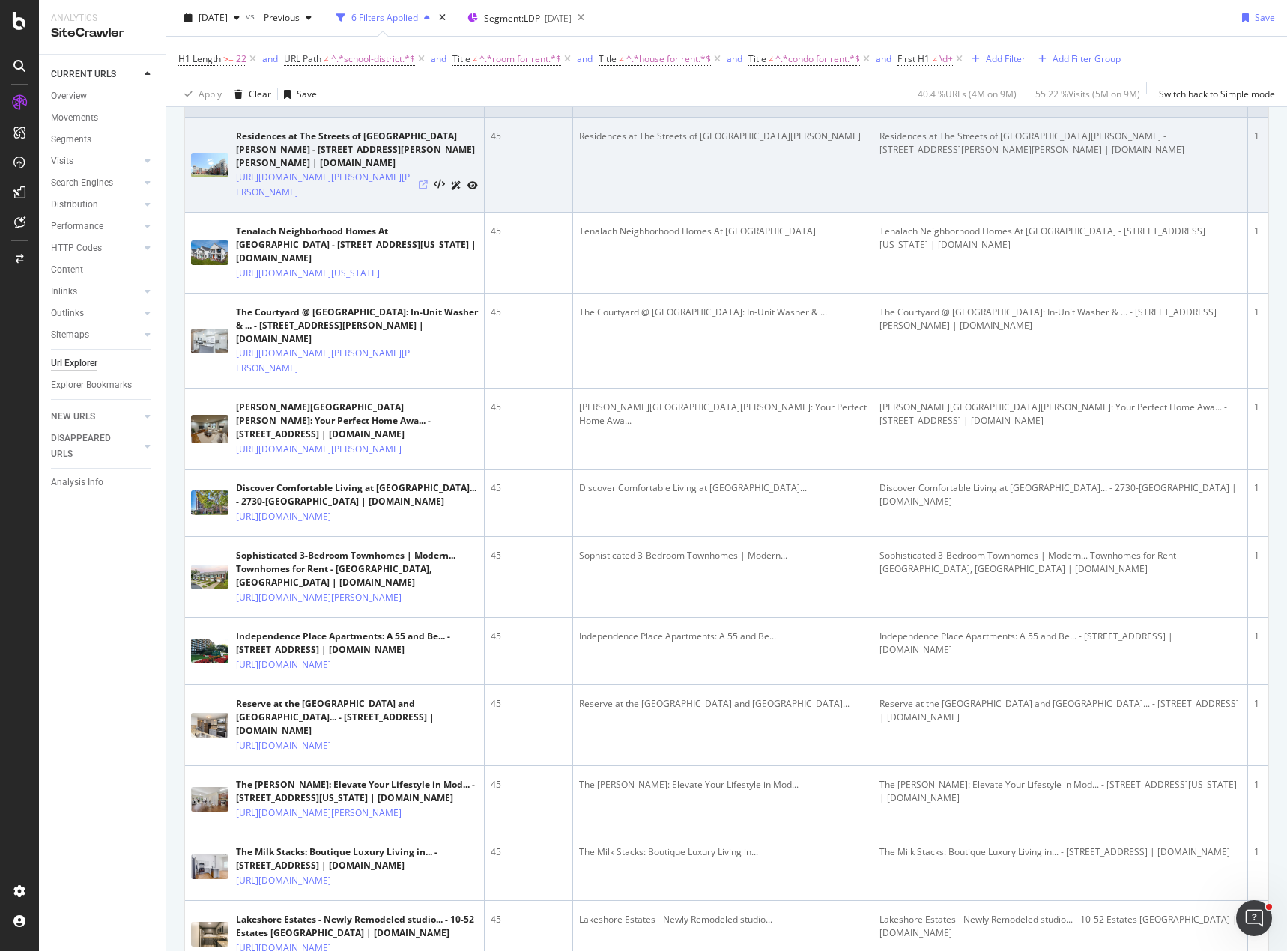
click at [425, 180] on icon at bounding box center [423, 184] width 9 height 9
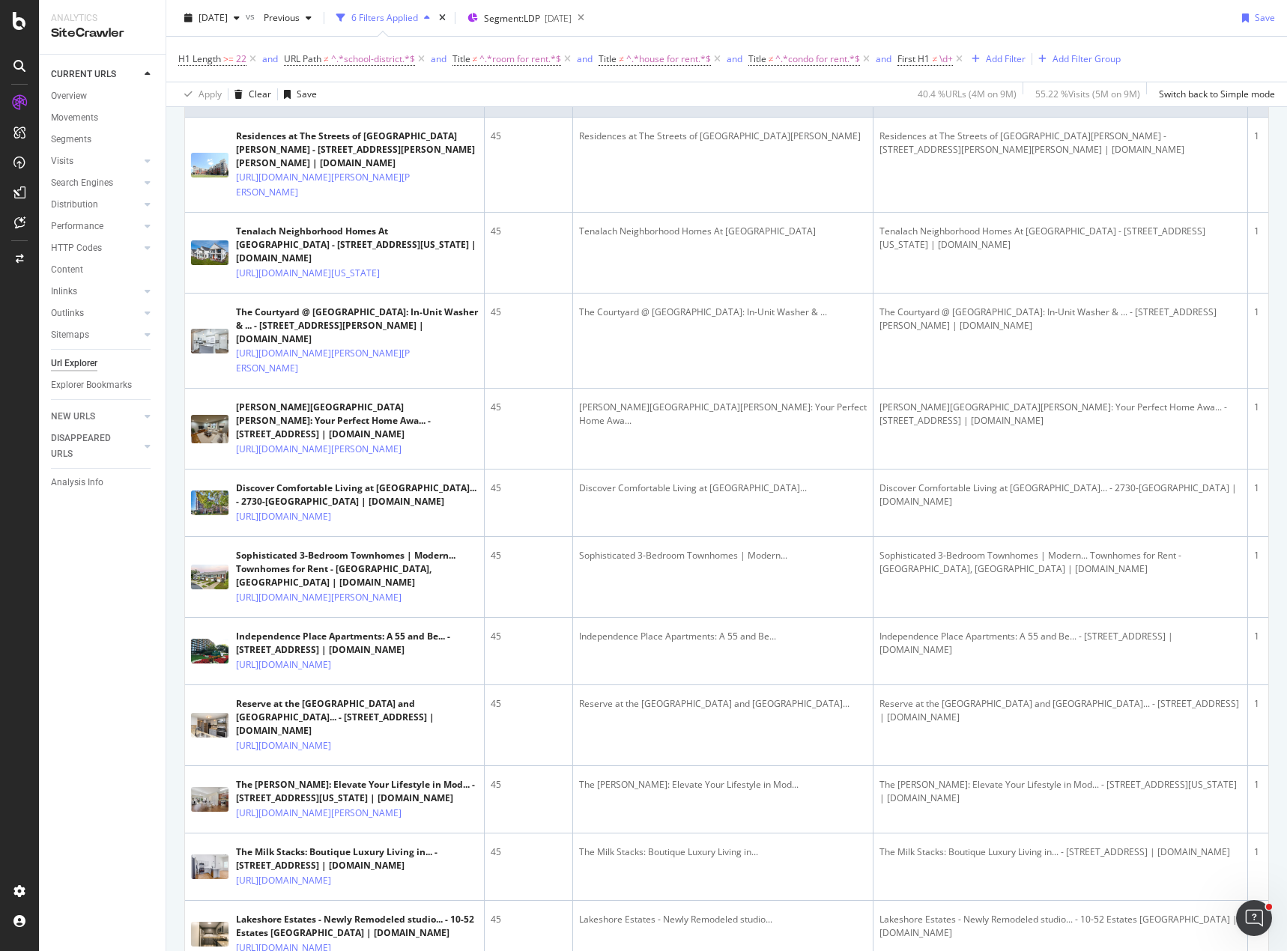
click at [101, 596] on div "CURRENT URLS Overview Movements Segments Visits Analysis Orphan URLs Search Eng…" at bounding box center [102, 503] width 127 height 896
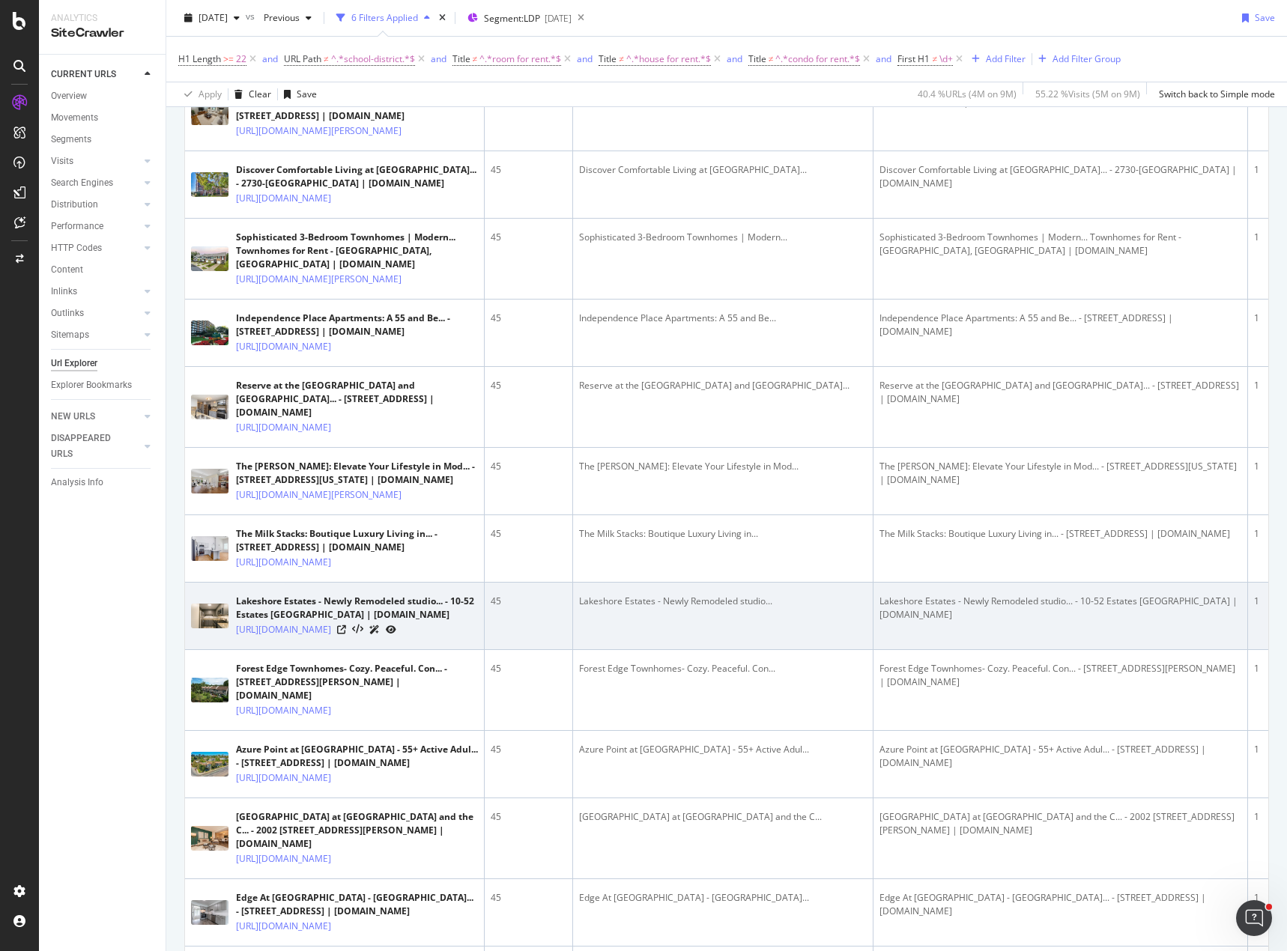
scroll to position [1048, 0]
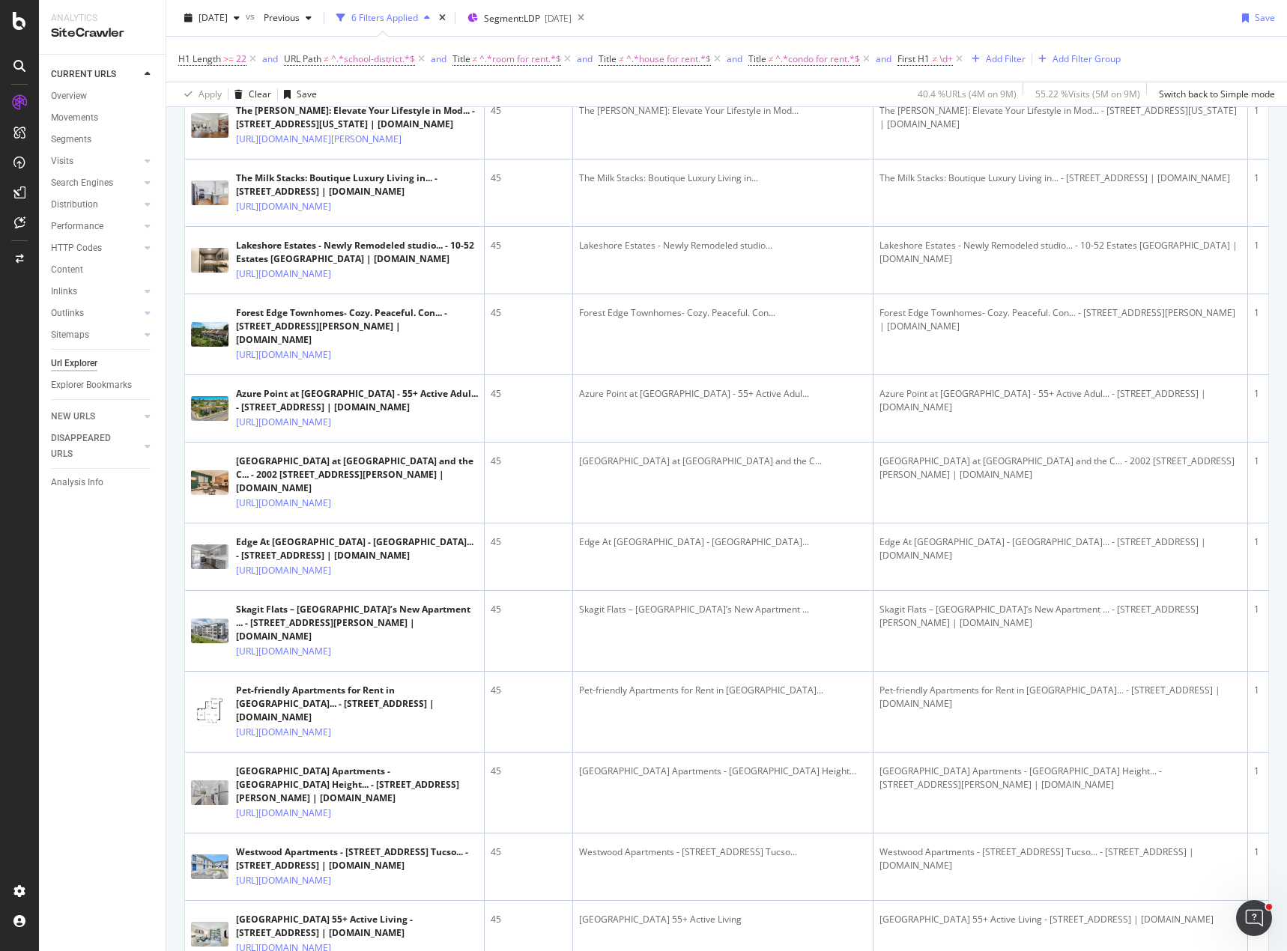
click at [703, 15] on div "2025 Sep. 5th vs Previous 6 Filters Applied Segment: LDP 2025-09-15 Save" at bounding box center [726, 21] width 1120 height 30
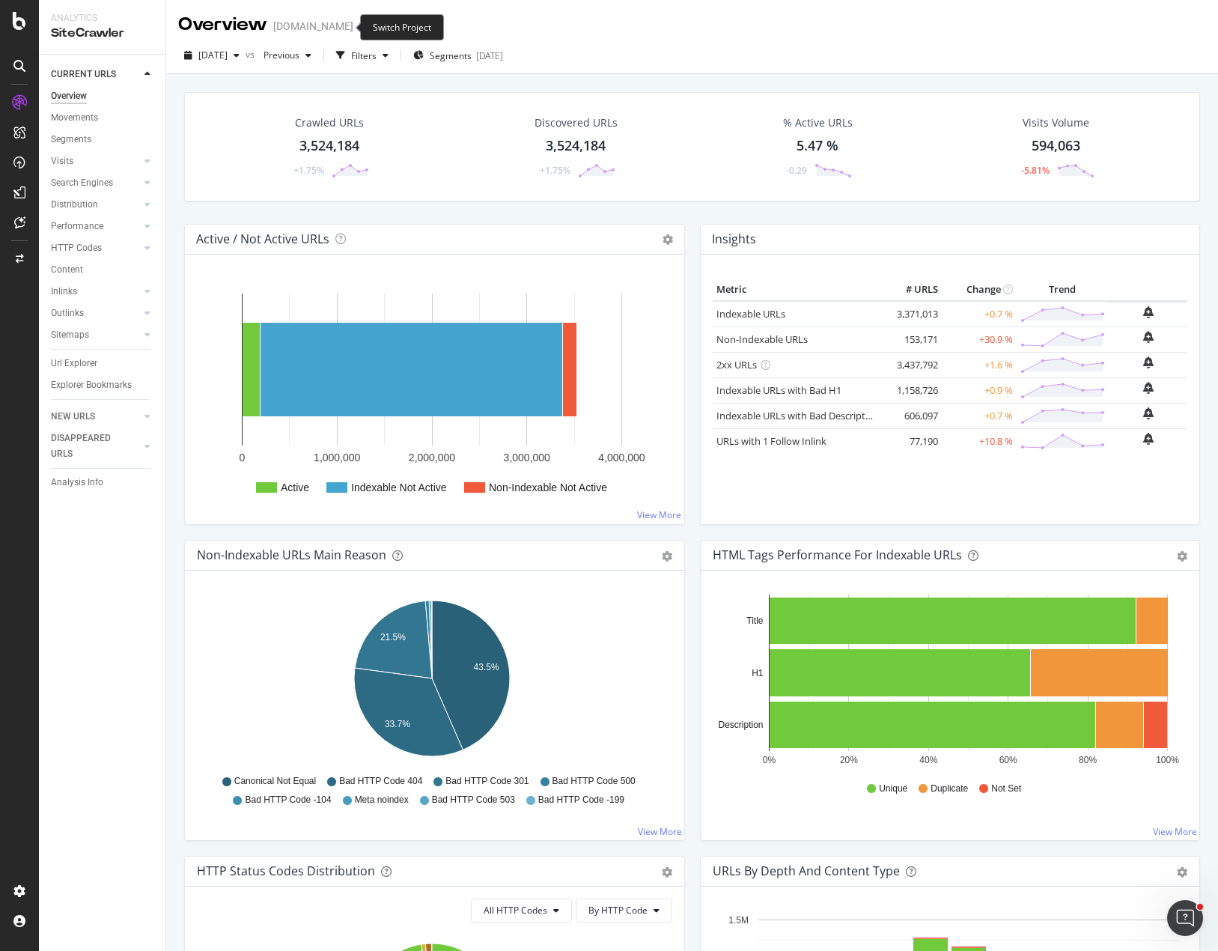
click at [359, 25] on icon "arrow-right-arrow-left" at bounding box center [363, 26] width 9 height 10
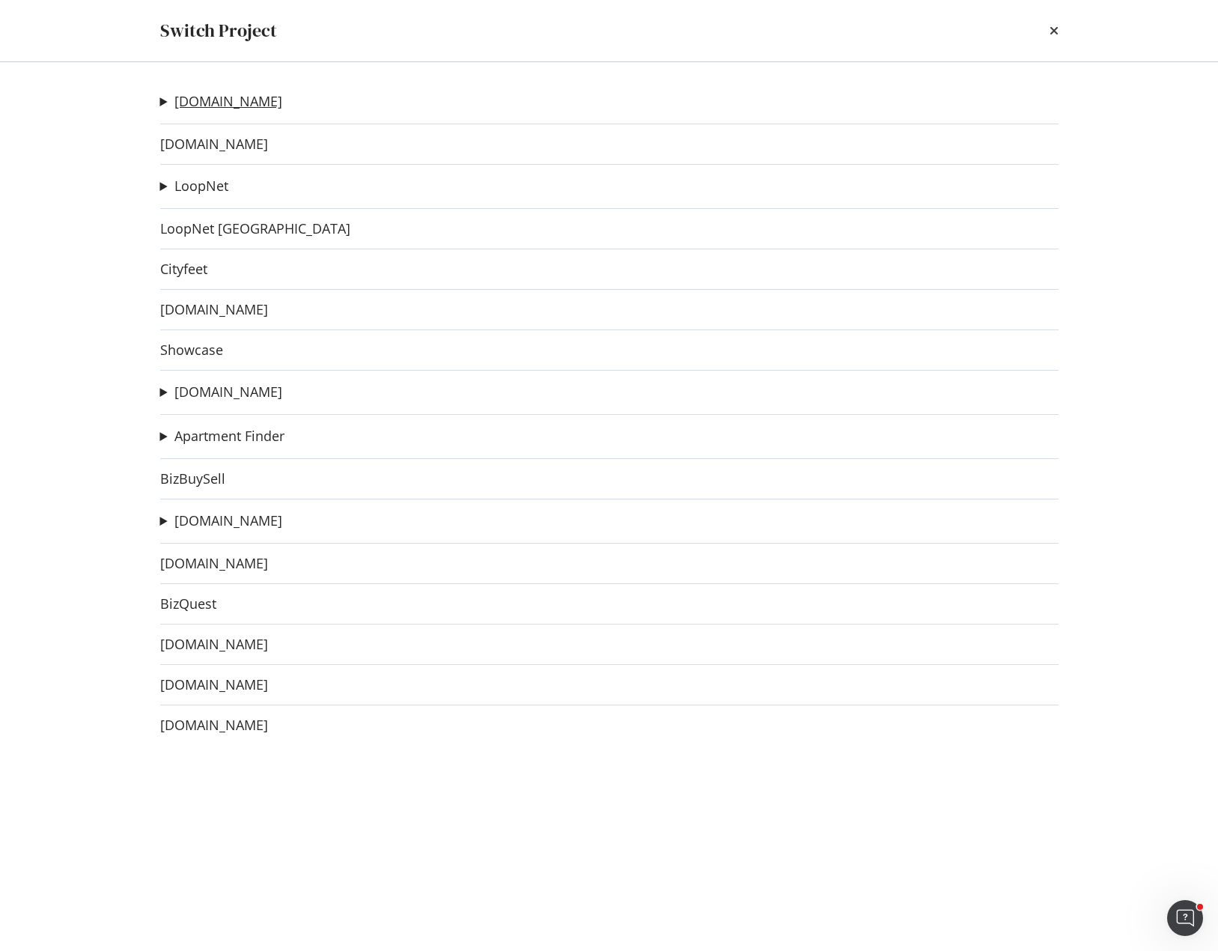
click at [217, 99] on link "[DOMAIN_NAME]" at bounding box center [228, 102] width 108 height 16
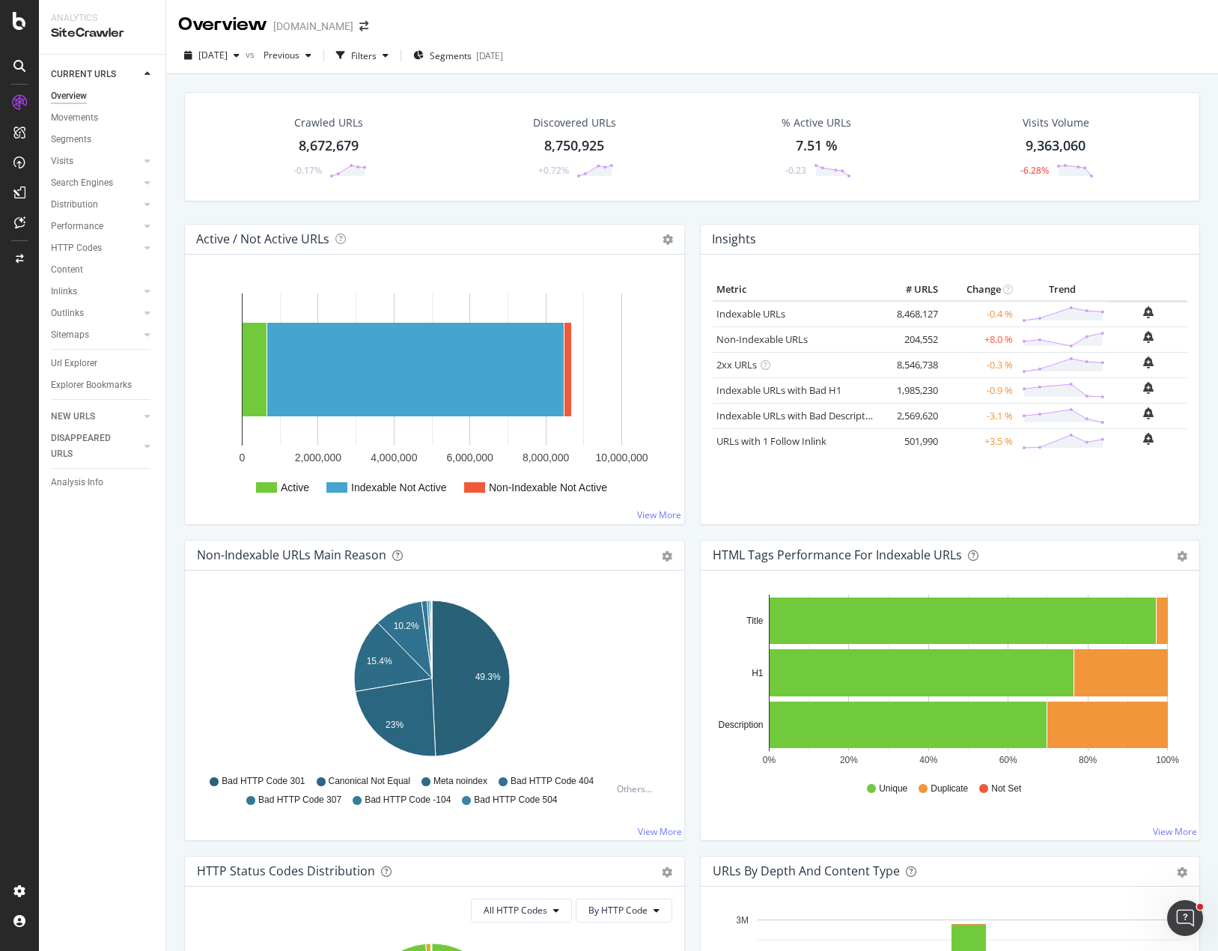
click at [1103, 49] on div "[DATE] vs Previous Filters Segments [DATE]" at bounding box center [692, 58] width 1052 height 30
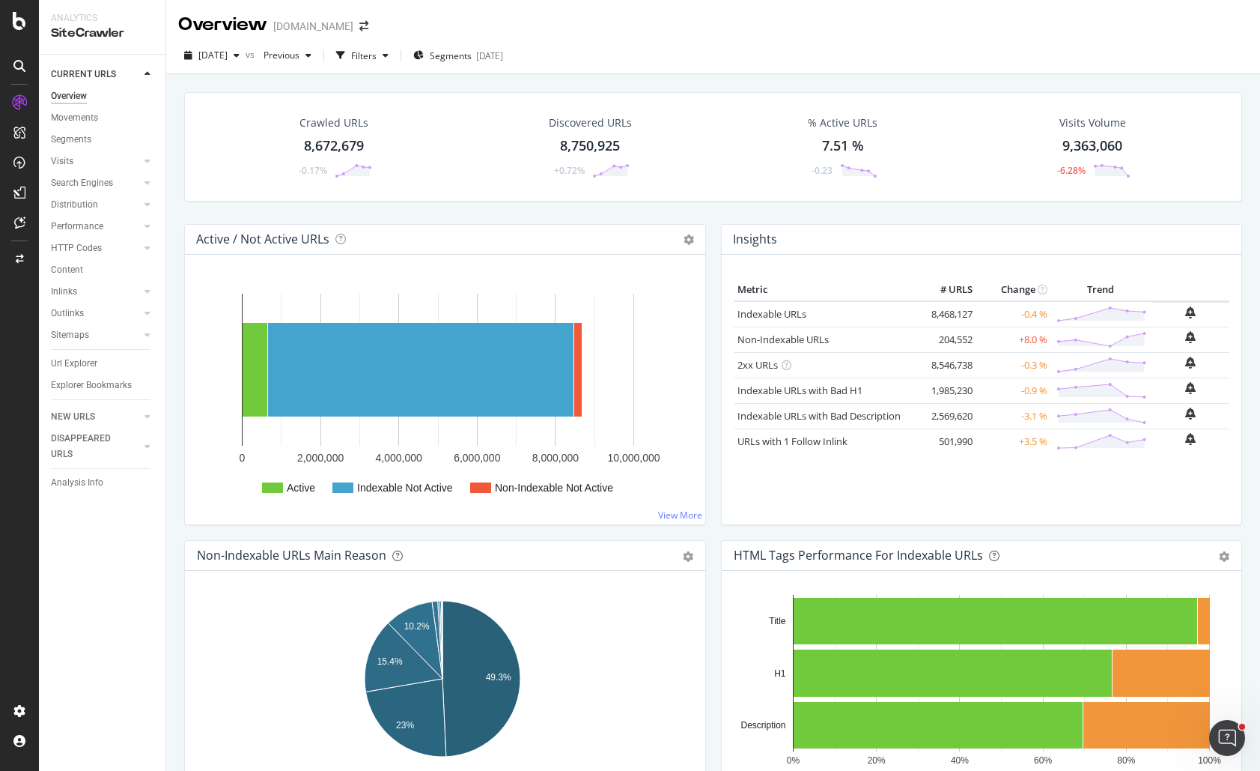
click at [917, 49] on div "[DATE] vs Previous Filters Segments [DATE]" at bounding box center [713, 58] width 1094 height 30
click at [796, 25] on div "Overview [DOMAIN_NAME]" at bounding box center [713, 18] width 1094 height 37
click at [869, 33] on div "Overview [DOMAIN_NAME]" at bounding box center [713, 18] width 1094 height 37
click at [1045, 76] on div "Crawled URLs 8,672,679 -0.17% Discovered URLs 8,750,925 +0.72% % Active URLs 7.…" at bounding box center [713, 459] width 1094 height 771
click at [616, 39] on div "[DATE] vs Previous Filters Segments [DATE]" at bounding box center [713, 55] width 1094 height 37
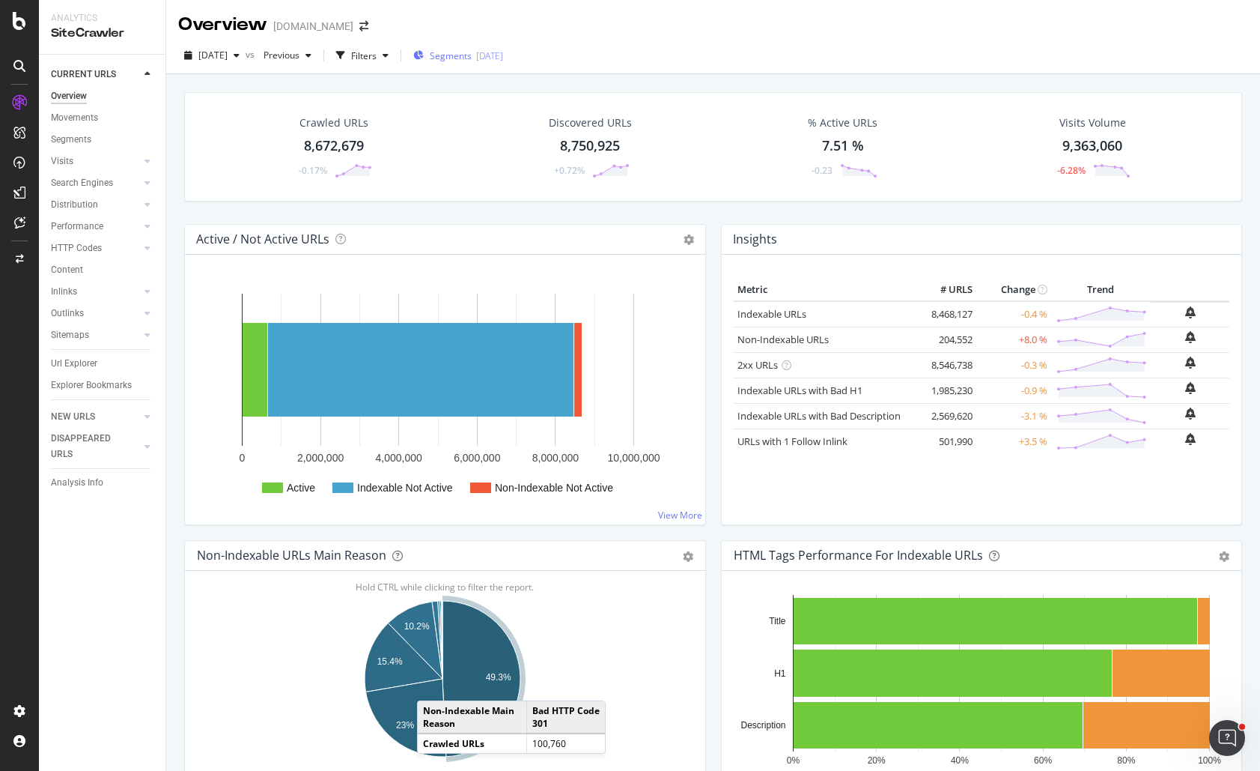
click at [460, 55] on span "Segments" at bounding box center [451, 55] width 42 height 13
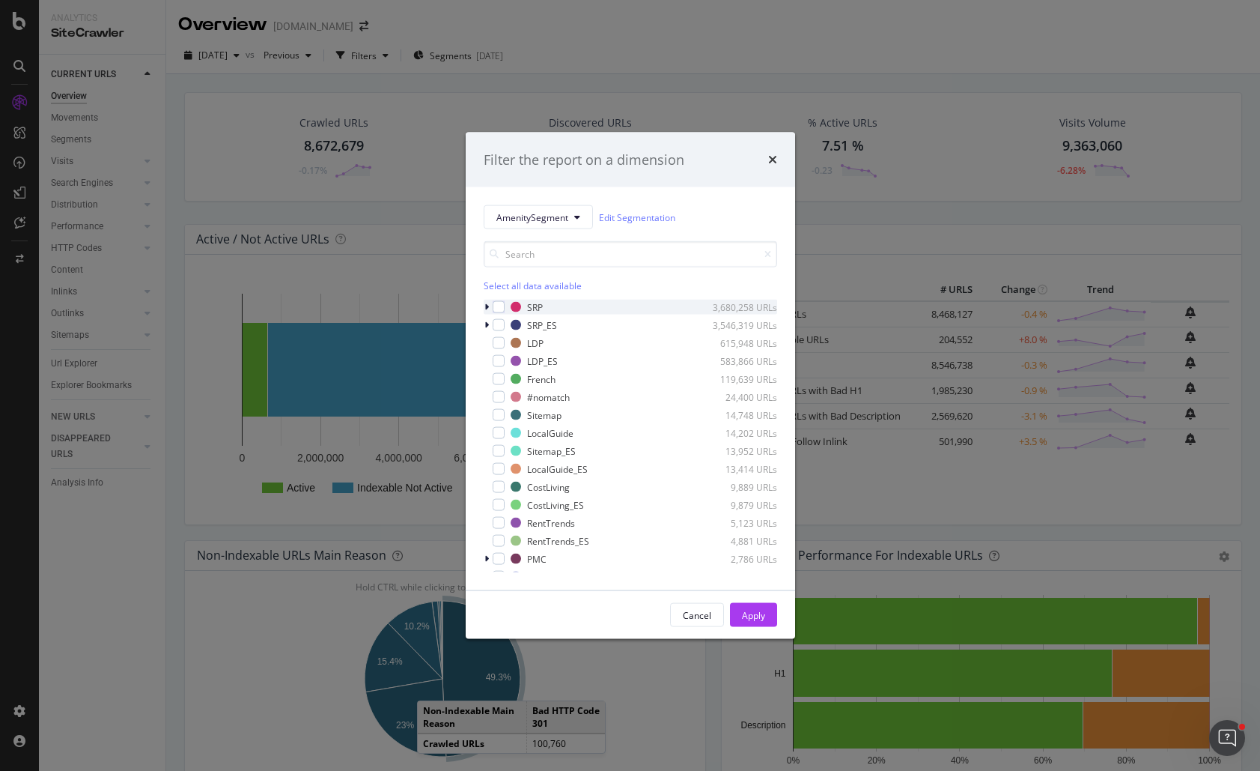
click at [488, 308] on icon "modal" at bounding box center [486, 307] width 4 height 9
click at [499, 308] on div "modal" at bounding box center [499, 307] width 12 height 12
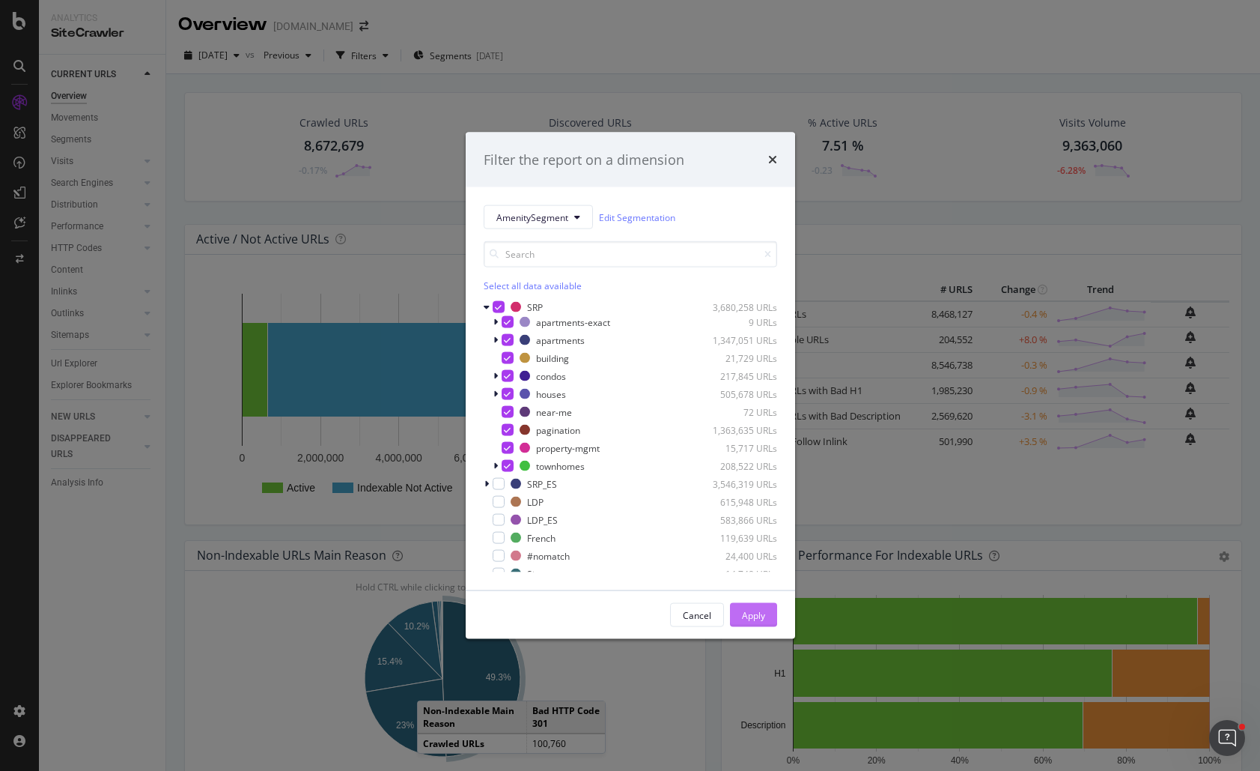
click at [753, 615] on div "Apply" at bounding box center [753, 614] width 23 height 13
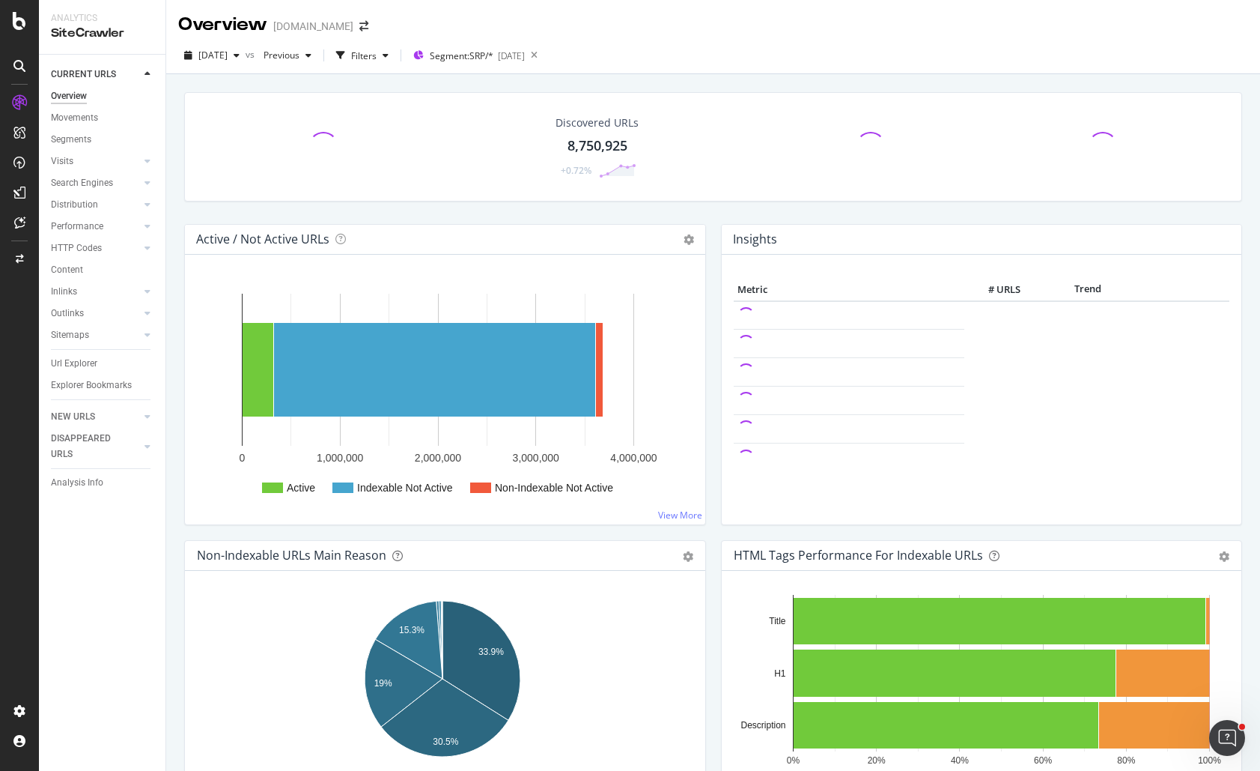
click at [712, 218] on div "Discovered URLs 8,750,925 +0.72%" at bounding box center [713, 158] width 1073 height 132
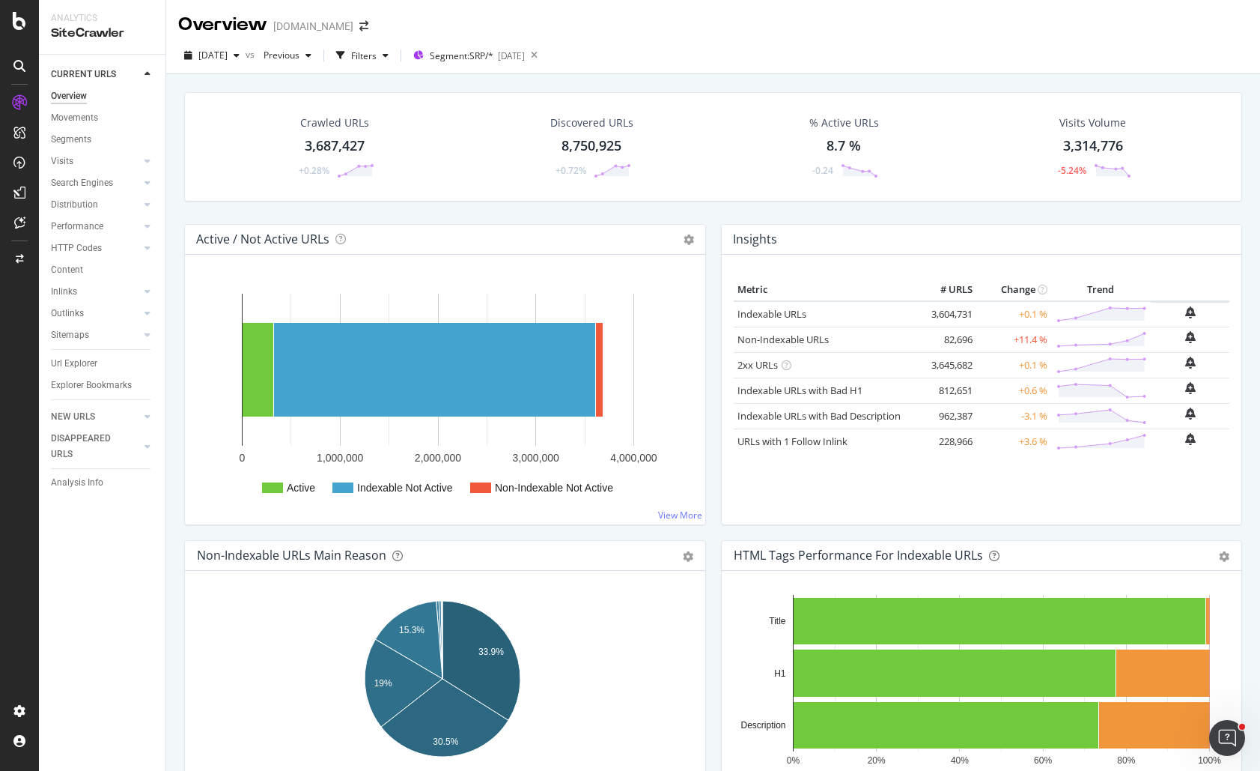
click at [443, 210] on div "Crawled URLs 3,687,427 +0.28% Discovered URLs 8,750,925 +0.72% % Active URLs 8.…" at bounding box center [713, 158] width 1073 height 132
click at [493, 55] on span "Segment: SRP/*" at bounding box center [462, 55] width 64 height 13
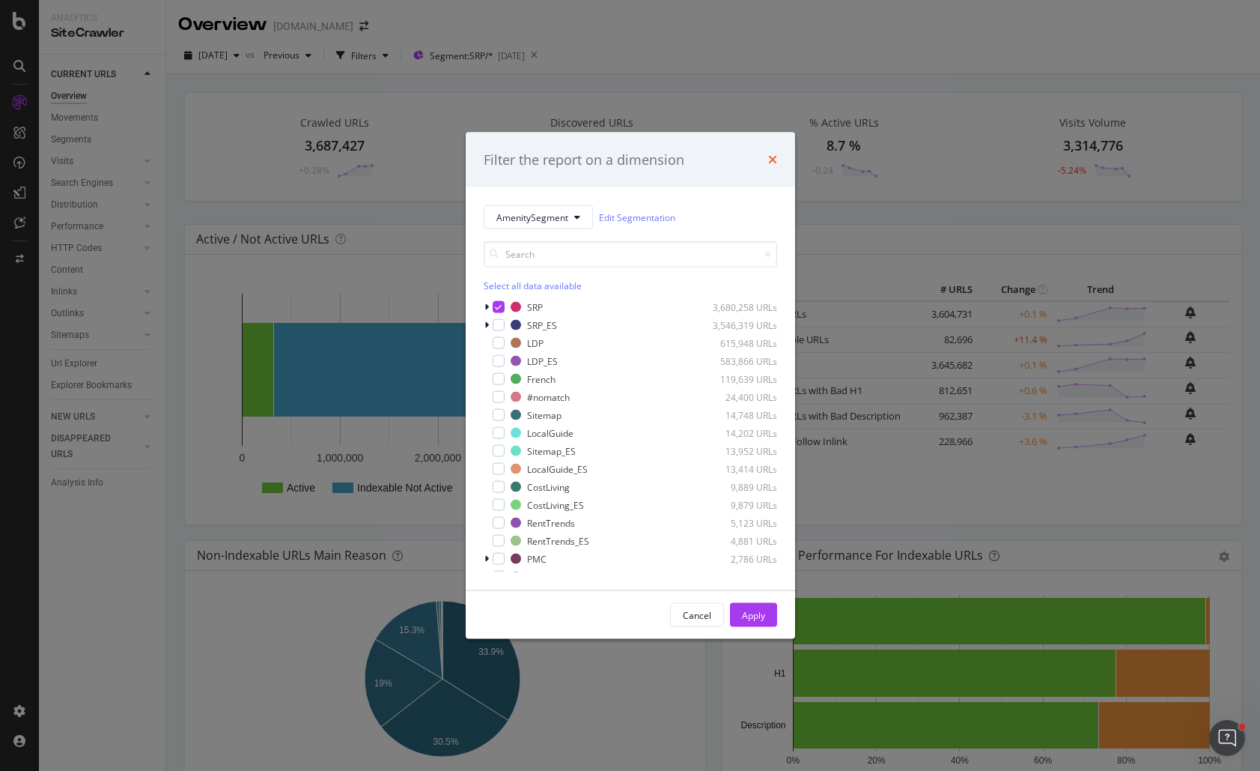
click at [771, 157] on icon "times" at bounding box center [772, 160] width 9 height 12
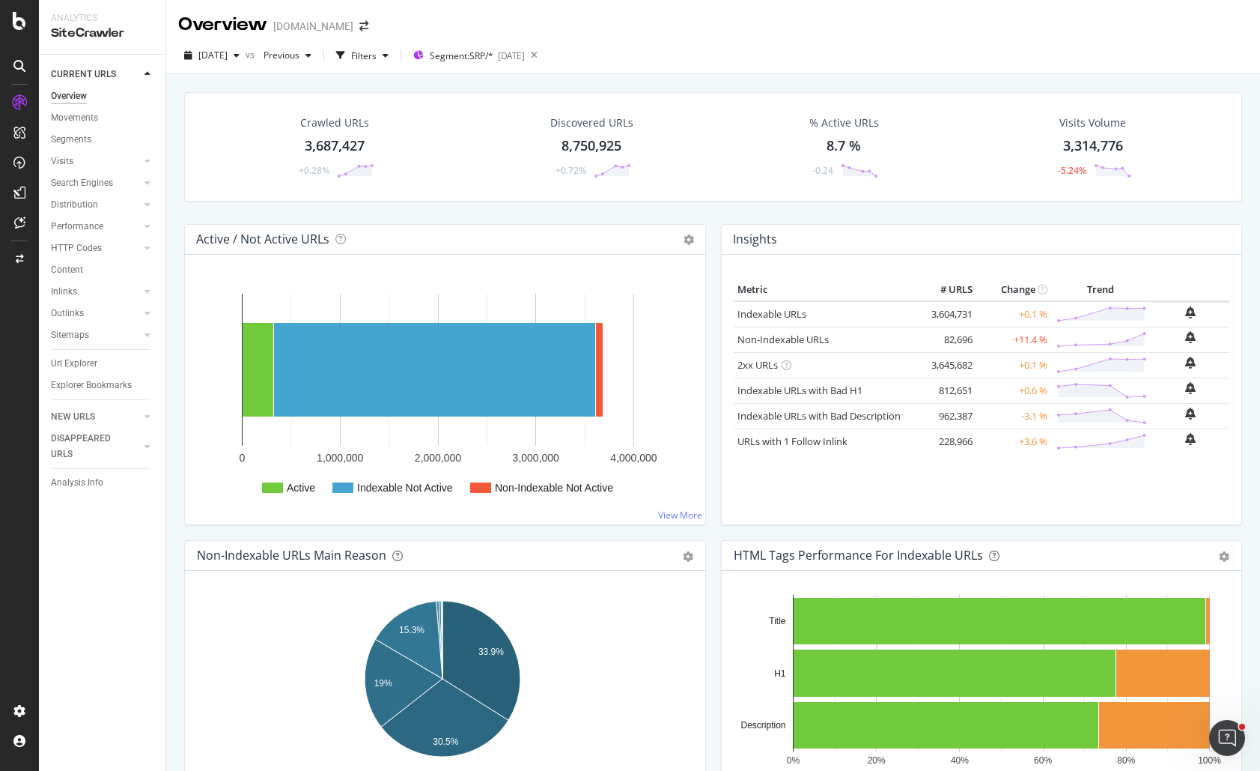
click at [596, 207] on div "Crawled URLs 3,687,427 +0.28% Discovered URLs 8,750,925 +0.72% % Active URLs 8.…" at bounding box center [713, 158] width 1073 height 132
click at [377, 55] on div "Filters" at bounding box center [363, 55] width 25 height 13
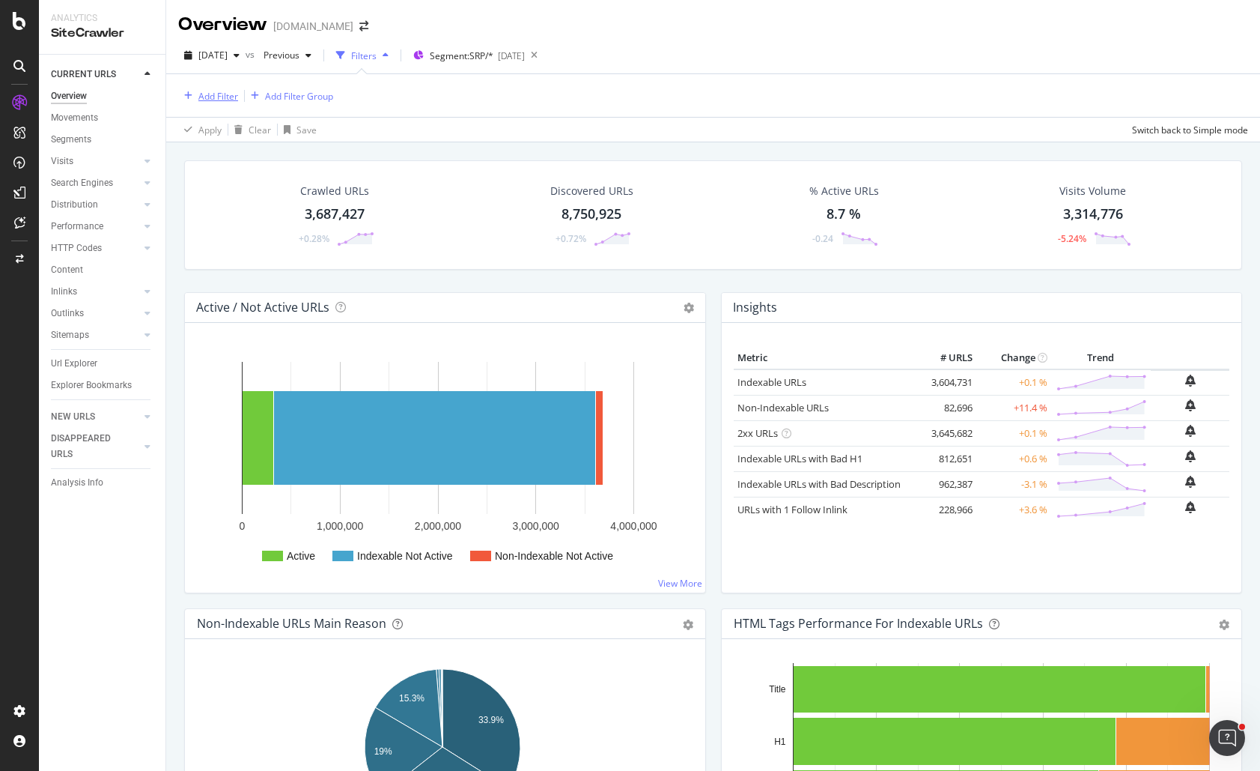
click at [230, 100] on div "Add Filter" at bounding box center [218, 96] width 40 height 13
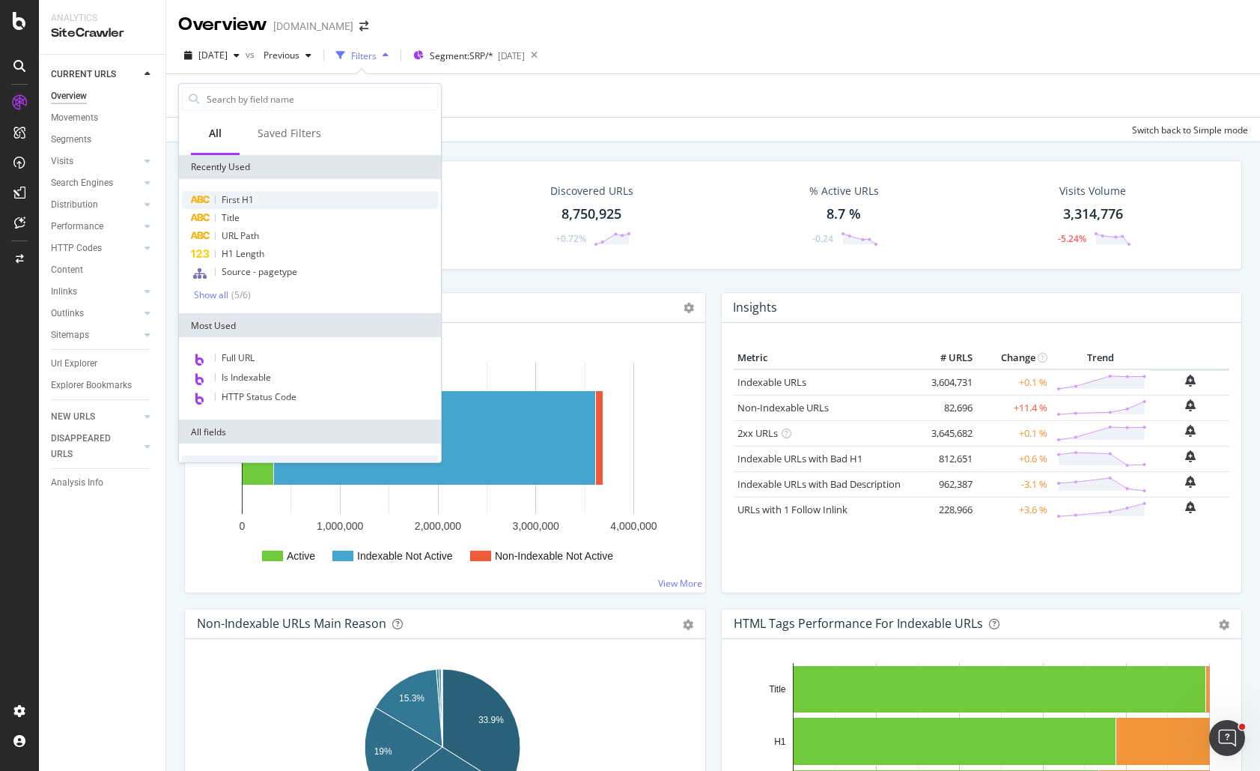
click at [245, 204] on span "First H1" at bounding box center [238, 199] width 32 height 13
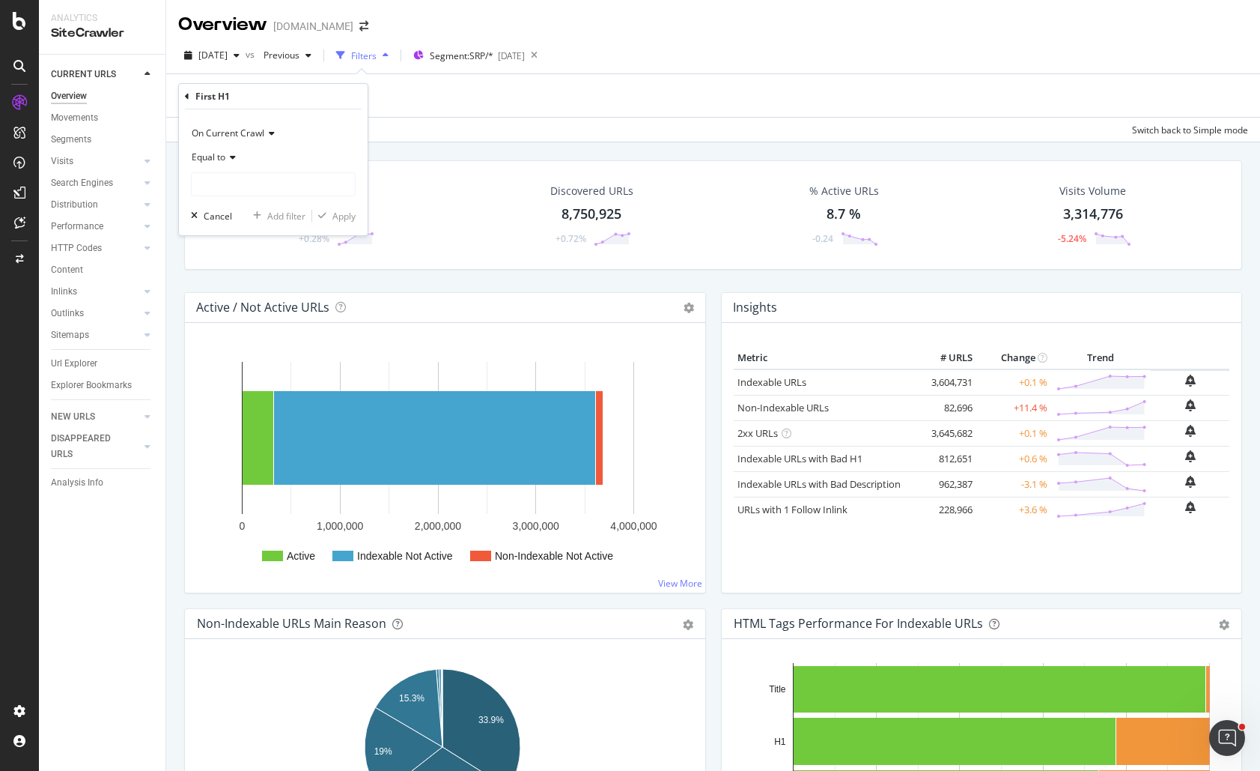
click at [226, 155] on icon at bounding box center [230, 157] width 10 height 9
click at [188, 97] on icon at bounding box center [187, 96] width 4 height 9
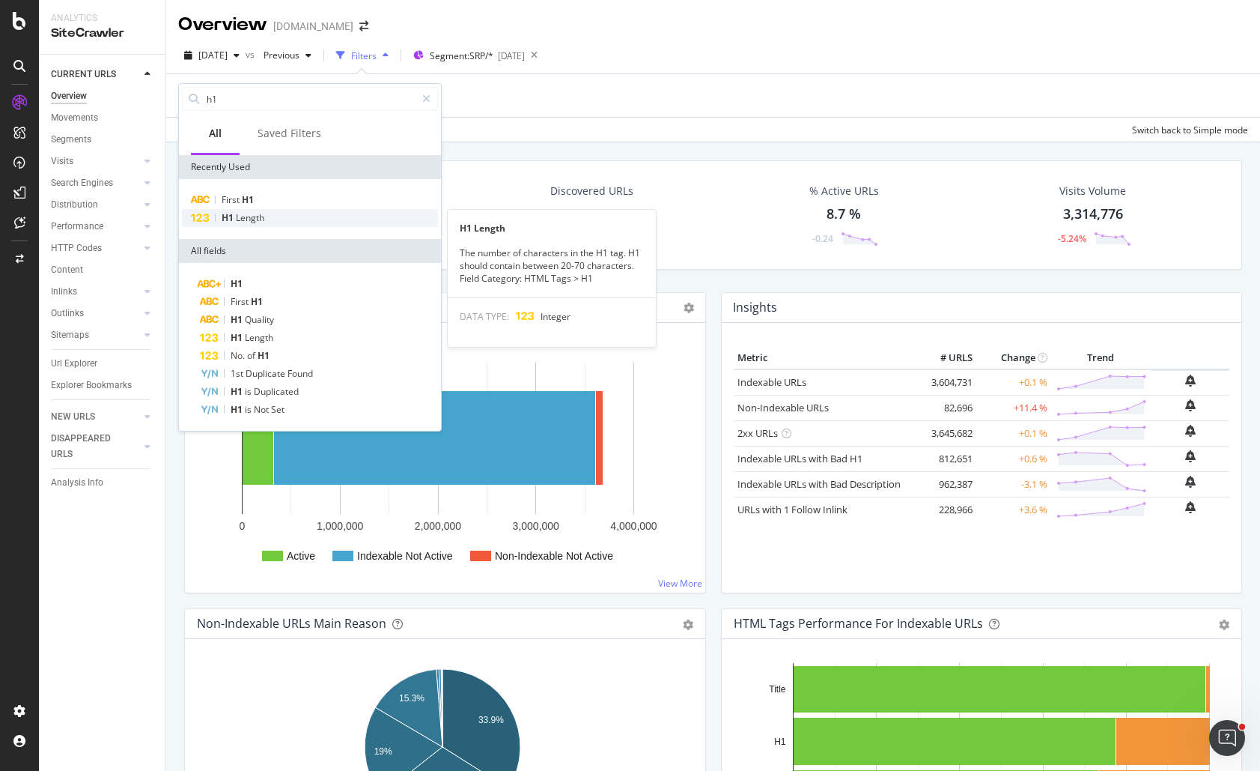
type input "h1"
click at [261, 219] on span "Length" at bounding box center [250, 217] width 28 height 13
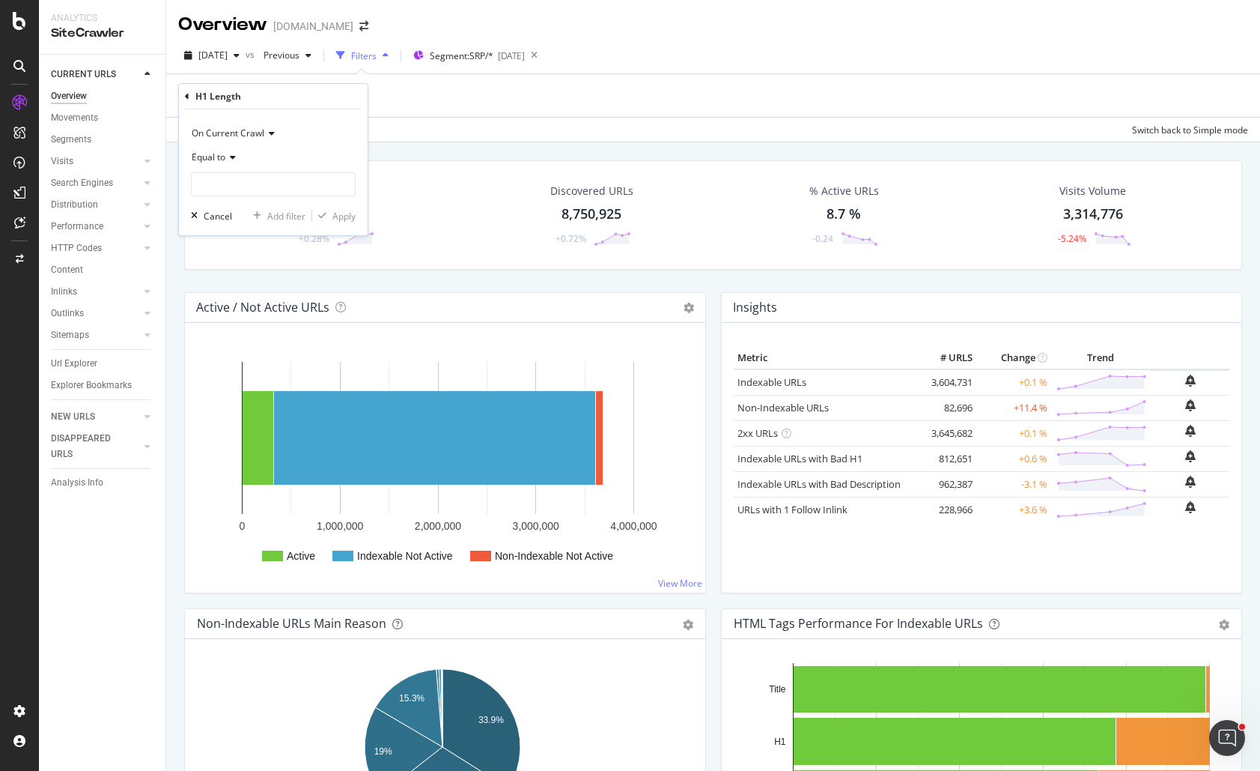
click at [221, 156] on span "Equal to" at bounding box center [209, 157] width 34 height 13
click at [254, 269] on div "Greater than" at bounding box center [275, 265] width 160 height 19
click at [229, 181] on input "number" at bounding box center [273, 184] width 165 height 24
type input "30"
click at [336, 212] on div "Apply" at bounding box center [343, 216] width 23 height 13
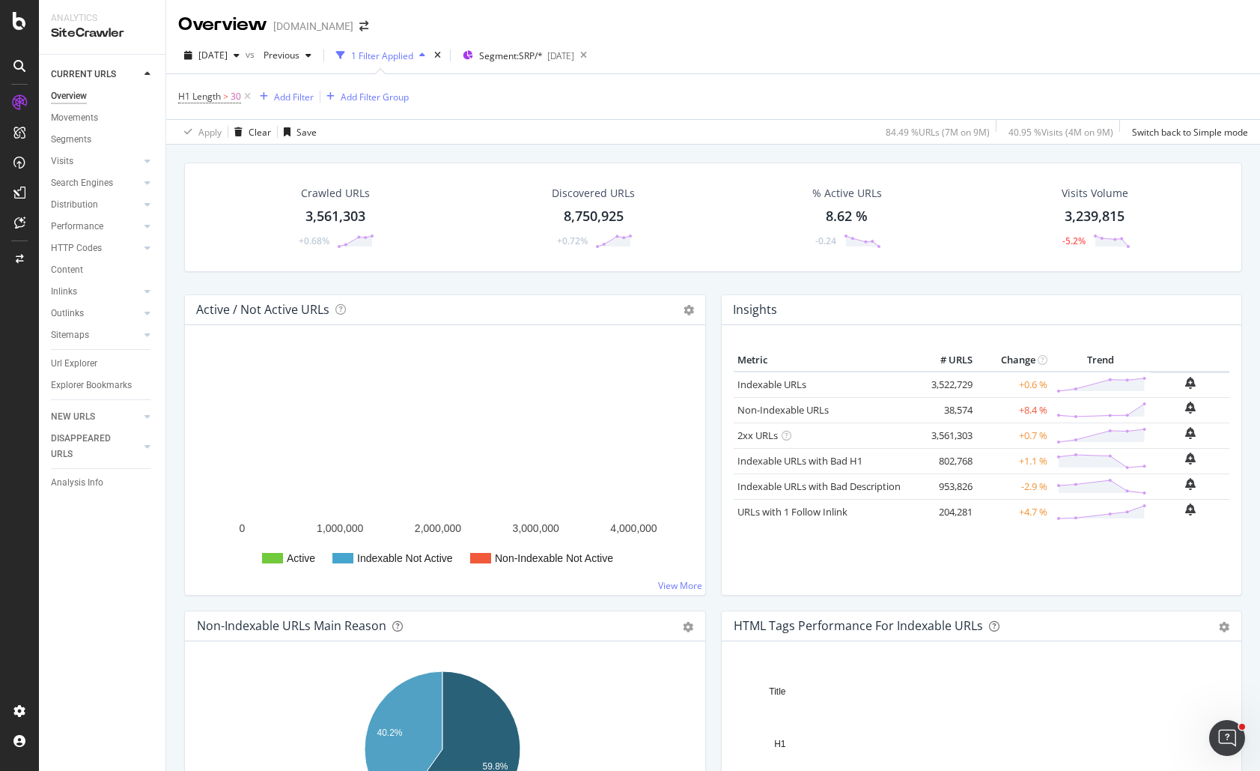
click at [529, 98] on div "H1 Length > 30 Add Filter Add Filter Group" at bounding box center [713, 96] width 1070 height 45
click at [793, 100] on div "H1 Length > 30 Add Filter Add Filter Group" at bounding box center [713, 96] width 1070 height 45
drag, startPoint x: 672, startPoint y: 99, endPoint x: 625, endPoint y: 92, distance: 47.7
click at [671, 99] on div "H1 Length > 30 Add Filter Add Filter Group" at bounding box center [713, 96] width 1070 height 45
click at [515, 86] on div "H1 Length > 30 Add Filter Add Filter Group" at bounding box center [713, 96] width 1070 height 45
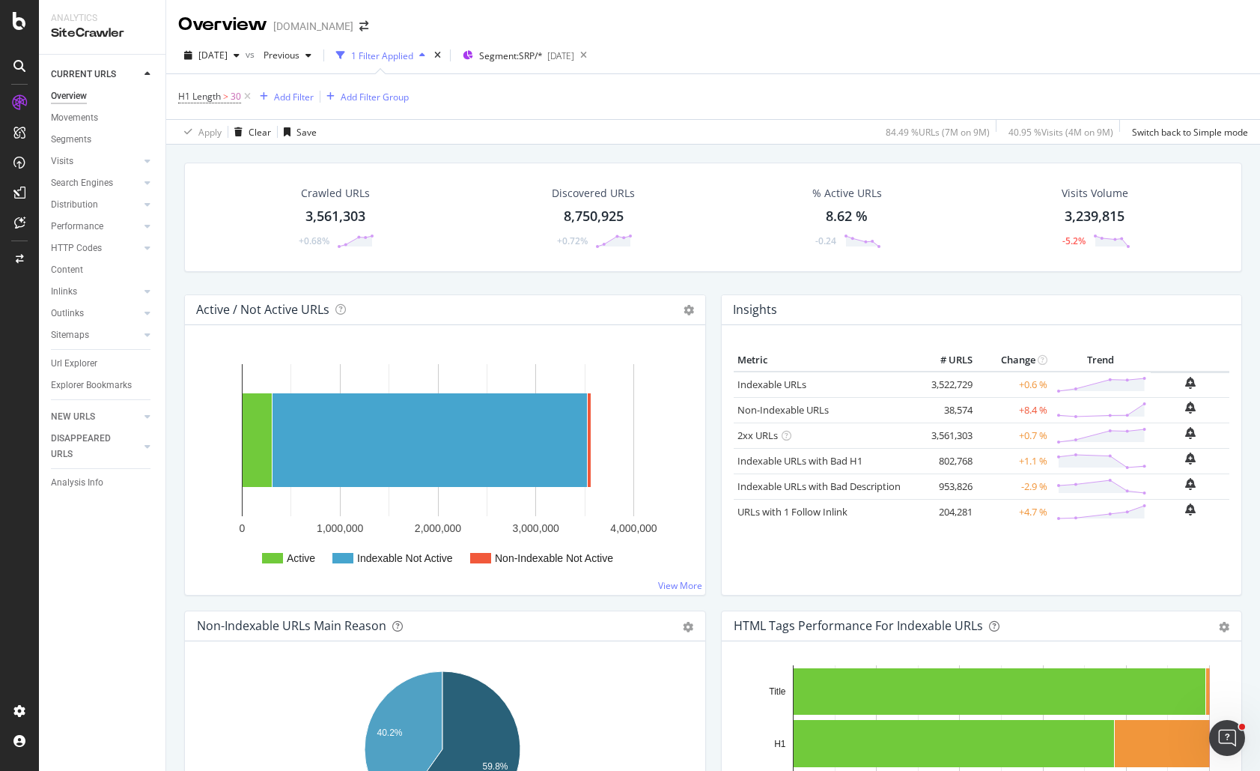
click at [602, 90] on div "H1 Length > 30 Add Filter Add Filter Group" at bounding box center [713, 96] width 1070 height 45
click at [76, 367] on div "Url Explorer" at bounding box center [74, 364] width 46 height 16
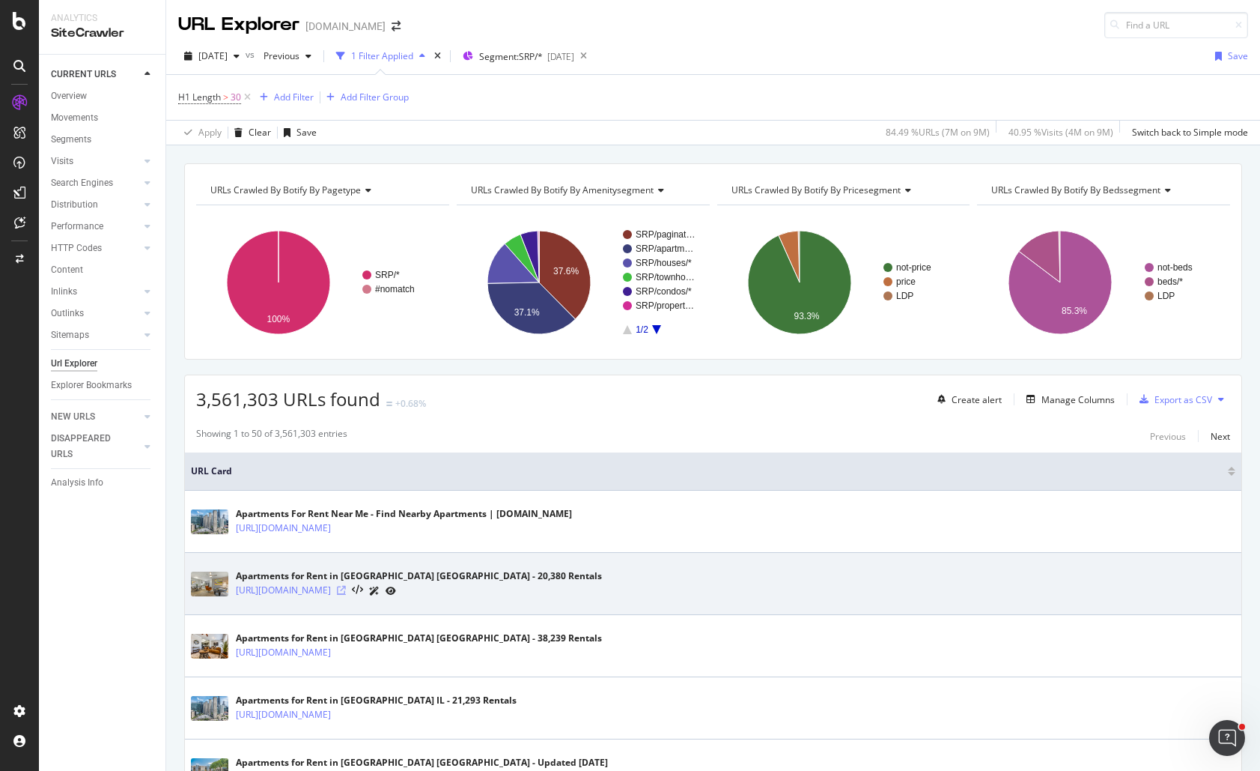
click at [346, 592] on icon at bounding box center [341, 590] width 9 height 9
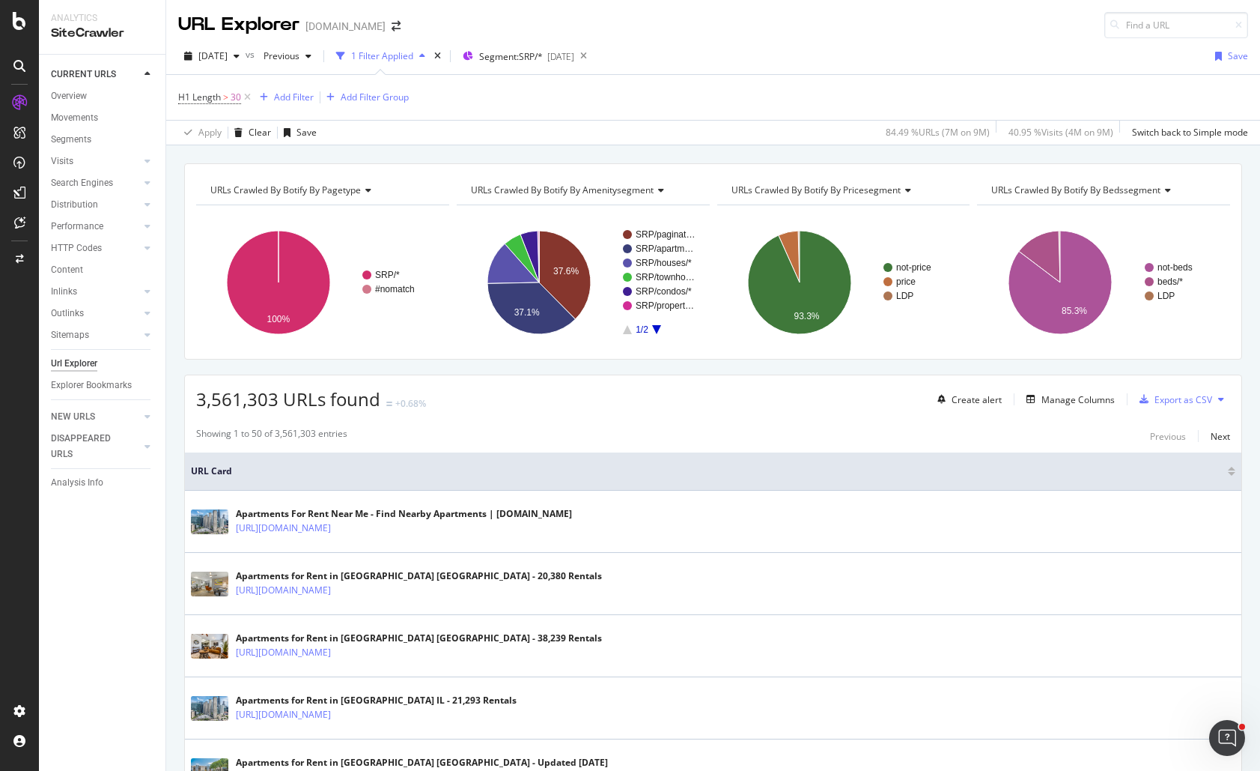
click at [1054, 402] on div "Manage Columns" at bounding box center [1078, 399] width 73 height 13
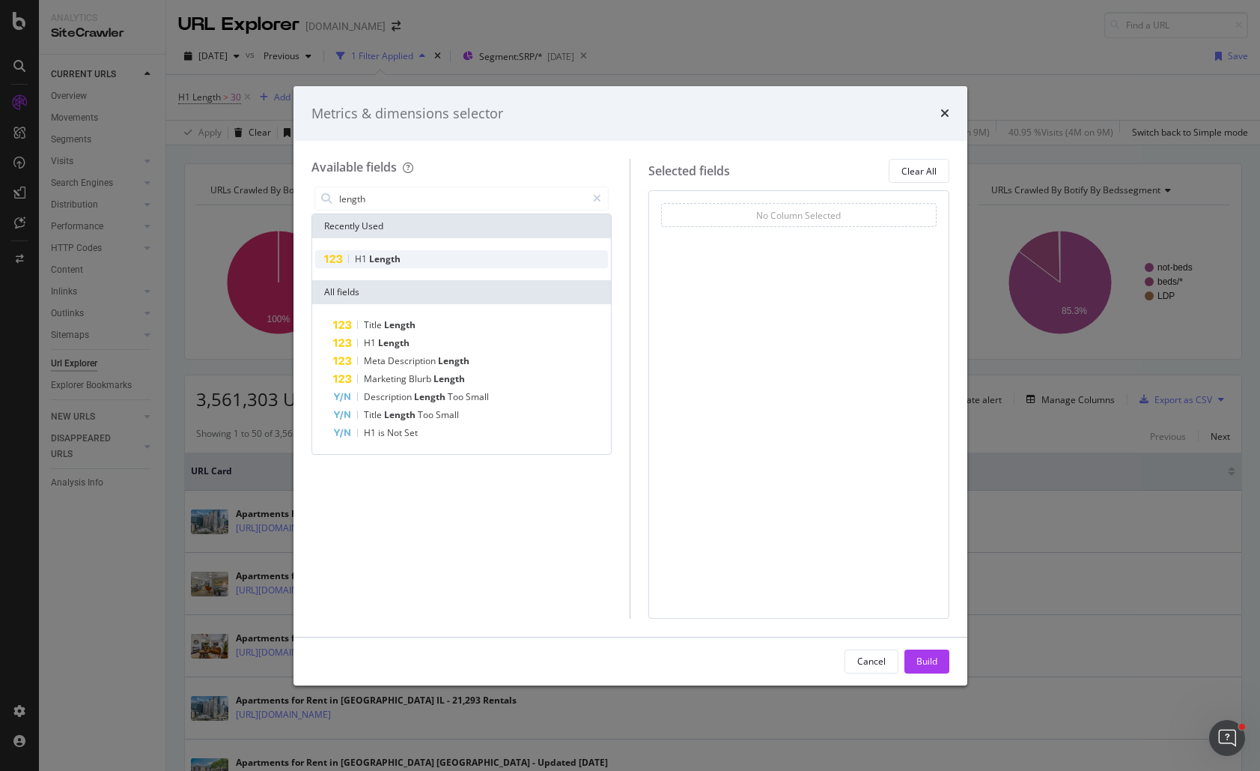
type input "length"
click at [446, 261] on div "H1 Length" at bounding box center [462, 259] width 294 height 18
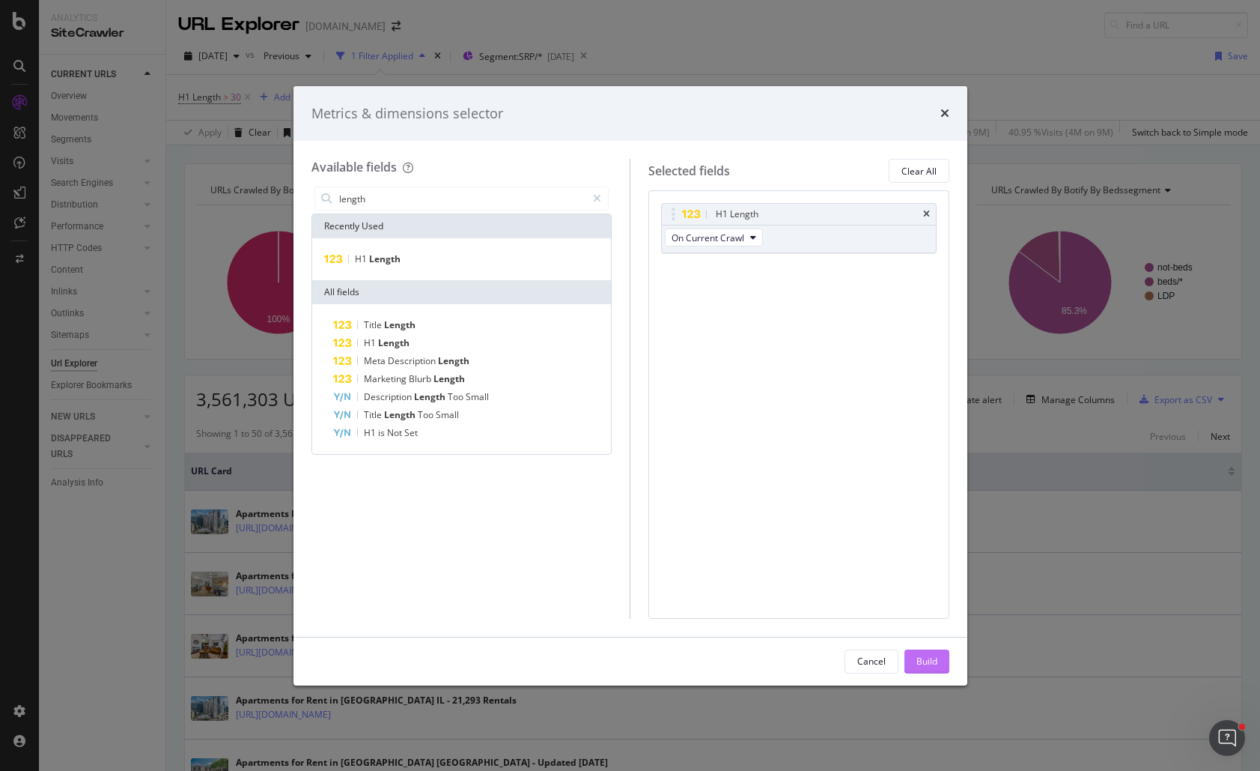
click at [930, 663] on div "Build" at bounding box center [927, 660] width 21 height 13
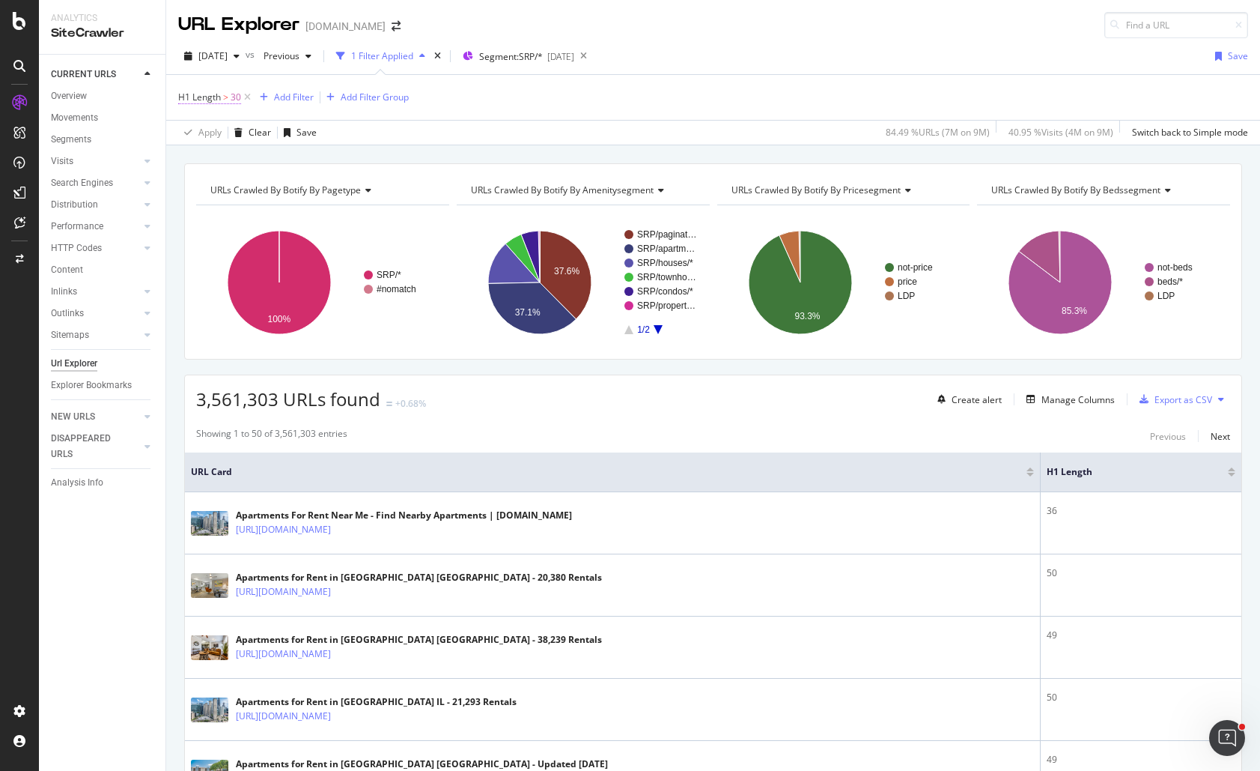
click at [217, 95] on span "H1 Length" at bounding box center [199, 97] width 43 height 13
drag, startPoint x: 222, startPoint y: 187, endPoint x: 171, endPoint y: 178, distance: 51.0
click at [171, 178] on body "Analytics SiteCrawler CURRENT URLS Overview Movements Segments Visits Analysis …" at bounding box center [630, 385] width 1260 height 771
drag, startPoint x: 231, startPoint y: 183, endPoint x: 133, endPoint y: 172, distance: 98.7
click at [133, 172] on body "Analytics SiteCrawler CURRENT URLS Overview Movements Segments Visits Analysis …" at bounding box center [630, 385] width 1260 height 771
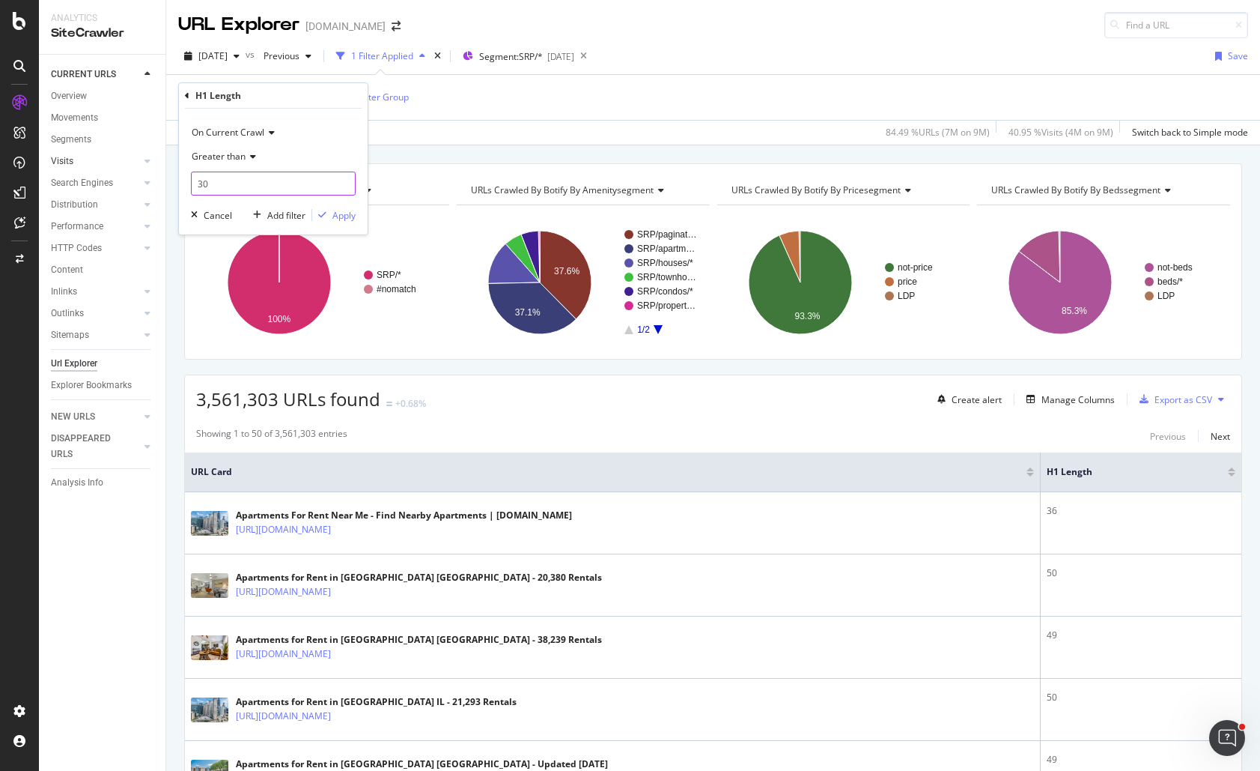
type input "3"
type input "40"
click at [338, 216] on div "Apply" at bounding box center [343, 215] width 23 height 13
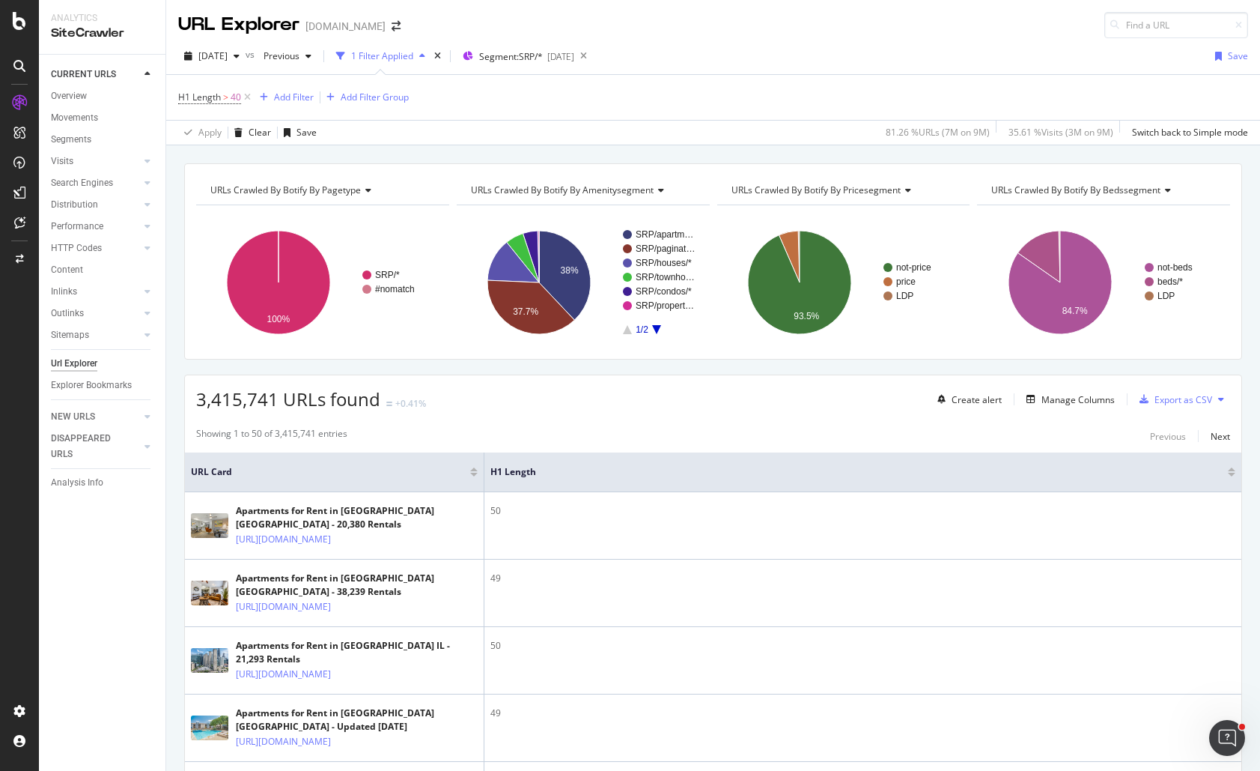
click at [1218, 475] on div at bounding box center [1231, 475] width 7 height 4
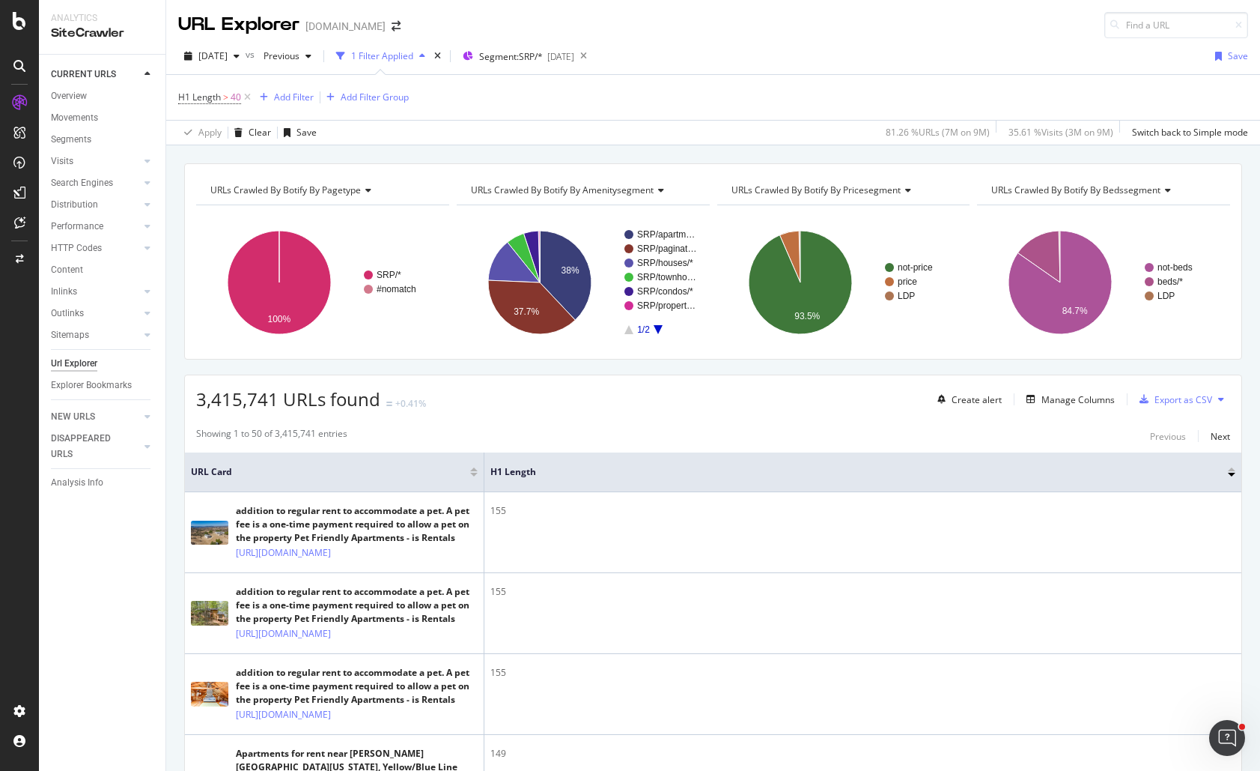
click at [635, 389] on div "3,415,741 URLs found +0.41% Create alert Manage Columns Export as CSV" at bounding box center [713, 393] width 1057 height 37
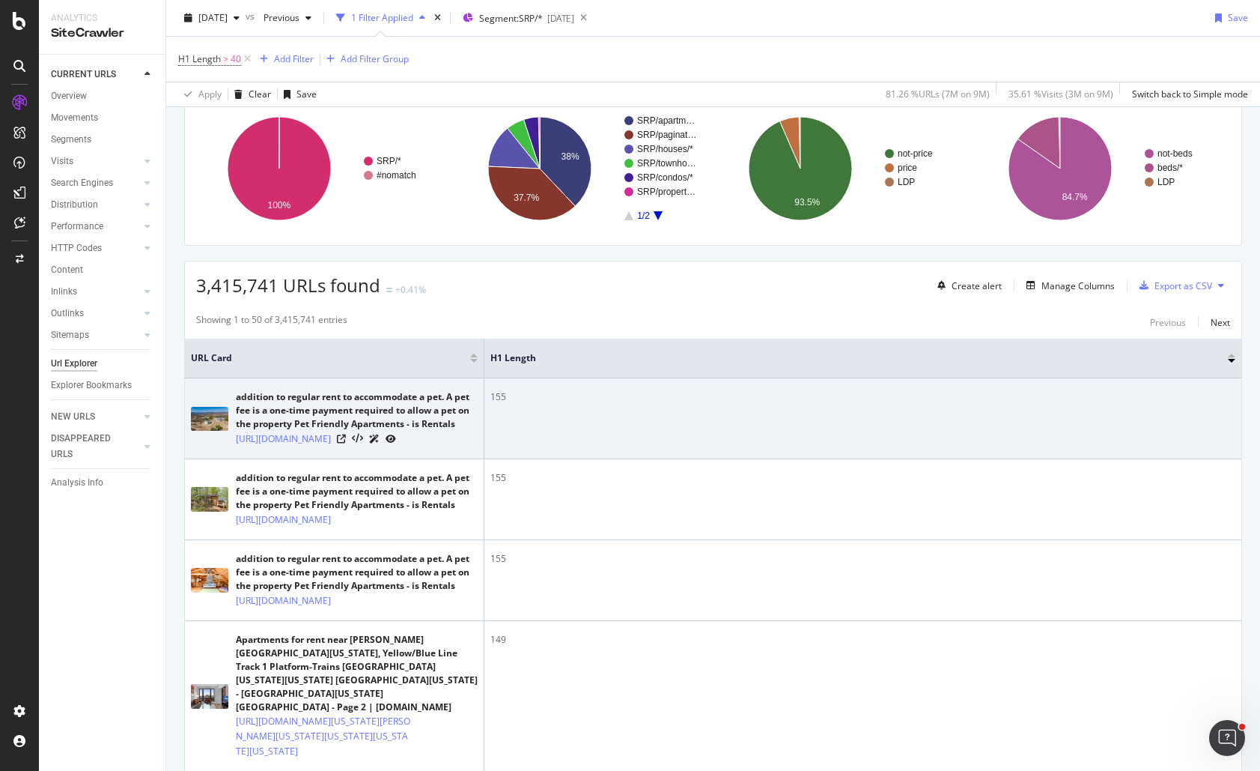
scroll to position [150, 0]
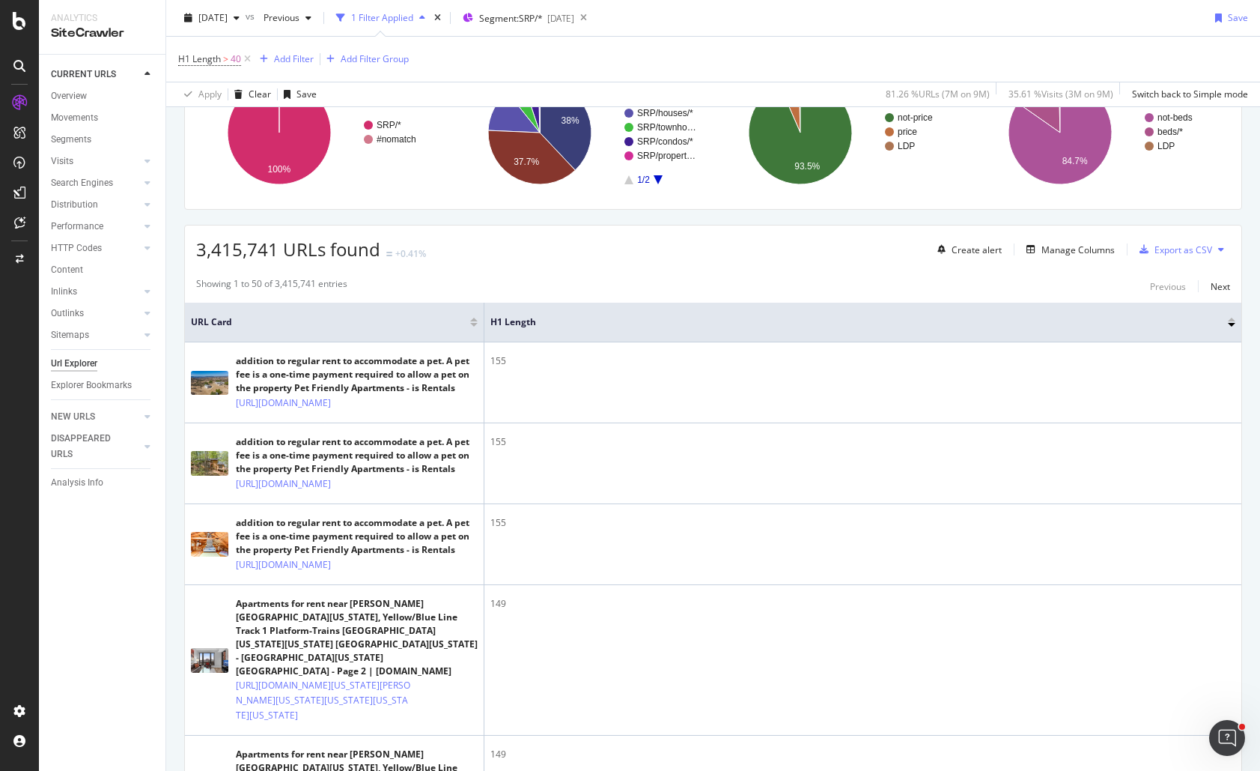
click at [575, 246] on div "3,415,741 URLs found +0.41% Create alert Manage Columns Export as CSV" at bounding box center [713, 243] width 1057 height 37
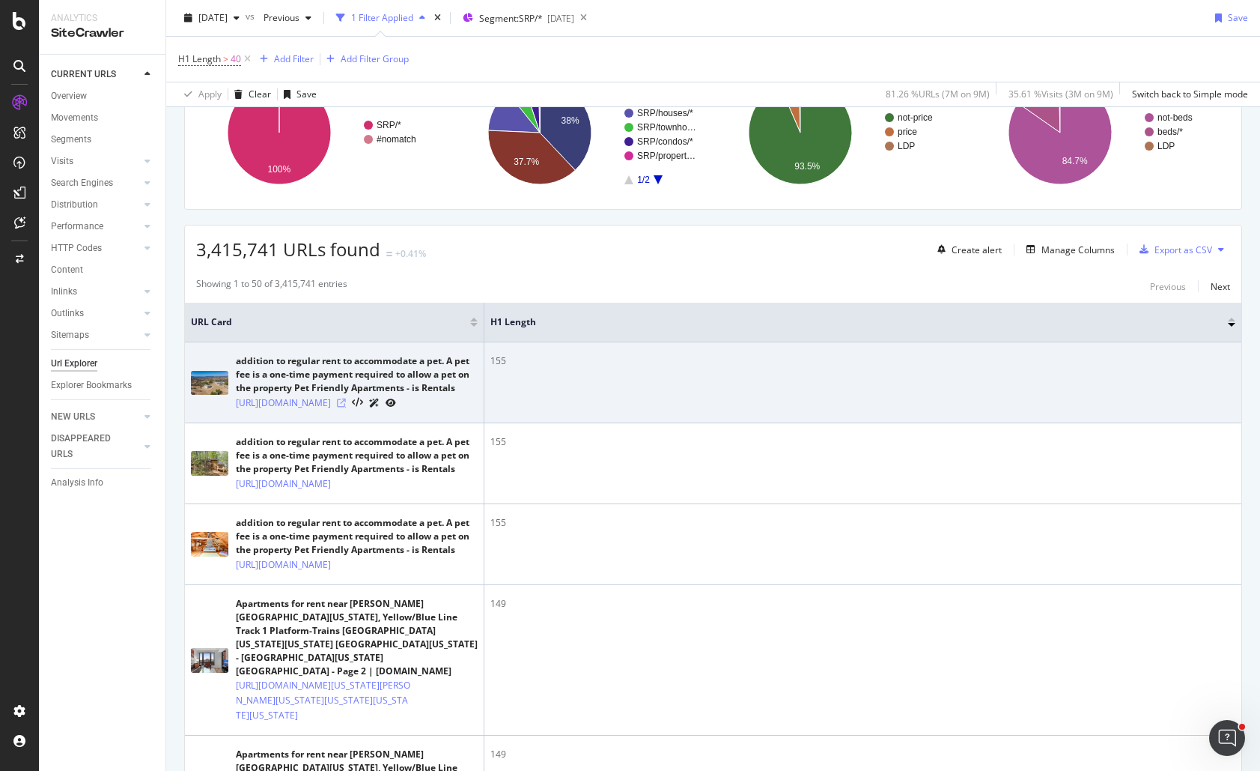
click at [346, 406] on icon at bounding box center [341, 402] width 9 height 9
click at [363, 408] on icon at bounding box center [357, 403] width 11 height 10
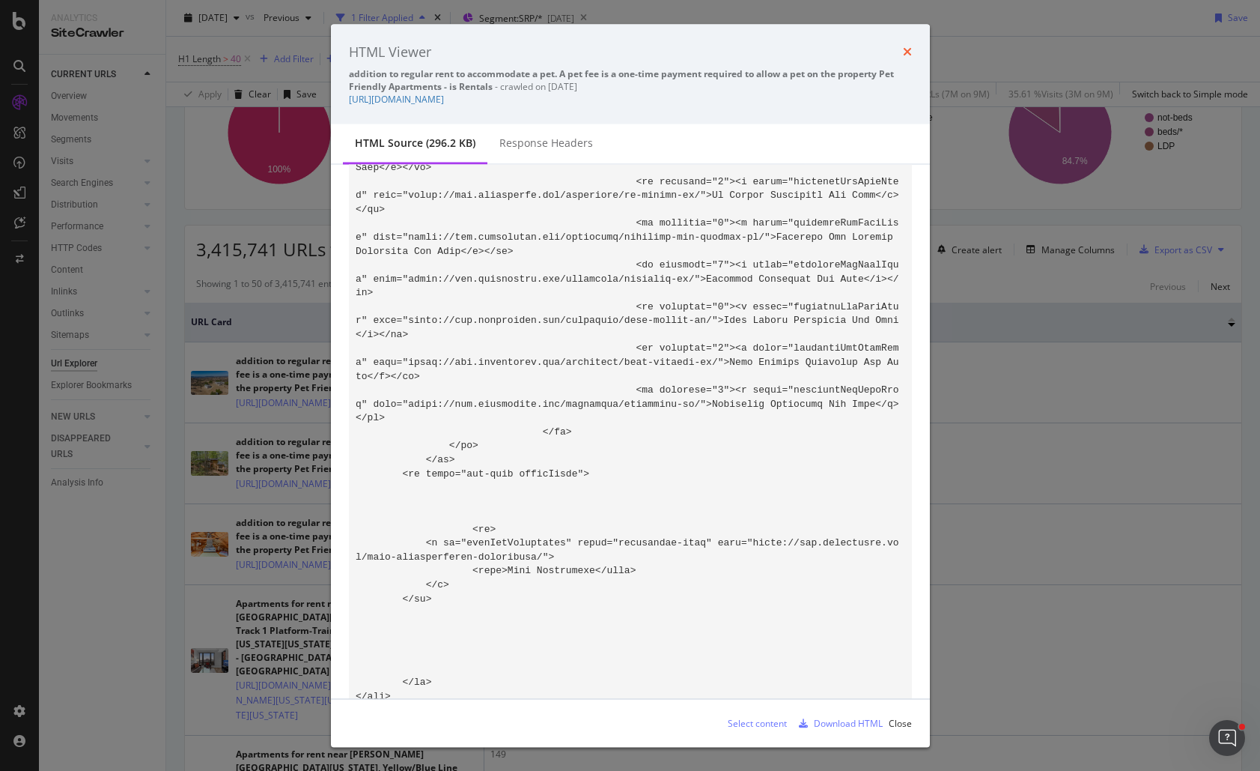
click at [905, 51] on icon "times" at bounding box center [907, 52] width 9 height 12
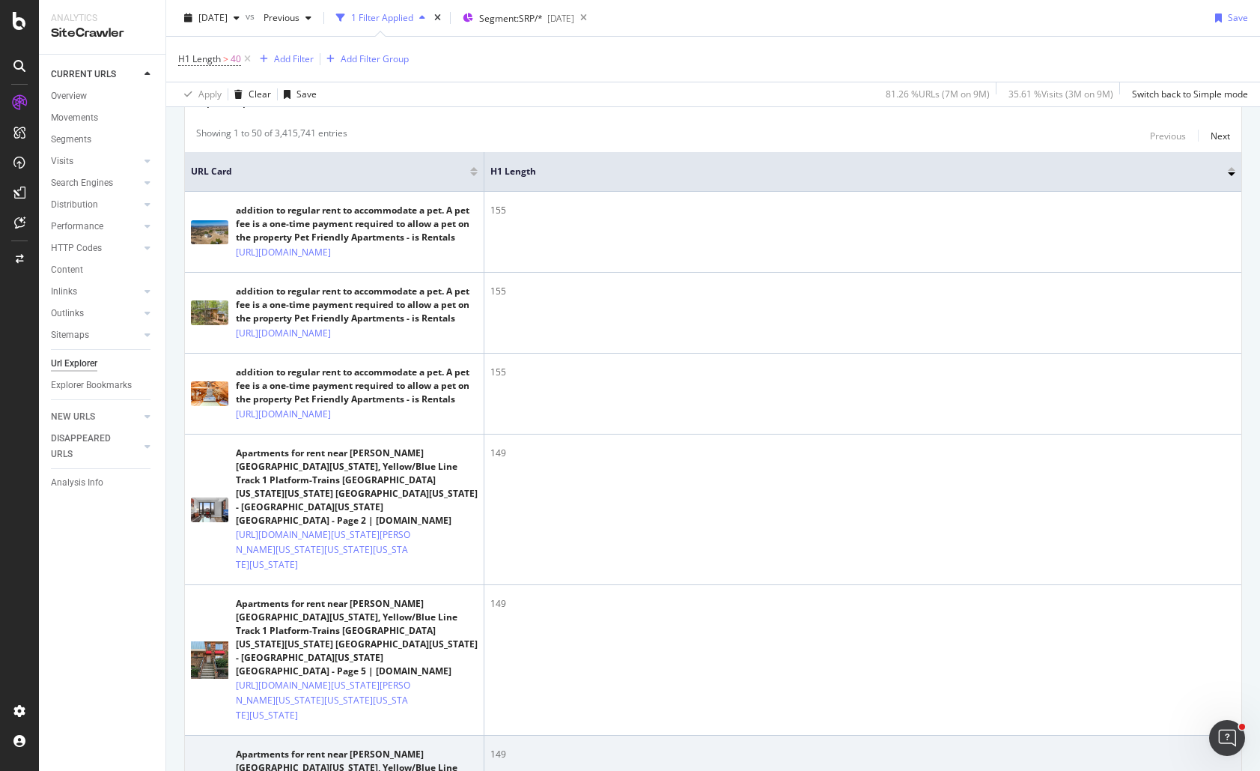
scroll to position [599, 0]
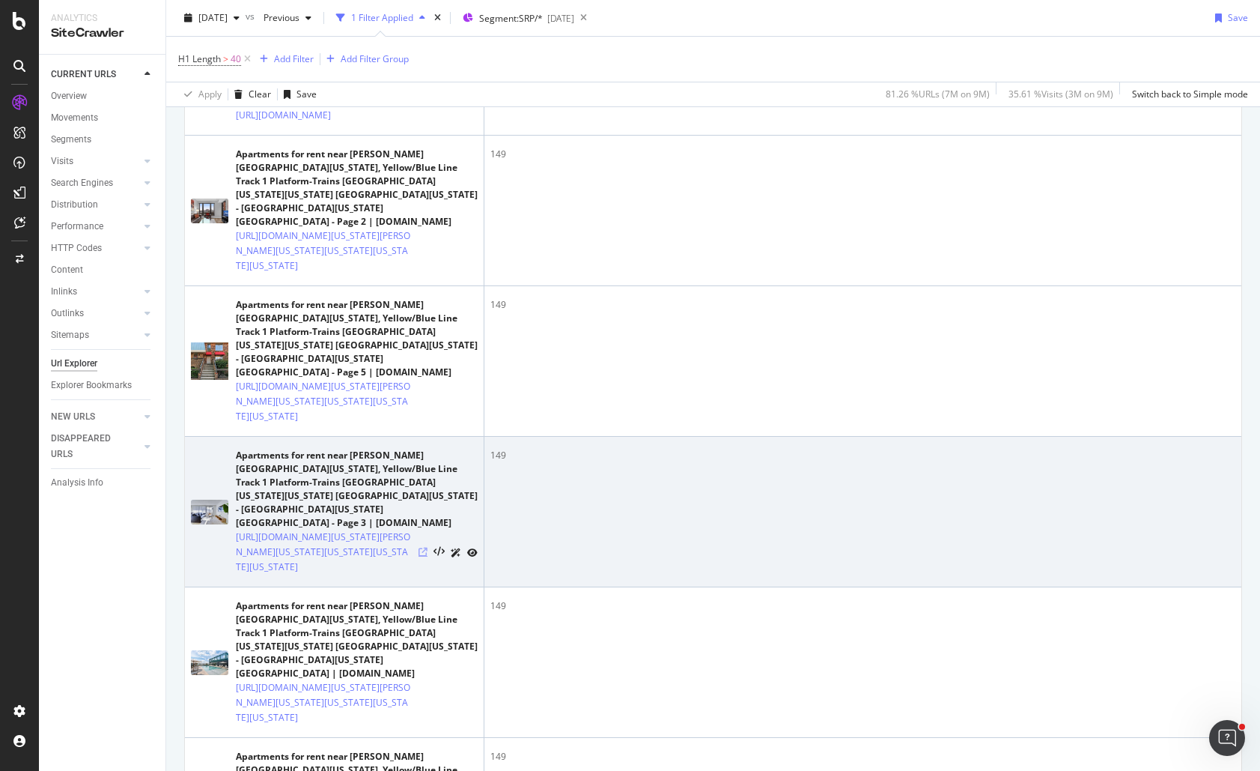
click at [425, 556] on icon at bounding box center [423, 551] width 9 height 9
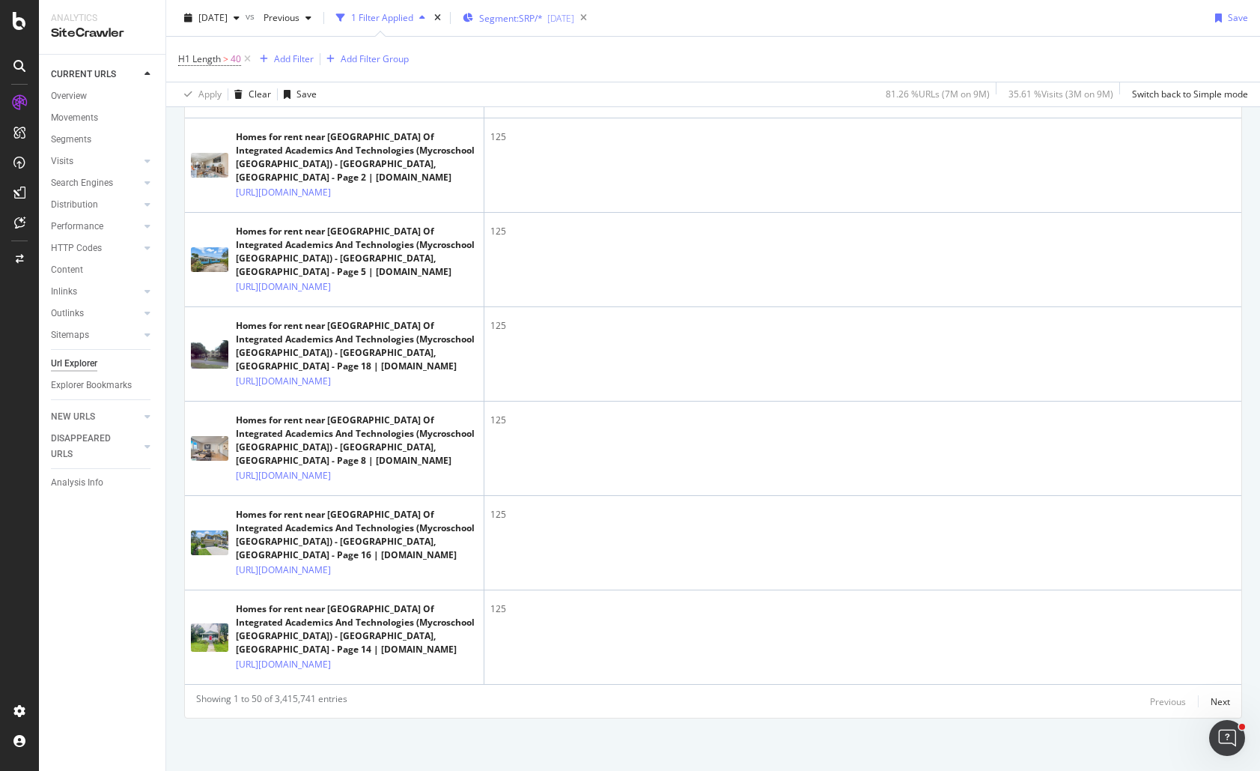
scroll to position [5092, 0]
click at [543, 13] on span "Segment: SRP/*" at bounding box center [511, 18] width 64 height 13
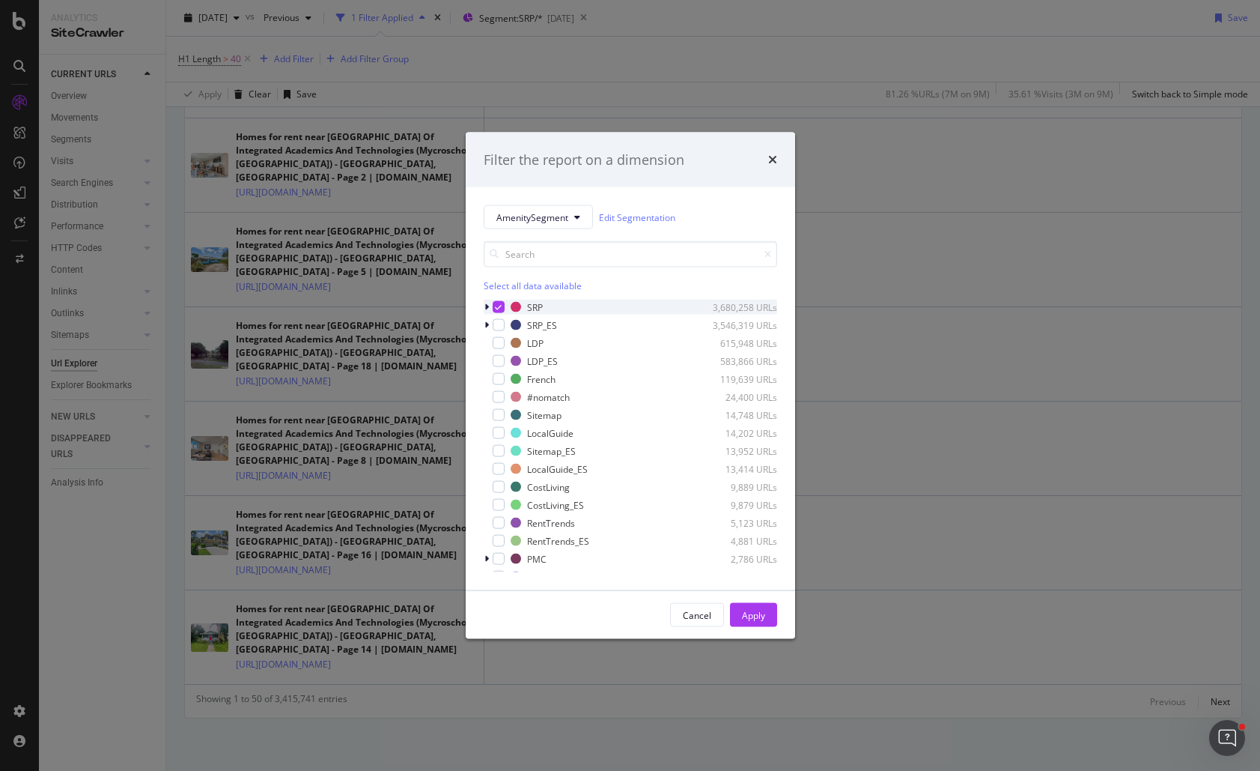
click at [486, 306] on icon "modal" at bounding box center [486, 307] width 4 height 9
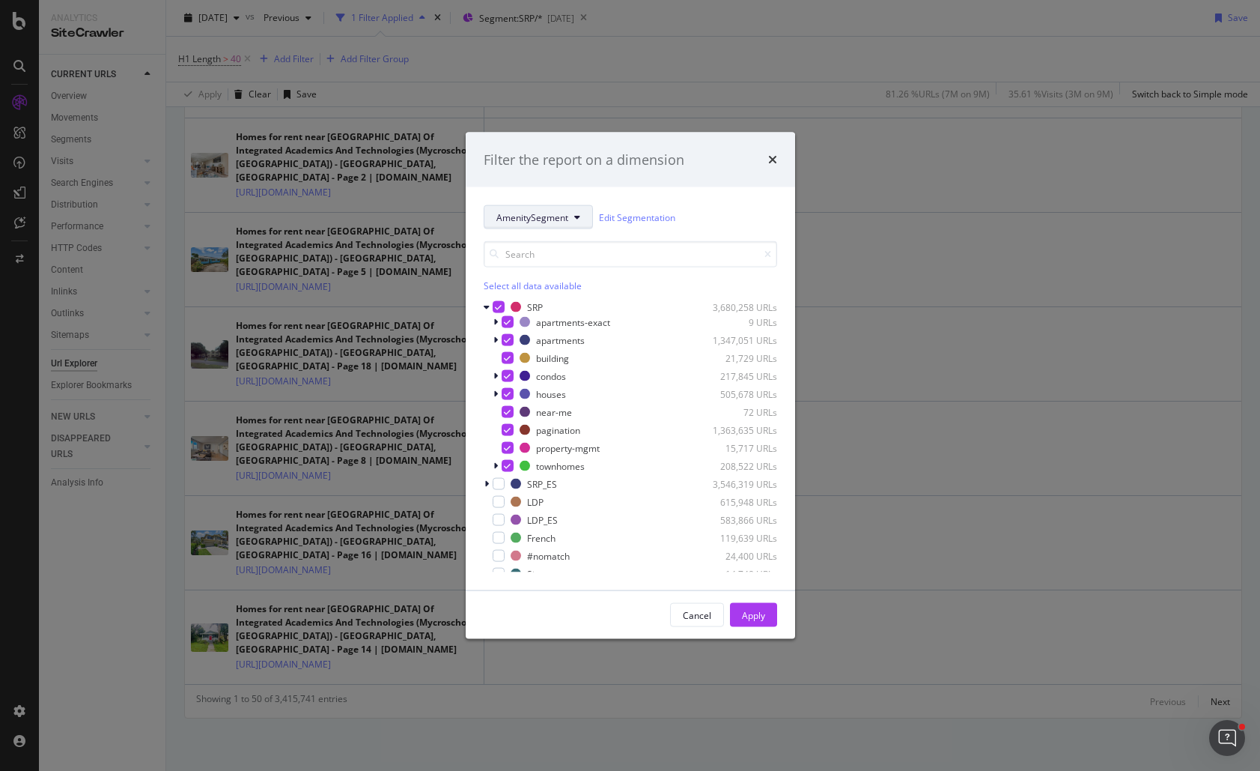
click at [561, 213] on span "AmenitySegment" at bounding box center [532, 216] width 72 height 13
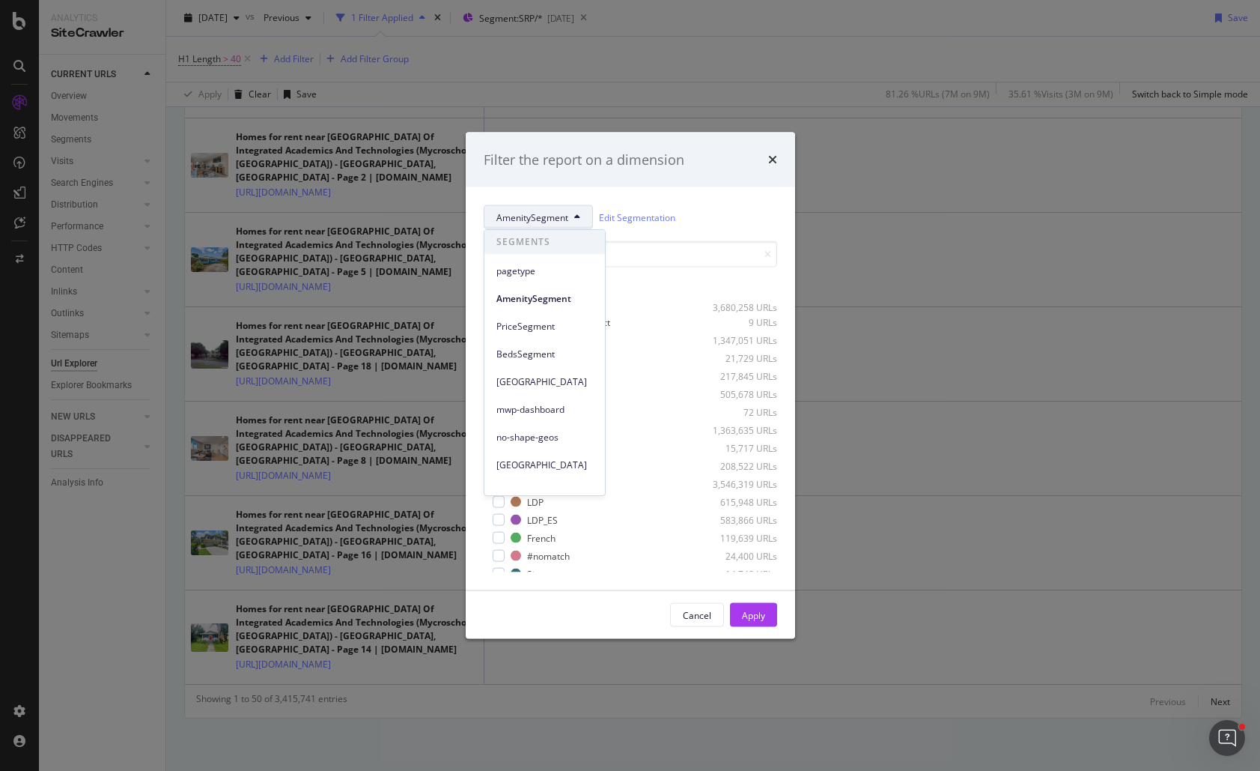
click at [735, 209] on div "AmenitySegment Edit Segmentation" at bounding box center [631, 217] width 294 height 24
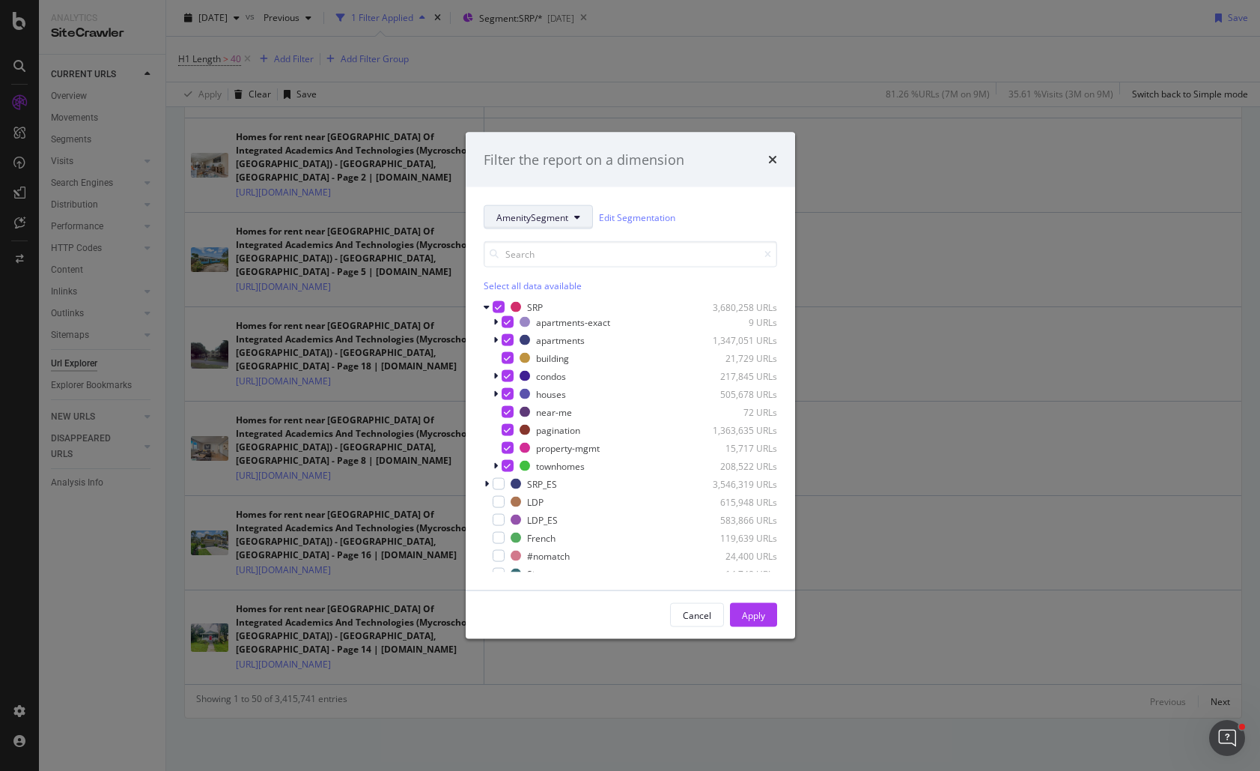
click at [561, 213] on span "AmenitySegment" at bounding box center [532, 216] width 72 height 13
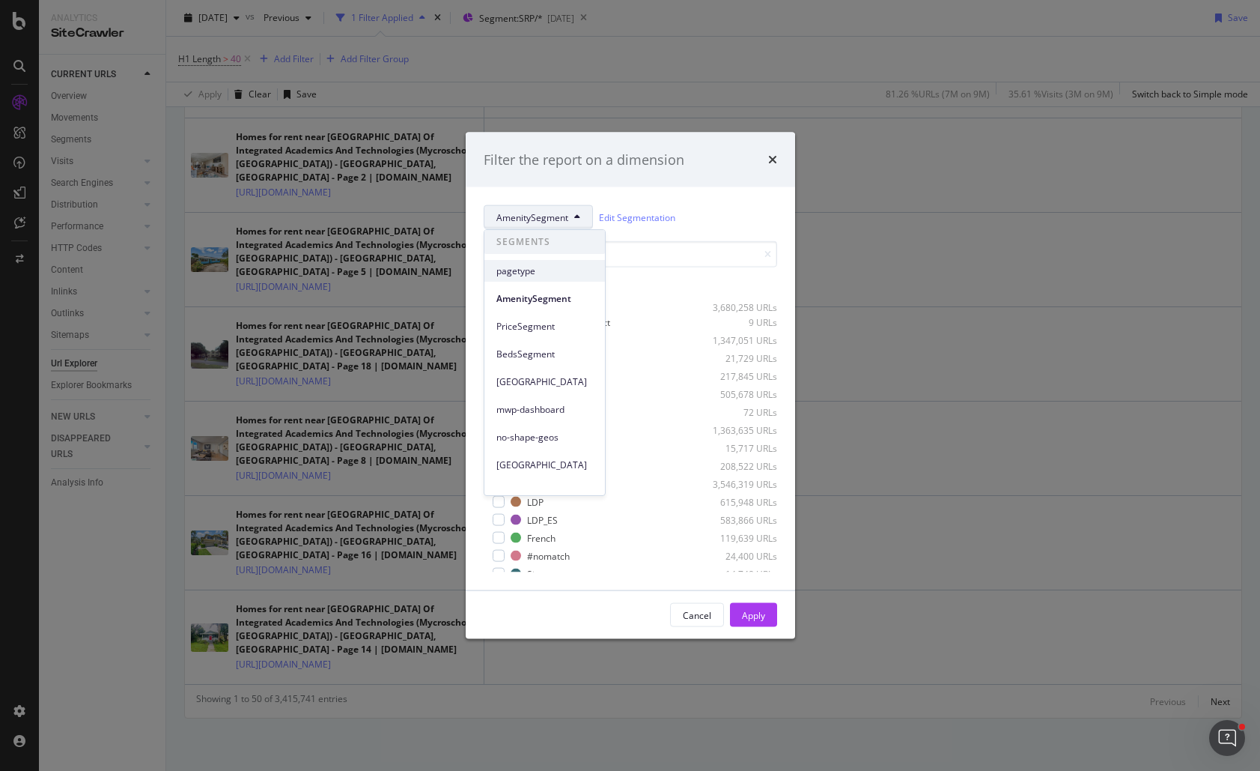
click at [524, 278] on div "pagetype" at bounding box center [544, 271] width 121 height 22
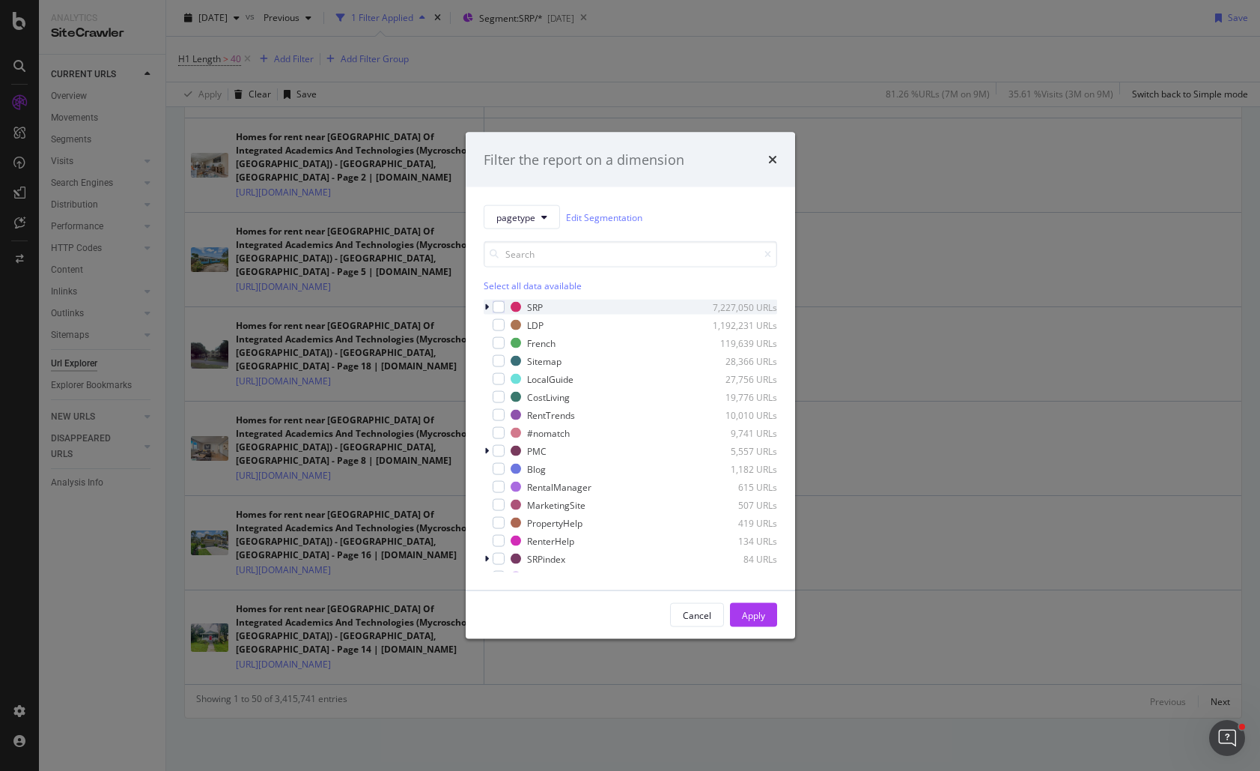
click at [487, 303] on icon "modal" at bounding box center [486, 307] width 4 height 9
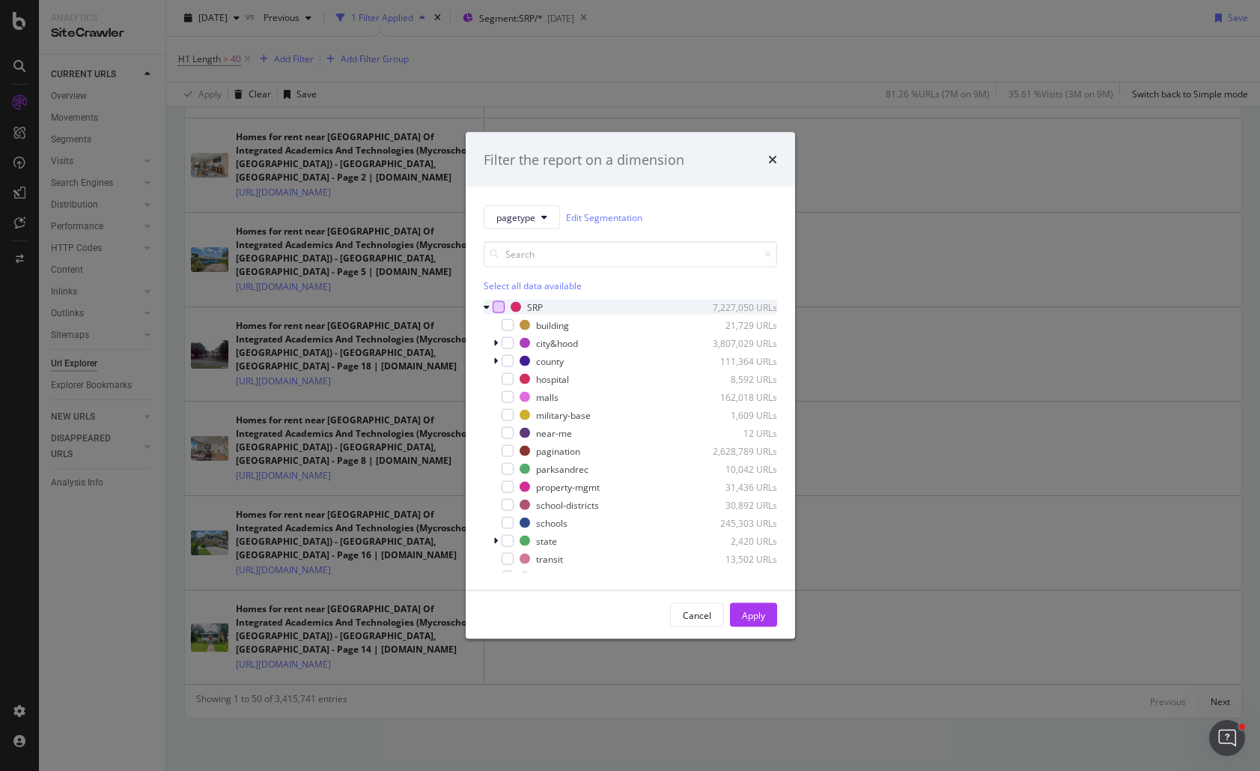
click at [500, 309] on div "modal" at bounding box center [499, 307] width 12 height 12
click at [497, 303] on icon "modal" at bounding box center [498, 306] width 7 height 7
click at [509, 344] on div "modal" at bounding box center [508, 343] width 12 height 12
click at [506, 359] on div "modal" at bounding box center [508, 361] width 12 height 12
click at [512, 473] on div "modal" at bounding box center [508, 469] width 12 height 12
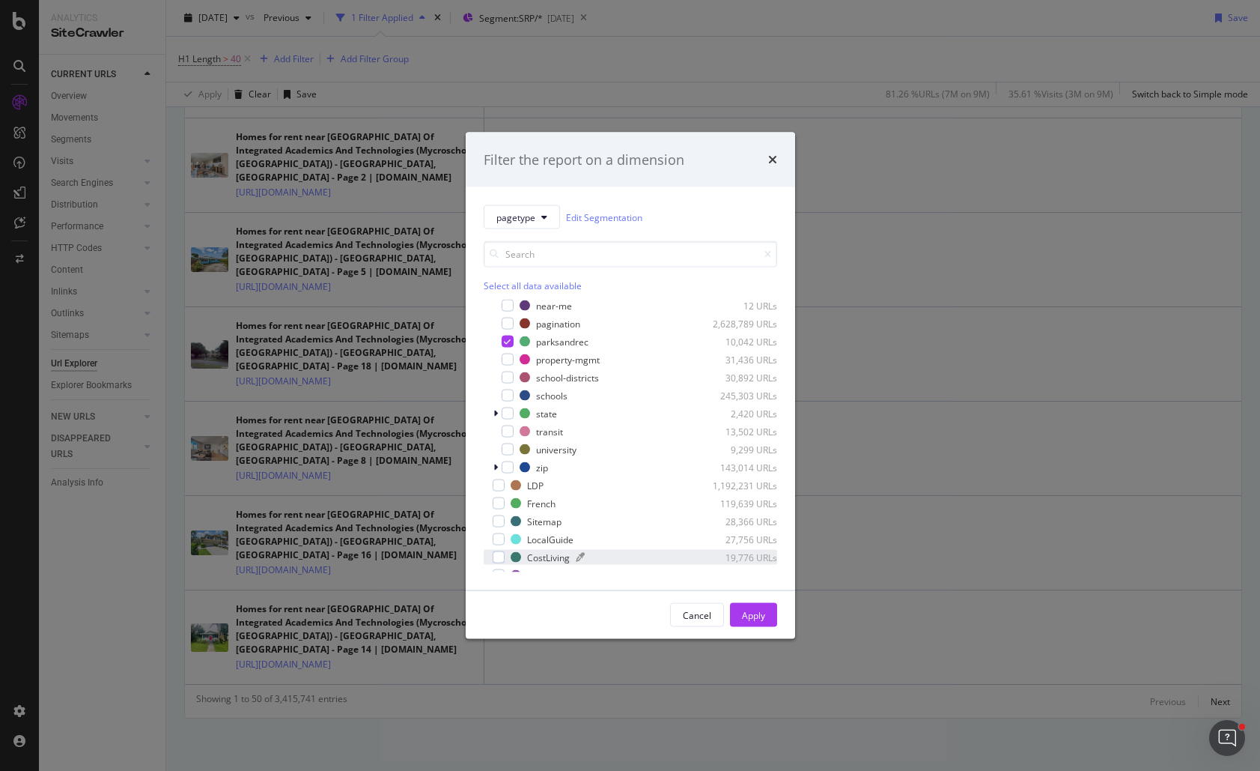
scroll to position [150, 0]
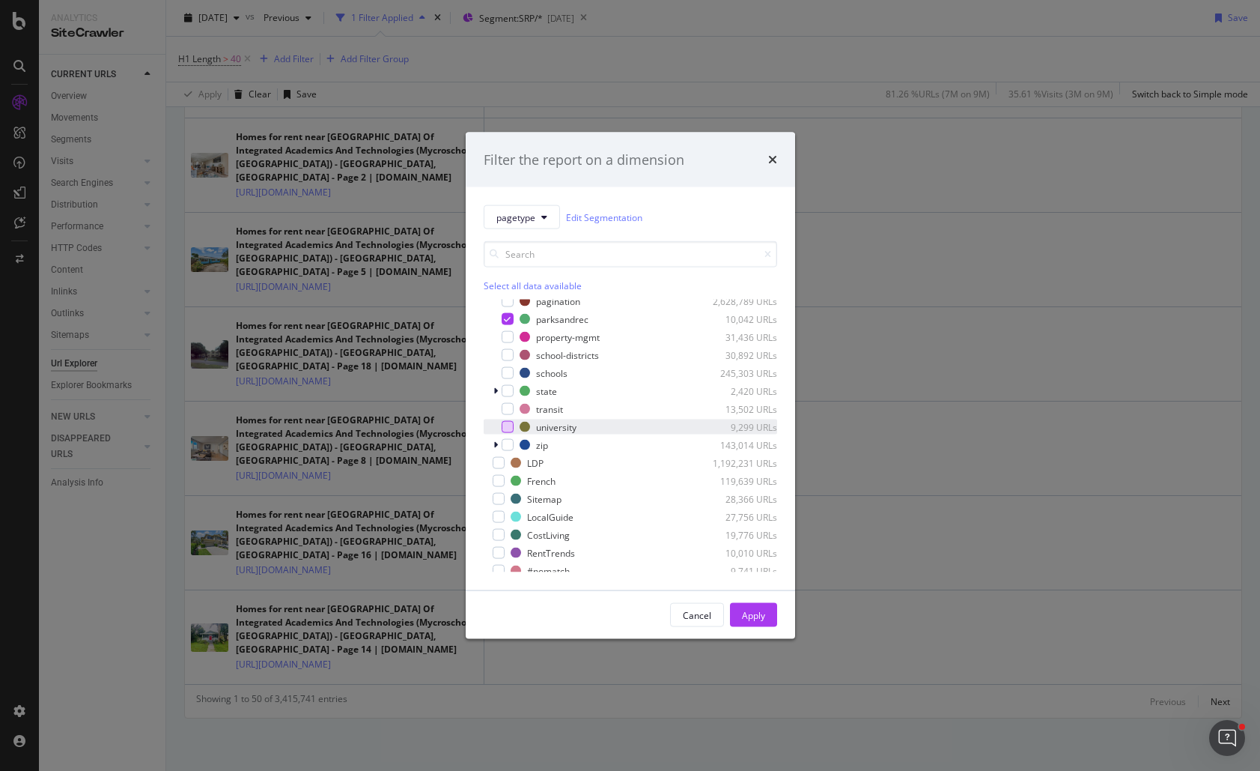
click at [508, 428] on div "modal" at bounding box center [508, 427] width 12 height 12
click at [510, 423] on icon "modal" at bounding box center [507, 426] width 7 height 7
click at [746, 613] on div "Apply" at bounding box center [753, 614] width 23 height 13
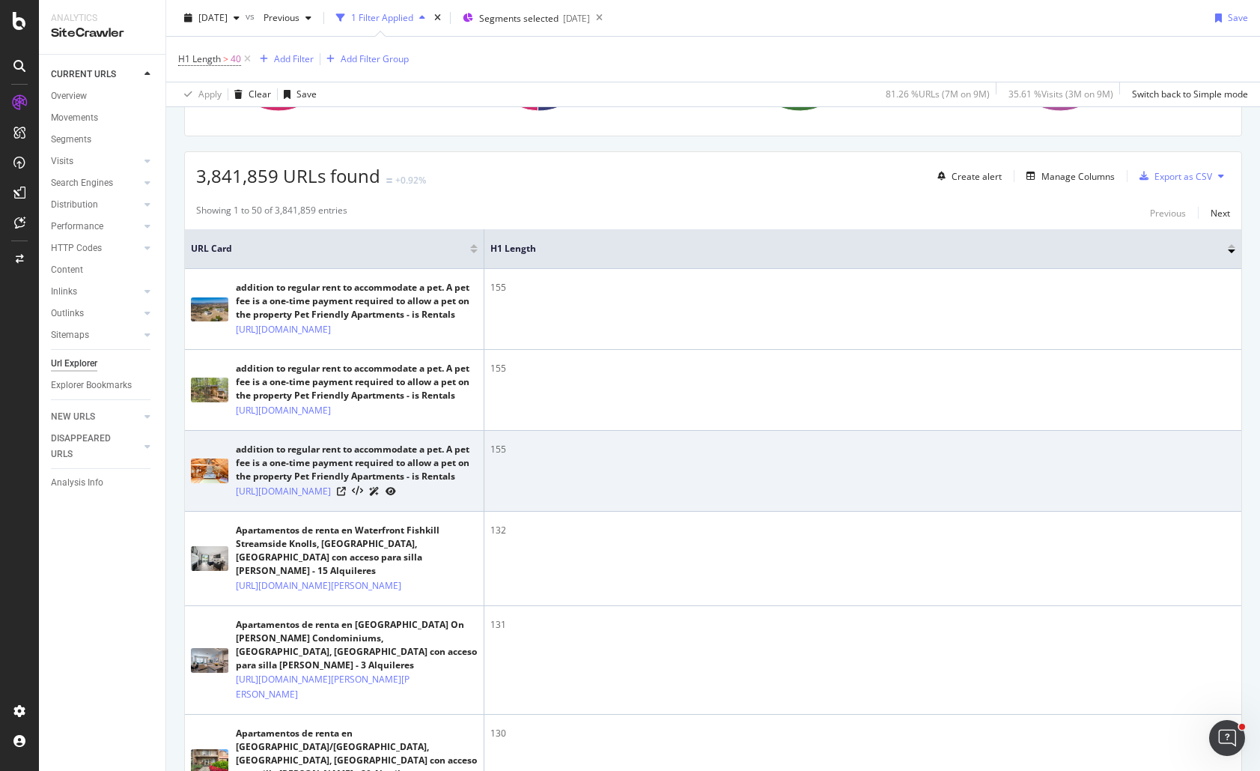
scroll to position [225, 0]
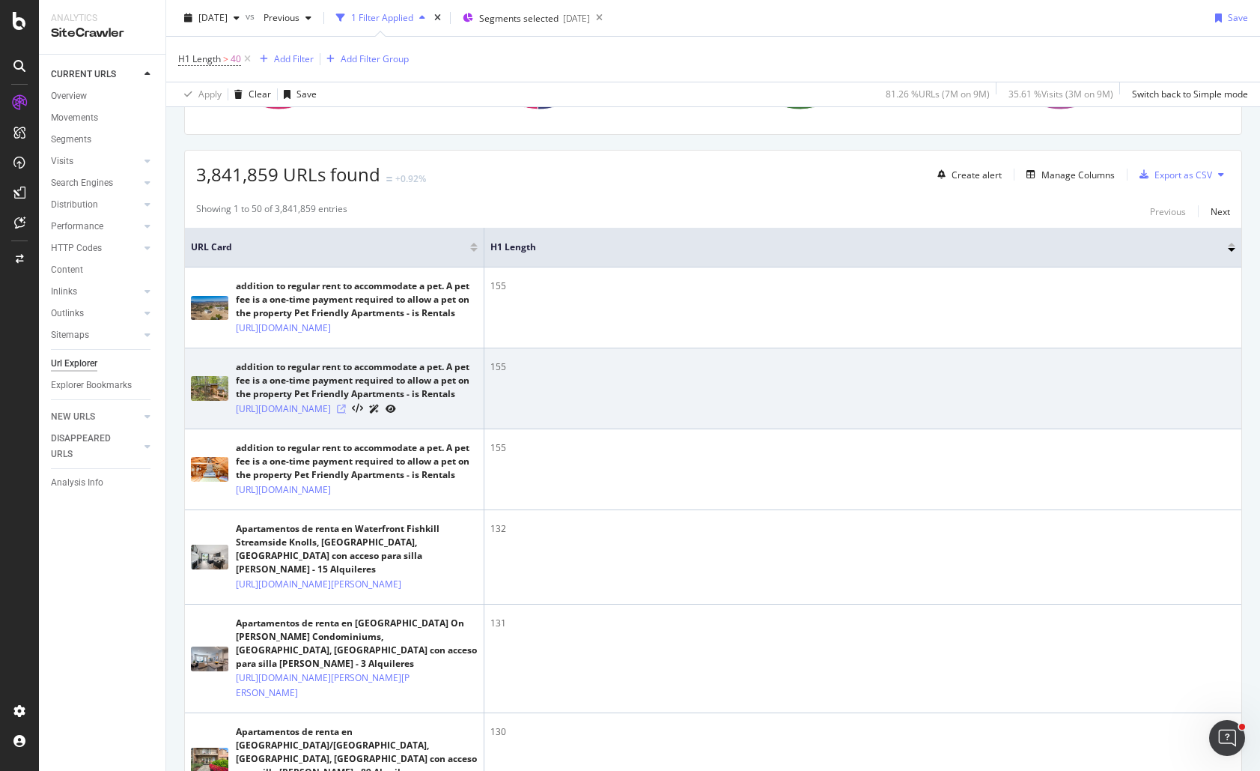
click at [346, 413] on icon at bounding box center [341, 408] width 9 height 9
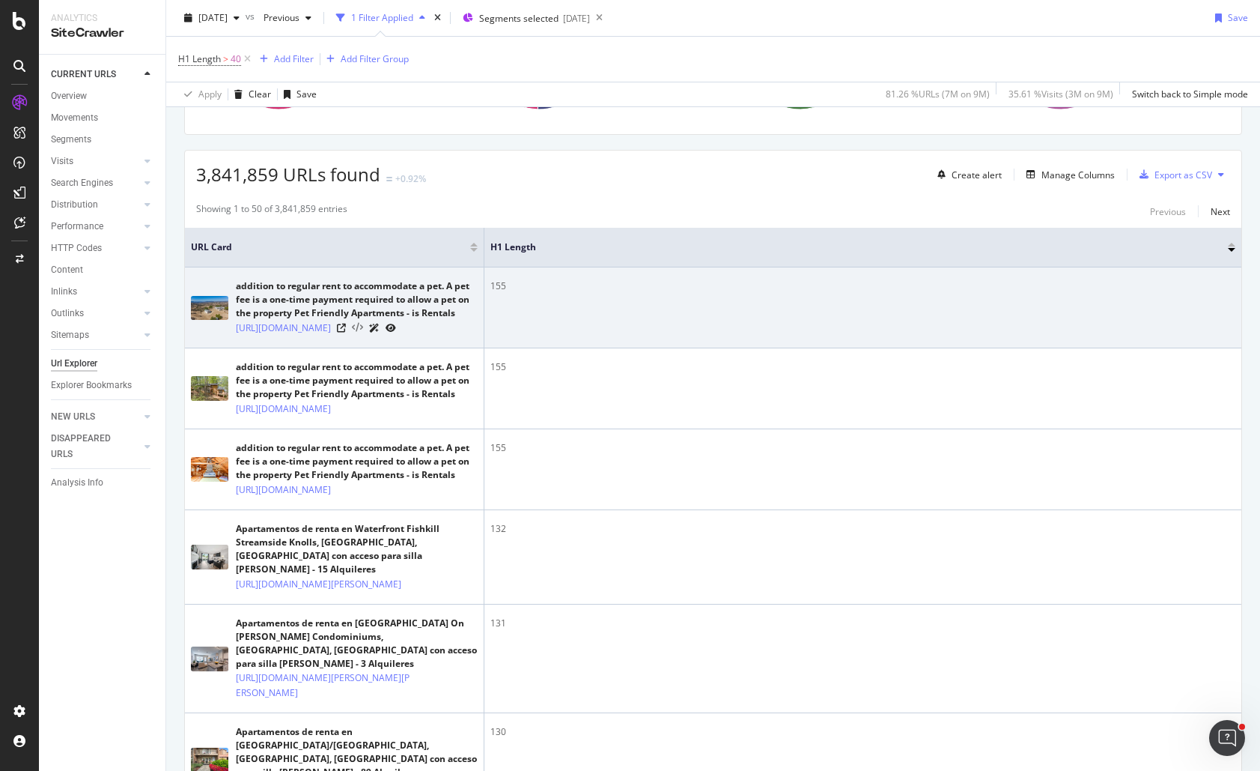
click at [363, 333] on icon at bounding box center [357, 328] width 11 height 10
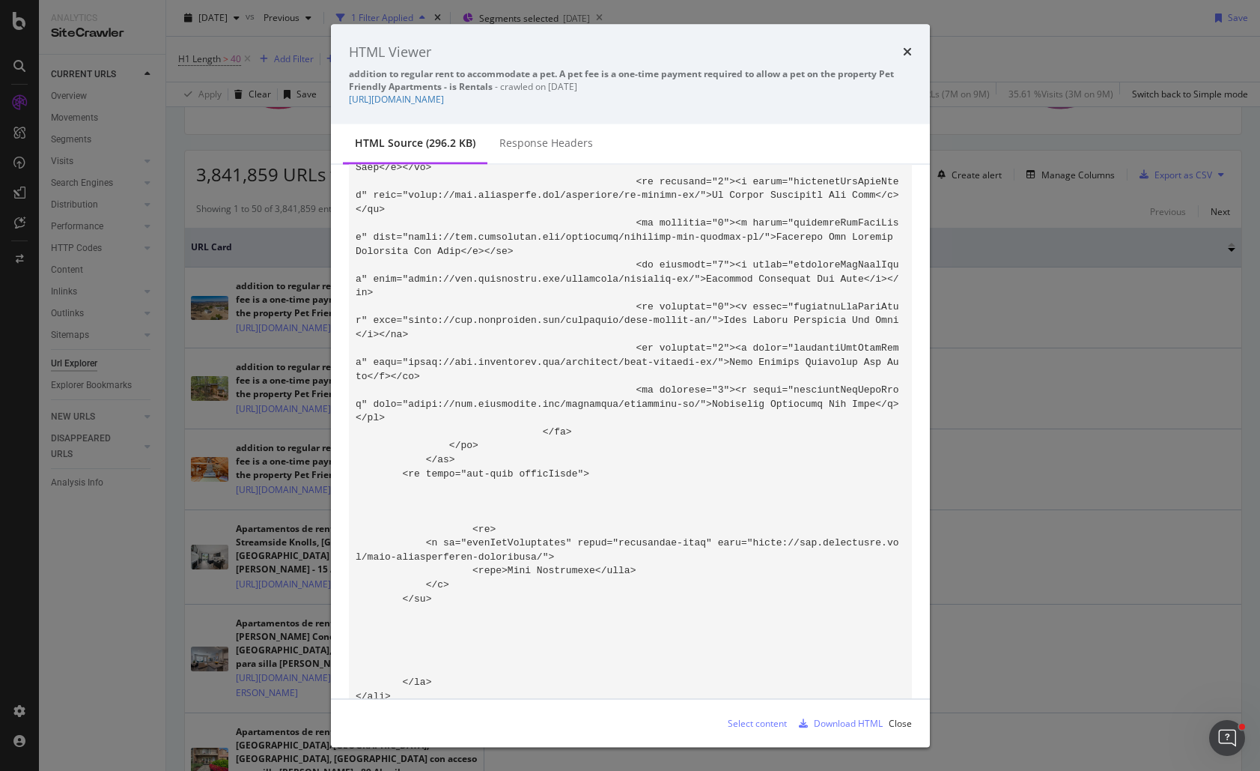
drag, startPoint x: 908, startPoint y: 50, endPoint x: 872, endPoint y: 79, distance: 45.8
click at [862, 97] on div "HTML Viewer addition to regular rent to accommodate a pet. A pet fee is a one-t…" at bounding box center [630, 74] width 599 height 100
click at [911, 52] on icon "times" at bounding box center [907, 52] width 9 height 12
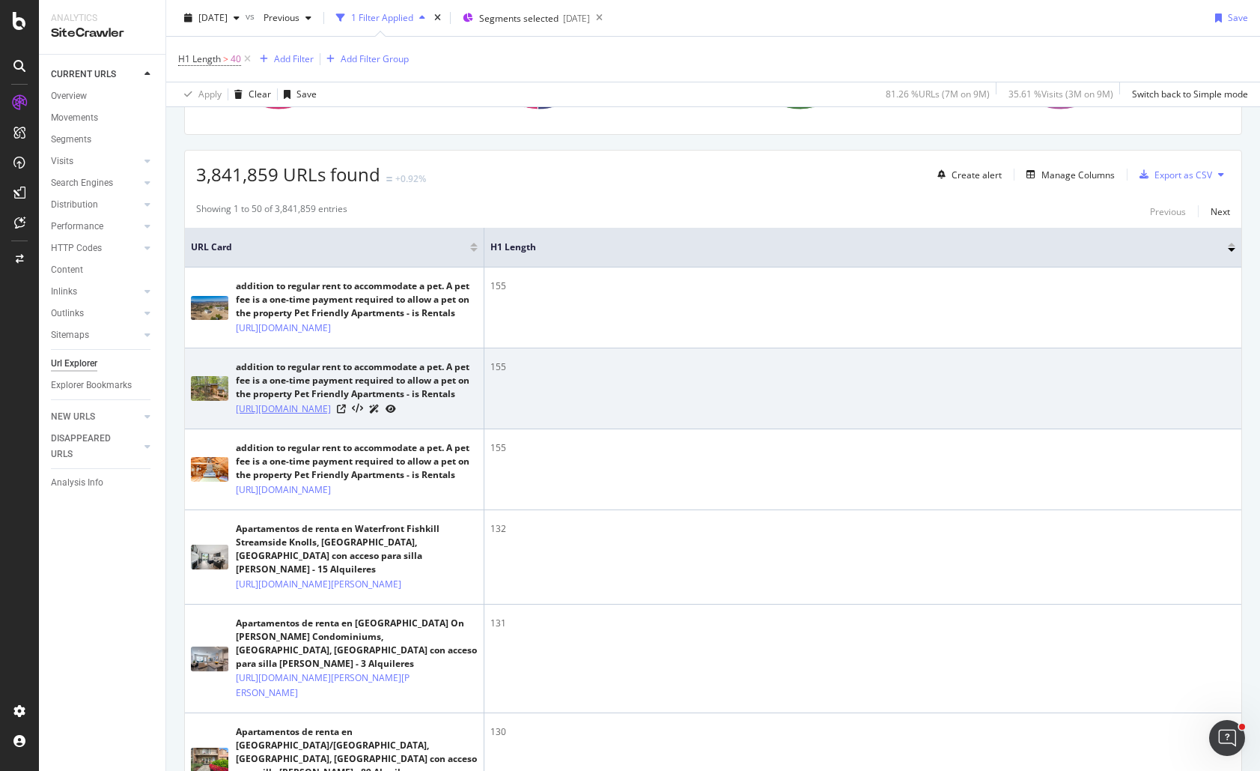
click at [331, 416] on link "https://www.apartments.com/cedar-grove-nc/pet-friendly/" at bounding box center [283, 408] width 95 height 15
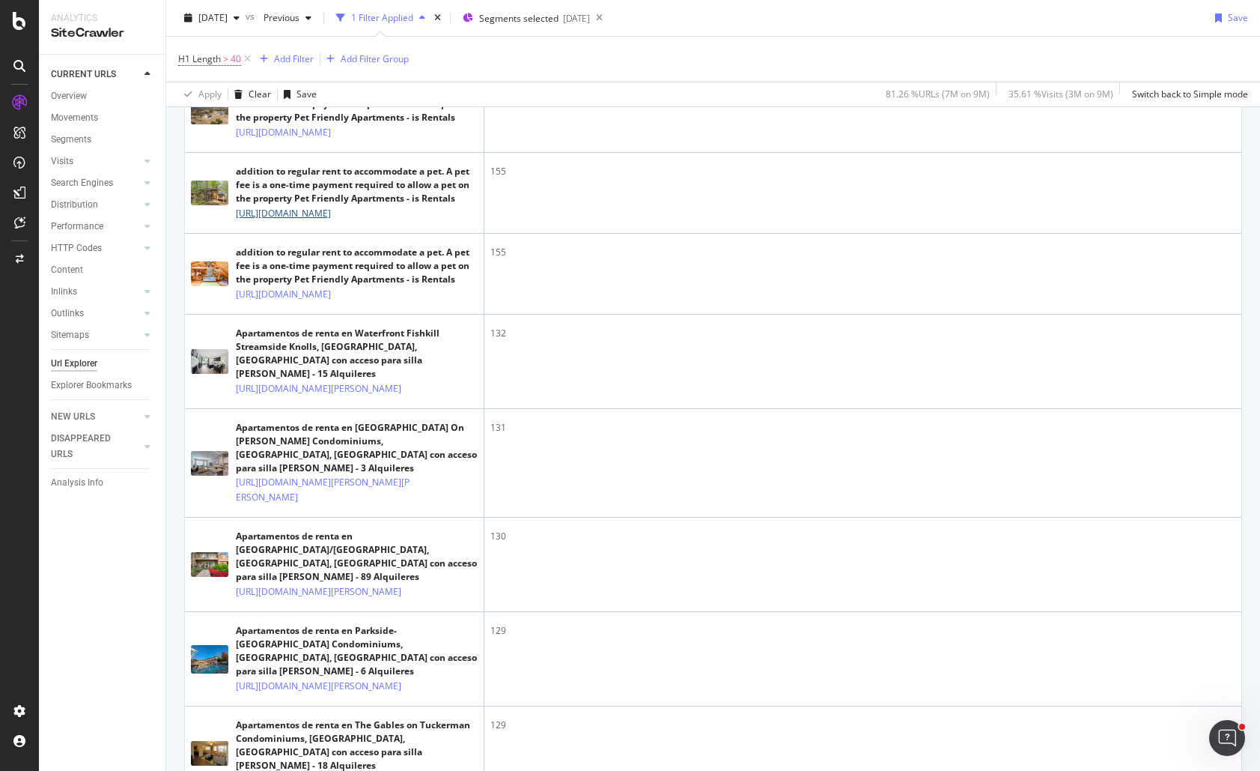
scroll to position [0, 0]
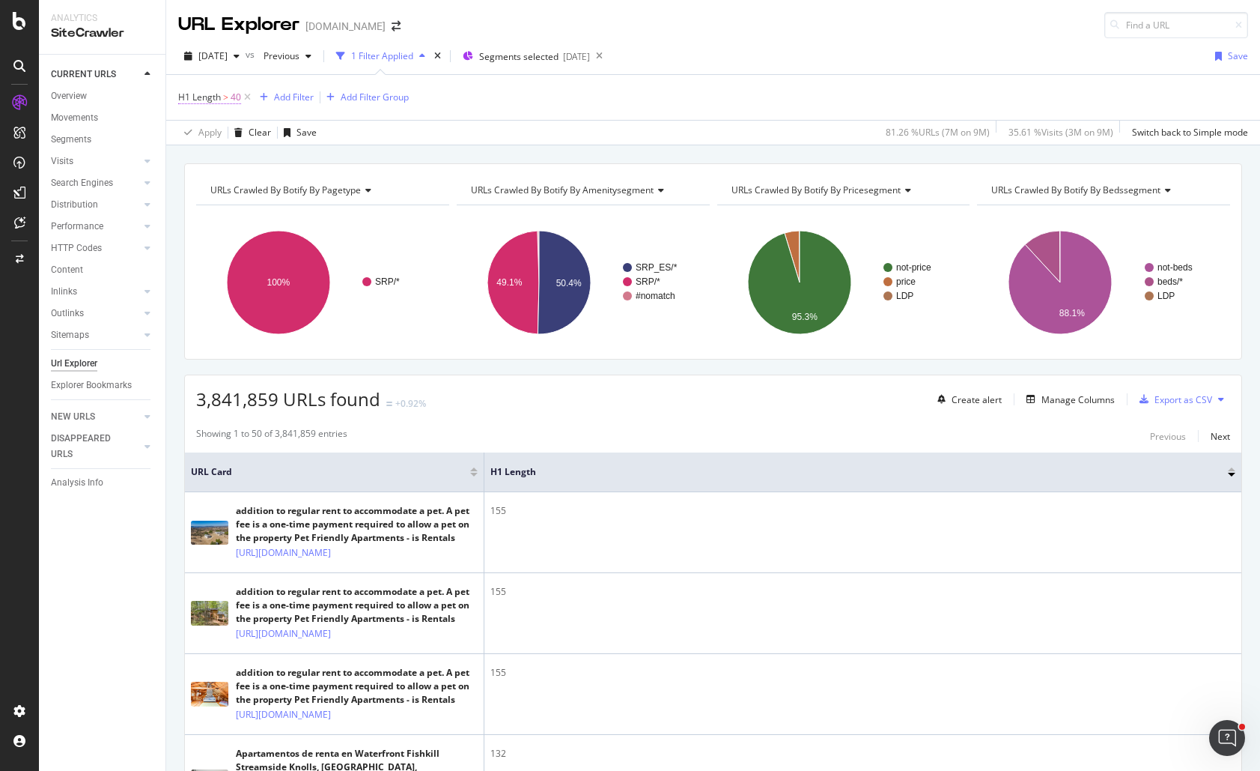
click at [228, 97] on span "H1 Length > 40" at bounding box center [209, 97] width 63 height 13
click at [710, 156] on div "URLs Crawled By Botify By pagetype Chart (by Value) Table Expand Export as CSV …" at bounding box center [713, 163] width 1094 height 36
click at [1059, 400] on div "Manage Columns" at bounding box center [1078, 399] width 73 height 13
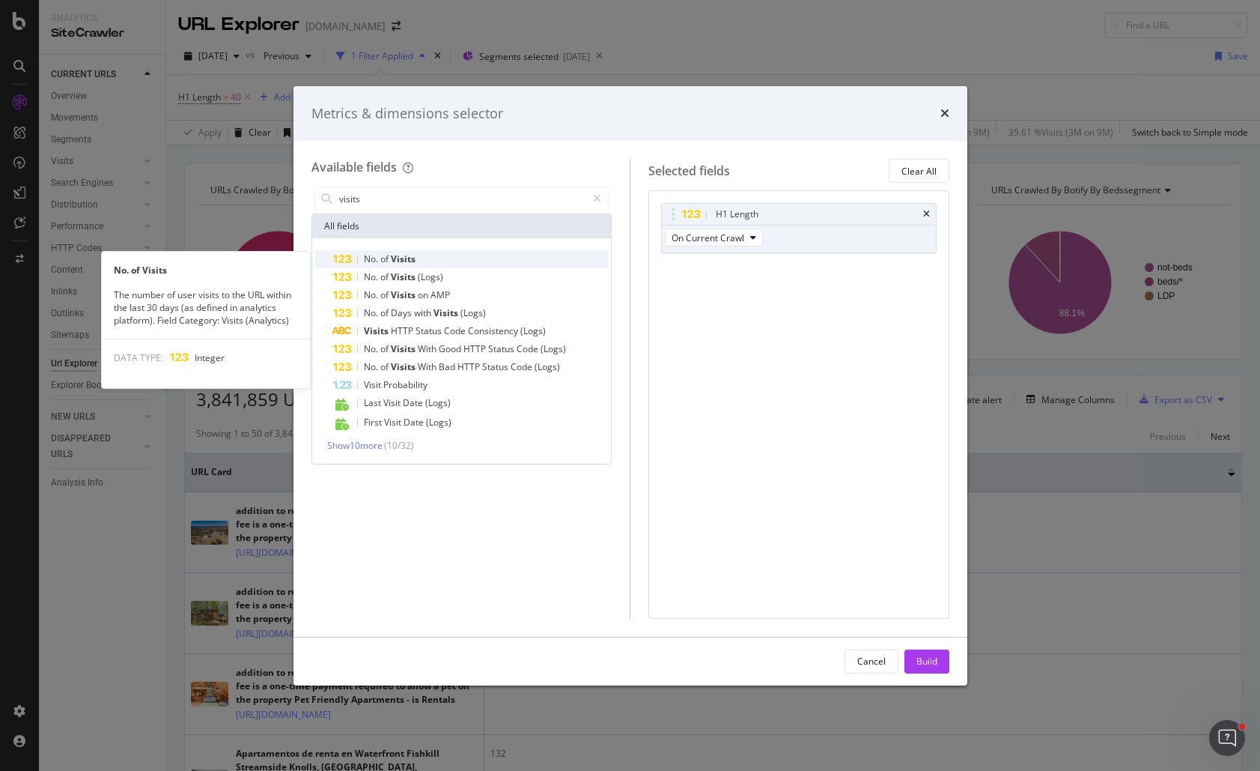
type input "visits"
click at [437, 258] on div "No. of Visits" at bounding box center [471, 259] width 276 height 18
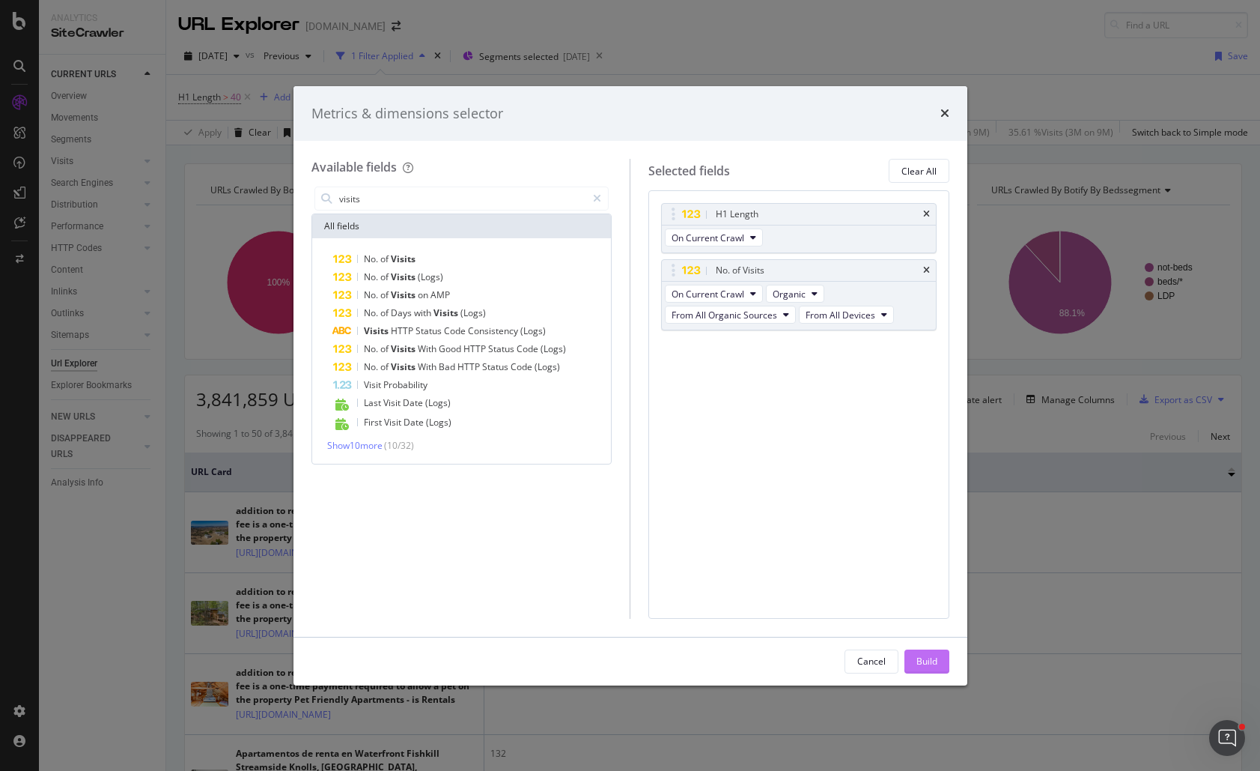
click at [917, 655] on div "Build" at bounding box center [927, 660] width 21 height 13
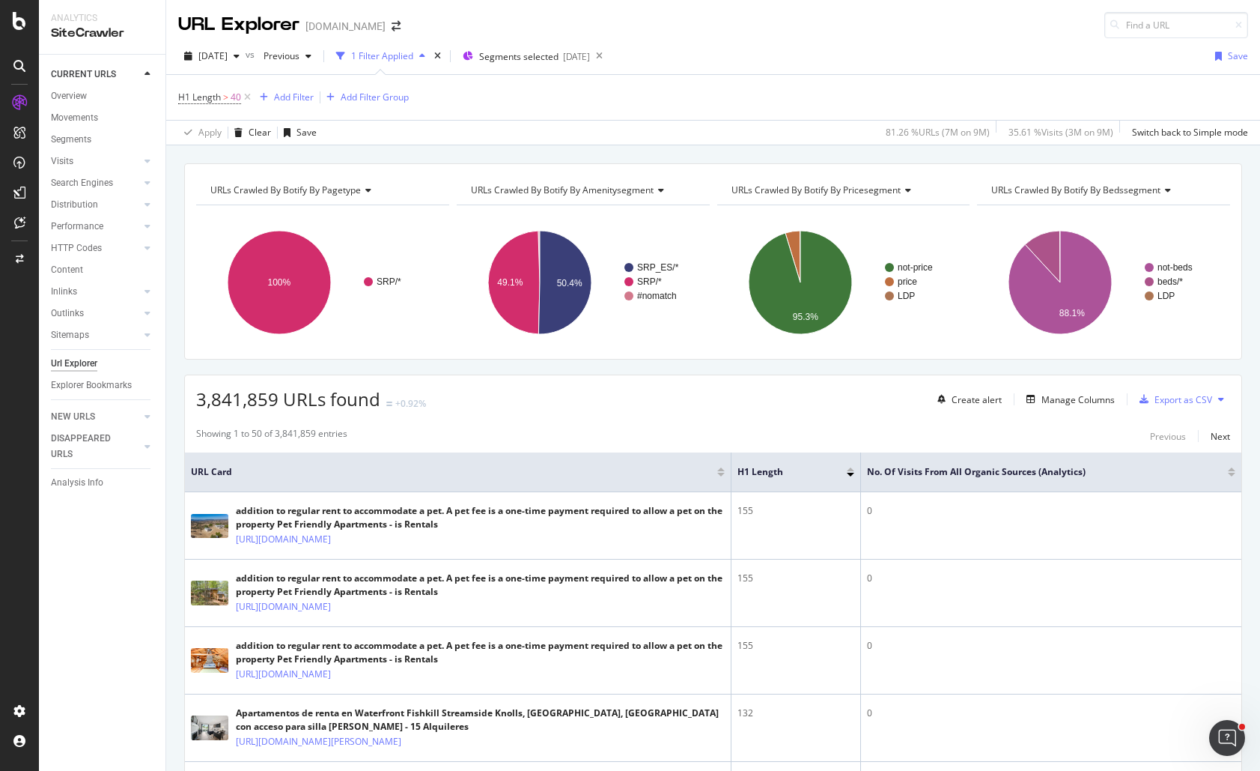
click at [730, 402] on div "3,841,859 URLs found +0.92% Create alert Manage Columns Export as CSV" at bounding box center [713, 393] width 1057 height 37
click at [290, 99] on div "Add Filter" at bounding box center [294, 97] width 40 height 13
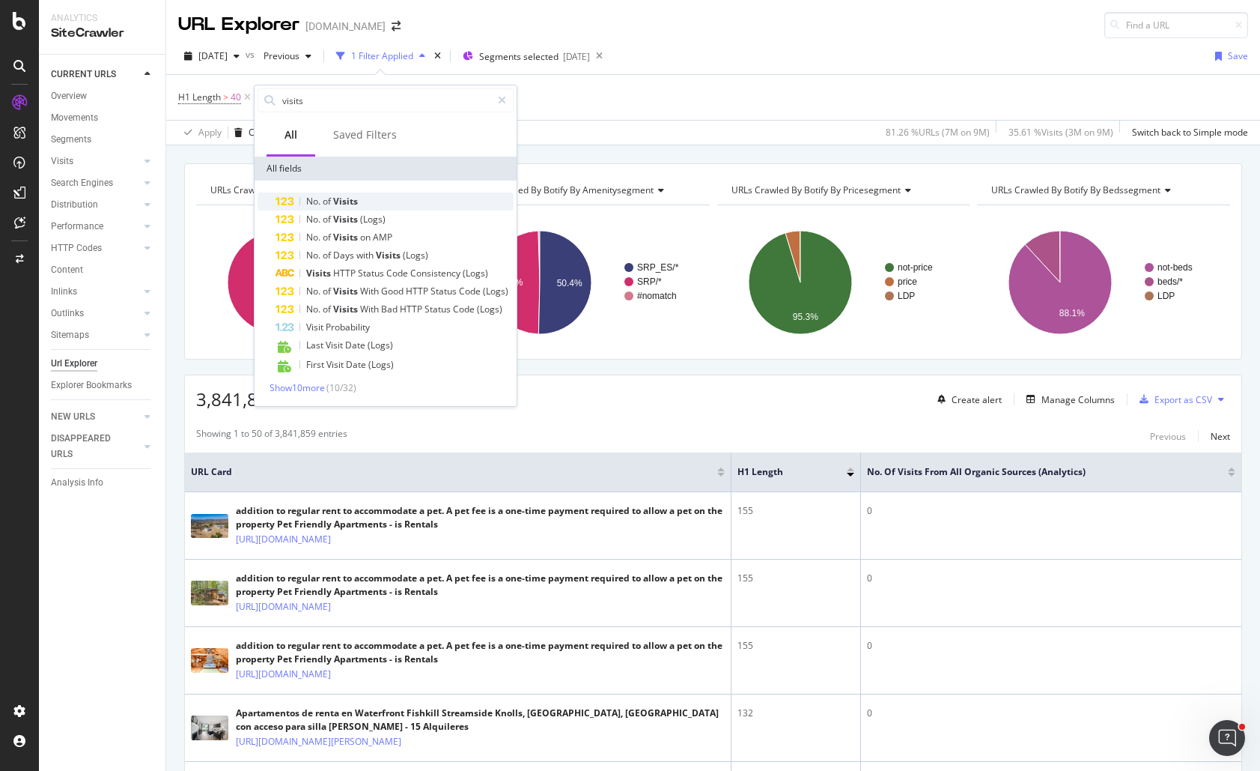
type input "visits"
click at [347, 201] on span "Visits" at bounding box center [345, 201] width 25 height 13
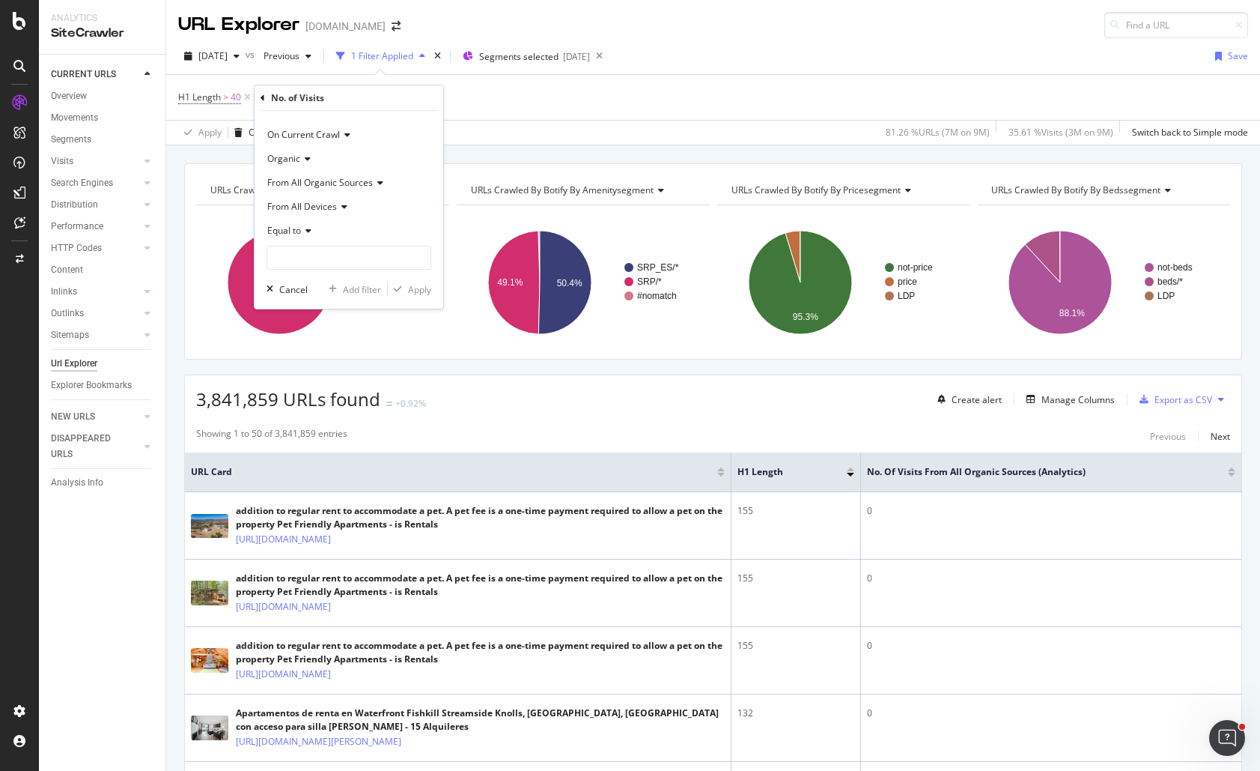
click at [302, 228] on icon at bounding box center [306, 230] width 10 height 9
click at [322, 338] on span "Greater than" at bounding box center [301, 339] width 54 height 13
click at [297, 252] on input "number" at bounding box center [349, 258] width 165 height 24
type input "10"
click at [411, 291] on div "Apply" at bounding box center [419, 289] width 23 height 13
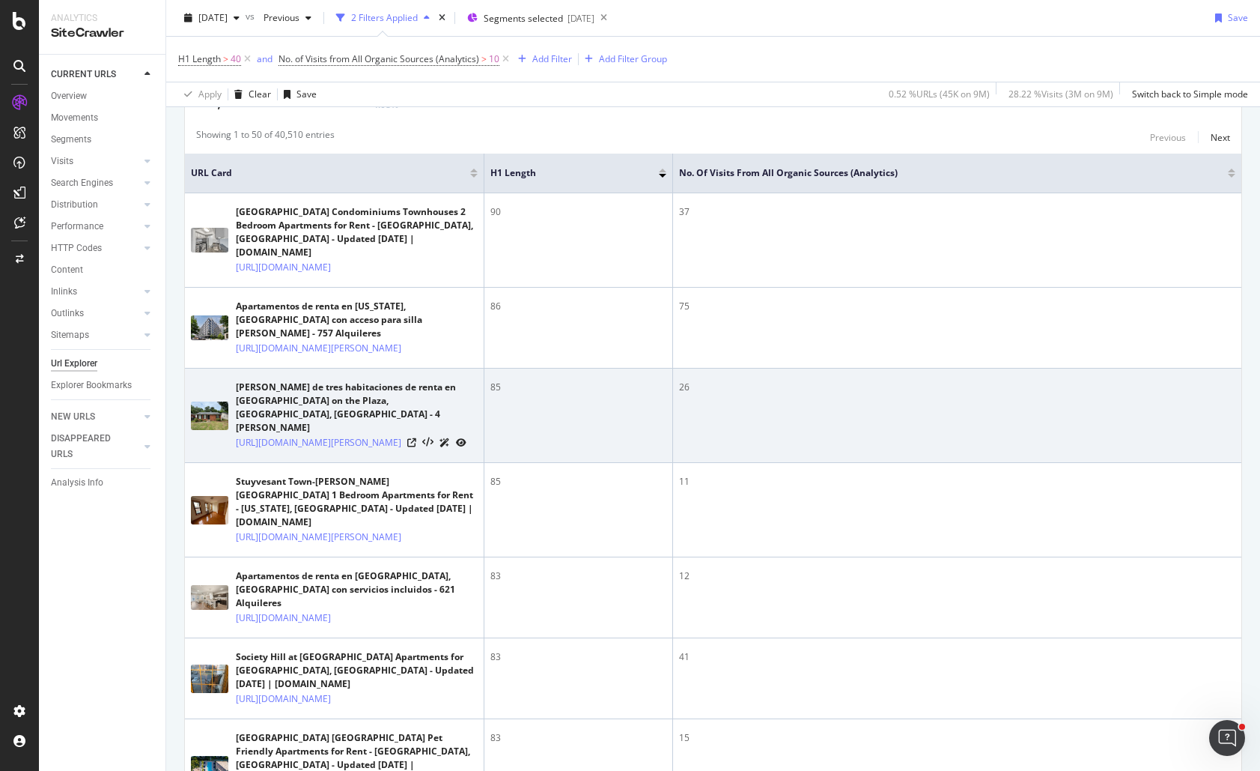
scroll to position [300, 0]
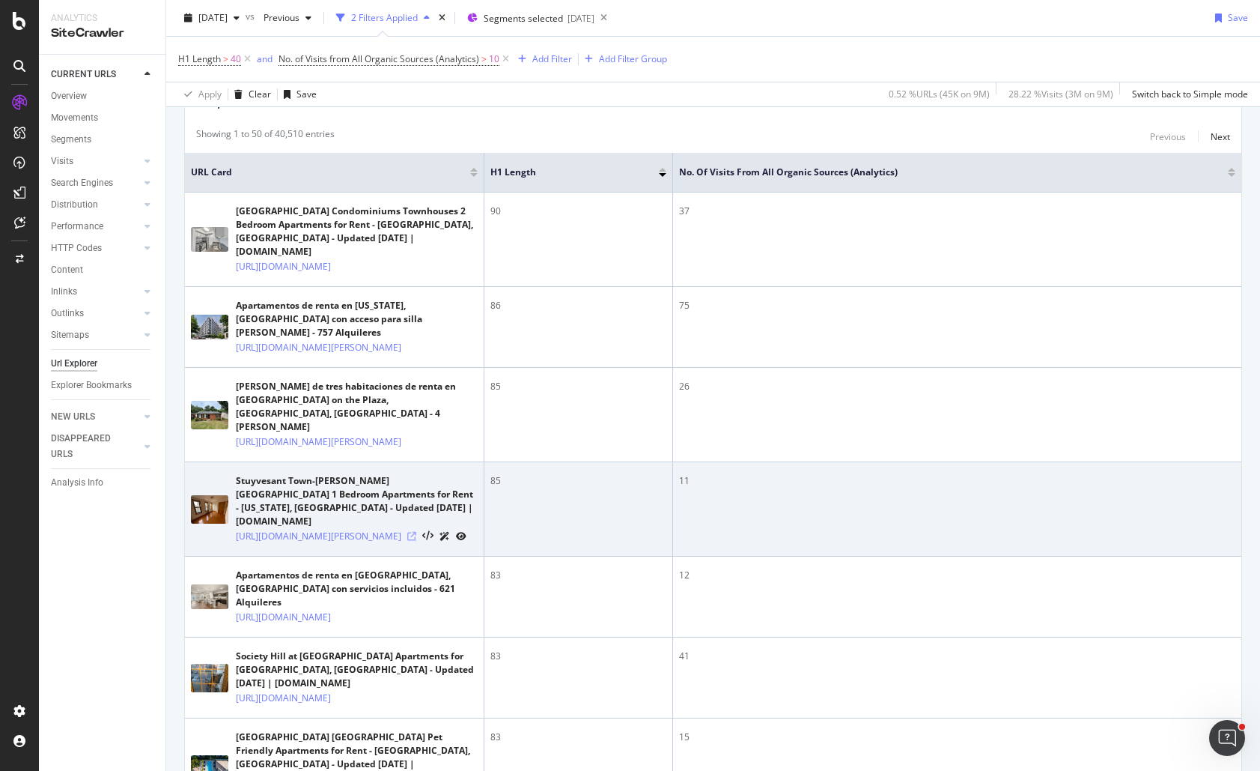
click at [416, 541] on icon at bounding box center [411, 536] width 9 height 9
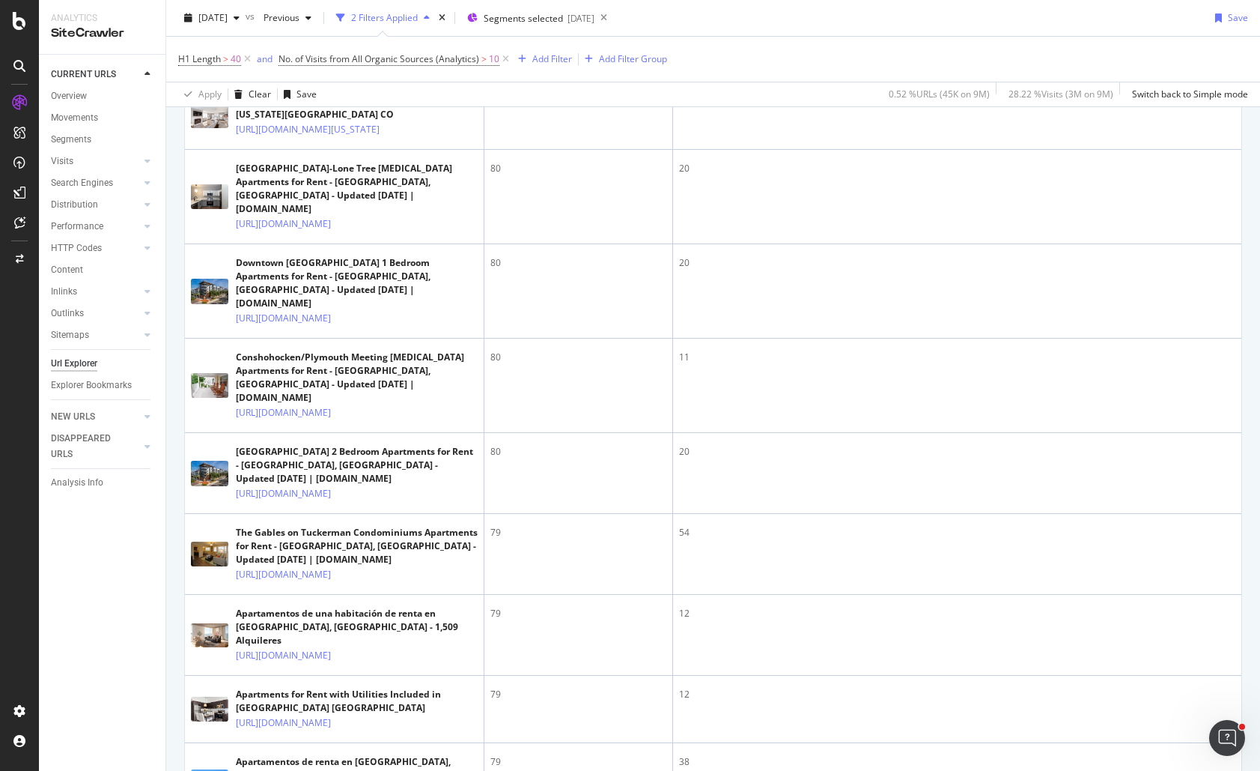
scroll to position [1722, 0]
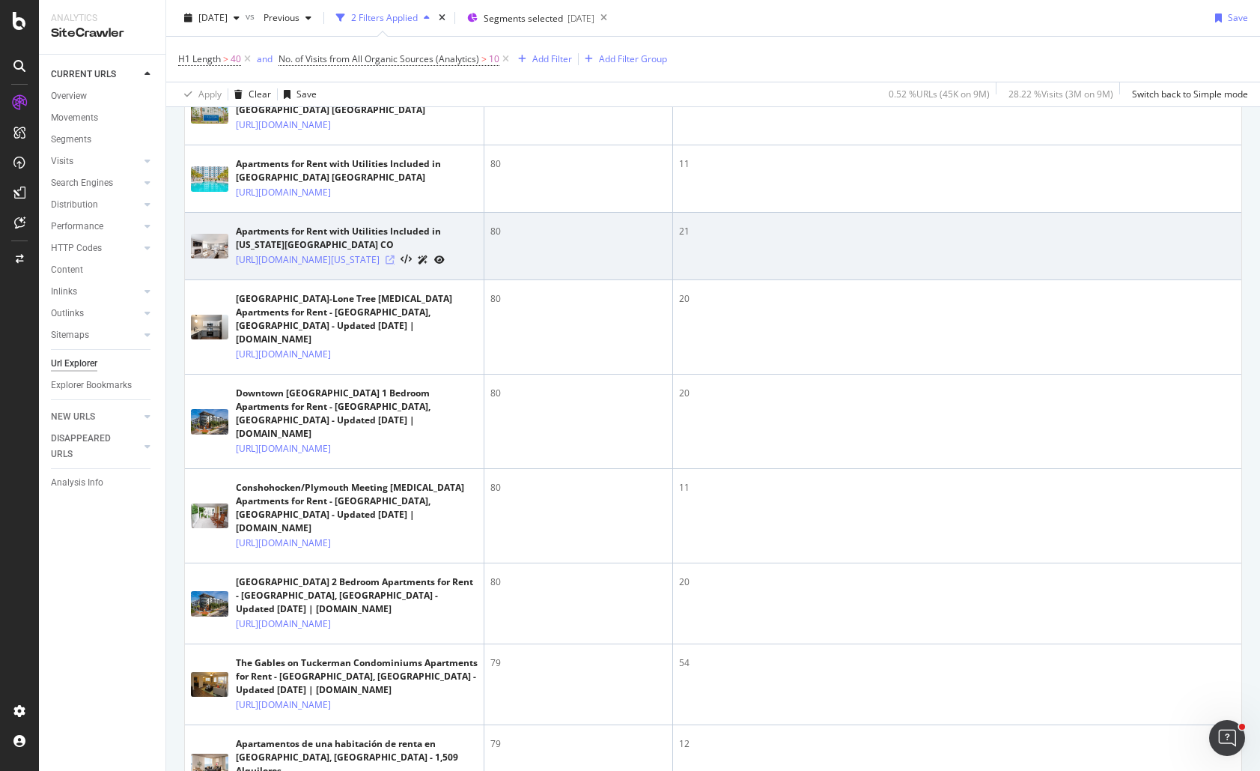
click at [395, 264] on icon at bounding box center [390, 259] width 9 height 9
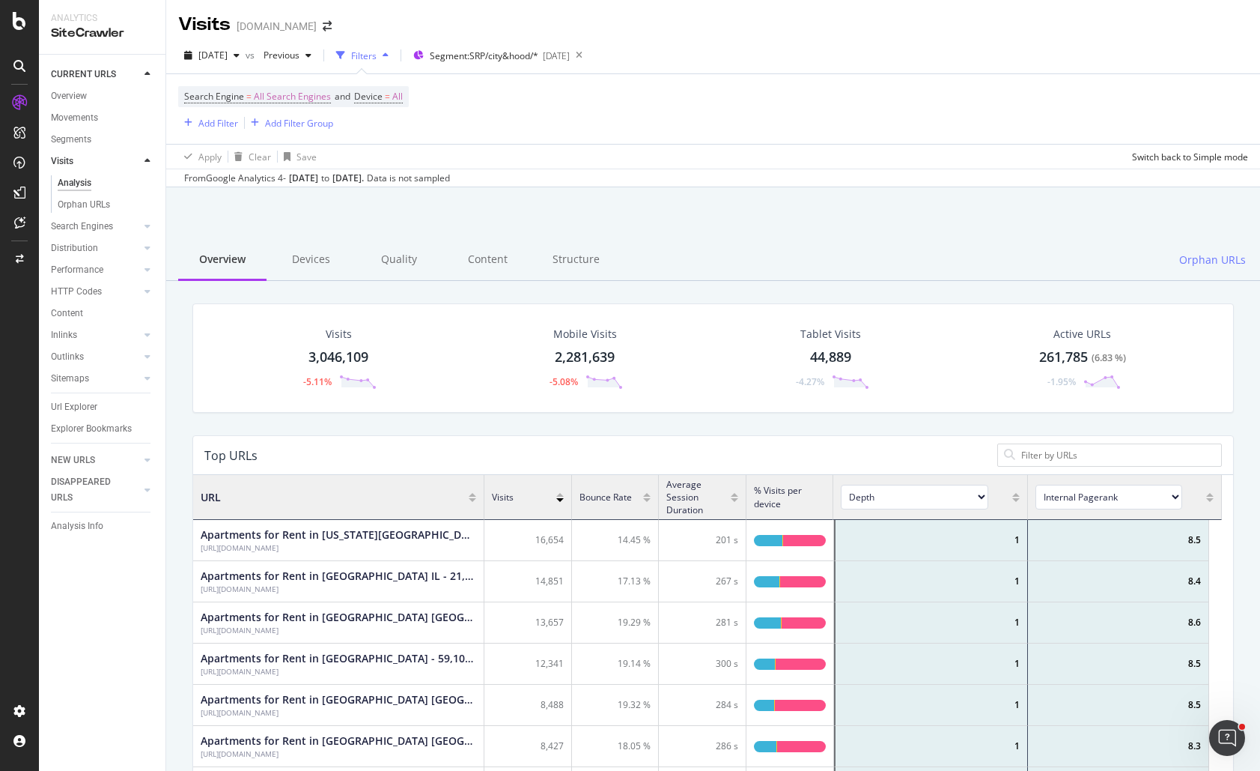
scroll to position [438, 1018]
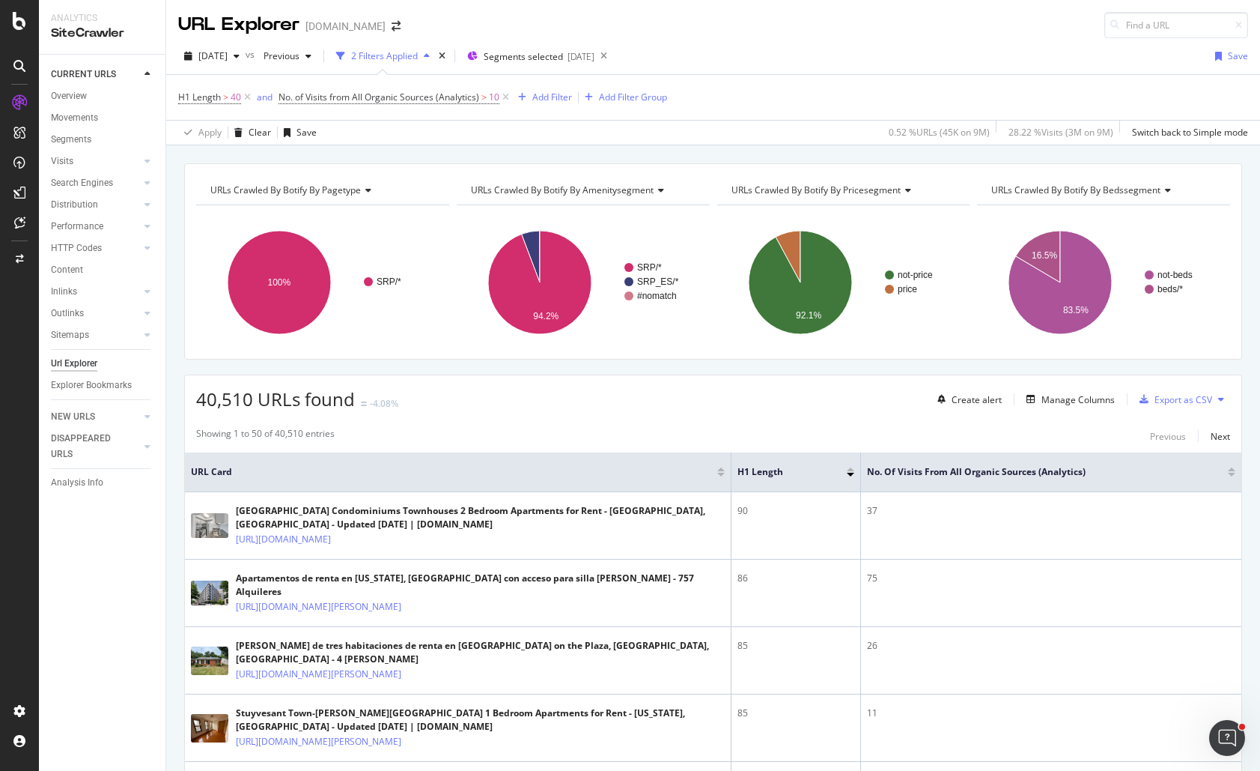
click at [889, 126] on div "0.52 % URLs ( 45K on 9M )" at bounding box center [939, 132] width 101 height 13
click at [811, 41] on div "[DATE] vs Previous 2 Filters Applied Segments selected [DATE] Save H1 Length > …" at bounding box center [713, 91] width 1094 height 107
click at [907, 14] on div "URL Explorer [DOMAIN_NAME]" at bounding box center [713, 19] width 1094 height 38
drag, startPoint x: 723, startPoint y: 141, endPoint x: 735, endPoint y: 128, distance: 17.0
click at [723, 141] on div "Apply Clear Save 0.52 % URLs ( 45K on 9M ) 28.22 % Visits ( 3M on 9M ) Switch b…" at bounding box center [713, 132] width 1094 height 25
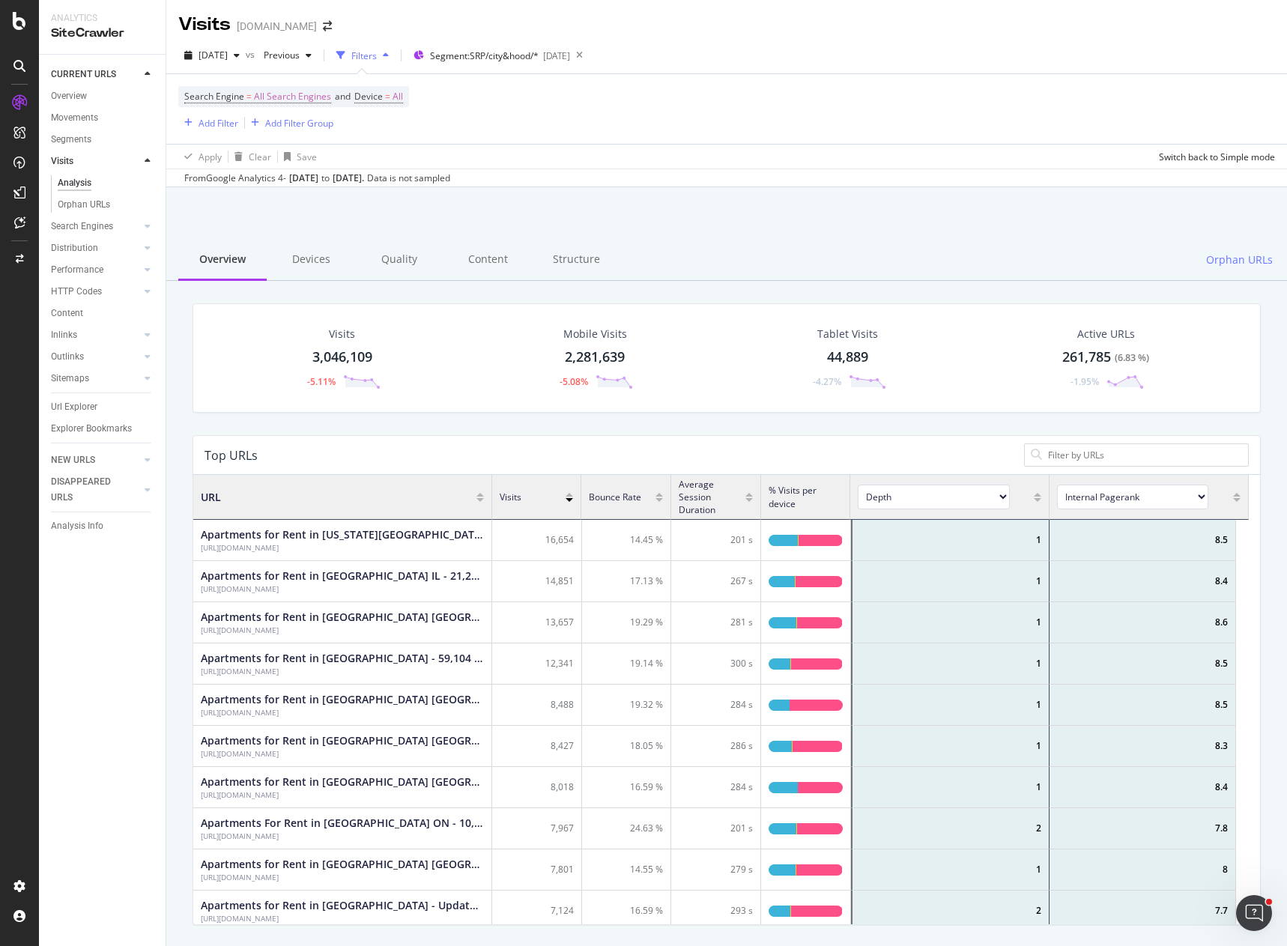
scroll to position [438, 1044]
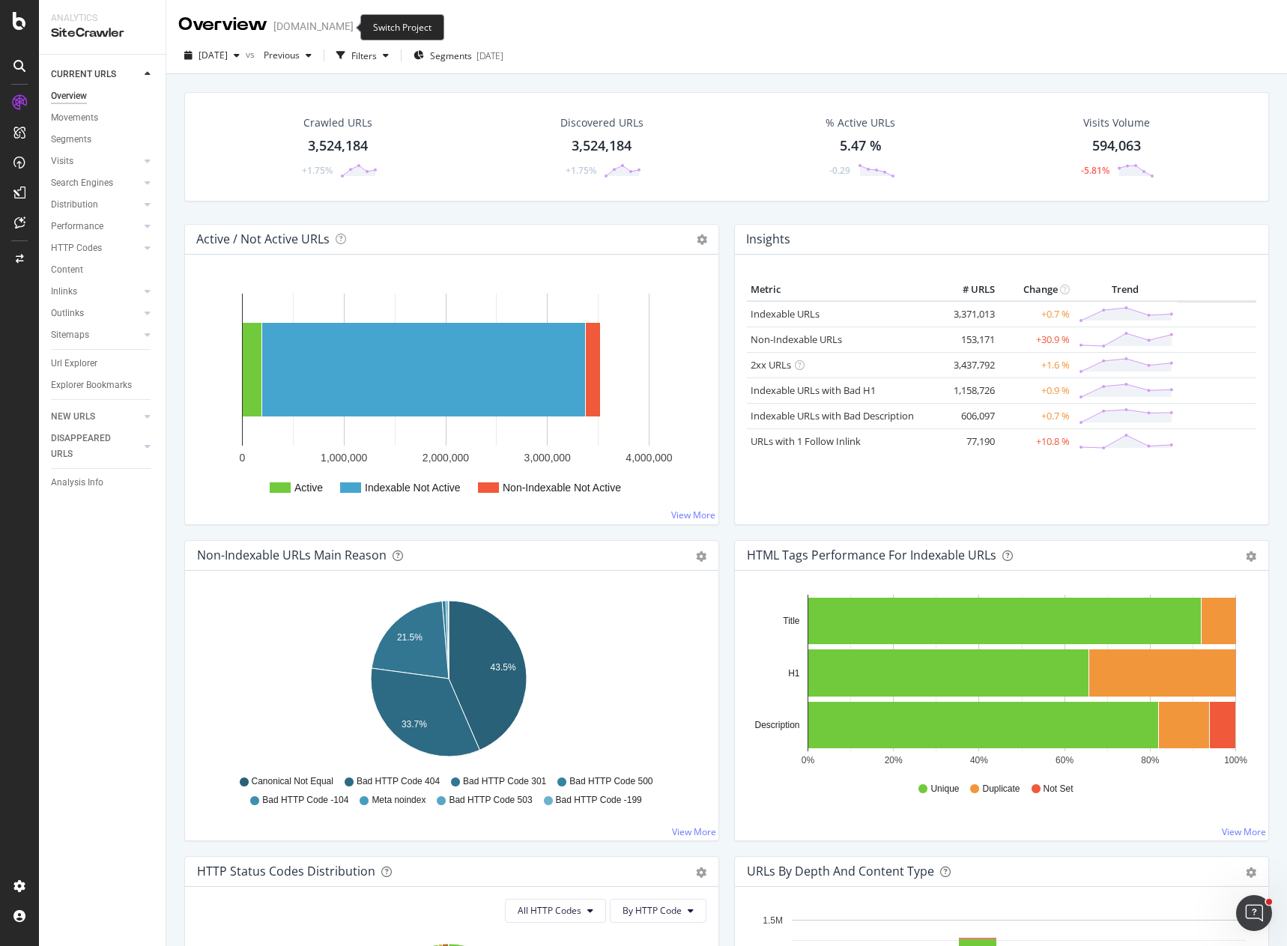
click at [359, 31] on icon "arrow-right-arrow-left" at bounding box center [363, 26] width 9 height 10
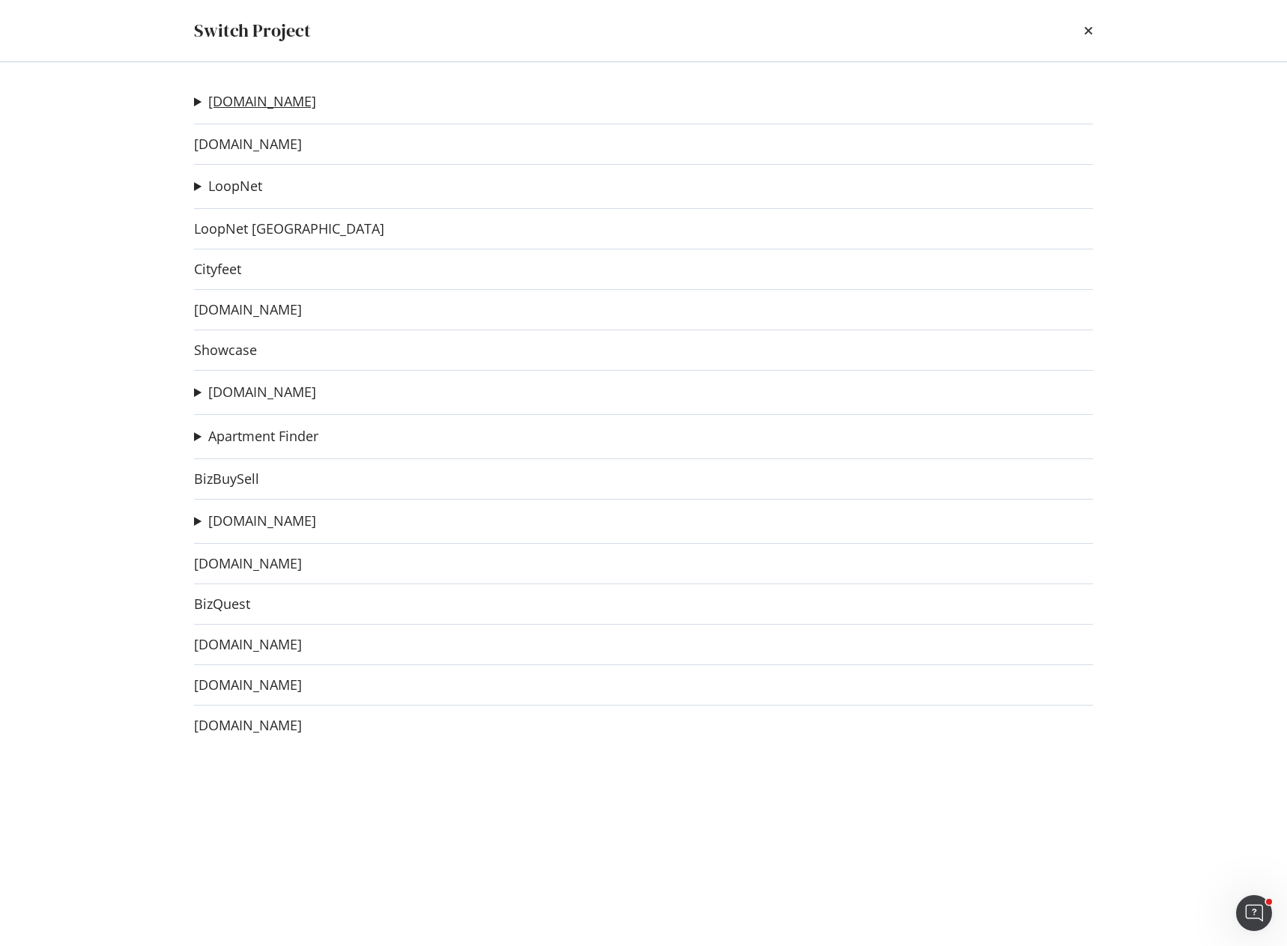
click at [261, 103] on link "[DOMAIN_NAME]" at bounding box center [262, 102] width 108 height 16
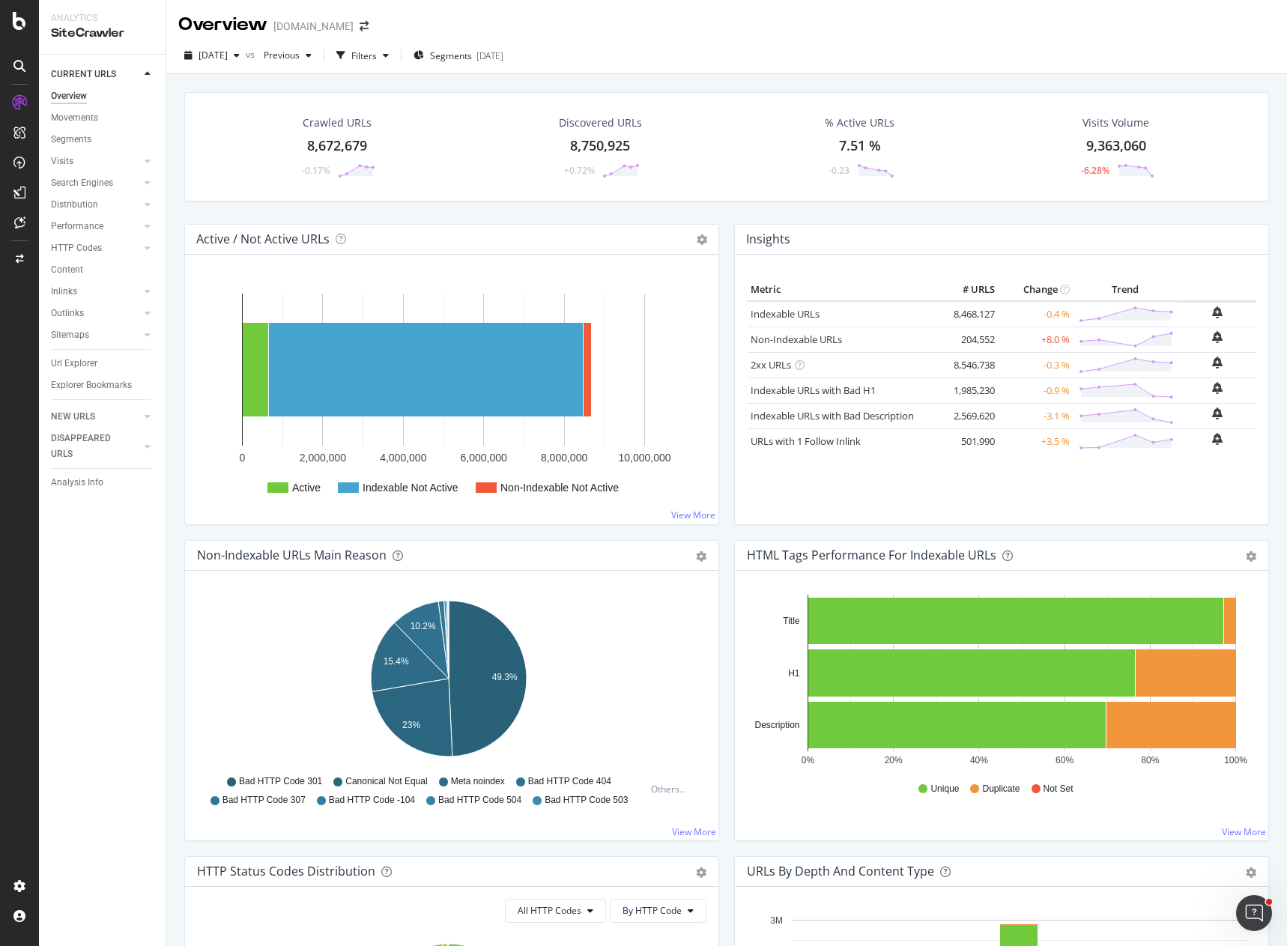
click at [661, 31] on div "Overview [DOMAIN_NAME]" at bounding box center [726, 18] width 1120 height 37
click at [84, 362] on div "Url Explorer" at bounding box center [74, 364] width 46 height 16
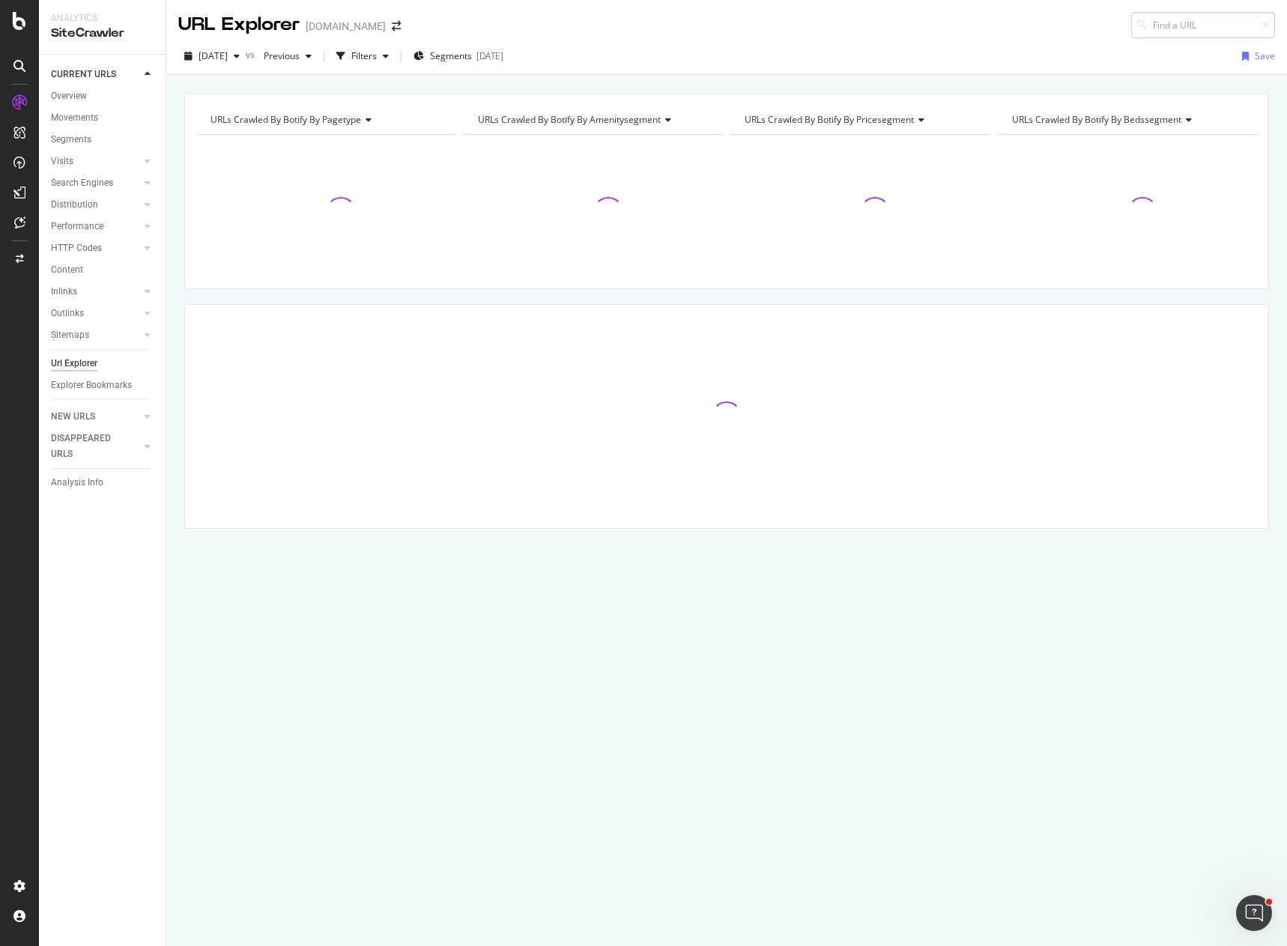
click at [1150, 19] on input at bounding box center [1203, 25] width 144 height 26
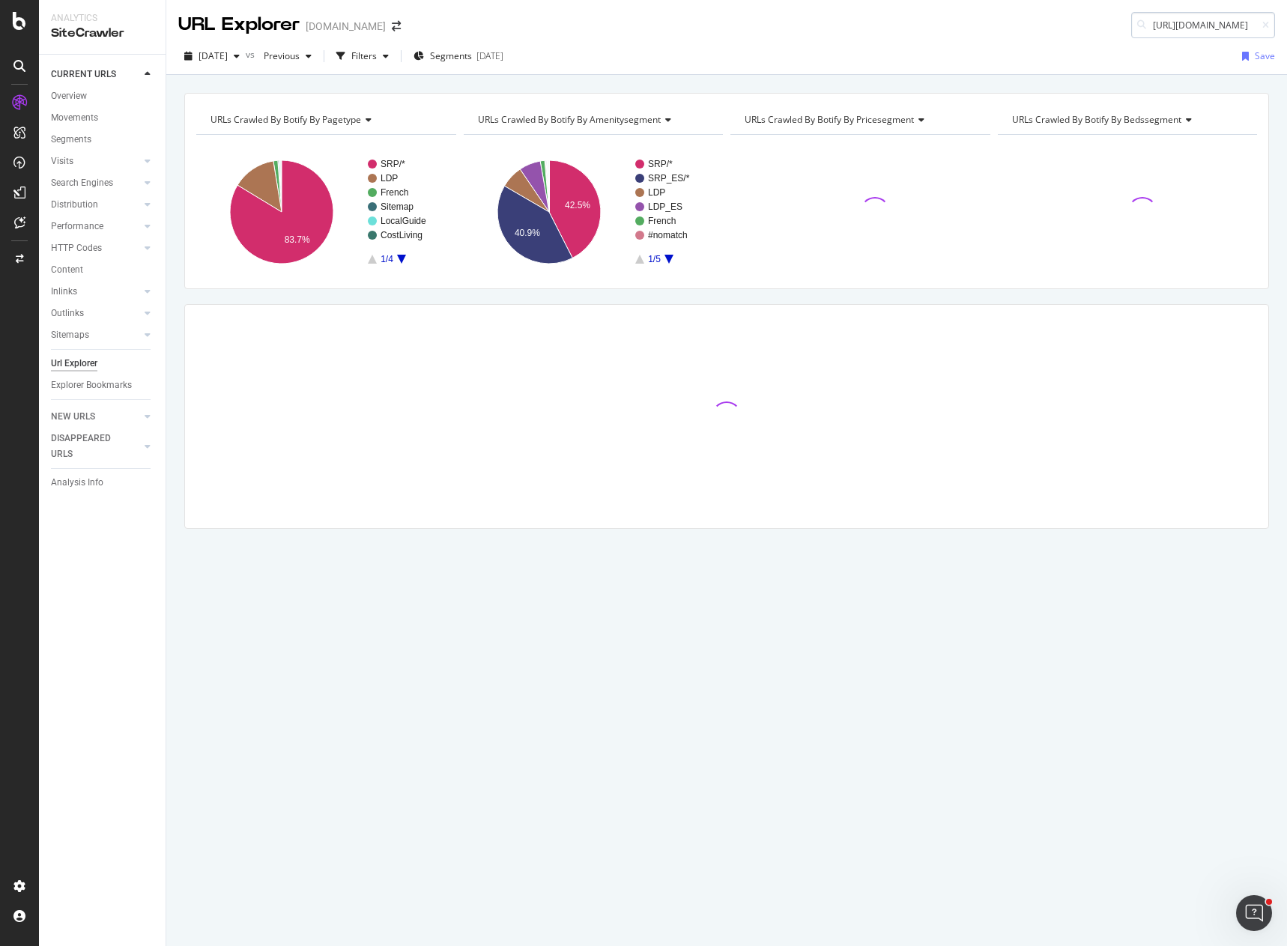
type input "[URL][DOMAIN_NAME]"
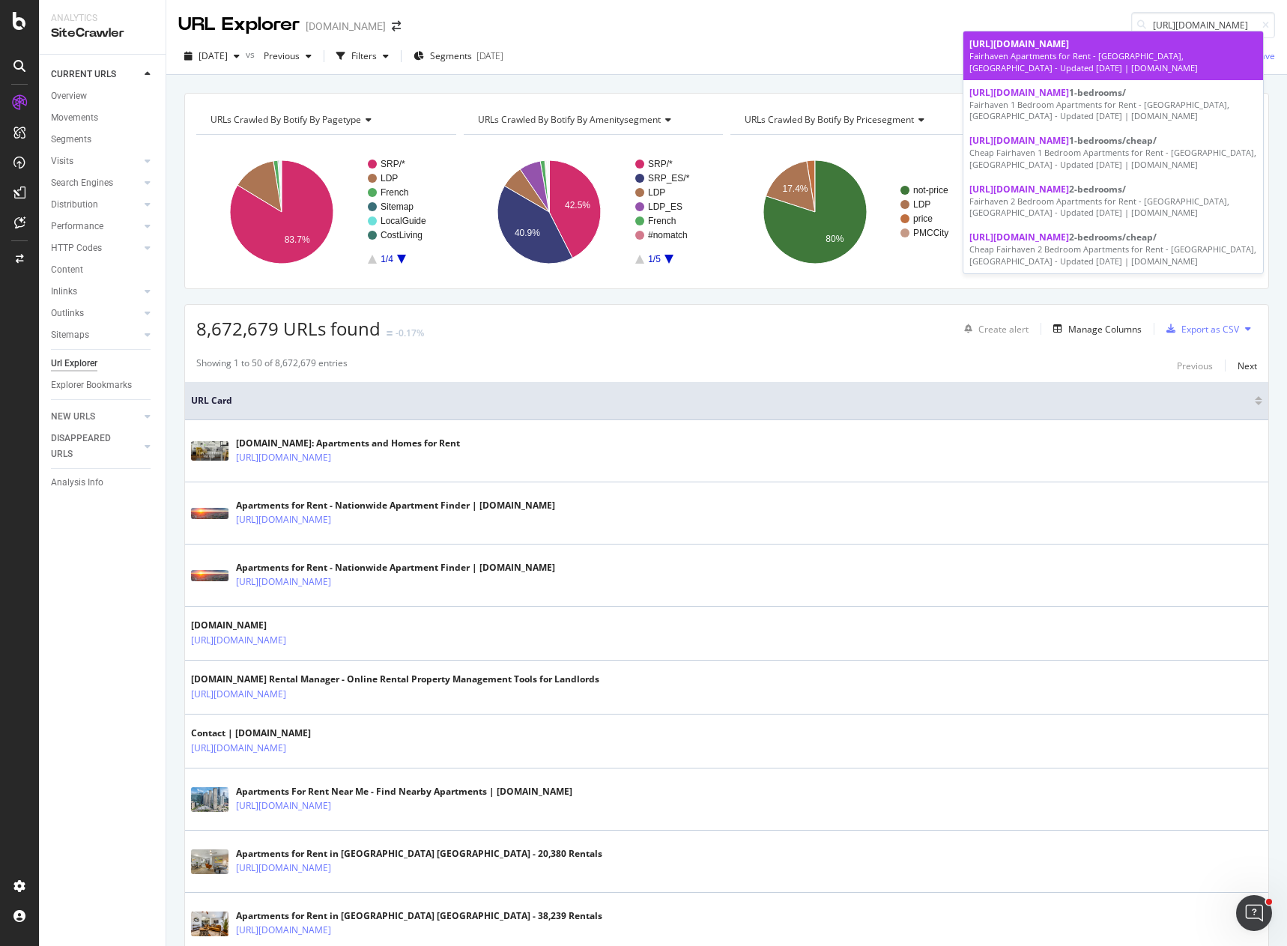
scroll to position [0, 0]
click at [1066, 54] on div "Fairhaven Apartments for Rent - [GEOGRAPHIC_DATA], [GEOGRAPHIC_DATA] - Updated …" at bounding box center [1113, 61] width 288 height 23
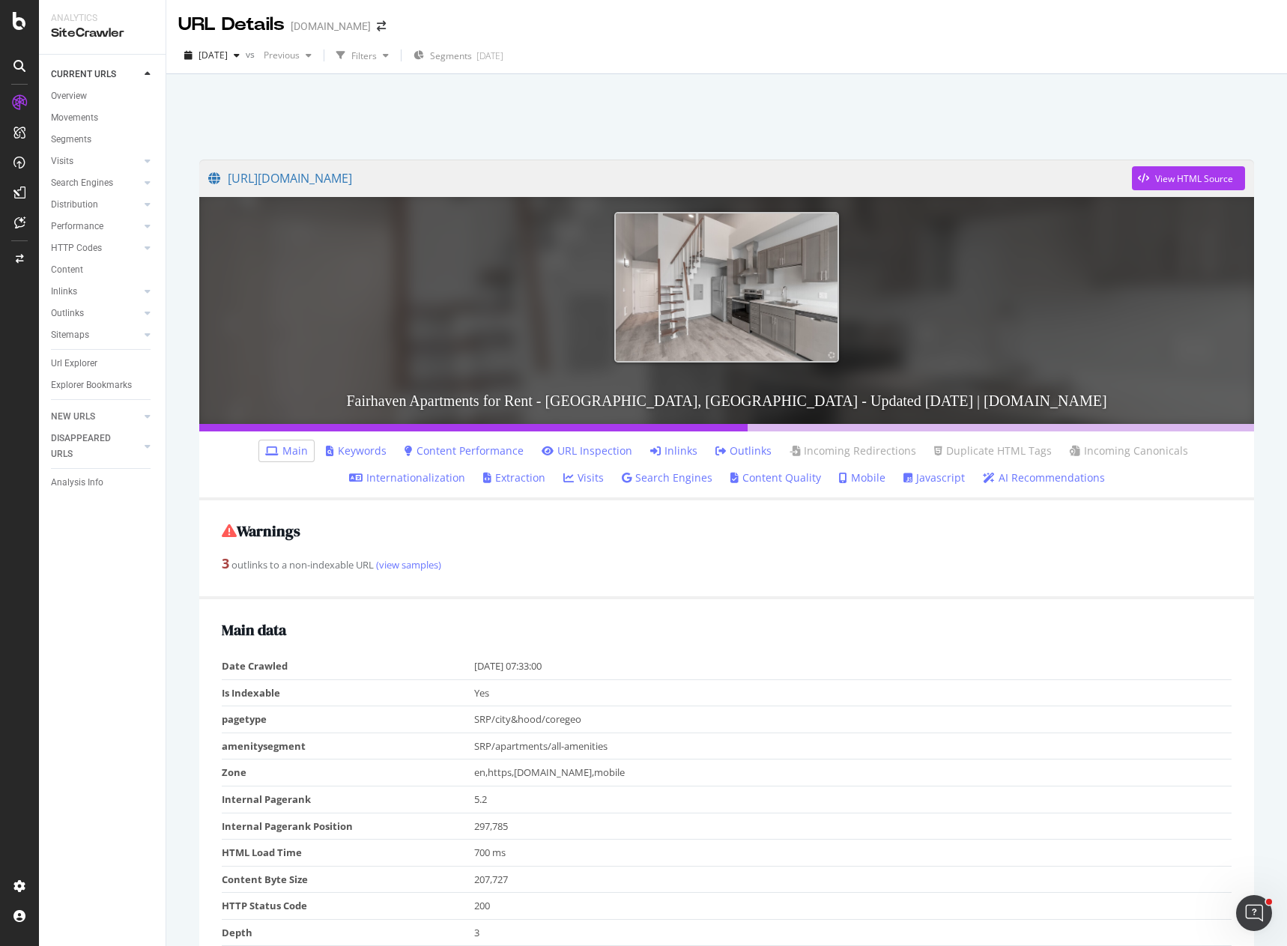
click at [580, 473] on link "Visits" at bounding box center [583, 477] width 40 height 15
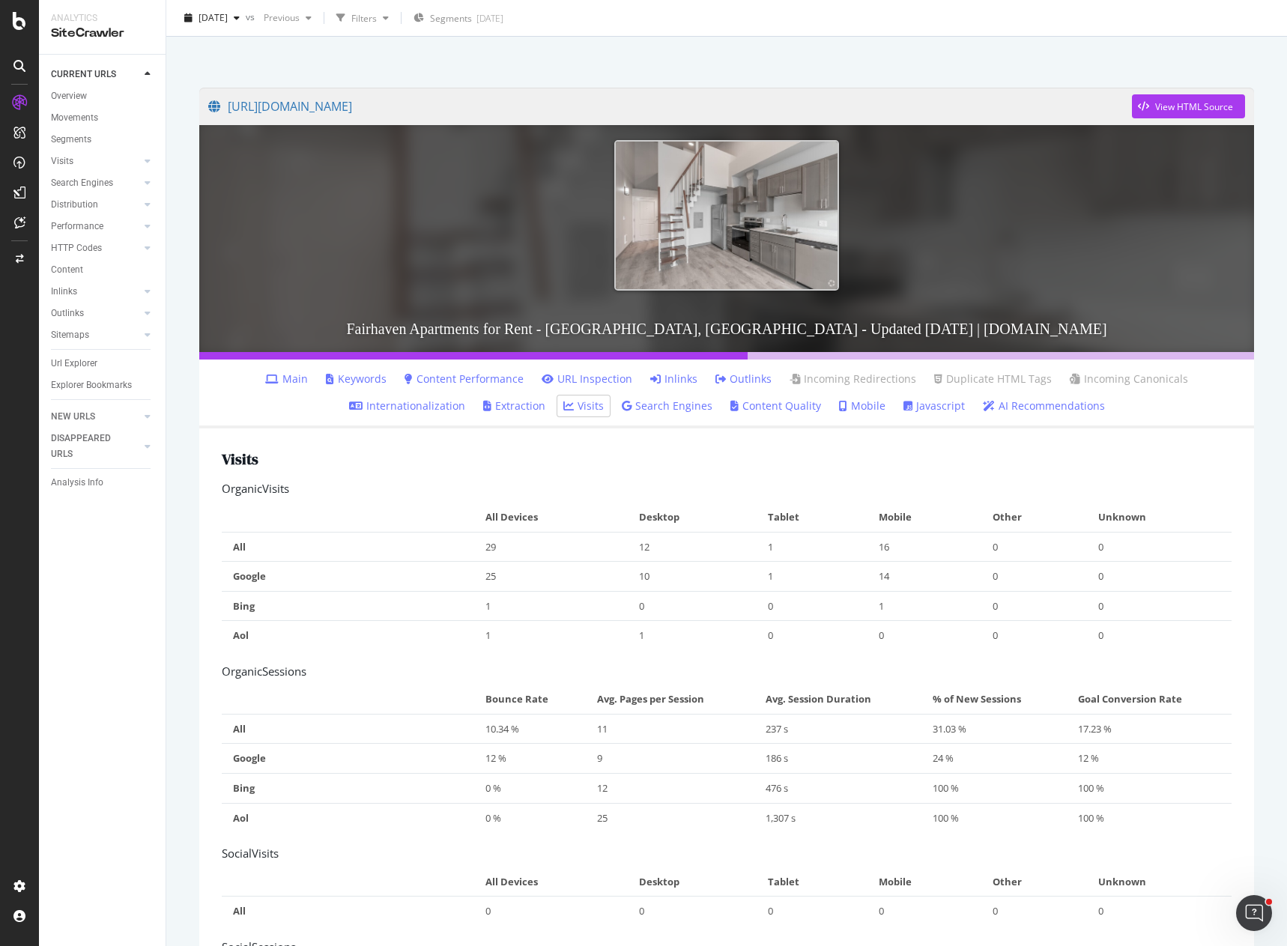
scroll to position [197, 0]
